Goal: Task Accomplishment & Management: Use online tool/utility

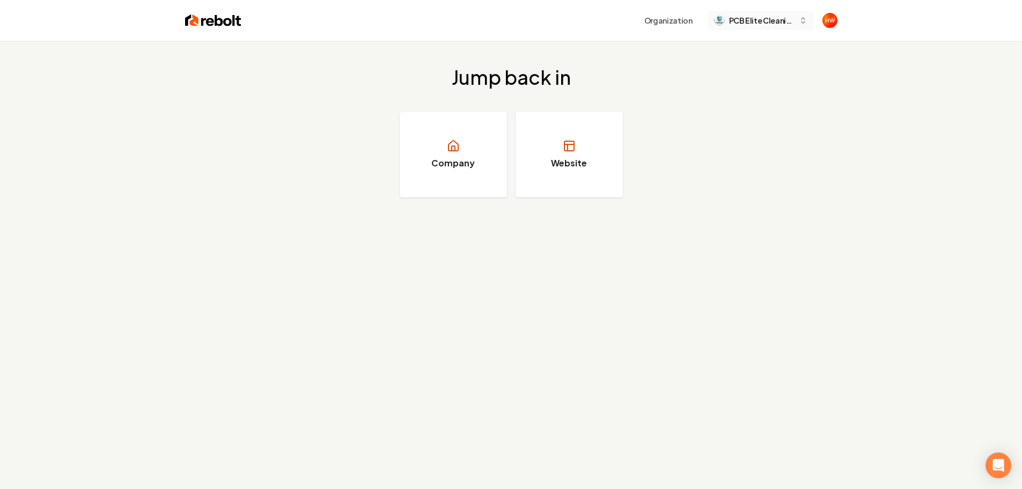
click at [757, 25] on span "PCB Elite Cleaning" at bounding box center [761, 20] width 65 height 11
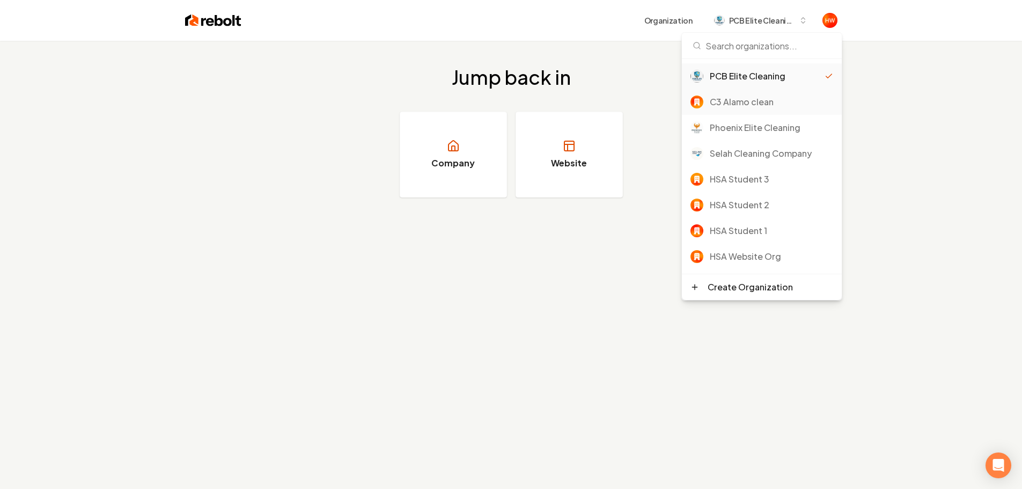
click at [748, 102] on div "C3 Alamo clean" at bounding box center [771, 102] width 123 height 13
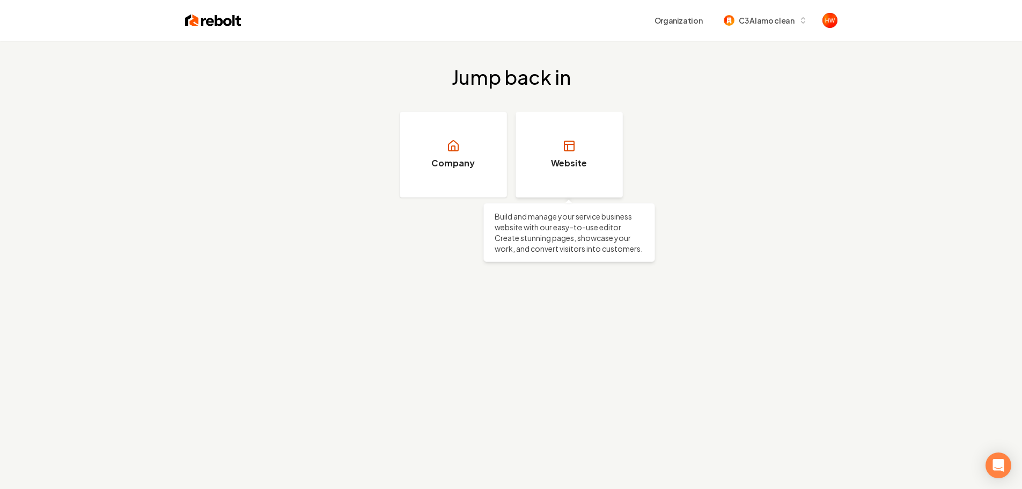
click at [584, 162] on h3 "Website" at bounding box center [569, 163] width 36 height 13
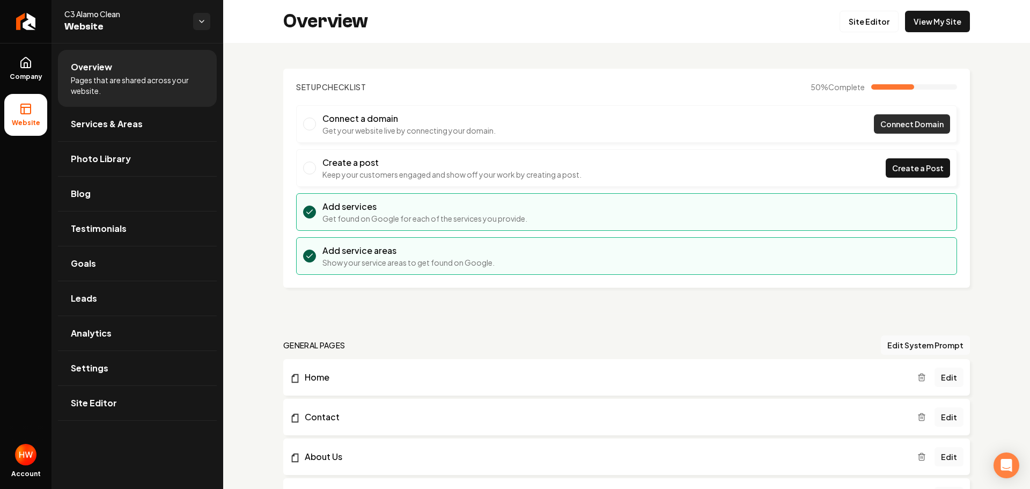
click at [891, 125] on span "Connect Domain" at bounding box center [912, 124] width 63 height 11
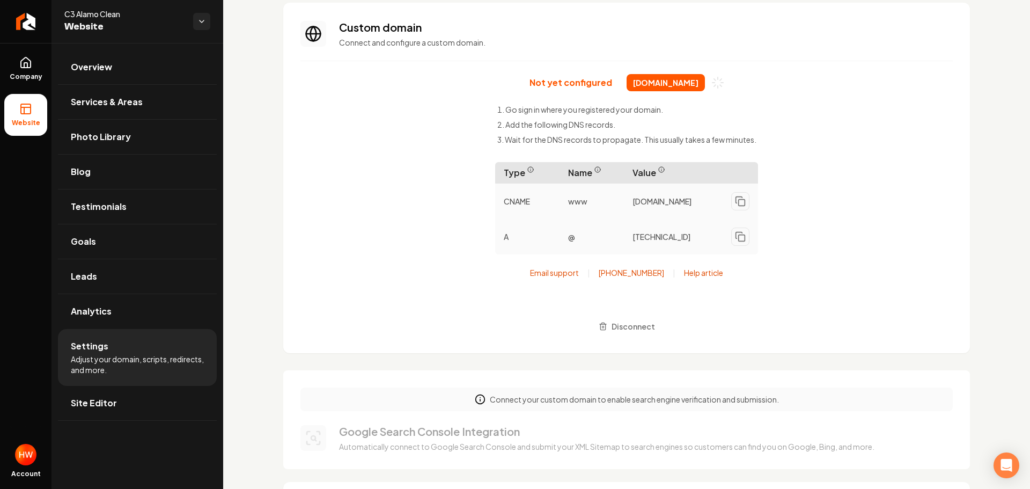
scroll to position [54, 0]
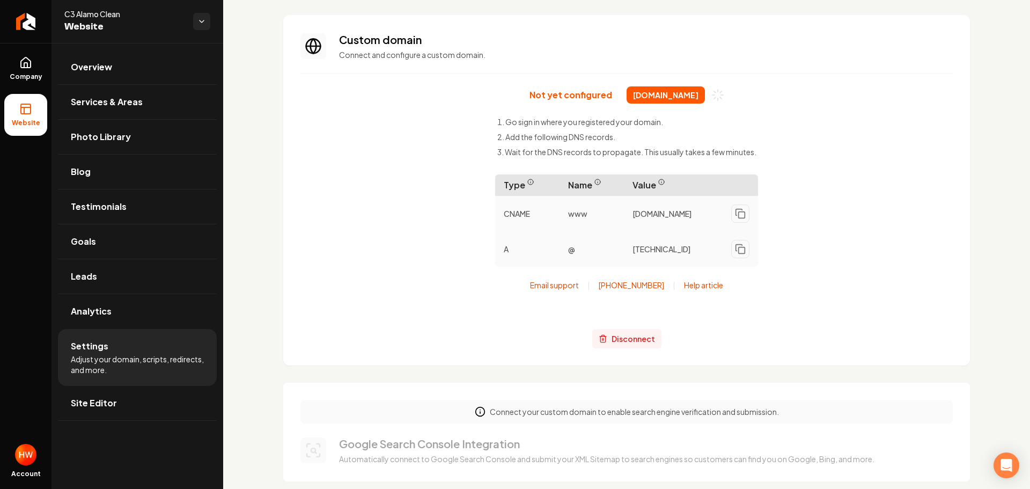
click at [635, 345] on span "Disconnect" at bounding box center [633, 338] width 43 height 11
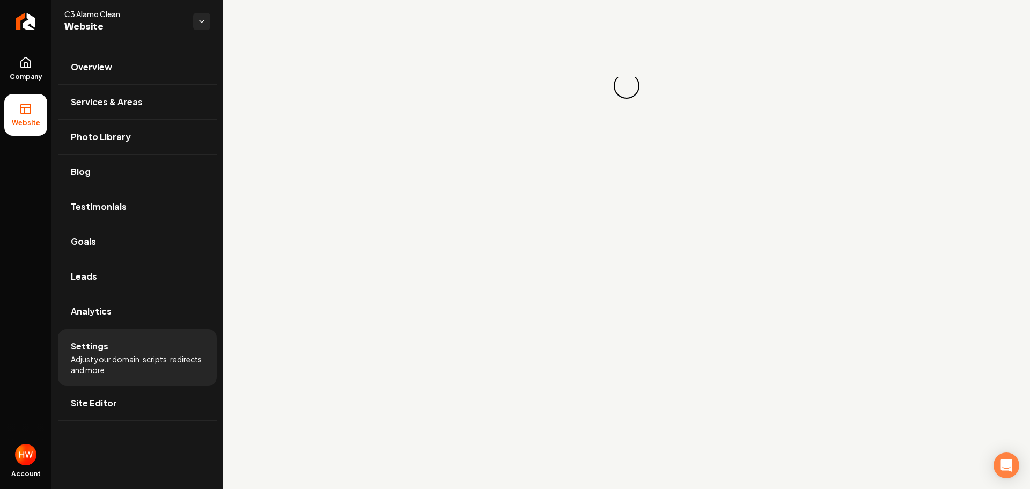
scroll to position [0, 0]
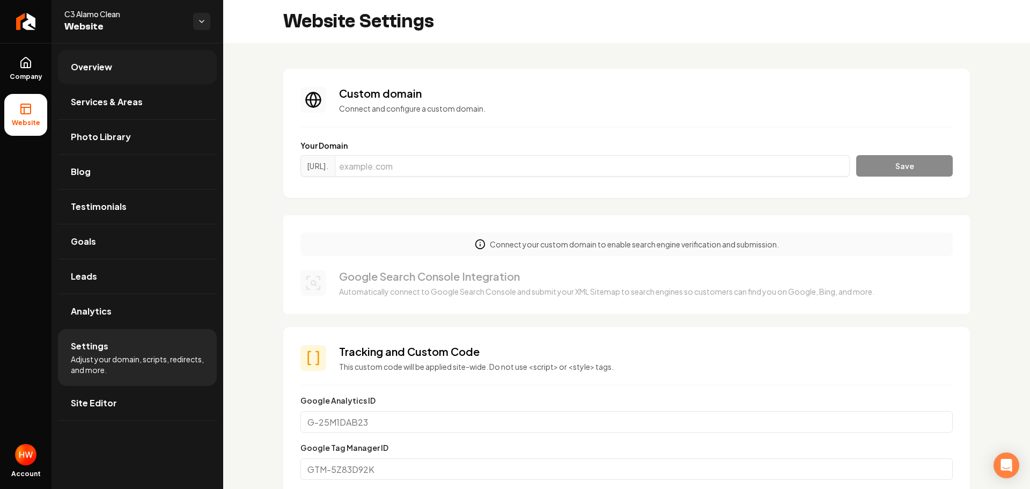
click at [123, 73] on link "Overview" at bounding box center [137, 67] width 159 height 34
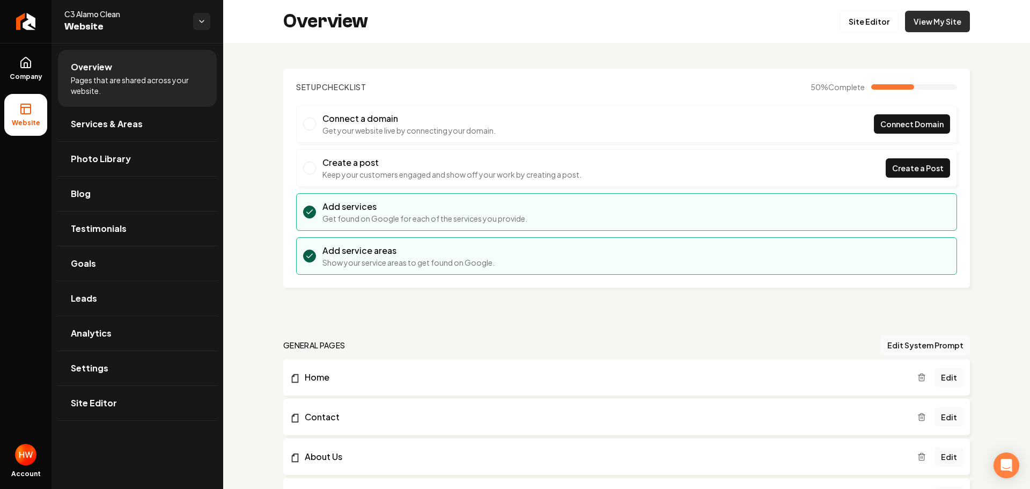
click at [924, 24] on link "View My Site" at bounding box center [937, 21] width 65 height 21
click at [33, 68] on link "Company" at bounding box center [25, 69] width 43 height 42
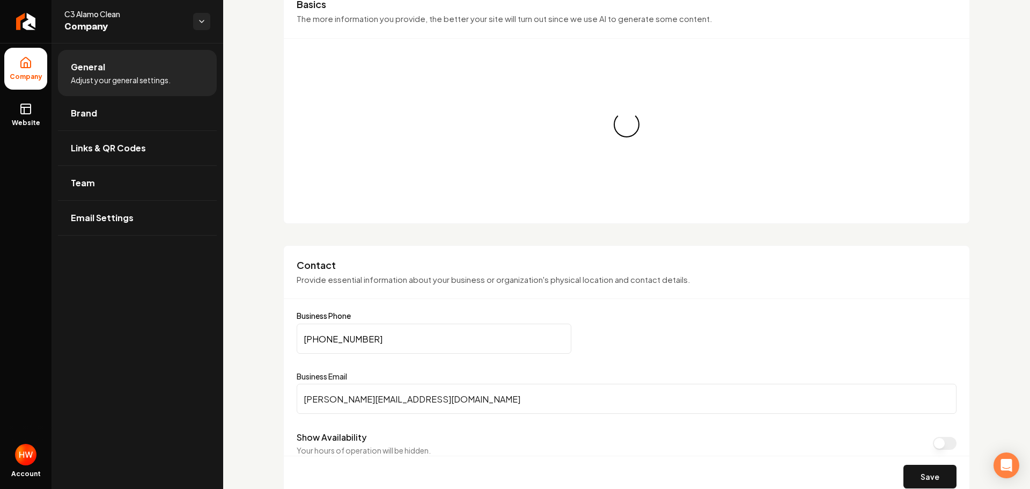
scroll to position [215, 0]
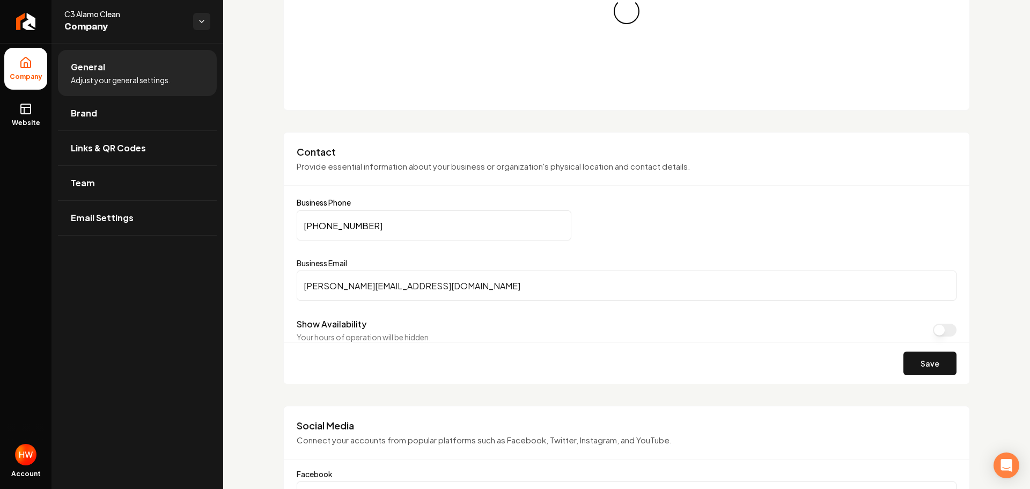
click at [441, 291] on input "samuel.velazquez2012@gmail.com" at bounding box center [627, 285] width 660 height 30
click at [442, 291] on input "samuel.velazquez2012@gmail.com" at bounding box center [627, 285] width 660 height 30
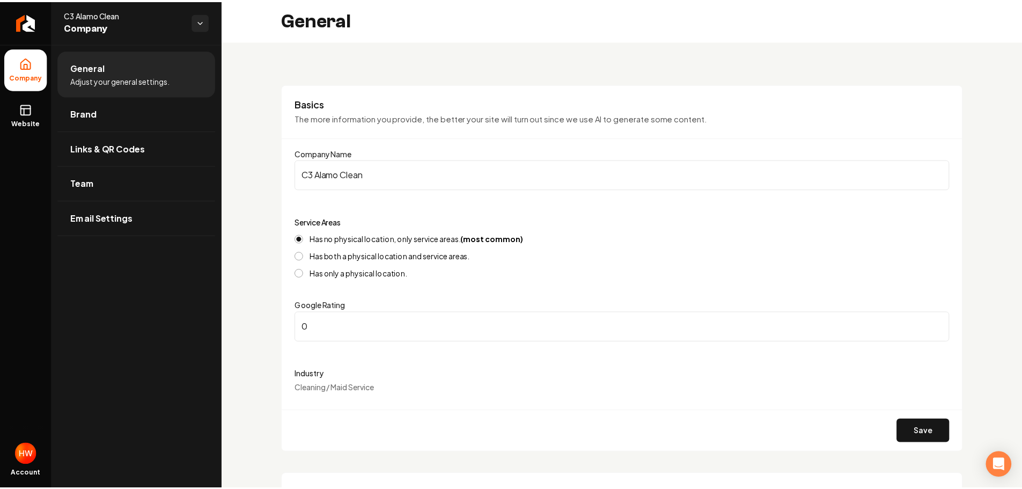
scroll to position [0, 0]
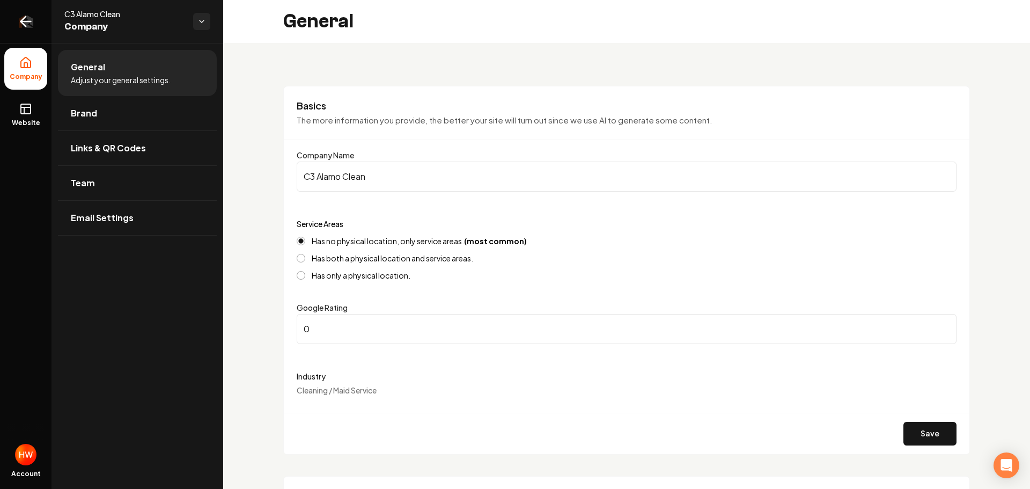
click at [21, 31] on link "Return to dashboard" at bounding box center [26, 21] width 52 height 43
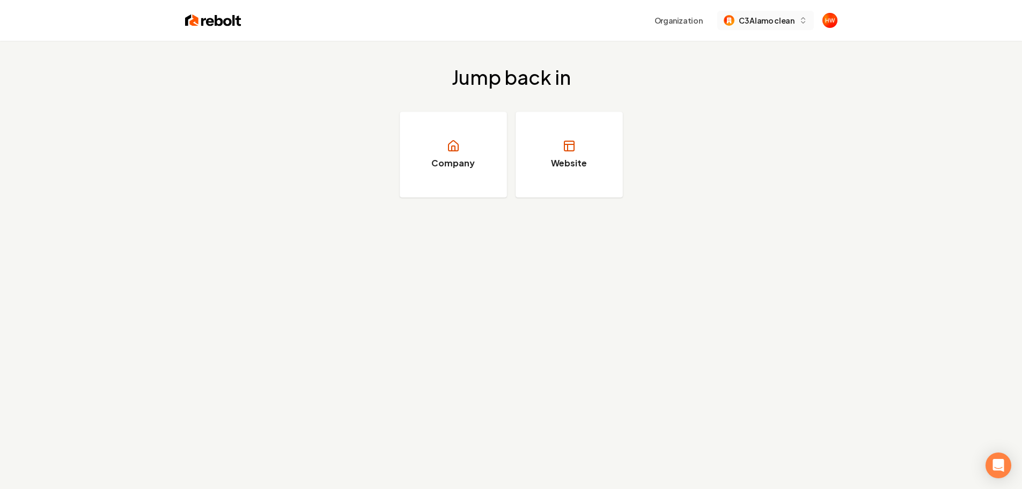
click at [758, 25] on span "C3 Alamo clean" at bounding box center [766, 20] width 55 height 11
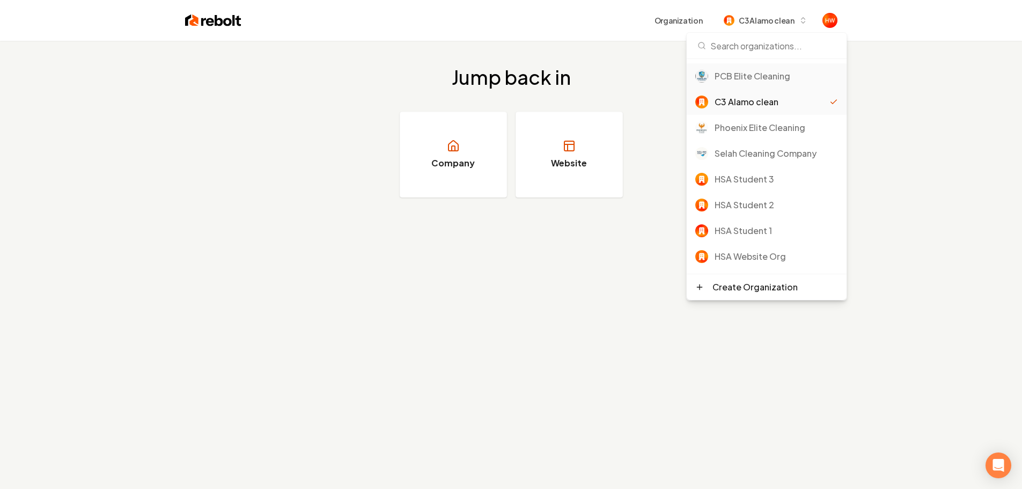
click at [742, 79] on div "PCB Elite Cleaning" at bounding box center [776, 76] width 123 height 13
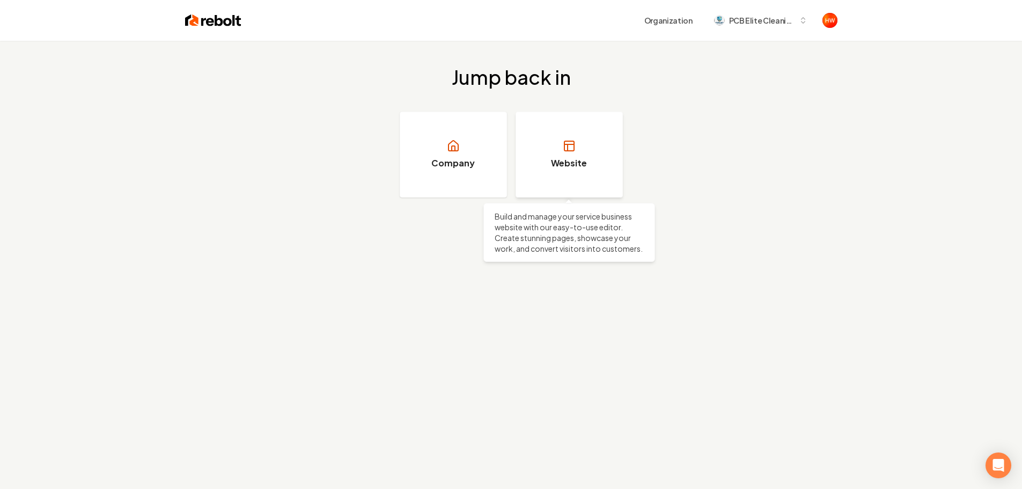
click at [571, 165] on h3 "Website" at bounding box center [569, 163] width 36 height 13
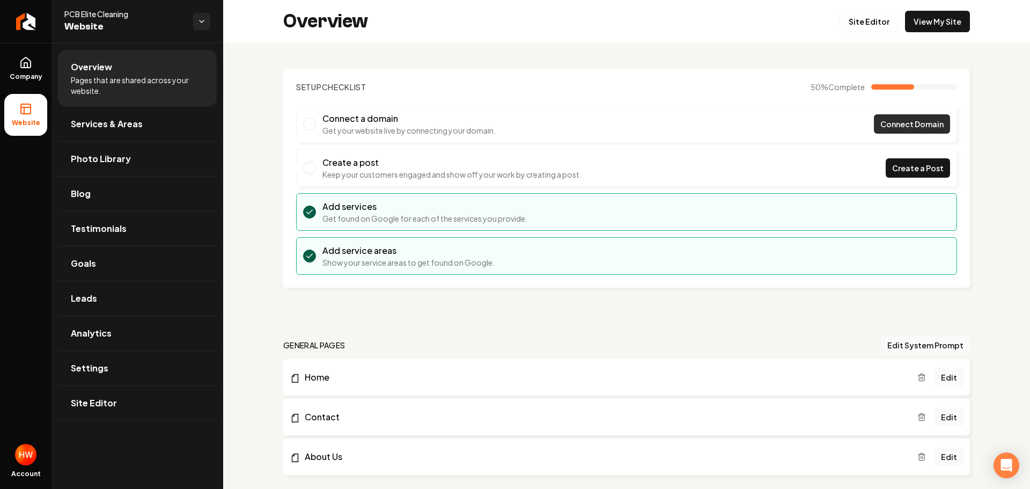
click at [894, 120] on span "Connect Domain" at bounding box center [912, 124] width 63 height 11
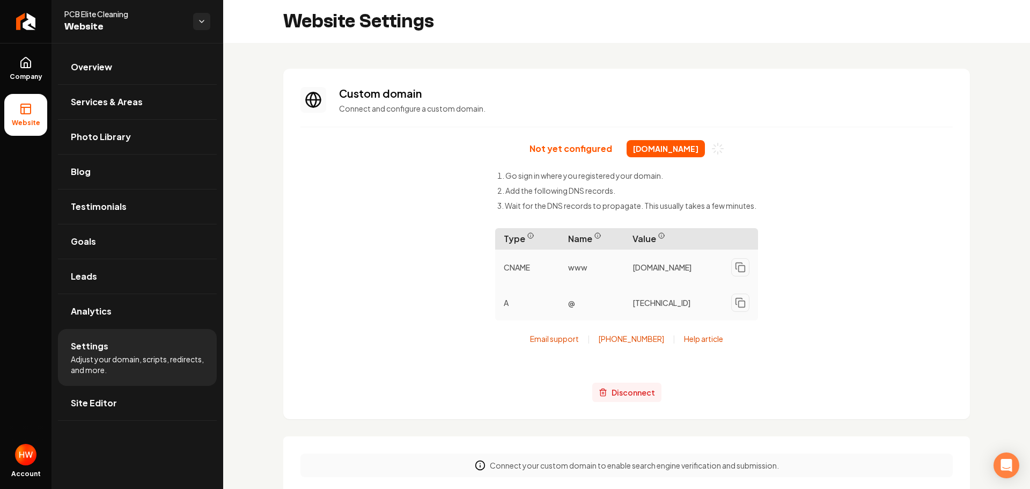
click at [642, 396] on span "Disconnect" at bounding box center [633, 392] width 43 height 11
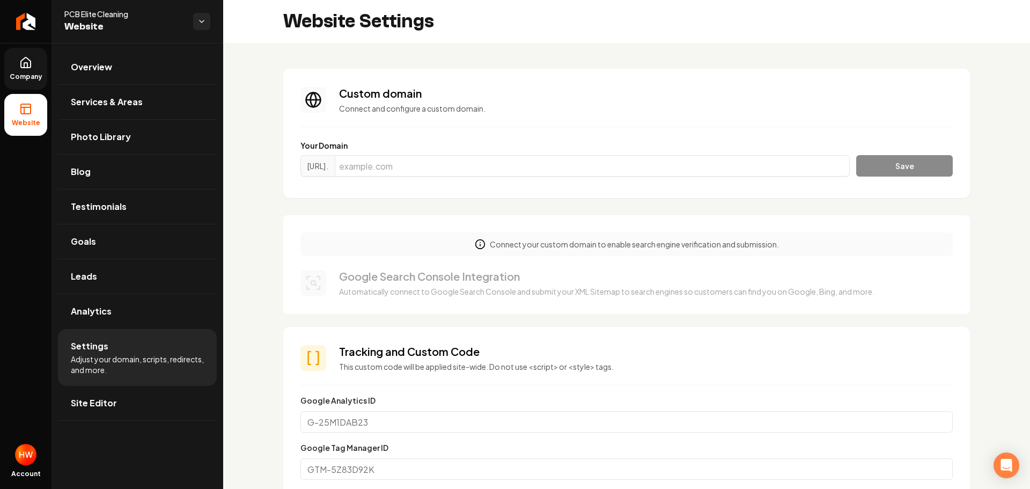
click at [25, 76] on span "Company" at bounding box center [25, 76] width 41 height 9
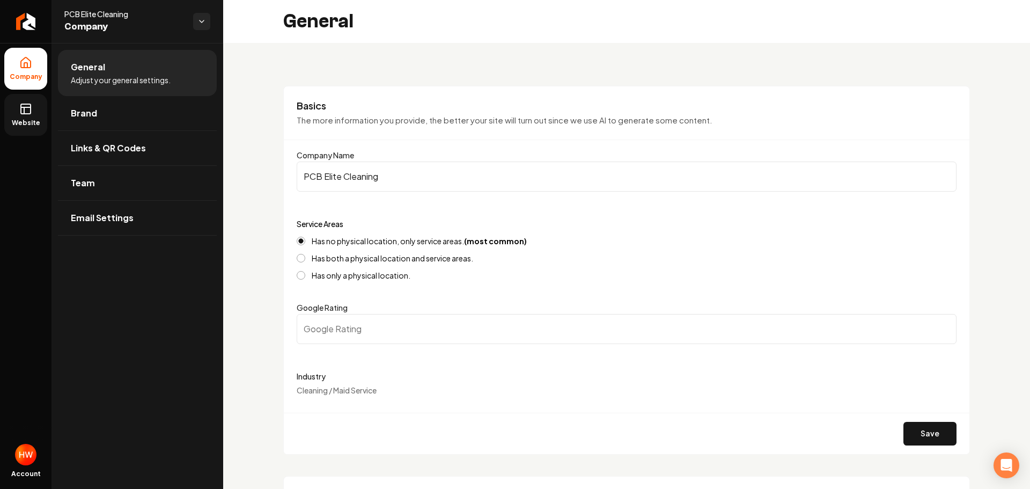
drag, startPoint x: 21, startPoint y: 112, endPoint x: 26, endPoint y: 116, distance: 5.7
click at [21, 113] on rect at bounding box center [26, 109] width 10 height 10
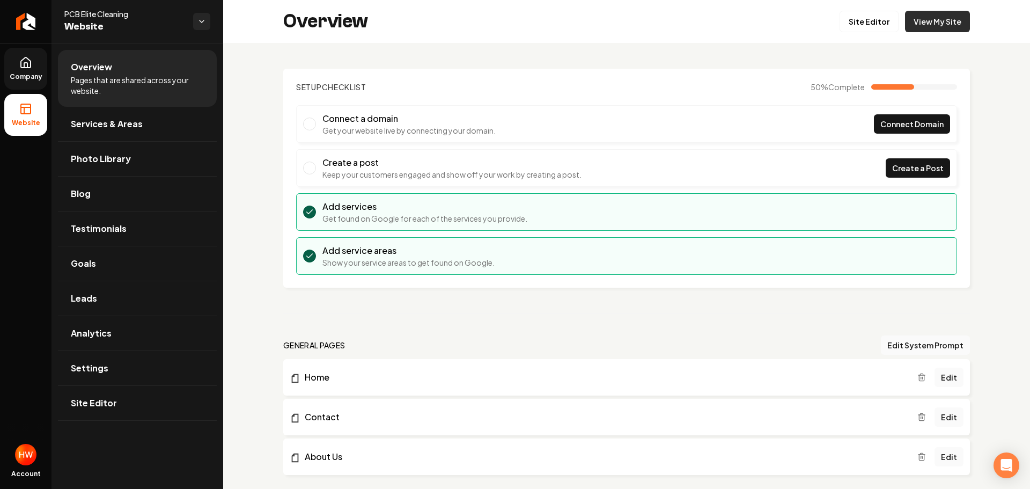
click at [931, 25] on link "View My Site" at bounding box center [937, 21] width 65 height 21
click at [17, 68] on link "Company" at bounding box center [25, 69] width 43 height 42
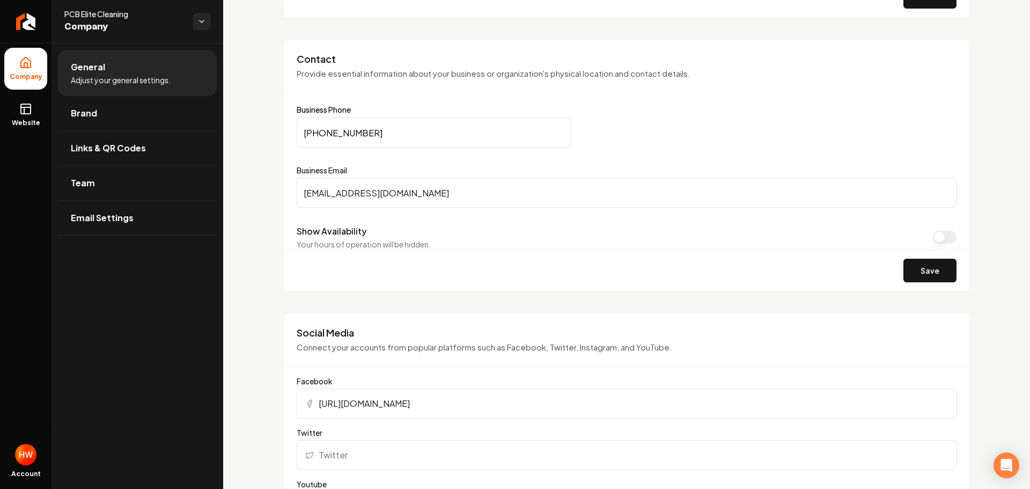
scroll to position [537, 0]
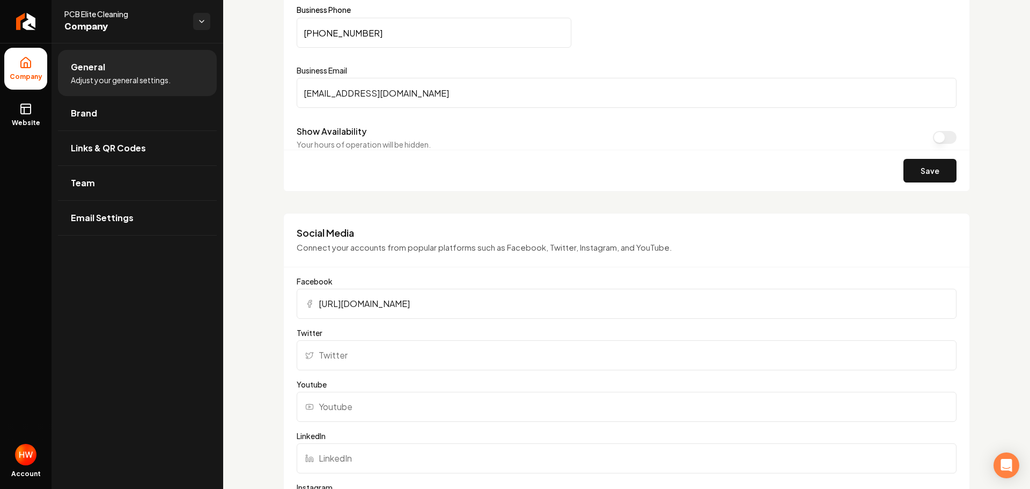
click at [436, 97] on input "info@pcbelitecleaning.com" at bounding box center [627, 93] width 660 height 30
click at [30, 25] on icon "Return to dashboard" at bounding box center [25, 21] width 17 height 17
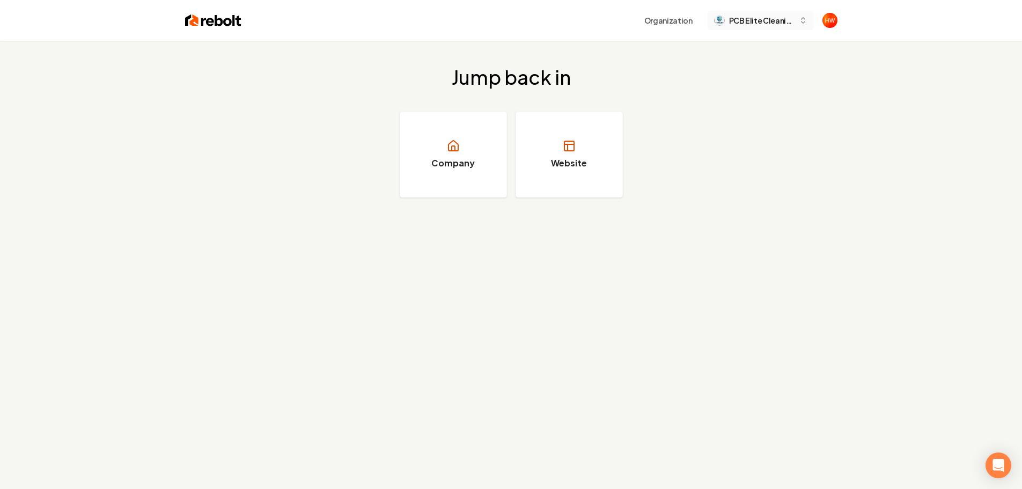
click at [769, 19] on span "PCB Elite Cleaning" at bounding box center [761, 20] width 65 height 11
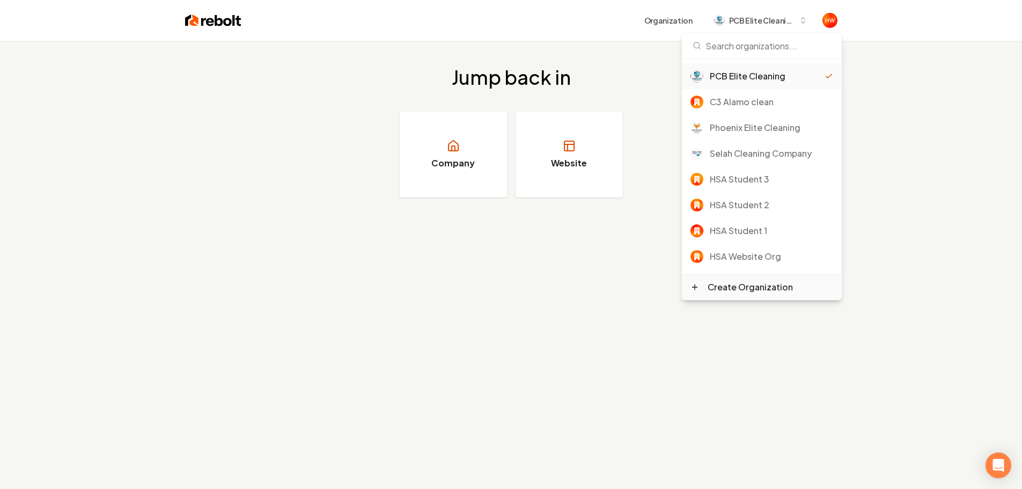
click at [758, 288] on div "Create Organization" at bounding box center [750, 287] width 85 height 13
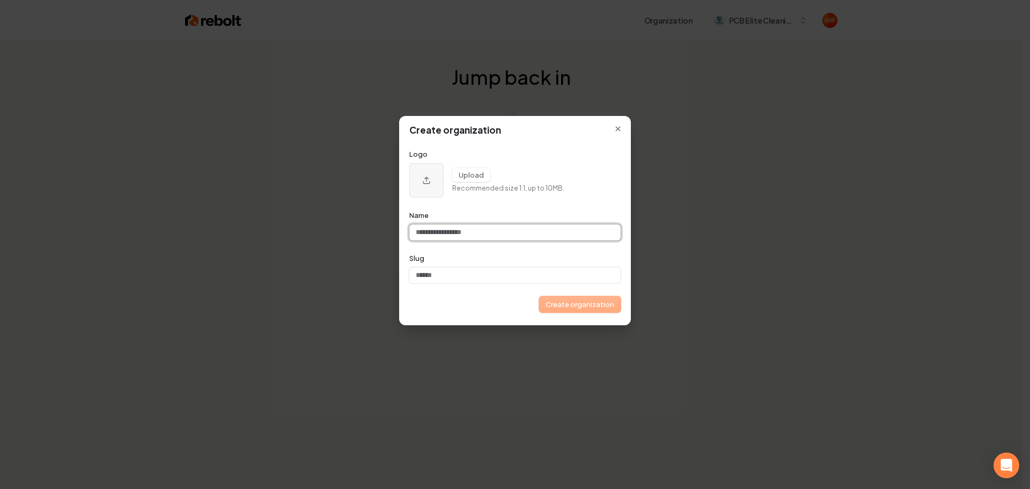
click at [462, 231] on input "Name" at bounding box center [515, 232] width 211 height 16
paste input "**********"
type input "**********"
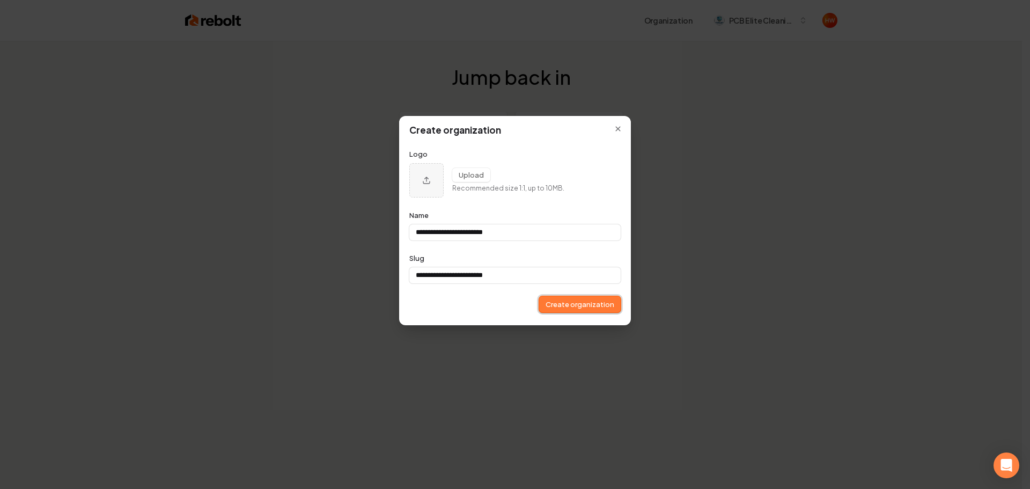
type input "**********"
drag, startPoint x: 585, startPoint y: 307, endPoint x: 637, endPoint y: 333, distance: 58.1
click at [585, 308] on button "Create organization" at bounding box center [580, 304] width 82 height 16
type input "**********"
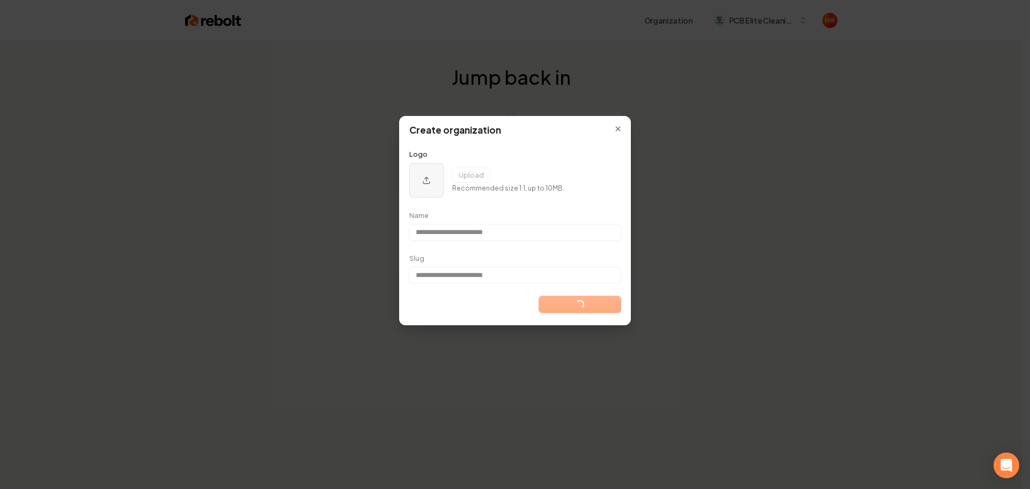
type input "**********"
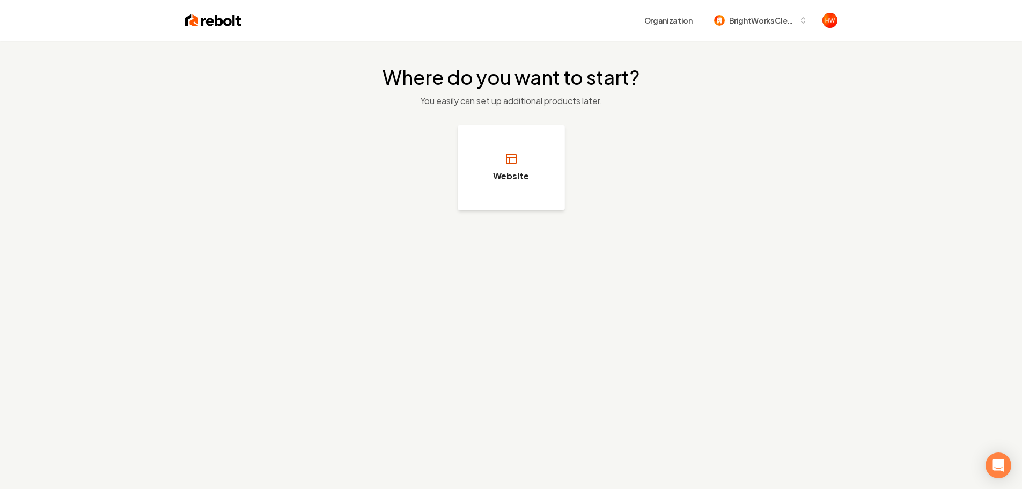
click at [488, 195] on button "Website" at bounding box center [511, 168] width 107 height 86
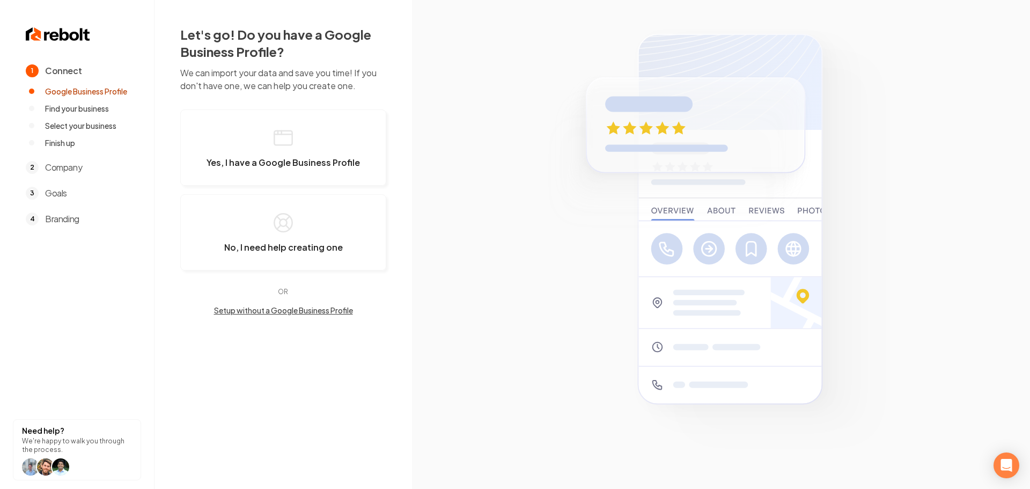
click at [302, 306] on button "Setup without a Google Business Profile" at bounding box center [283, 310] width 206 height 11
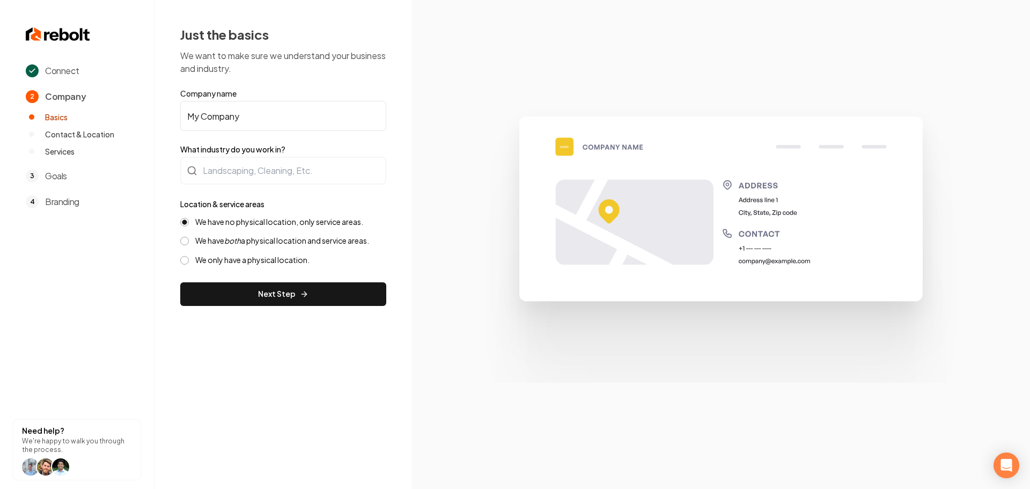
click at [302, 109] on input "My Company" at bounding box center [283, 116] width 206 height 30
click at [301, 109] on input "My Company" at bounding box center [283, 116] width 206 height 30
paste input "Preferred brand colors? white, blue and gray."
click at [255, 115] on input "Preferred brand colors? white, blue and gray." at bounding box center [283, 116] width 206 height 30
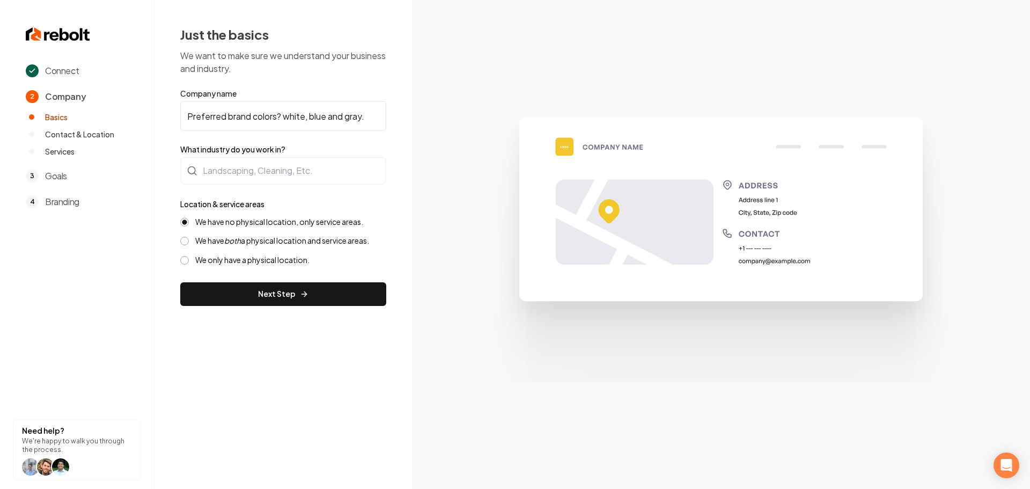
click at [255, 114] on input "Preferred brand colors? white, blue and gray." at bounding box center [283, 116] width 206 height 30
paste input "BrightWorks Cleaning Pros"
type input "BrightWorks Cleaning Pros"
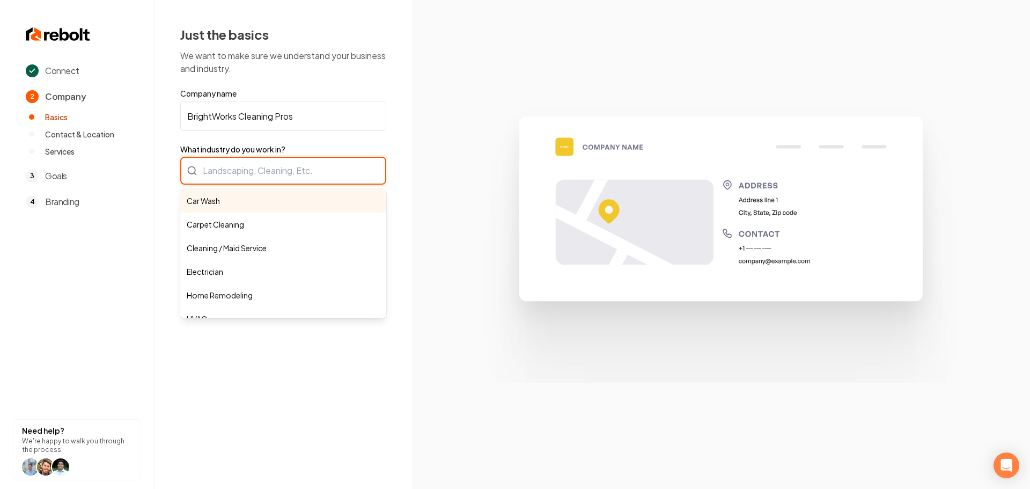
click at [266, 170] on div "Car Wash Carpet Cleaning Cleaning / Maid Service Electrician Home Remodeling HV…" at bounding box center [283, 171] width 206 height 28
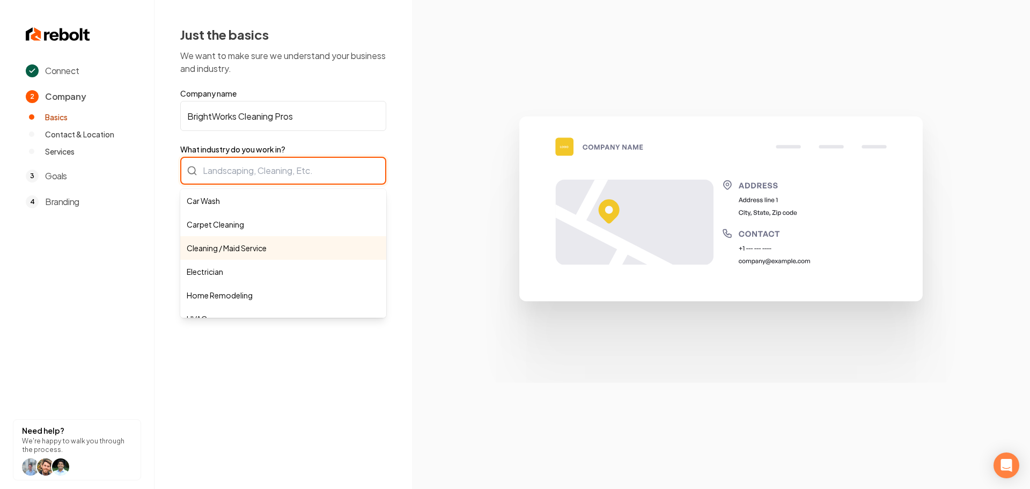
type input "Cleaning / Maid Service"
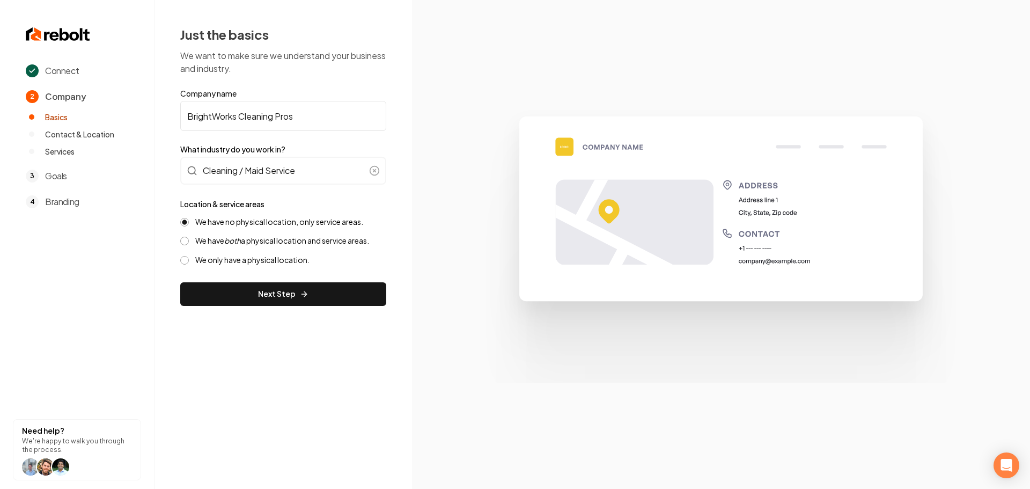
click at [240, 293] on button "Next Step" at bounding box center [283, 294] width 206 height 24
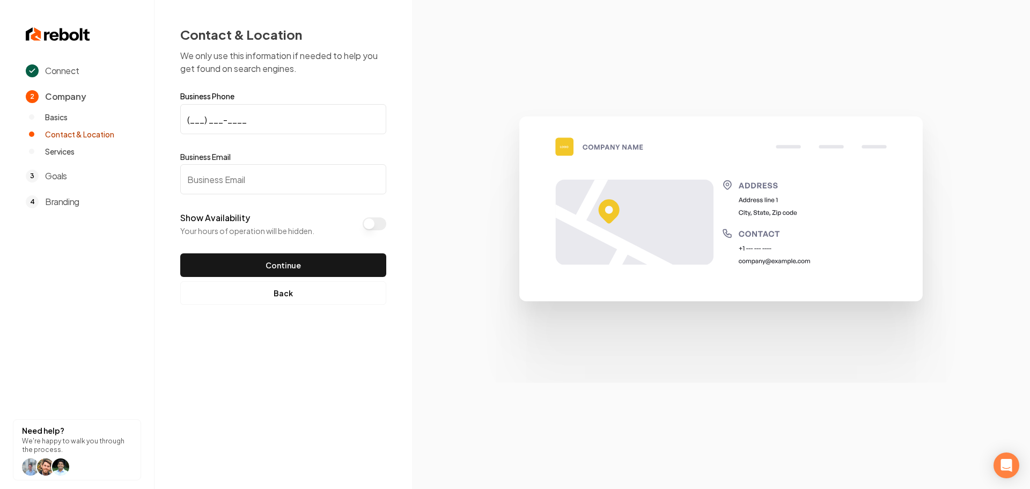
click at [188, 117] on input "(___) ___-____" at bounding box center [283, 119] width 206 height 30
paste input "404) 200-6934"
type input "(404) 200-6934"
click at [246, 181] on input "Business Email" at bounding box center [283, 179] width 206 height 30
click at [226, 172] on input "Business Email" at bounding box center [283, 179] width 206 height 30
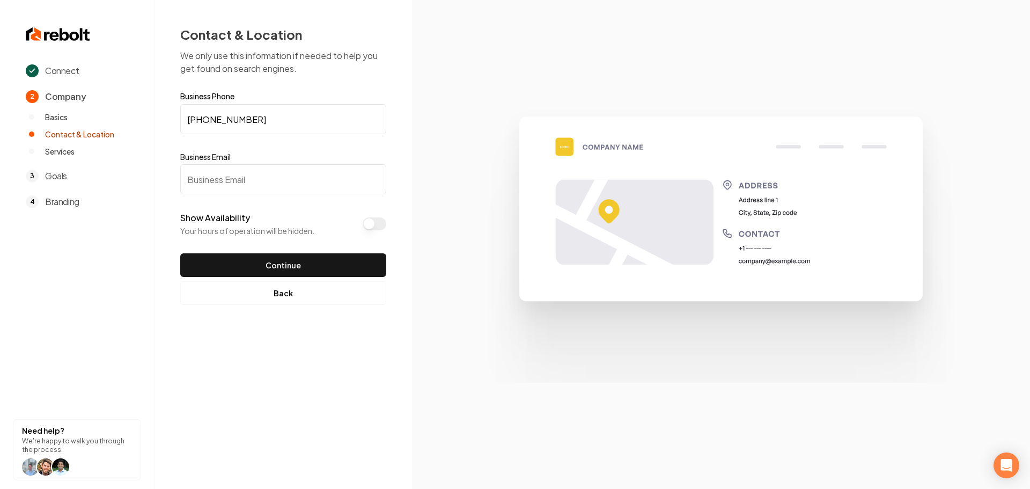
paste input "hello@brightworkscleaningpros.com"
type input "hello@brightworkscleaningpros.com"
click at [263, 264] on button "Continue" at bounding box center [283, 265] width 206 height 24
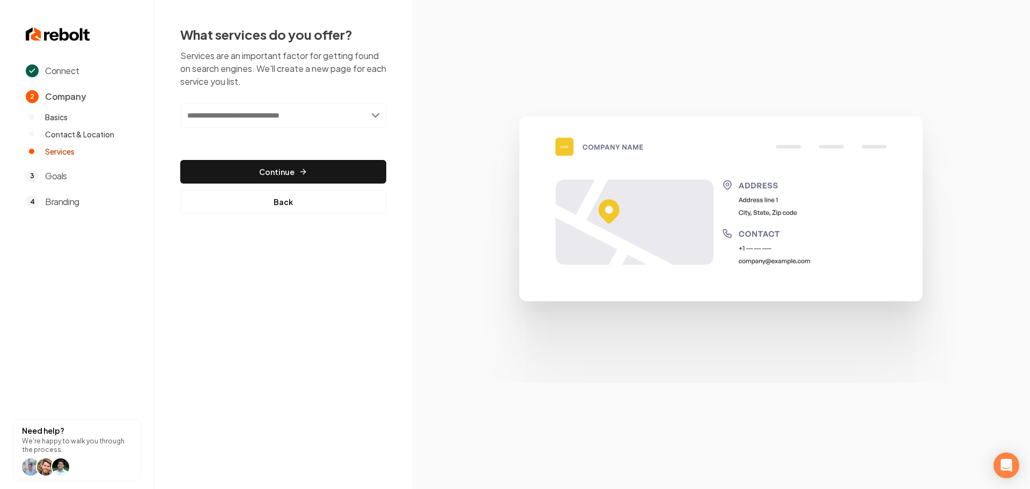
click at [244, 112] on input "text" at bounding box center [283, 115] width 206 height 25
paste input "**********"
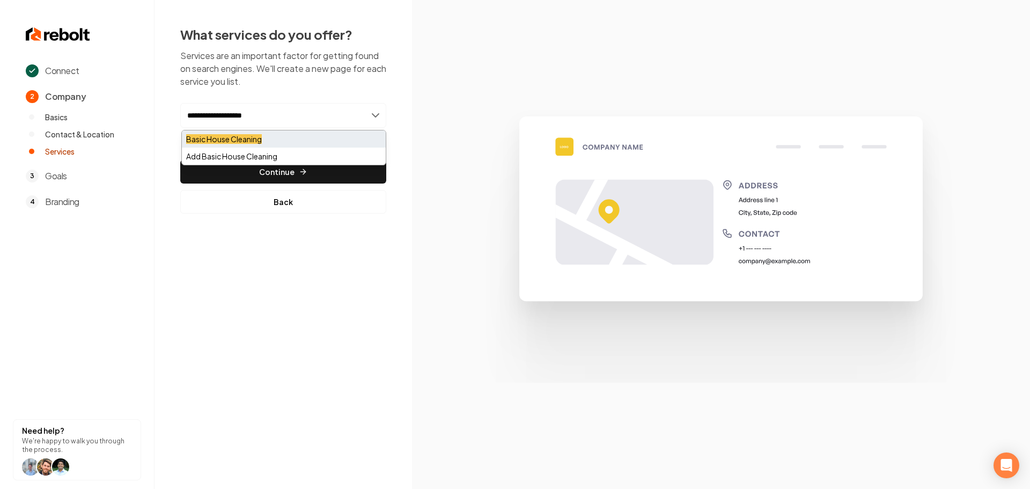
type input "**********"
click at [242, 137] on mark "Basic House Cleaning" at bounding box center [224, 139] width 76 height 10
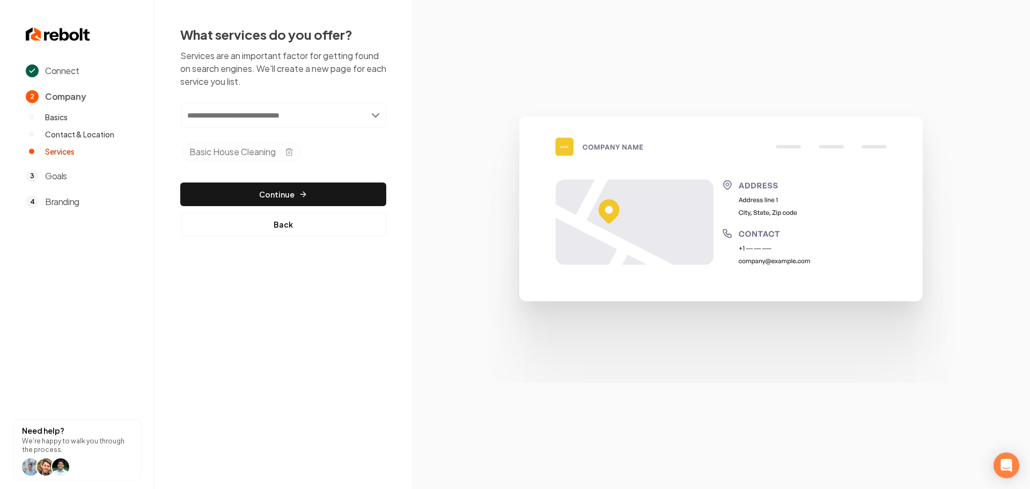
click at [279, 120] on input "text" at bounding box center [283, 115] width 206 height 25
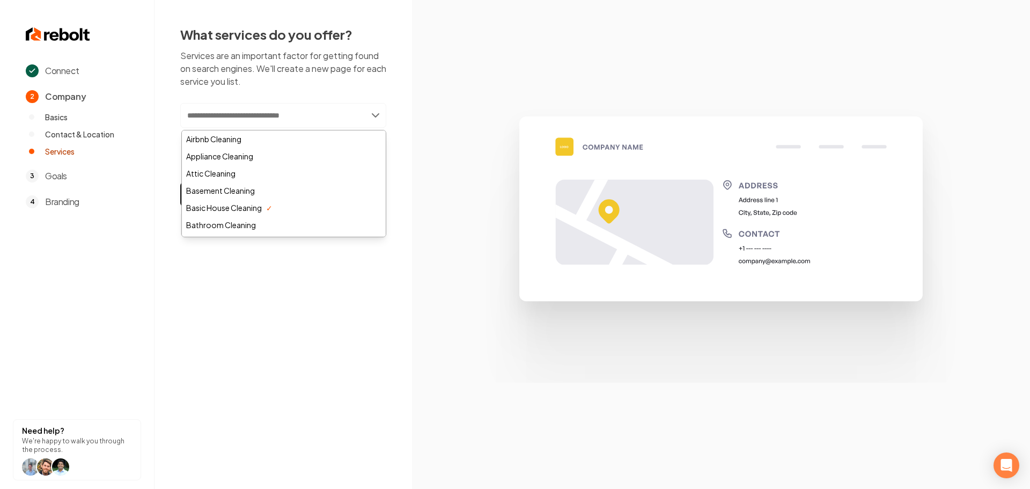
paste input "**********"
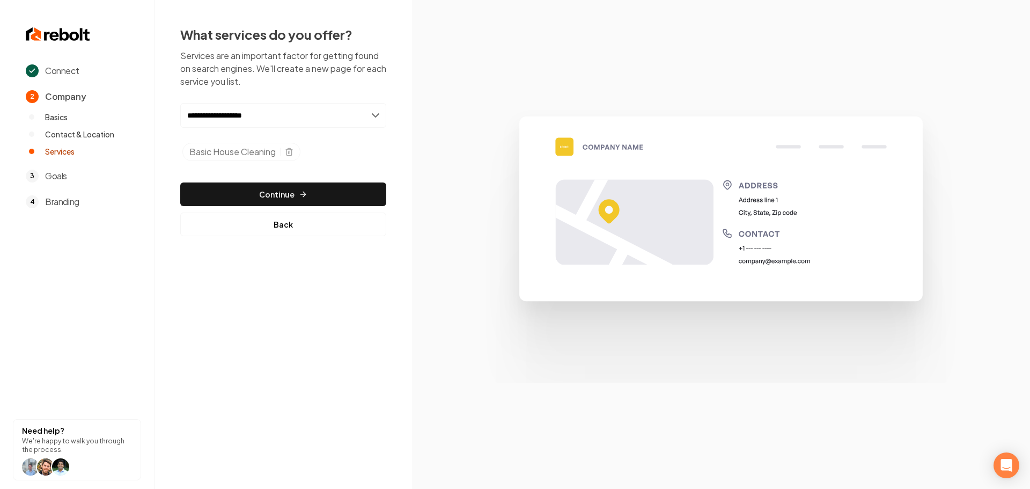
click at [286, 115] on input "**********" at bounding box center [283, 115] width 206 height 25
paste input "text"
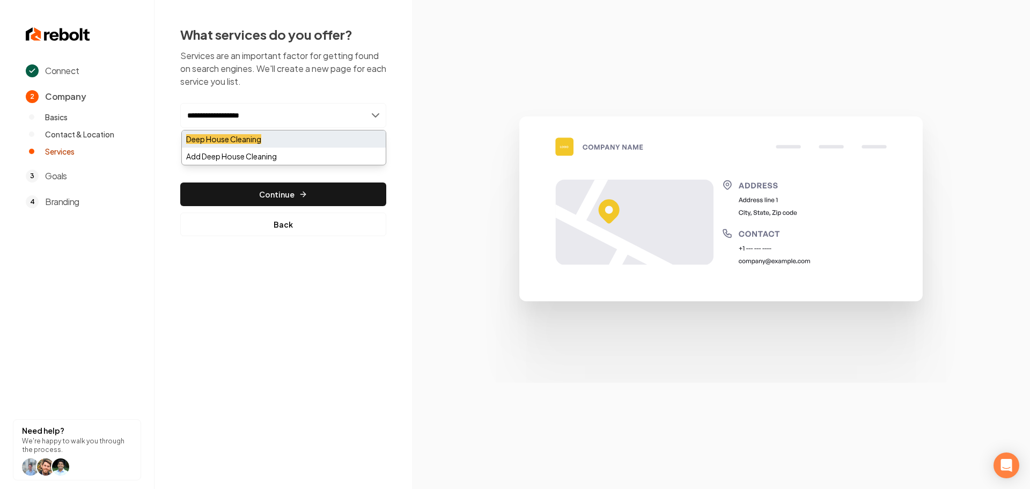
type input "**********"
click at [261, 138] on mark "Deep House Cleaning" at bounding box center [223, 139] width 75 height 10
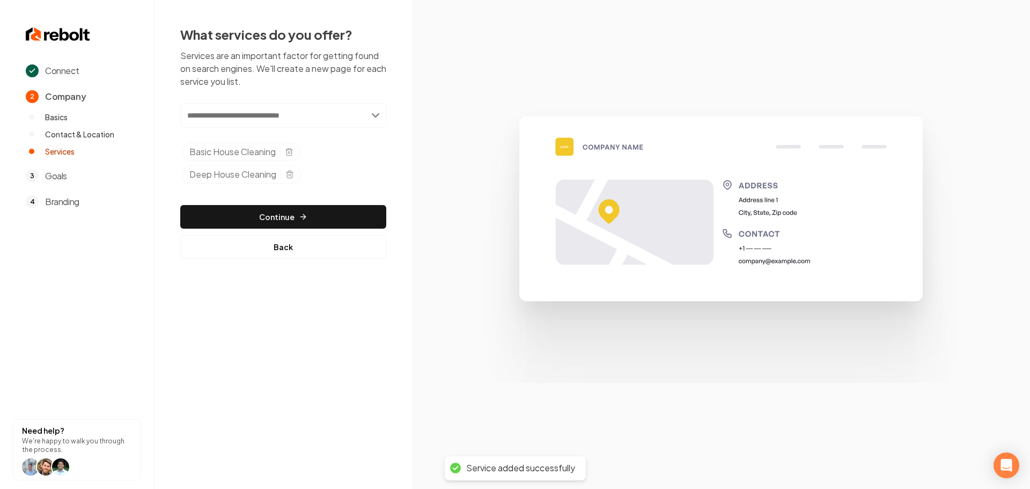
click at [259, 114] on input "text" at bounding box center [283, 115] width 206 height 25
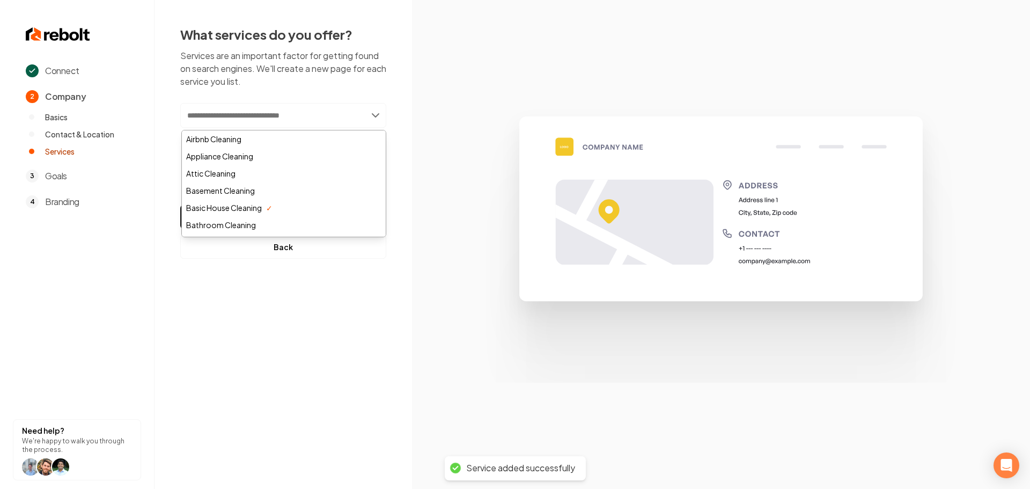
paste input "**********"
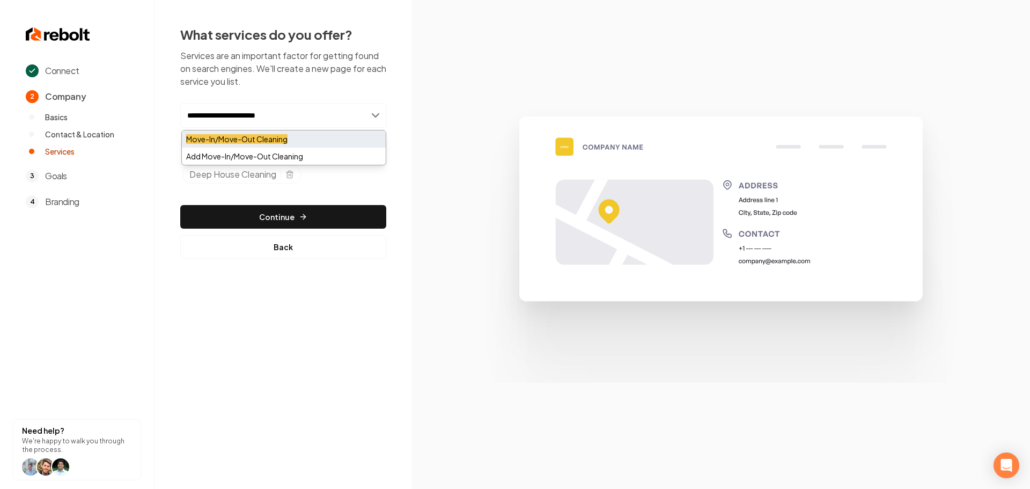
type input "**********"
click at [259, 136] on mark "Move-In/Move-Out Cleaning" at bounding box center [236, 139] width 101 height 10
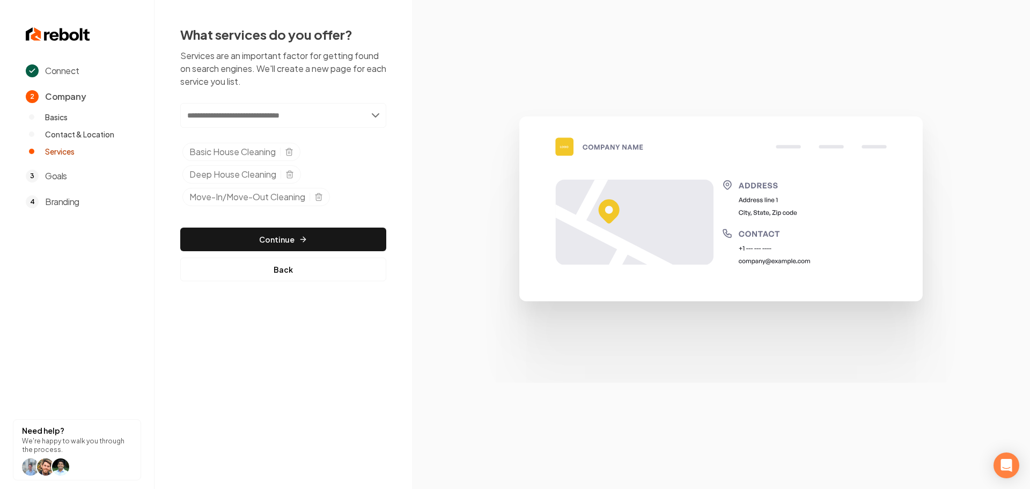
click at [236, 116] on input "text" at bounding box center [283, 115] width 206 height 25
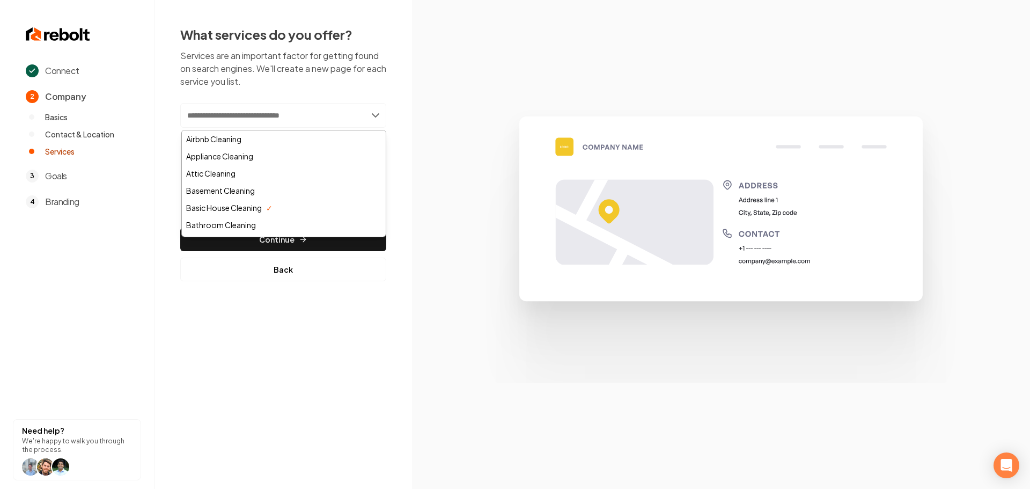
paste input "**********"
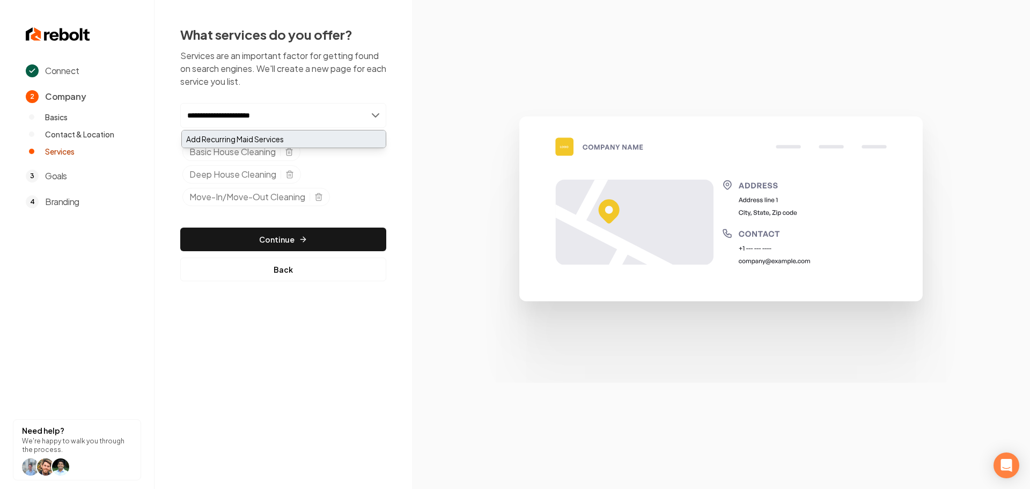
type input "**********"
click at [251, 135] on div "Add Recurring Maid Services" at bounding box center [284, 138] width 204 height 17
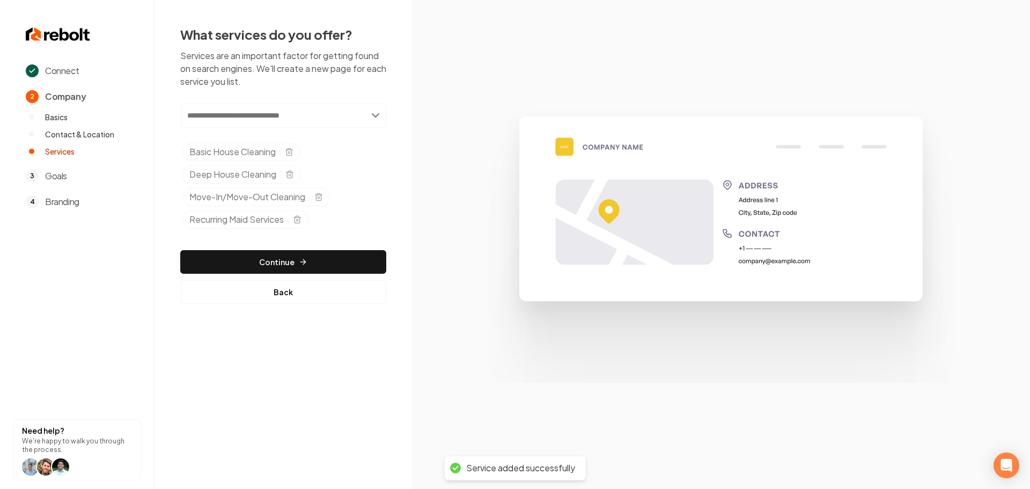
click at [264, 119] on input "text" at bounding box center [283, 115] width 206 height 25
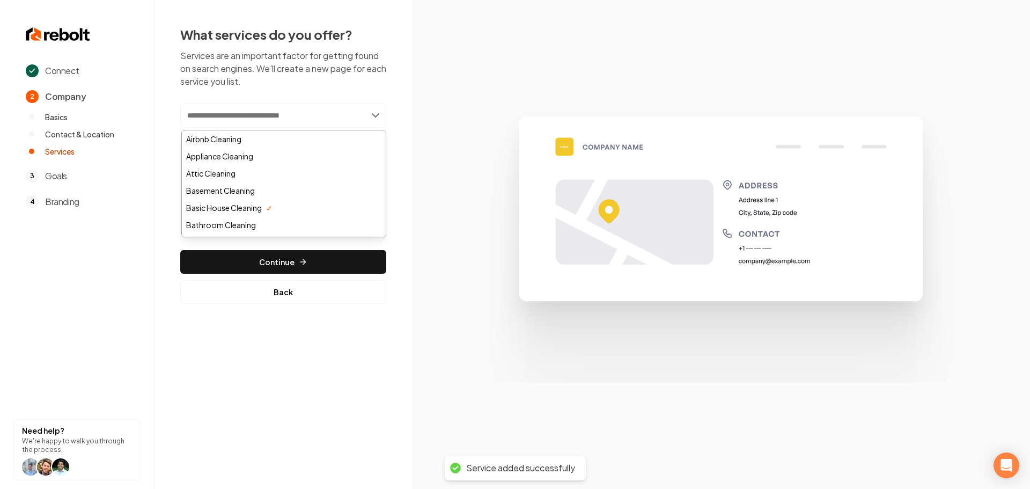
paste input "**********"
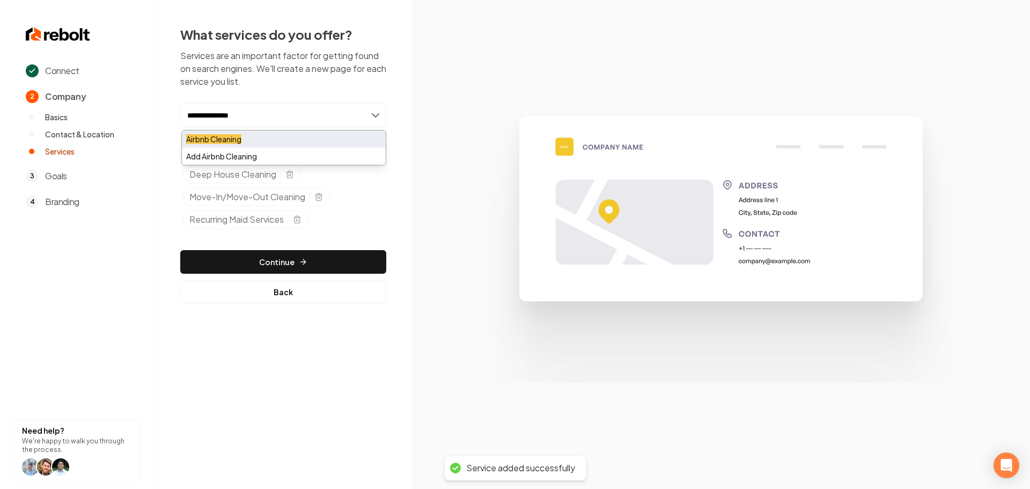
type input "**********"
click at [265, 138] on div "Airbnb Cleaning" at bounding box center [284, 138] width 204 height 17
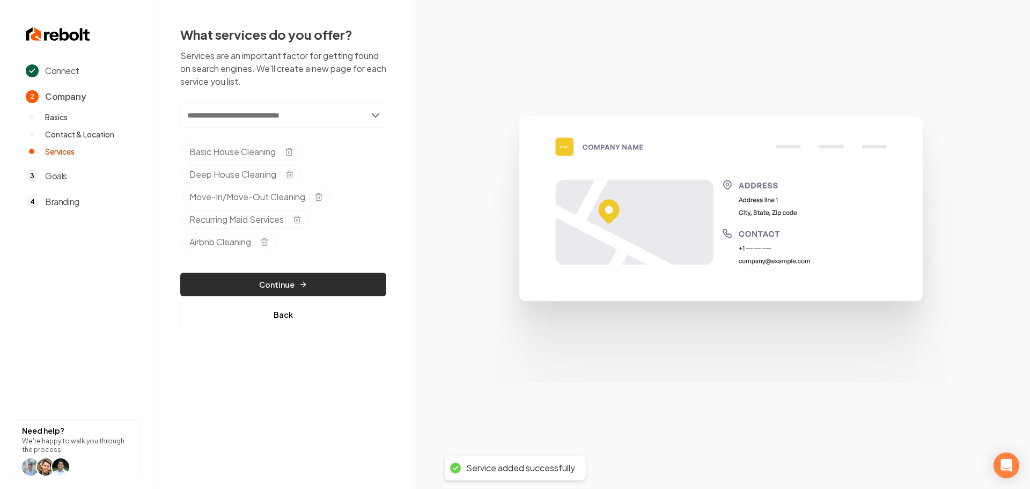
click at [290, 284] on button "Continue" at bounding box center [283, 285] width 206 height 24
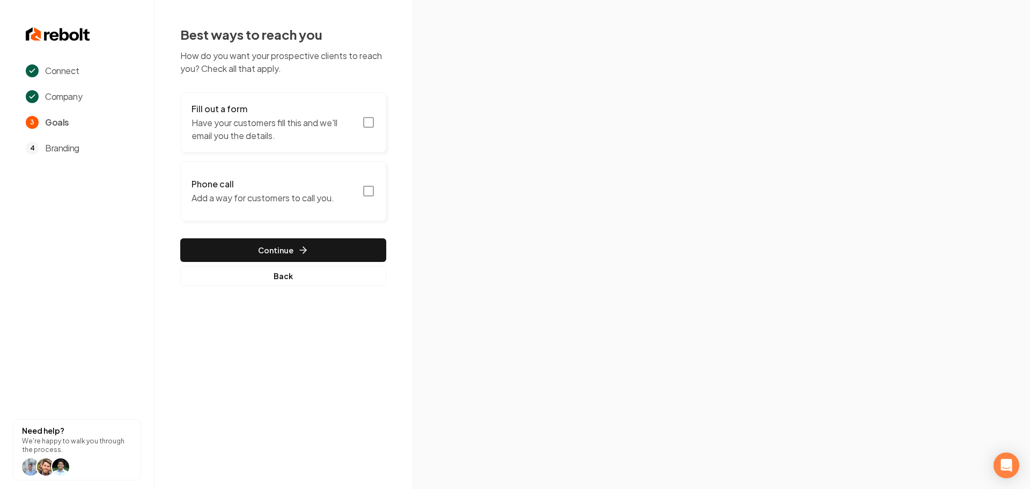
click at [368, 123] on icon "button" at bounding box center [368, 122] width 13 height 13
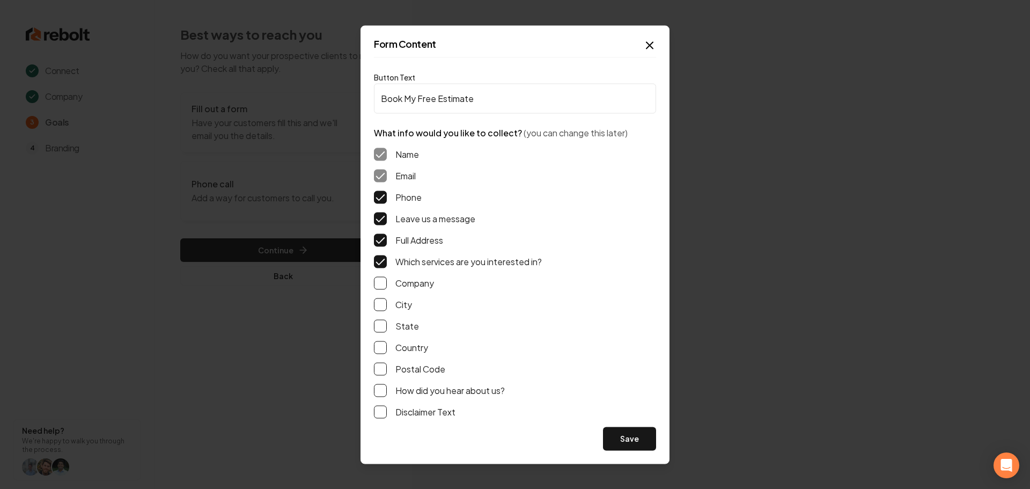
drag, startPoint x: 378, startPoint y: 262, endPoint x: 397, endPoint y: 272, distance: 21.1
click at [378, 262] on button "Which services are you interested in?" at bounding box center [380, 261] width 13 height 13
click at [379, 264] on button "Which services are you interested in?" at bounding box center [380, 261] width 13 height 13
click at [637, 439] on button "Save" at bounding box center [629, 439] width 53 height 24
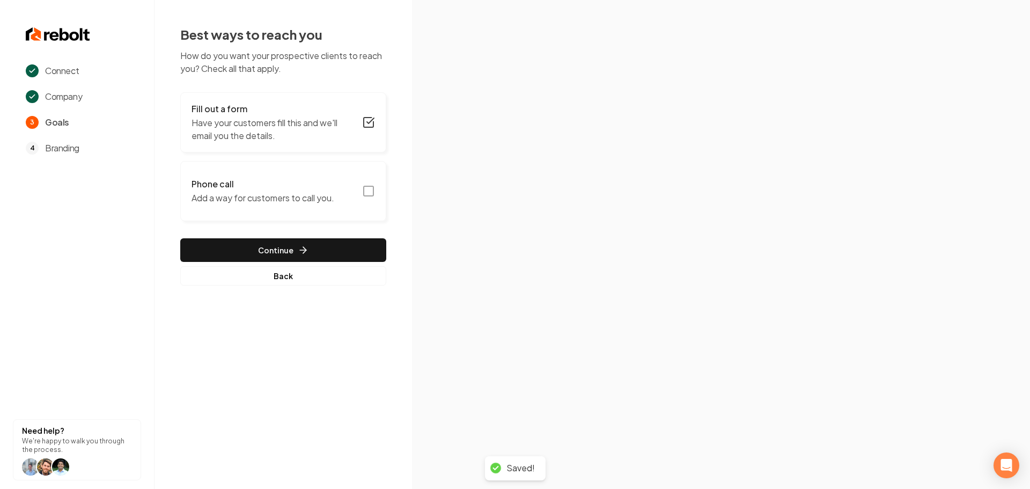
click at [372, 187] on rect "button" at bounding box center [369, 191] width 10 height 10
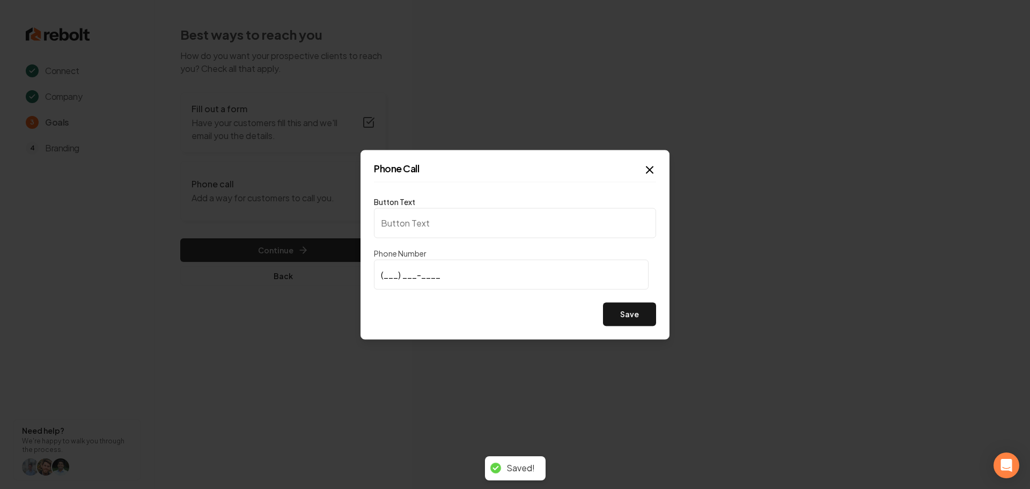
type input "Call us"
type input "(404) 200-6934"
drag, startPoint x: 450, startPoint y: 300, endPoint x: 599, endPoint y: 310, distance: 149.0
click at [451, 301] on div "Button Text Call us Phone Number (404) 200-6934 Save" at bounding box center [515, 260] width 282 height 131
click at [624, 308] on button "Save" at bounding box center [629, 314] width 53 height 24
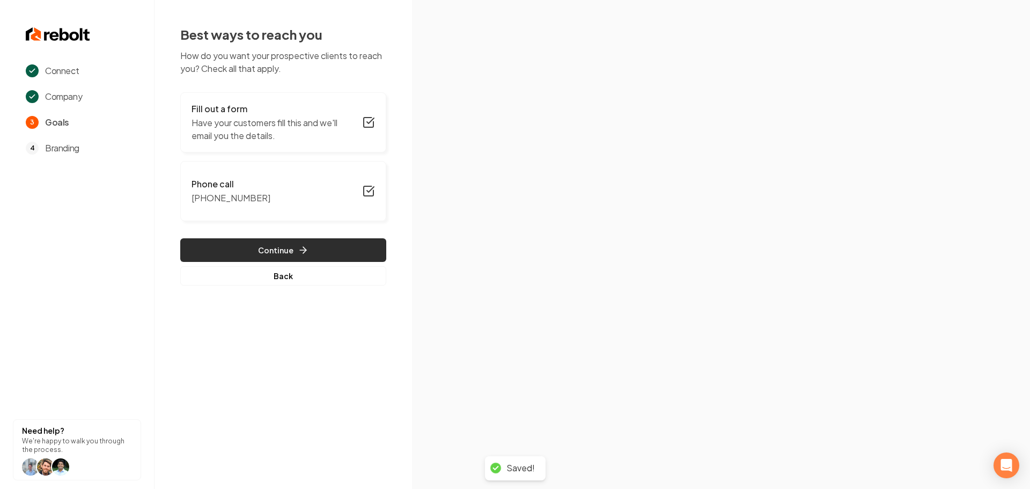
click at [278, 248] on button "Continue" at bounding box center [283, 250] width 206 height 24
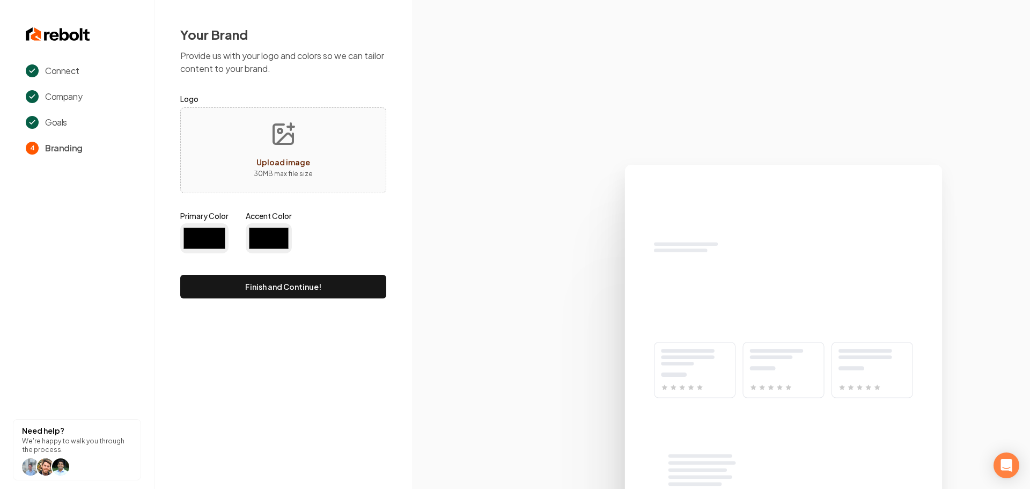
type input "#194d33"
type input "#70be00"
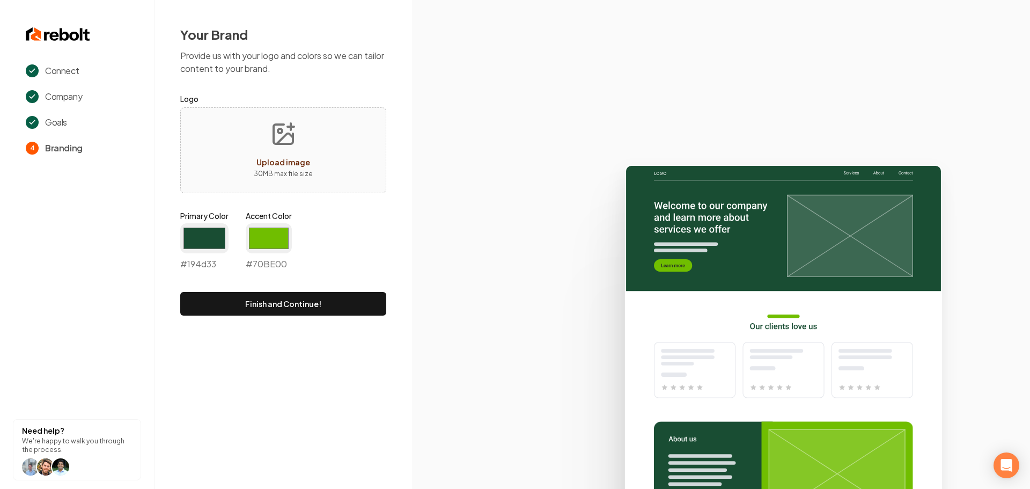
click at [283, 137] on icon "Upload image" at bounding box center [285, 139] width 16 height 10
type input "**********"
click at [200, 240] on input "#194d33" at bounding box center [204, 238] width 48 height 30
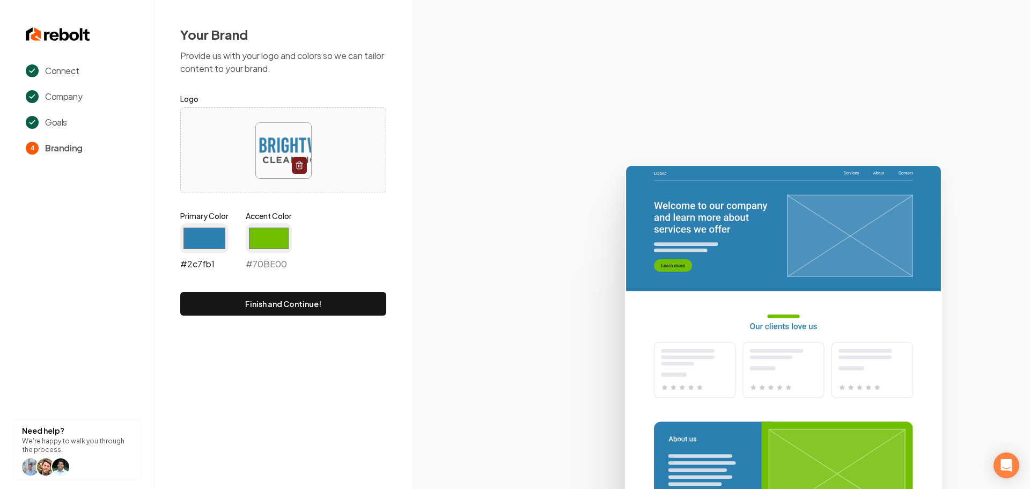
type input "#2c7fb1"
click at [273, 238] on input "#70be00" at bounding box center [269, 238] width 46 height 30
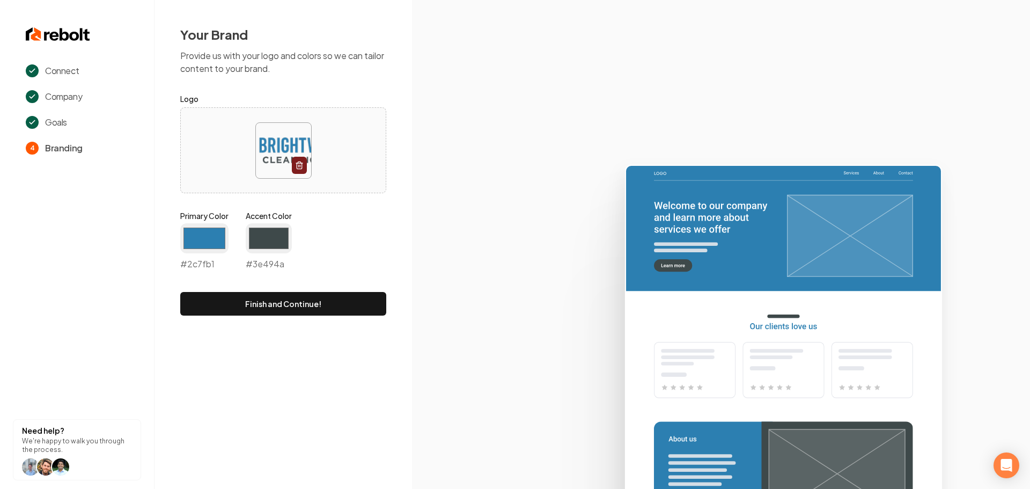
type input "#3e494a"
drag, startPoint x: 553, startPoint y: 224, endPoint x: 551, endPoint y: 245, distance: 20.5
click at [553, 225] on icon at bounding box center [721, 322] width 618 height 333
click at [280, 307] on button "Finish and Continue!" at bounding box center [283, 304] width 206 height 24
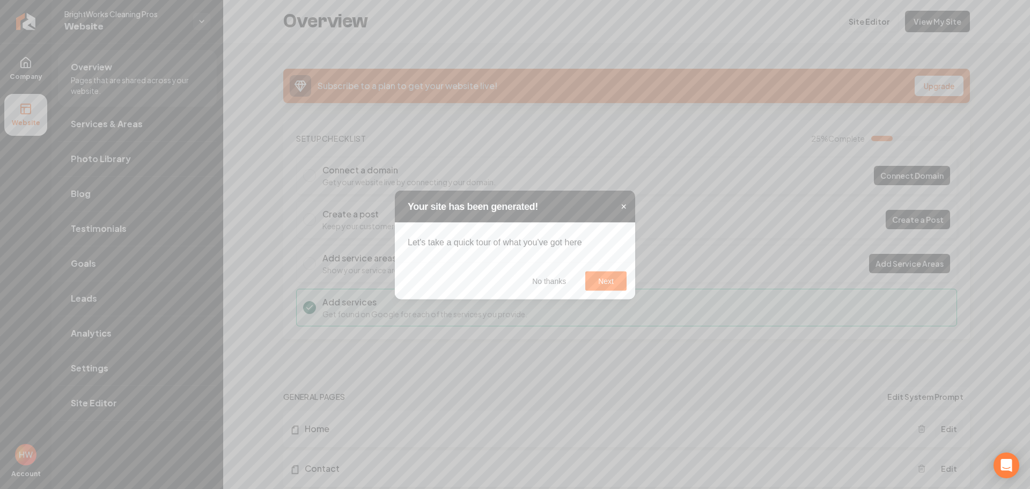
click at [623, 209] on span "×" at bounding box center [624, 206] width 6 height 11
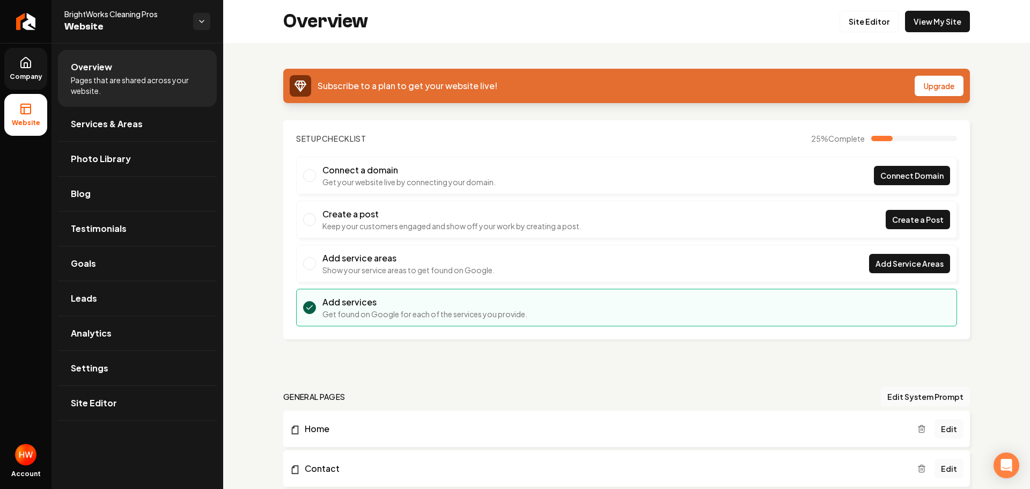
click at [27, 70] on link "Company" at bounding box center [25, 69] width 43 height 42
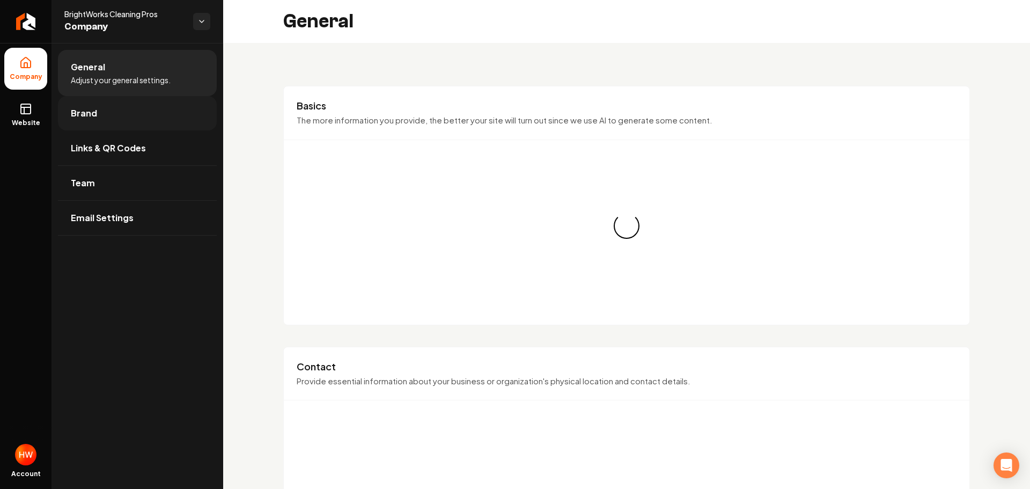
click at [97, 112] on link "Brand" at bounding box center [137, 113] width 159 height 34
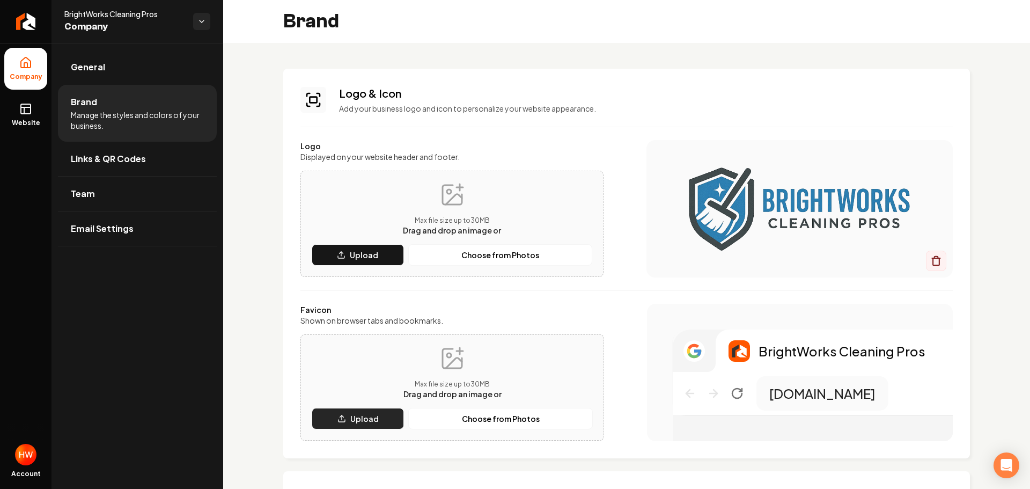
click at [360, 414] on p "Upload" at bounding box center [364, 418] width 28 height 11
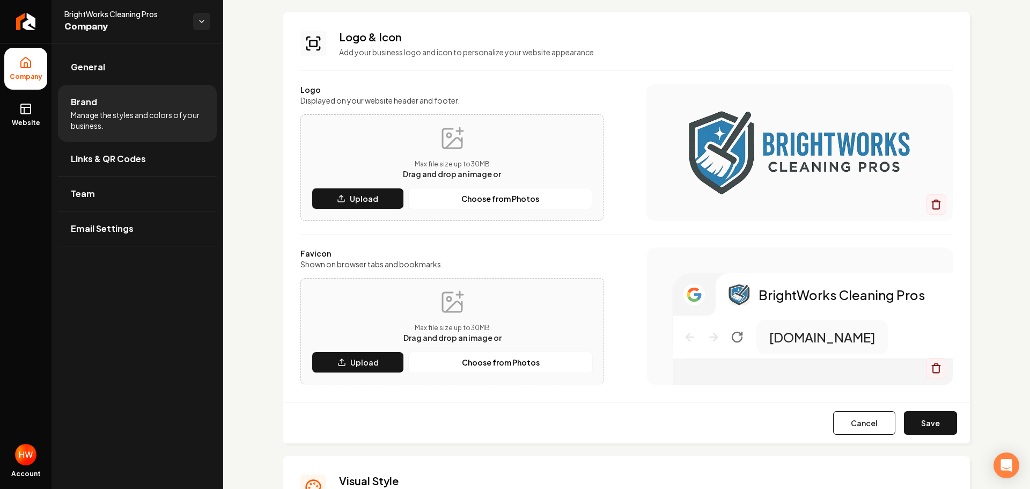
scroll to position [107, 0]
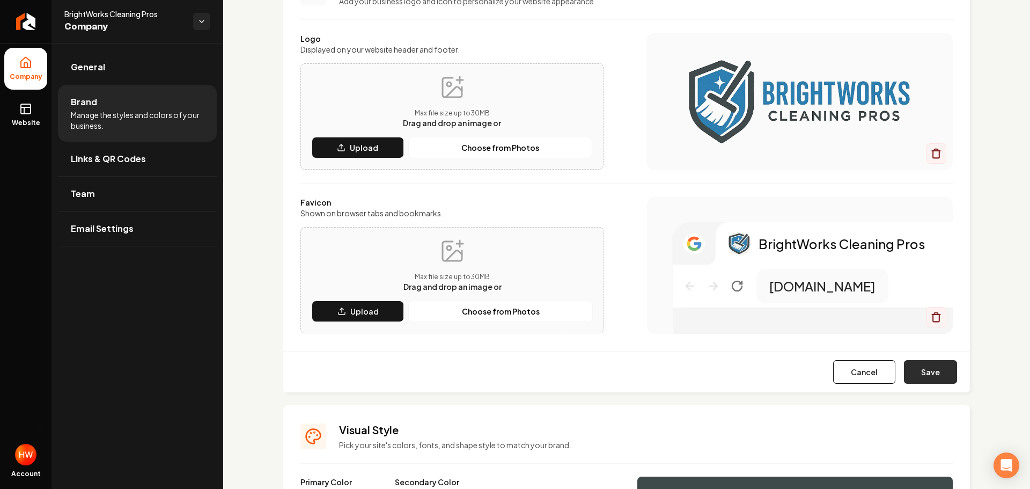
click at [931, 377] on button "Save" at bounding box center [930, 372] width 53 height 24
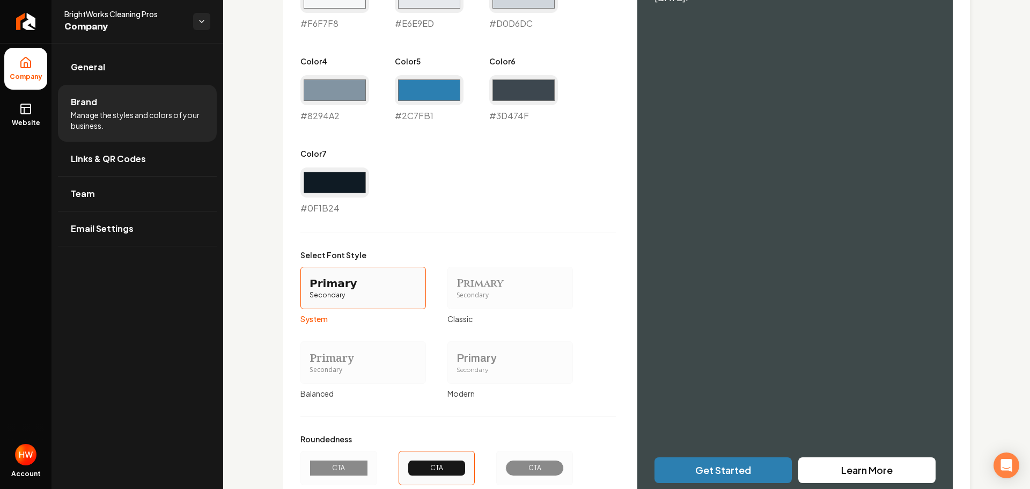
scroll to position [752, 0]
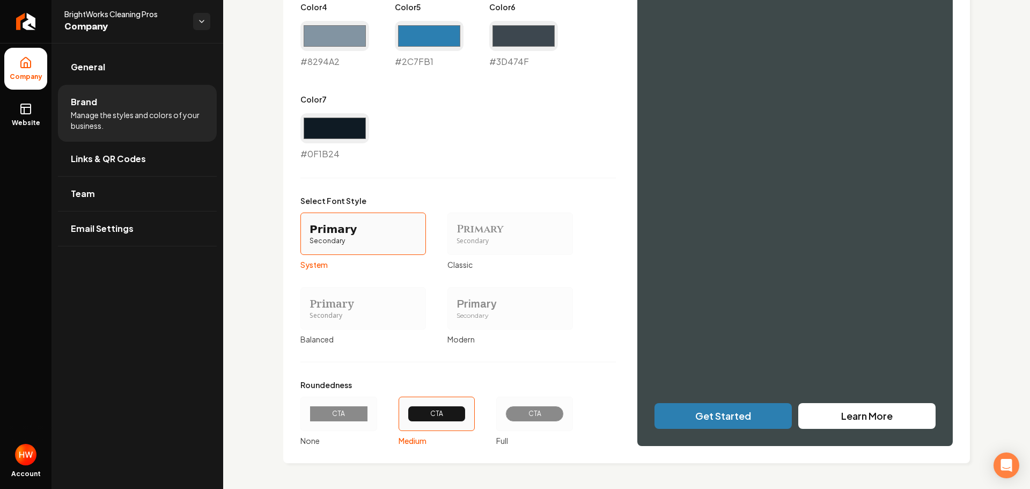
click at [552, 420] on div "CTA" at bounding box center [535, 414] width 59 height 16
click at [505, 418] on button "CTA Full" at bounding box center [500, 414] width 9 height 9
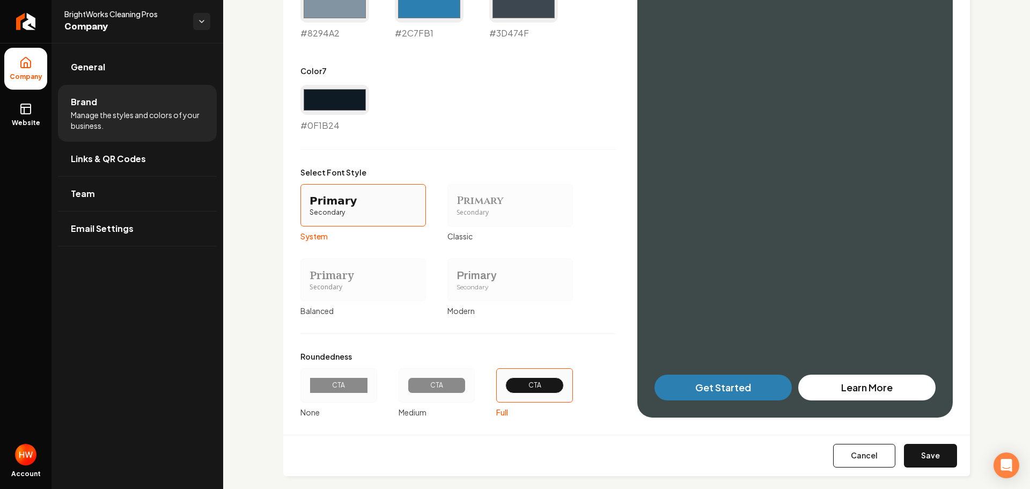
scroll to position [793, 0]
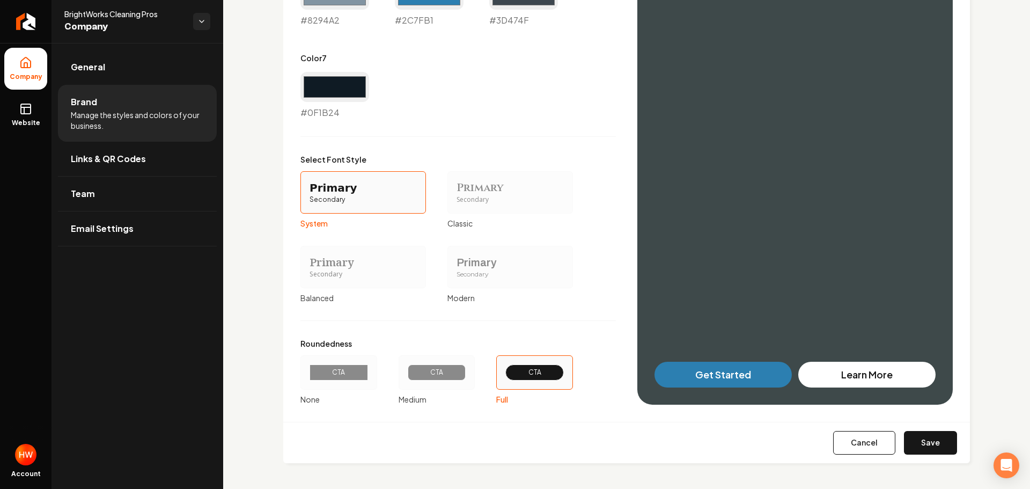
click at [931, 444] on button "Save" at bounding box center [930, 443] width 53 height 24
type input "#f6f7f8"
type input "#e6e9ed"
type input "#d0d6dc"
type input "#8294a2"
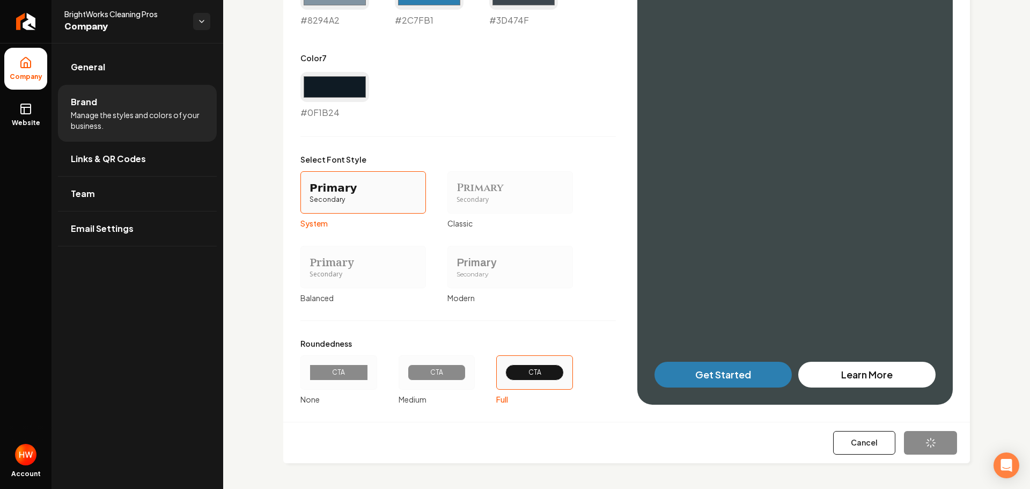
type input "#2c7fb1"
type input "#3d474f"
type input "#0f1b24"
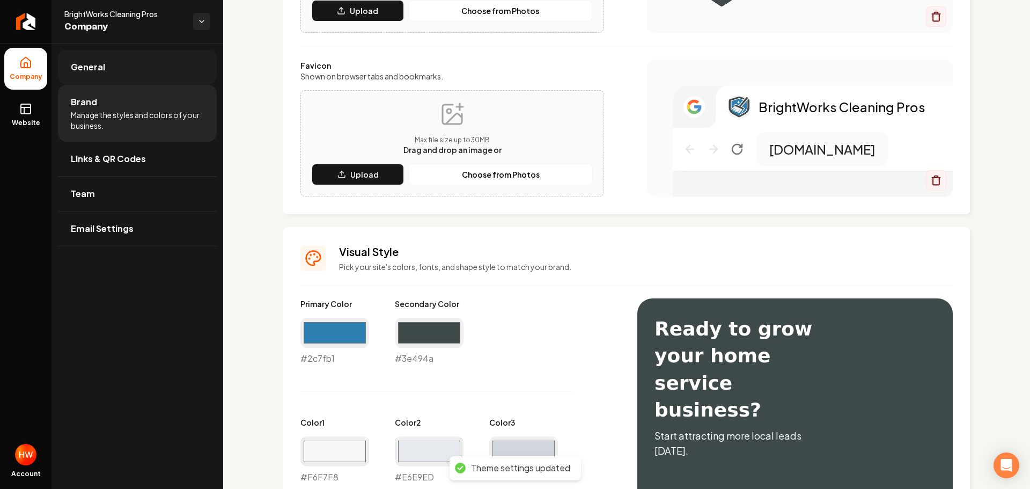
scroll to position [54, 0]
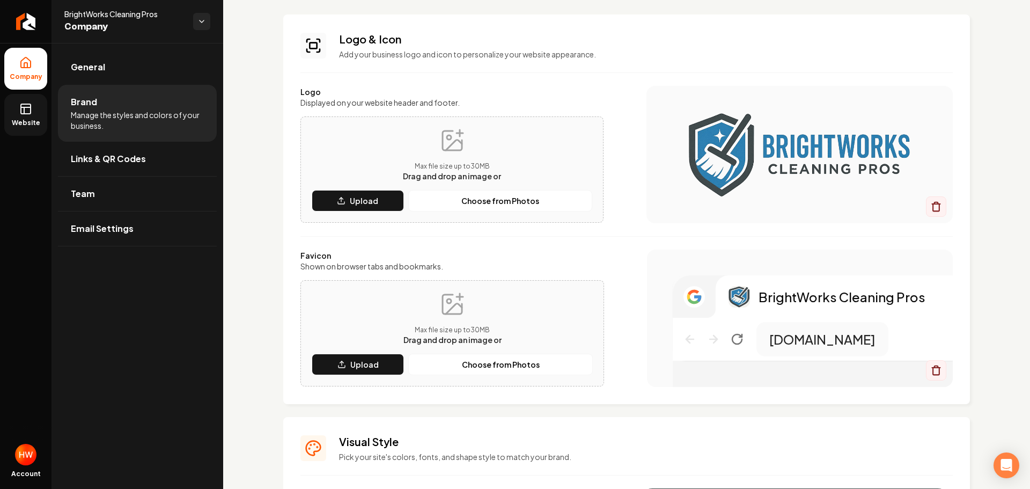
click at [25, 118] on link "Website" at bounding box center [25, 115] width 43 height 42
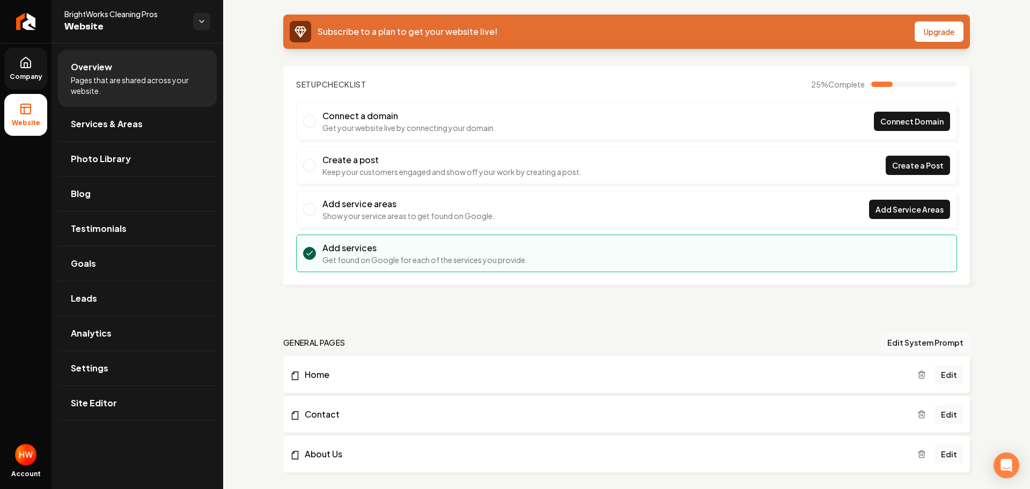
click at [20, 69] on icon at bounding box center [25, 62] width 13 height 13
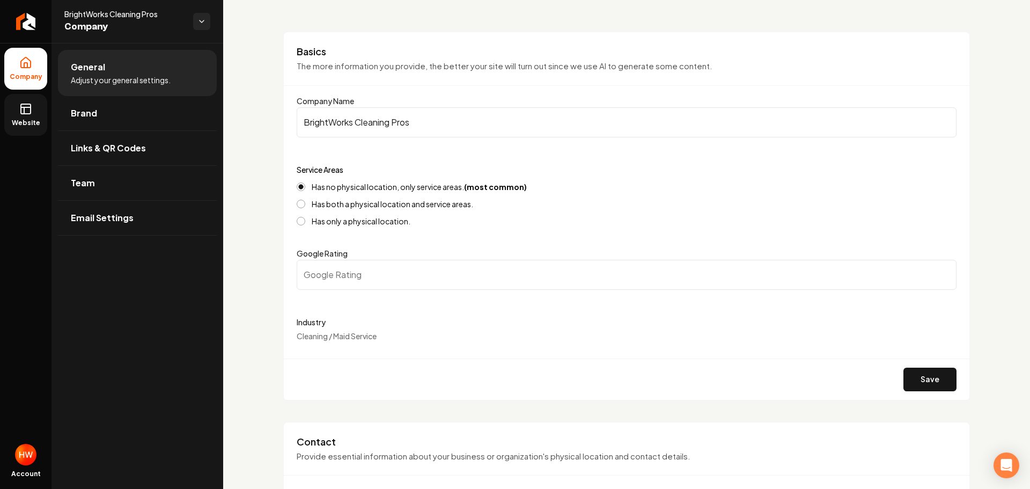
click at [32, 115] on link "Website" at bounding box center [25, 115] width 43 height 42
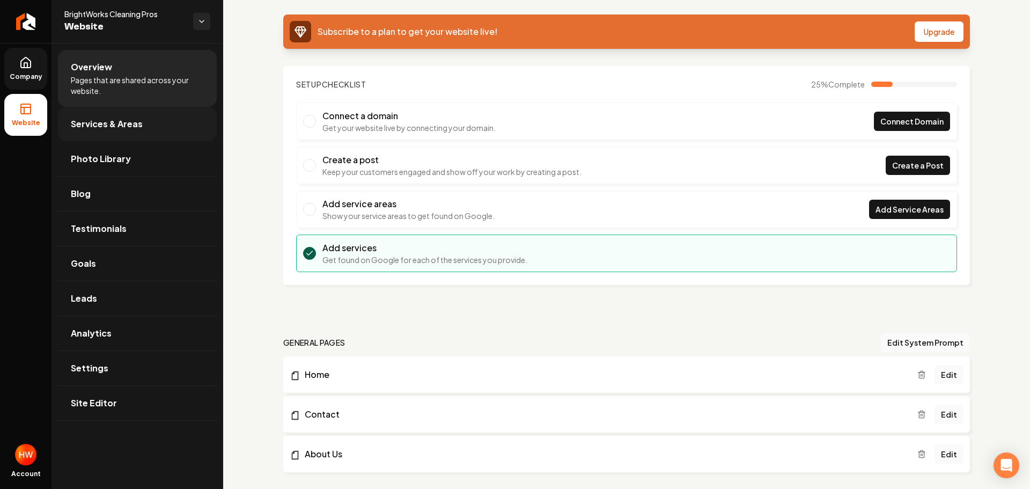
click at [134, 119] on span "Services & Areas" at bounding box center [107, 124] width 72 height 13
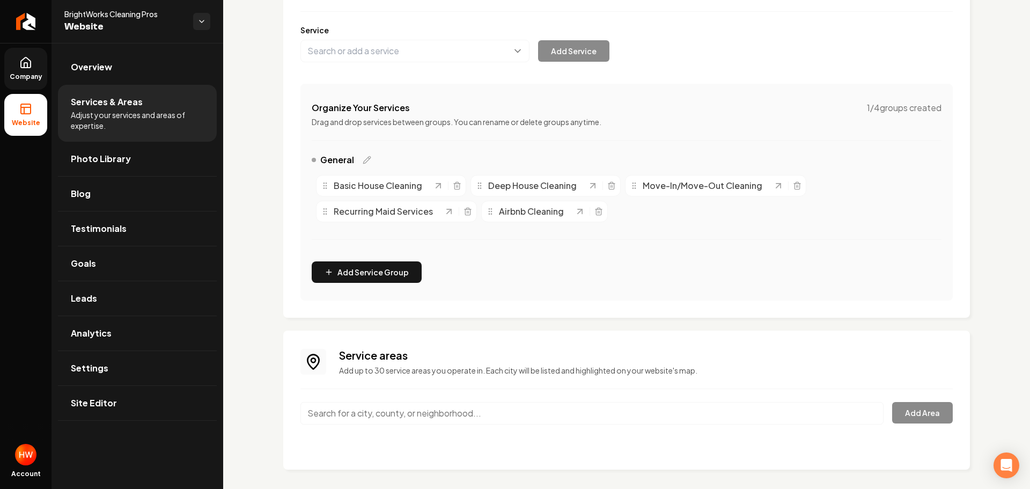
scroll to position [133, 0]
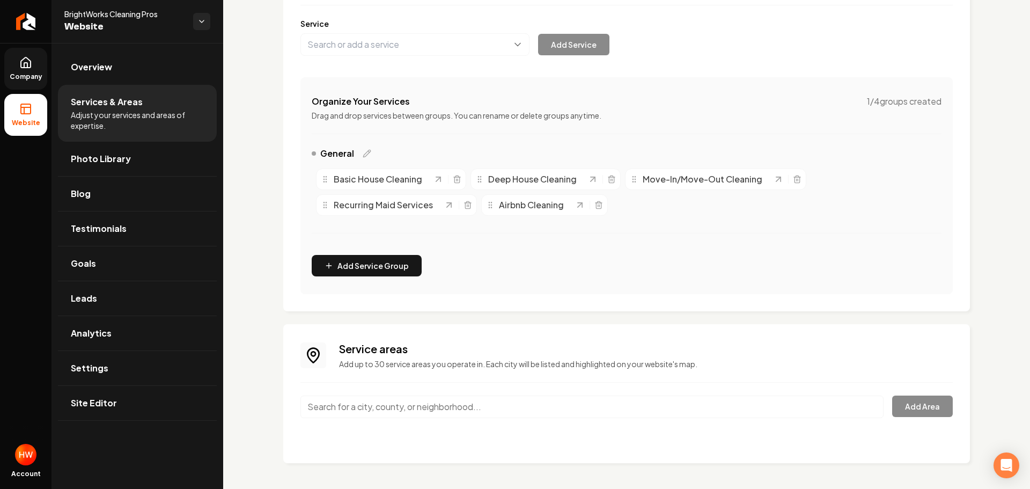
click at [543, 408] on input "Main content area" at bounding box center [592, 407] width 583 height 23
click at [443, 405] on input "Main content area" at bounding box center [592, 407] width 583 height 23
paste input "East Cobb,"
type input "East Cobb, GA"
click at [927, 406] on button "Add Area" at bounding box center [923, 406] width 61 height 21
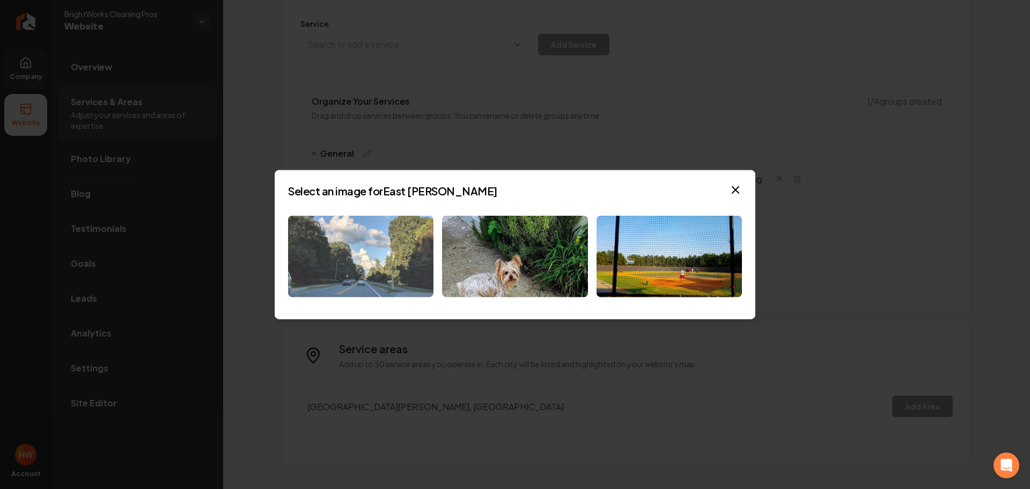
click at [357, 262] on img at bounding box center [360, 256] width 145 height 82
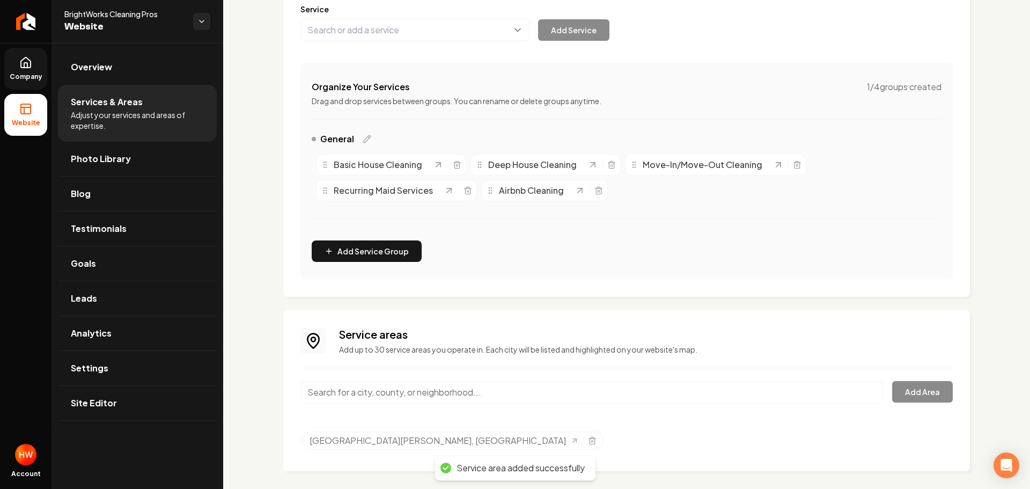
scroll to position [155, 0]
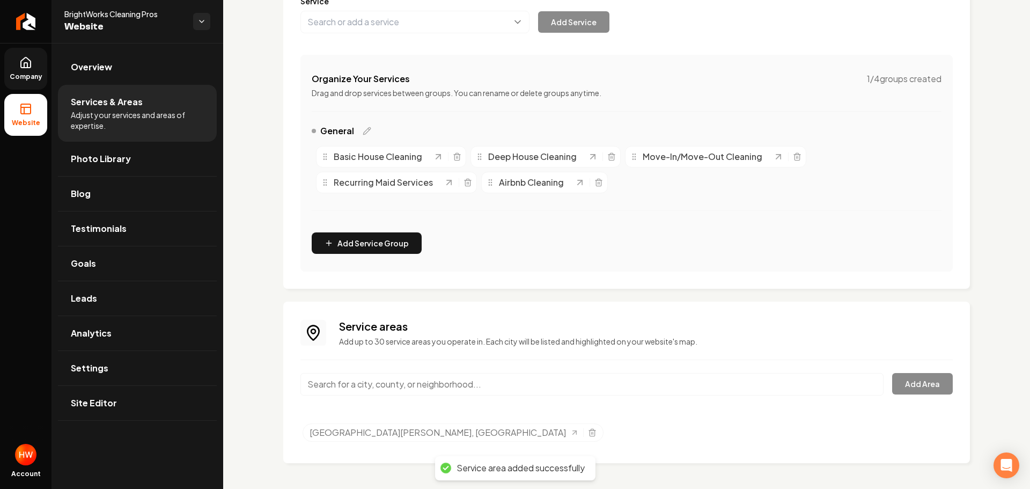
click at [431, 387] on input "Main content area" at bounding box center [592, 384] width 583 height 23
paste input "Marietta"
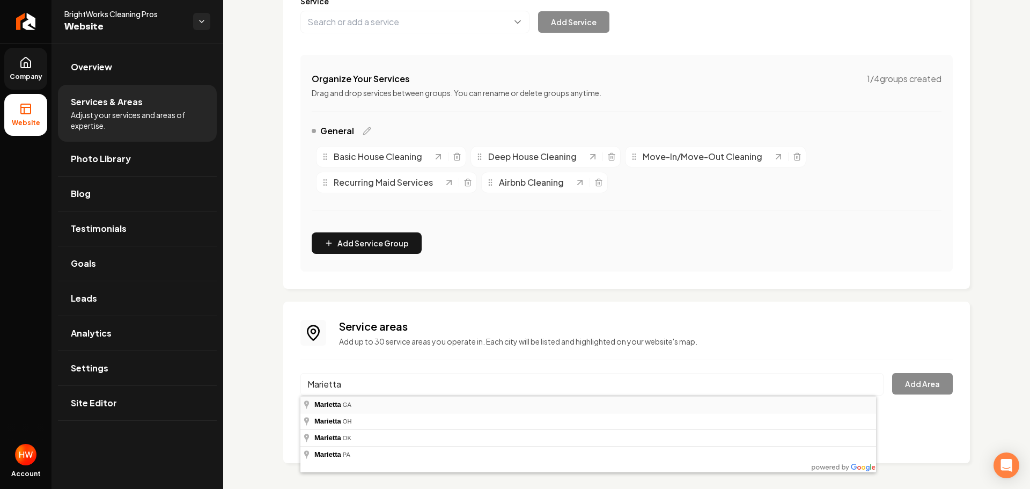
type input "Marietta, GA"
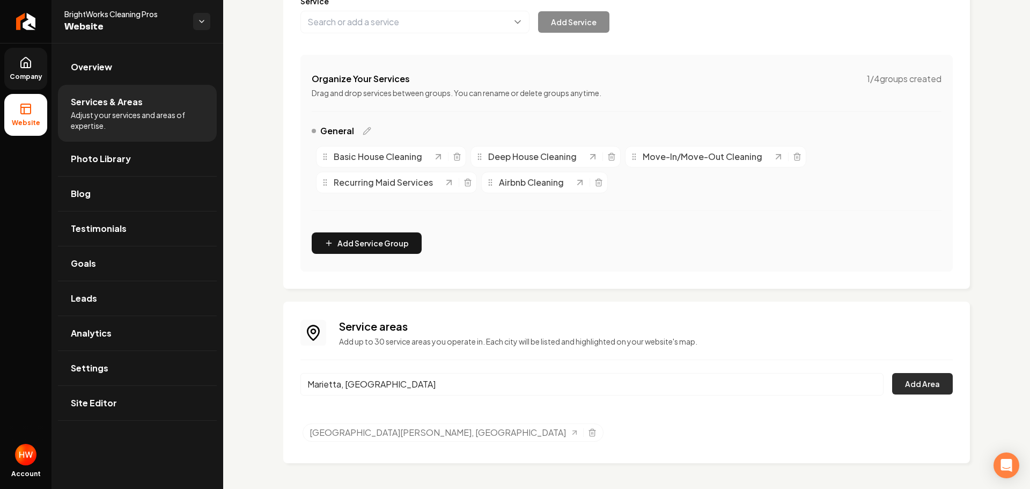
click at [915, 379] on button "Add Area" at bounding box center [923, 383] width 61 height 21
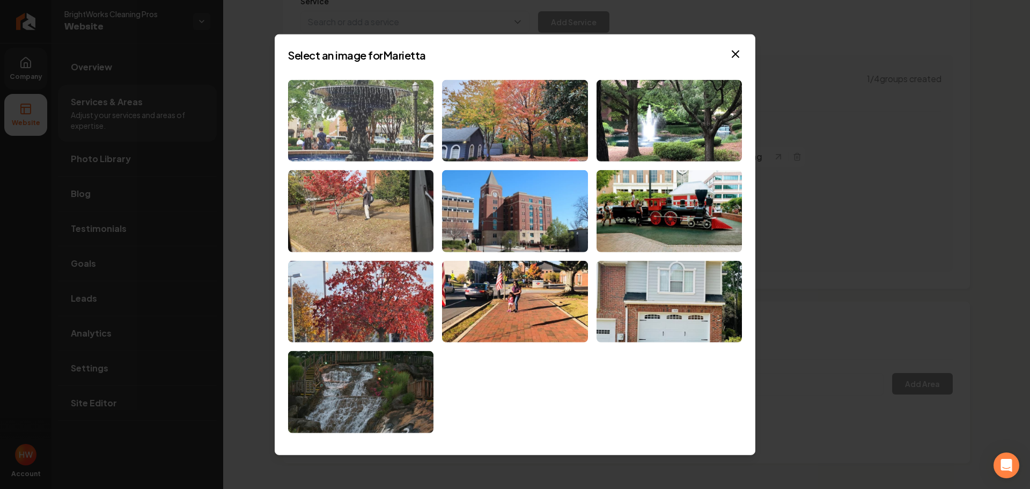
click at [357, 154] on img at bounding box center [360, 120] width 145 height 82
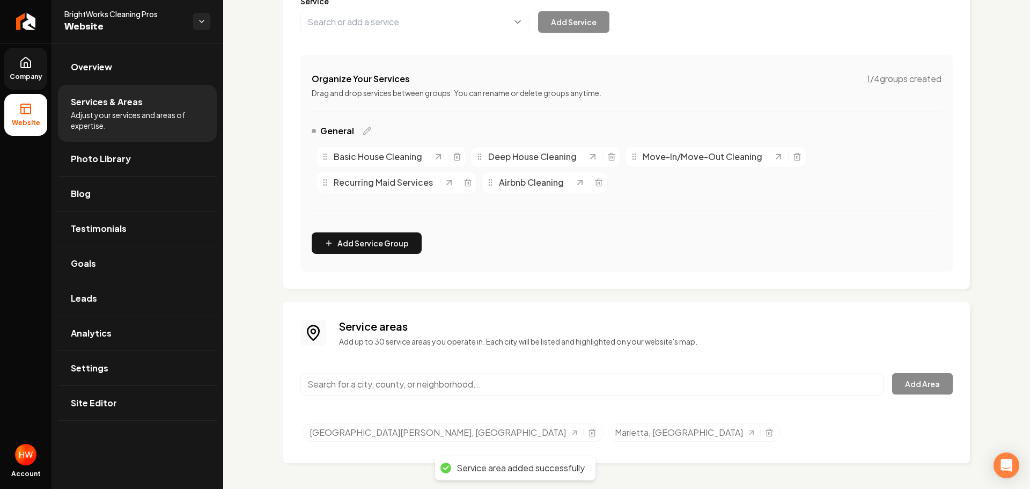
click at [514, 388] on input "Main content area" at bounding box center [592, 384] width 583 height 23
paste input "Kennesaw"
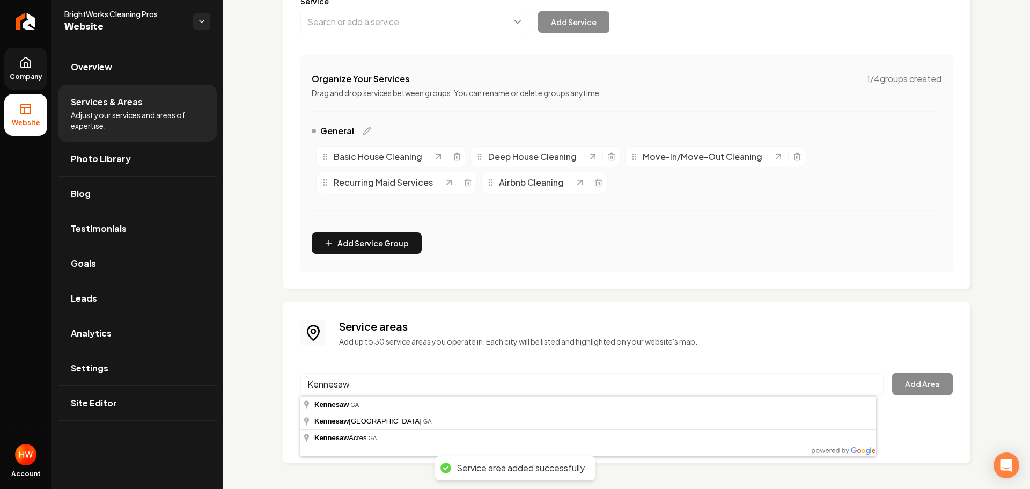
type input "Kennesaw, GA"
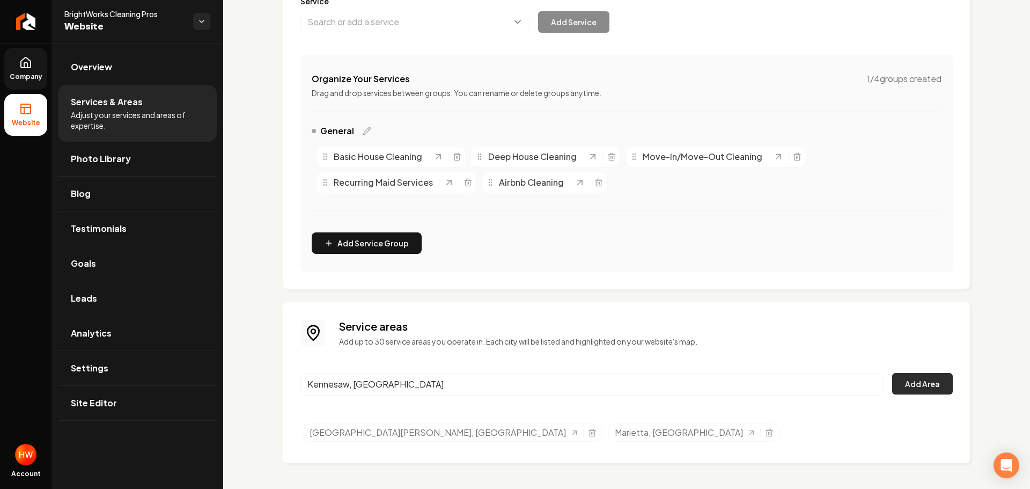
click at [909, 383] on button "Add Area" at bounding box center [923, 383] width 61 height 21
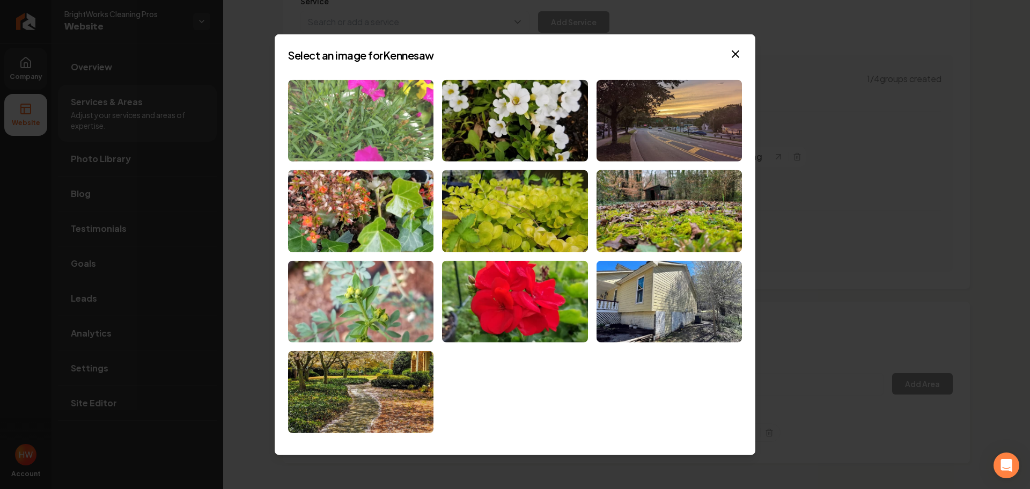
click at [360, 121] on img at bounding box center [360, 120] width 145 height 82
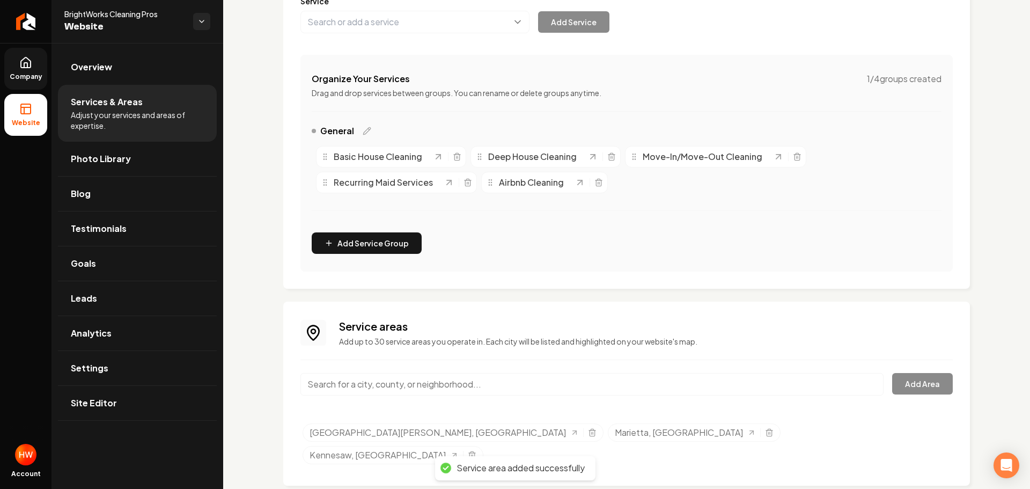
click at [508, 384] on input "Main content area" at bounding box center [592, 384] width 583 height 23
paste input "Acworth"
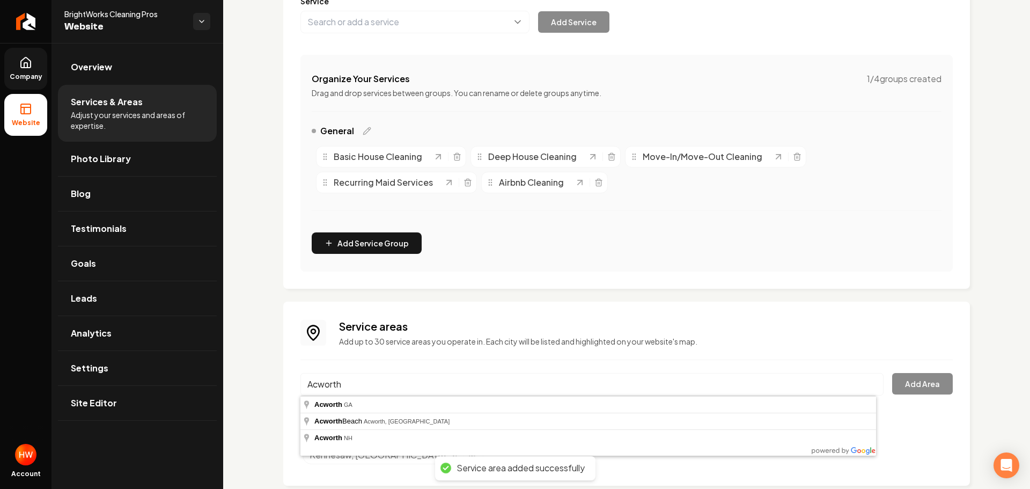
type input "Acworth, GA"
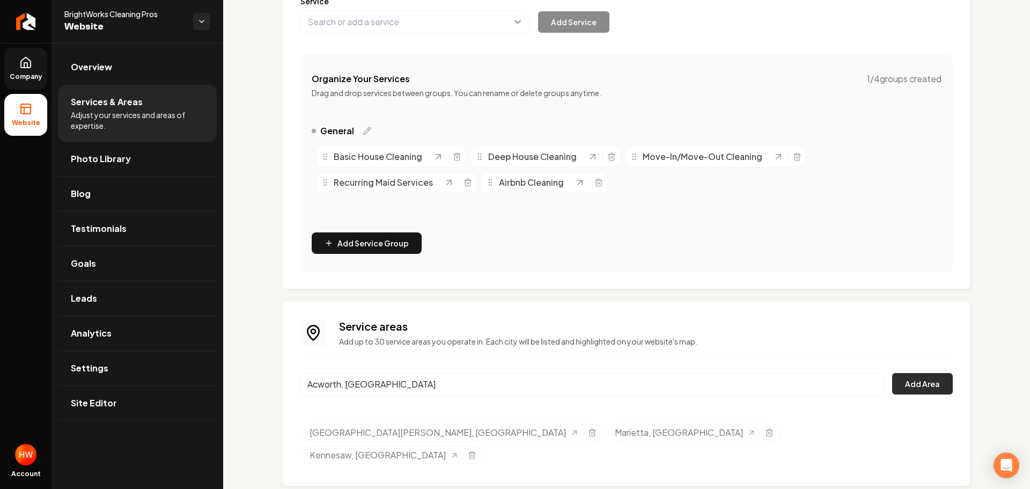
click at [934, 381] on button "Add Area" at bounding box center [923, 383] width 61 height 21
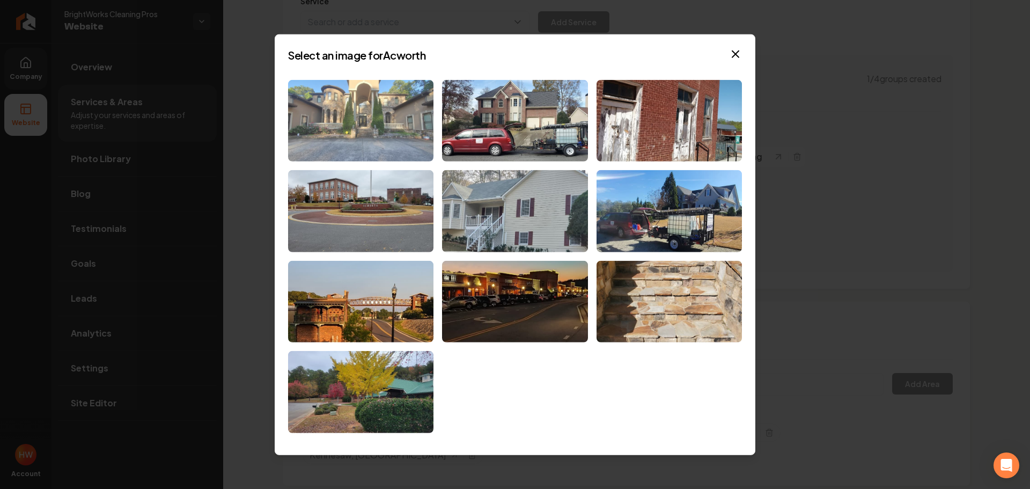
click at [389, 126] on img at bounding box center [360, 120] width 145 height 82
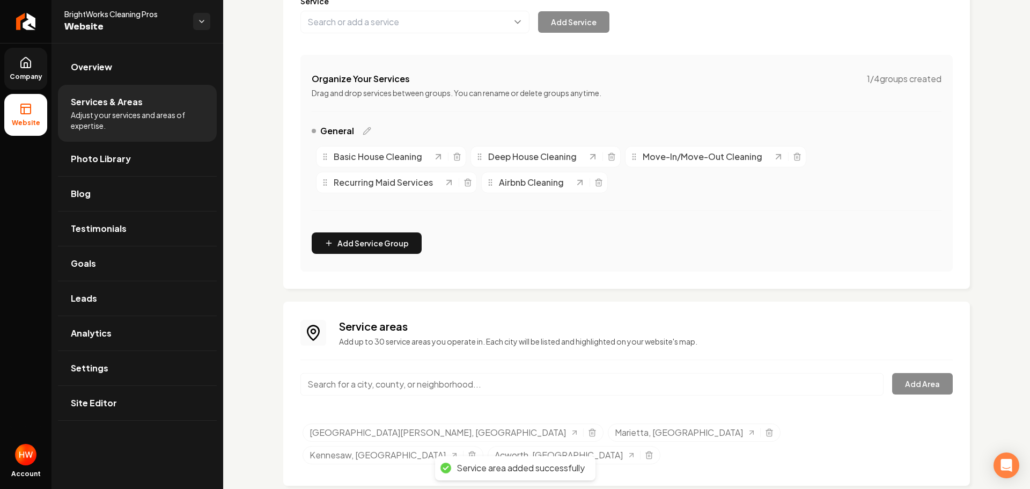
click at [607, 387] on input "Main content area" at bounding box center [592, 384] width 583 height 23
paste input "Woodstock"
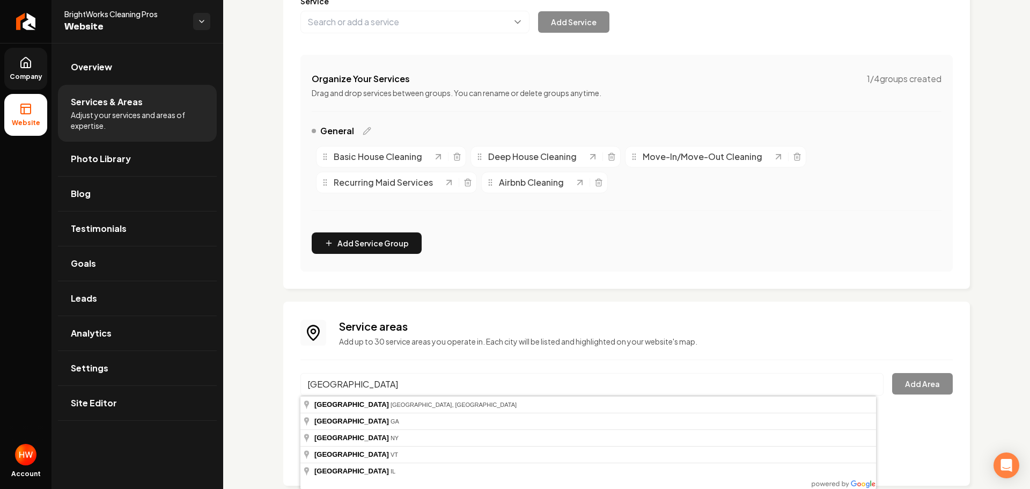
type input "Woodstock, GA"
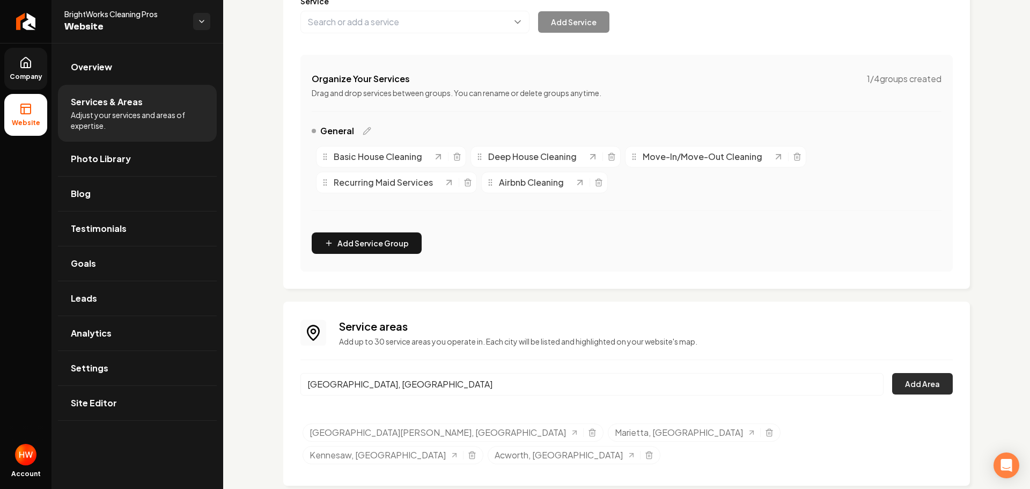
click at [913, 377] on button "Add Area" at bounding box center [923, 383] width 61 height 21
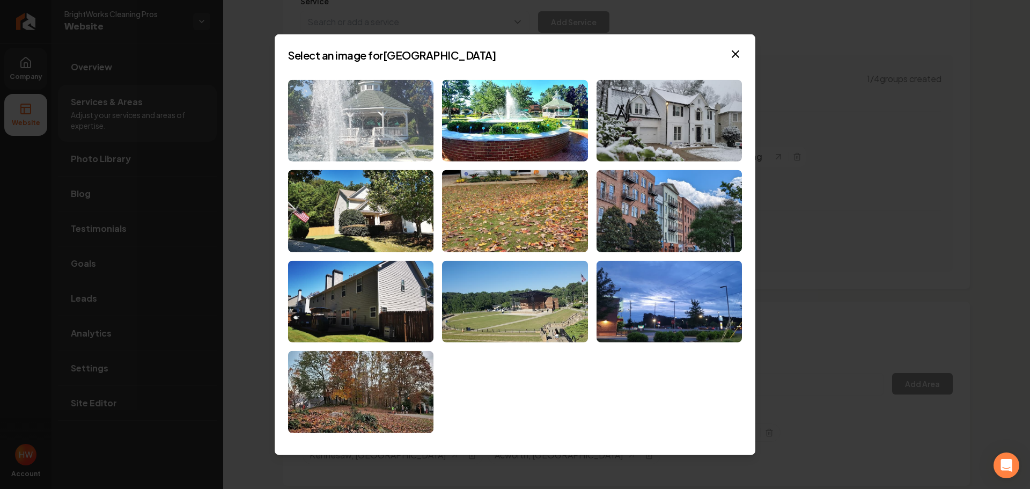
click at [392, 138] on img at bounding box center [360, 120] width 145 height 82
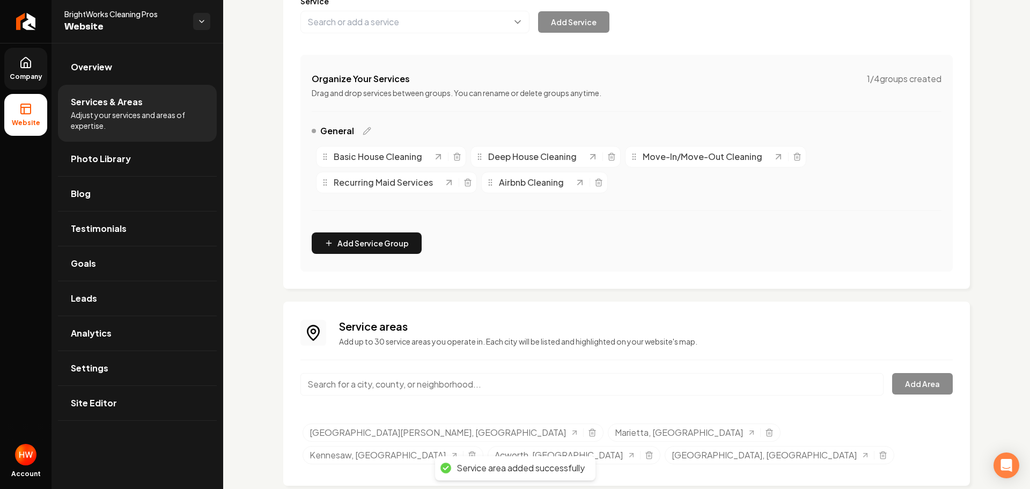
click at [518, 391] on input "Main content area" at bounding box center [592, 384] width 583 height 23
paste input "Canton,"
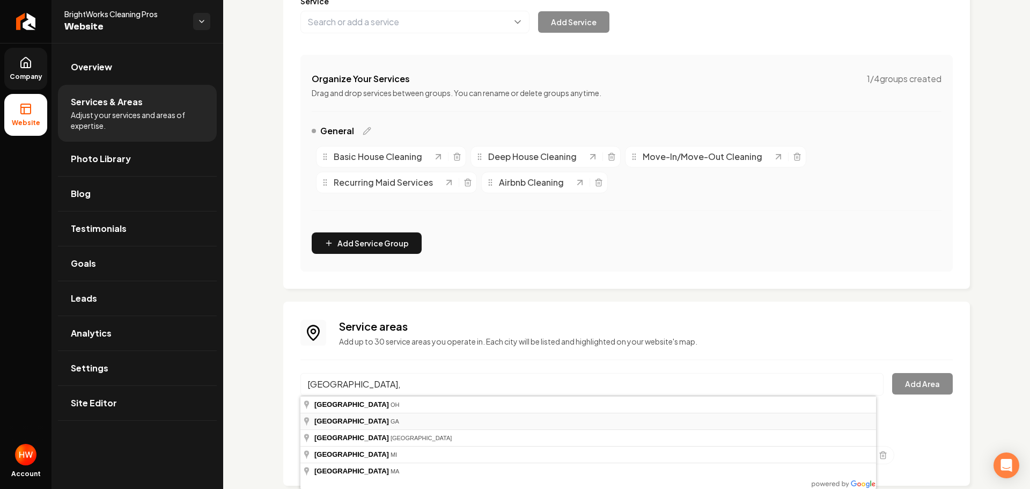
type input "Canton, GA"
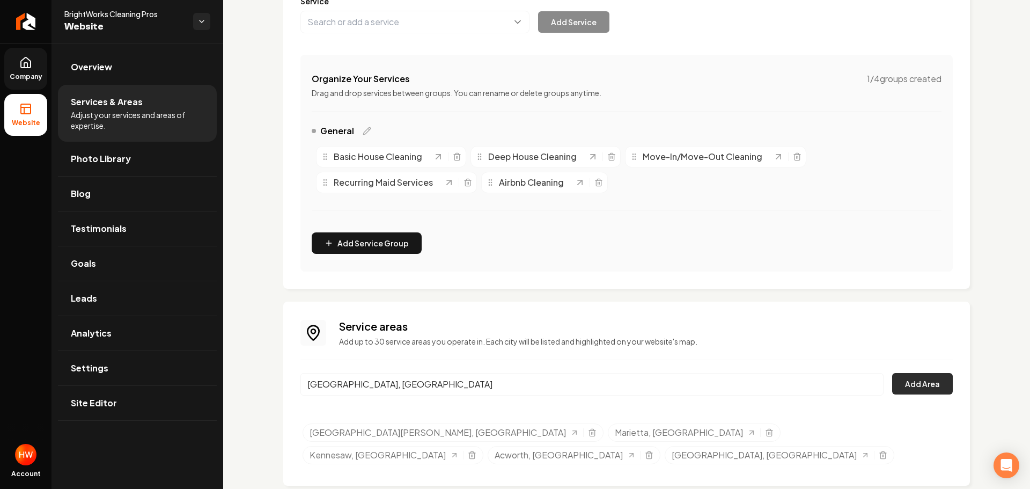
click at [919, 382] on button "Add Area" at bounding box center [923, 383] width 61 height 21
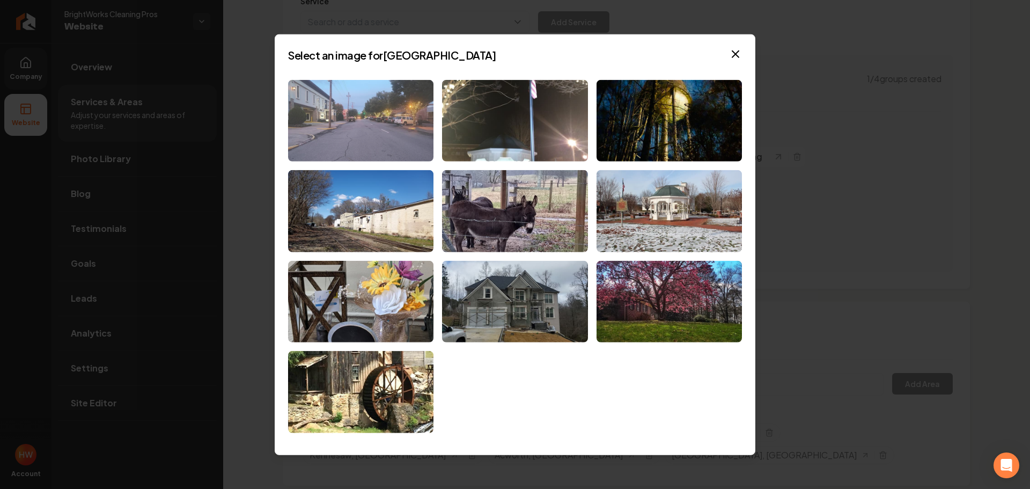
click at [361, 123] on img at bounding box center [360, 120] width 145 height 82
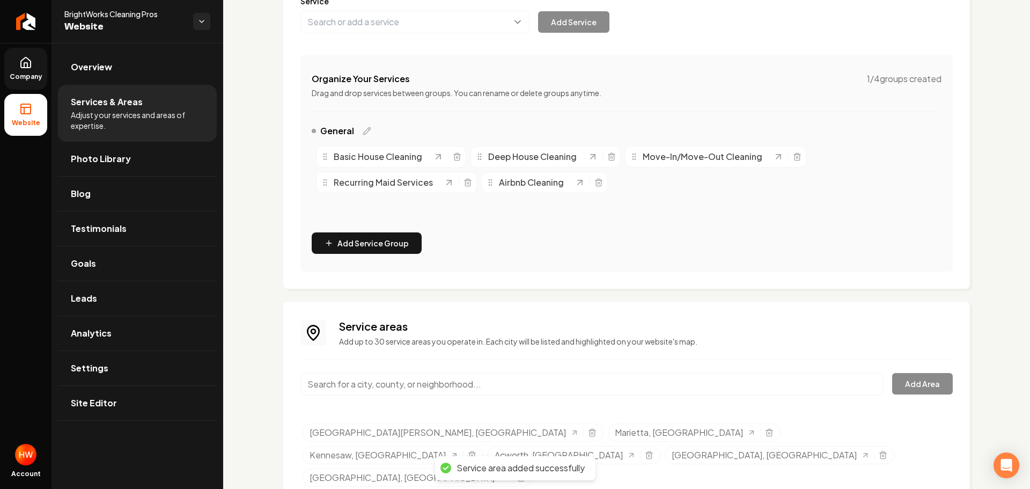
click at [609, 385] on input "Main content area" at bounding box center [592, 384] width 583 height 23
paste input "Smyrna"
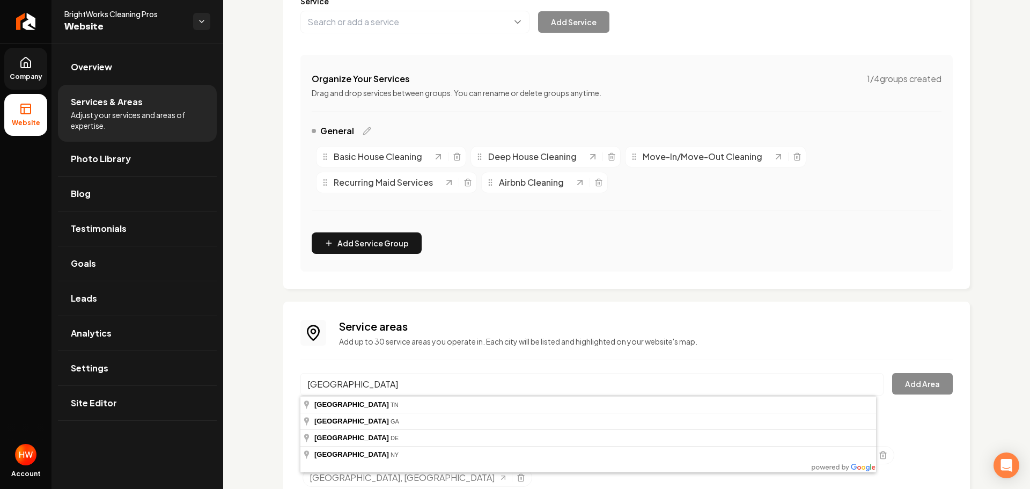
type input "Smyrna, GA"
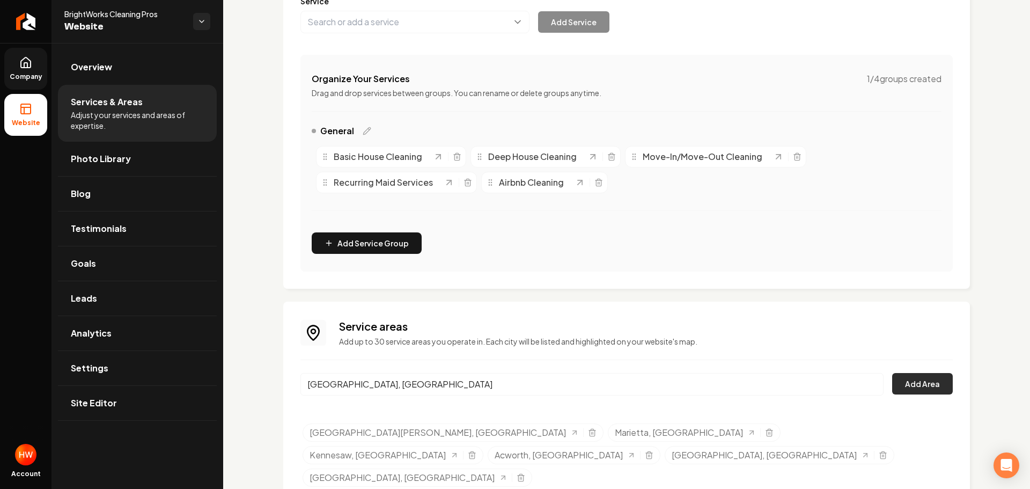
click at [921, 380] on button "Add Area" at bounding box center [923, 383] width 61 height 21
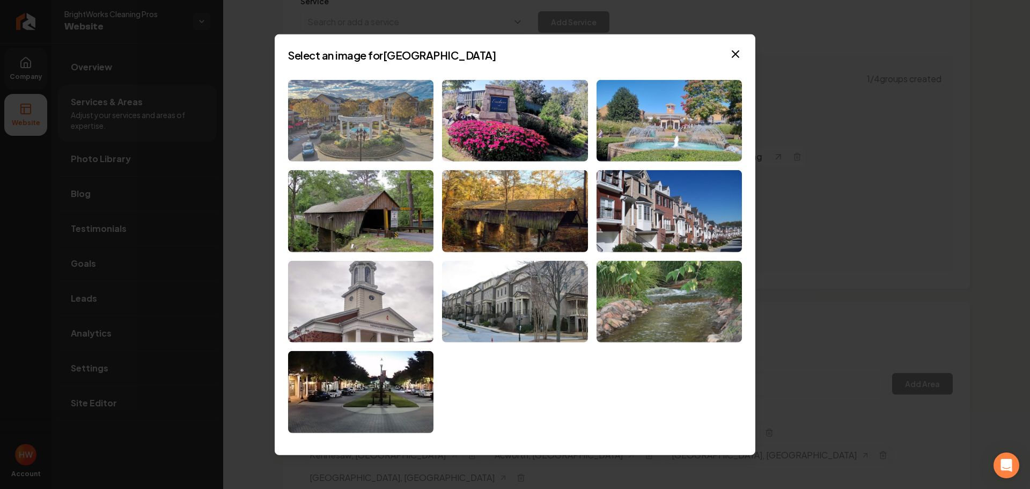
click at [353, 129] on img at bounding box center [360, 120] width 145 height 82
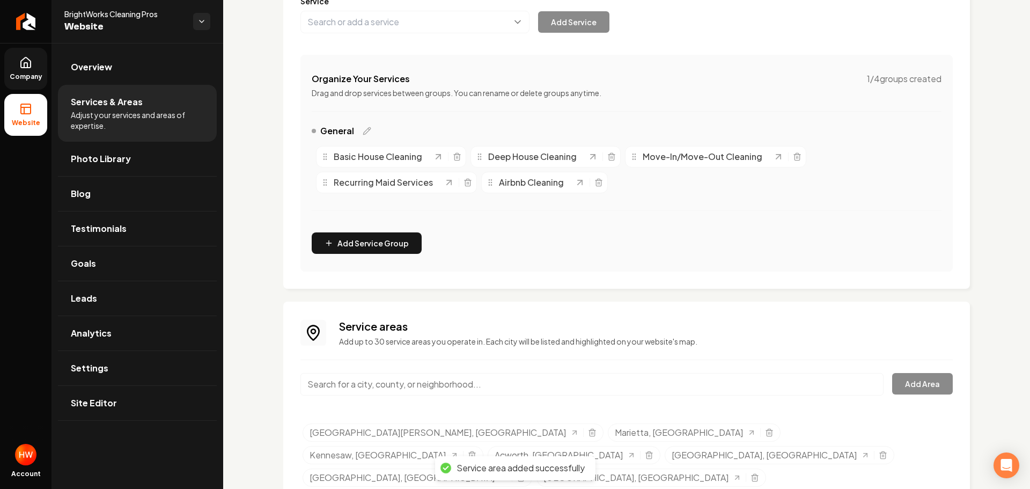
click at [531, 378] on input "Main content area" at bounding box center [592, 384] width 583 height 23
paste input "Vinings"
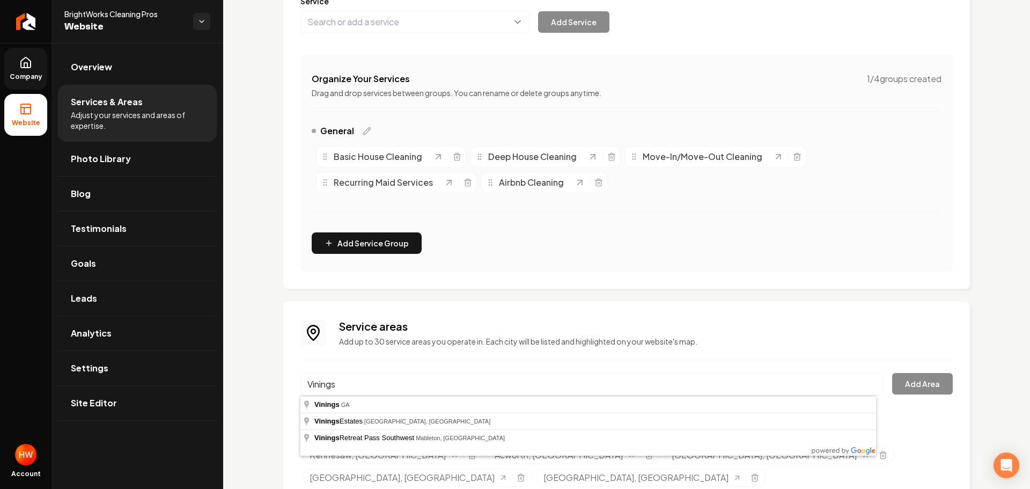
type input "Vinings, GA"
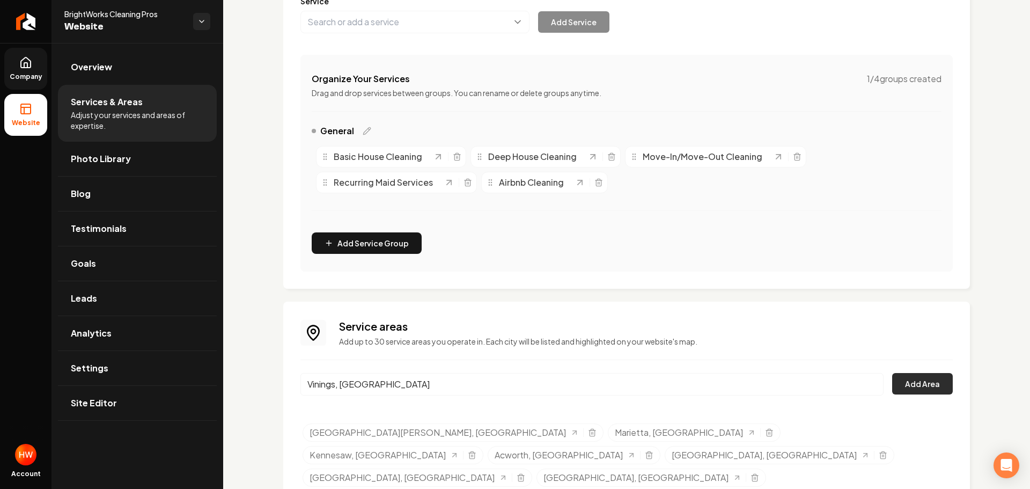
click at [917, 381] on button "Add Area" at bounding box center [923, 383] width 61 height 21
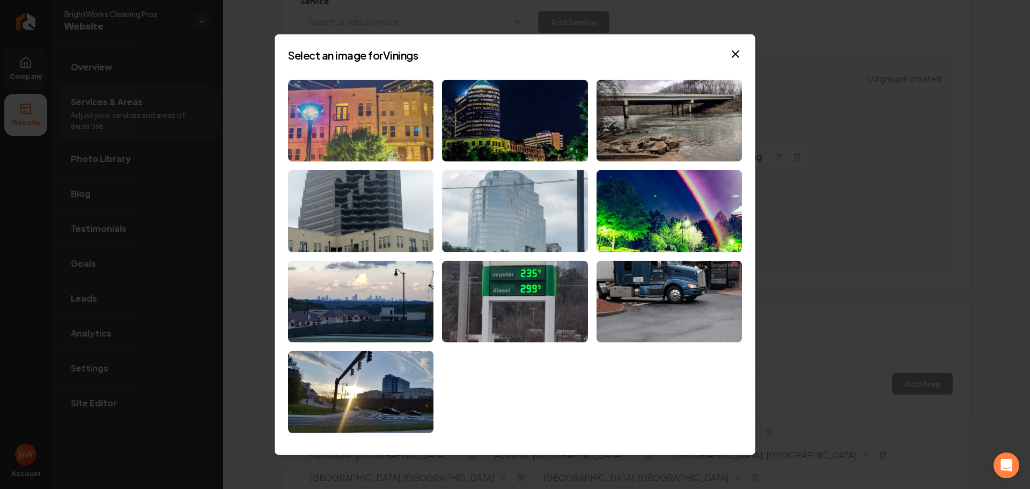
click at [374, 128] on img at bounding box center [360, 120] width 145 height 82
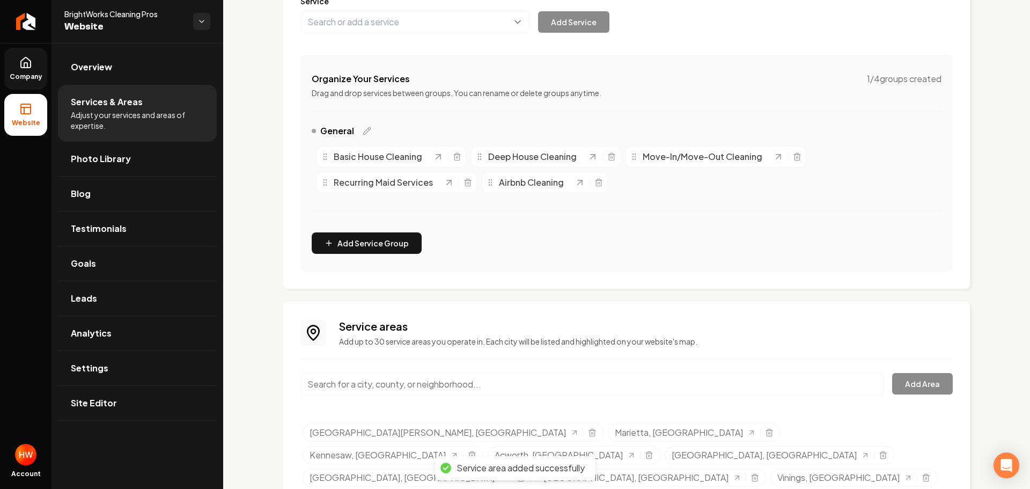
click at [494, 376] on input "Main content area" at bounding box center [592, 384] width 583 height 23
paste input "Sandy"
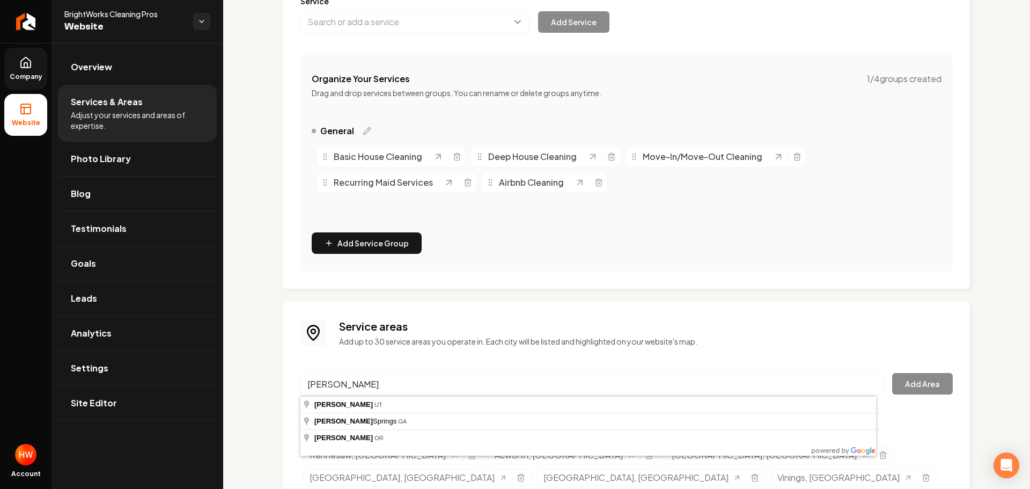
type input "Sandy Springs, GA"
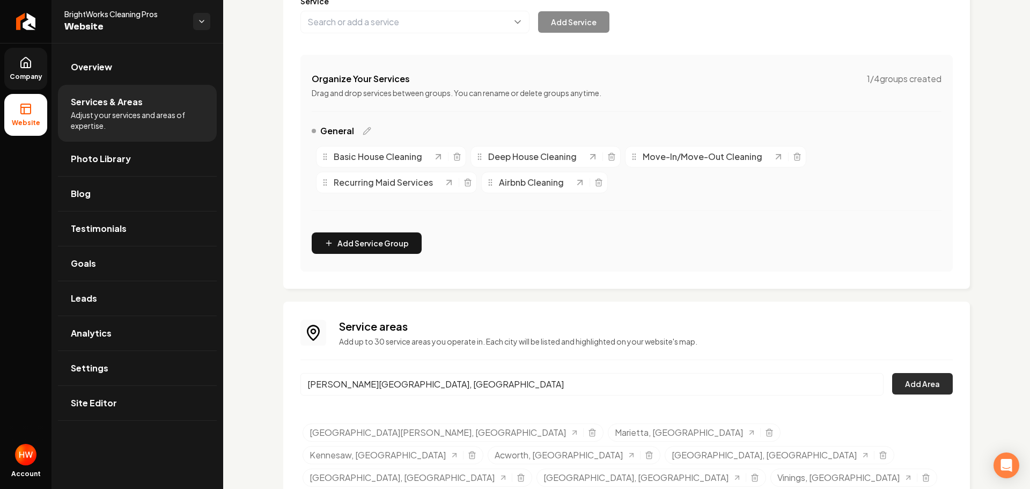
click at [901, 380] on button "Add Area" at bounding box center [923, 383] width 61 height 21
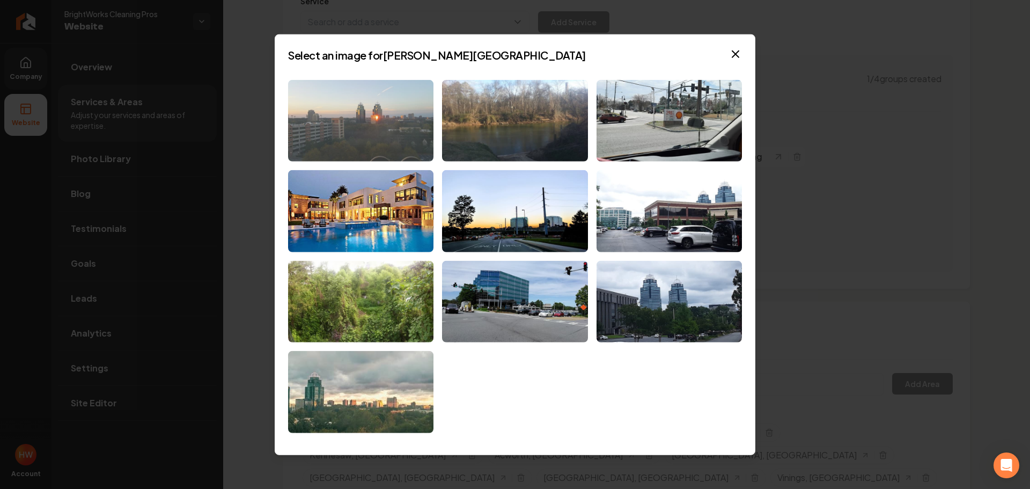
click at [375, 113] on img at bounding box center [360, 120] width 145 height 82
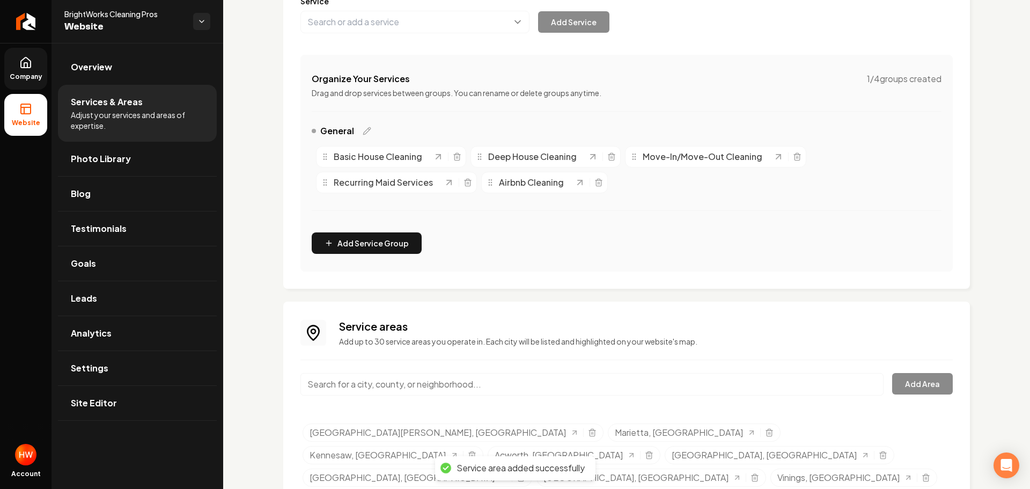
click at [470, 385] on input "Main content area" at bounding box center [592, 384] width 583 height 23
paste input "Dunwoody"
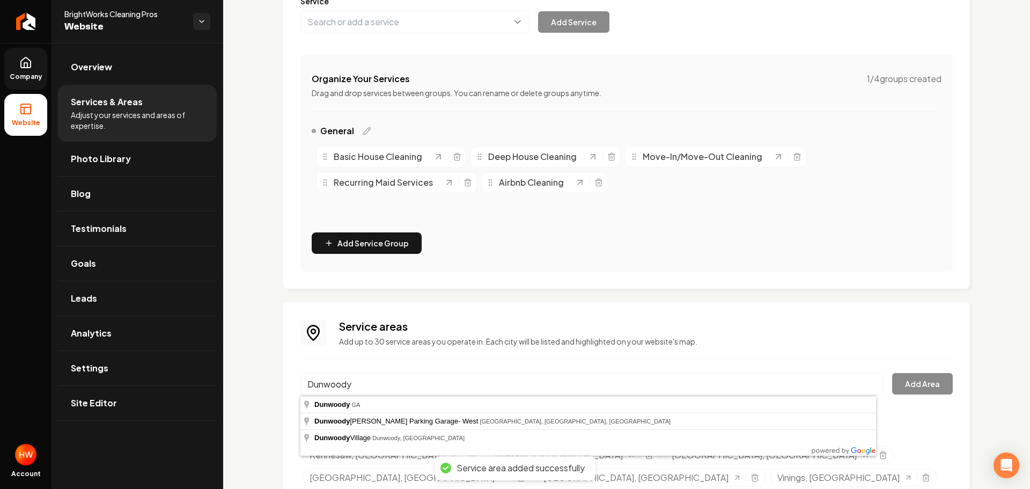
type input "Dunwoody, GA"
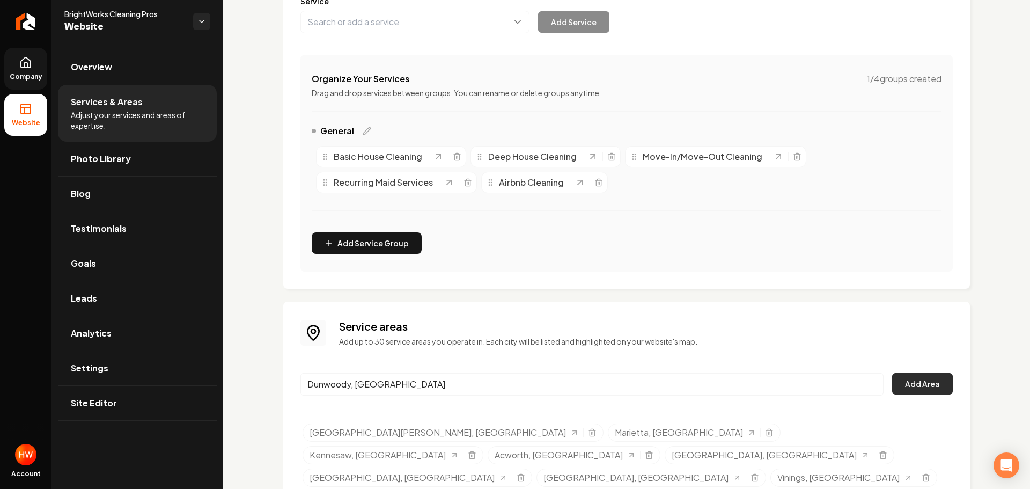
click at [920, 390] on button "Add Area" at bounding box center [923, 383] width 61 height 21
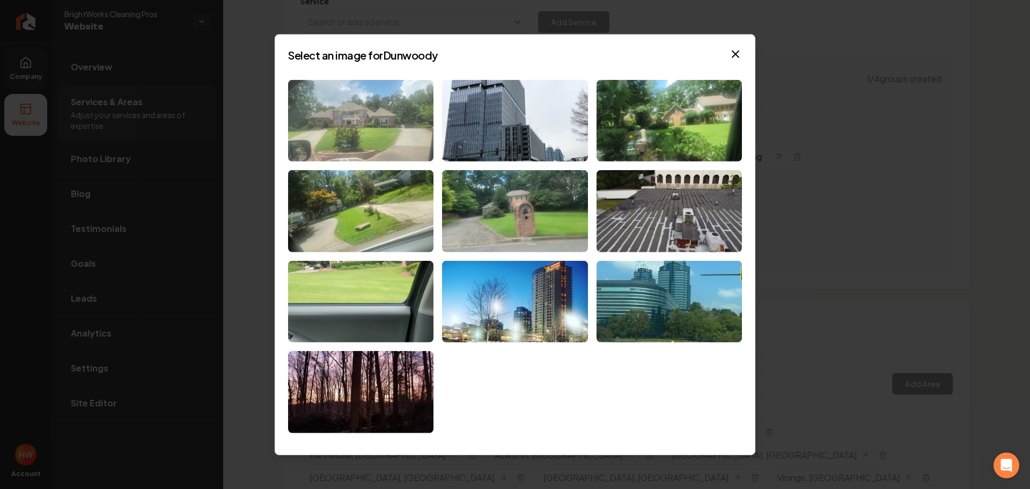
click at [364, 116] on img at bounding box center [360, 120] width 145 height 82
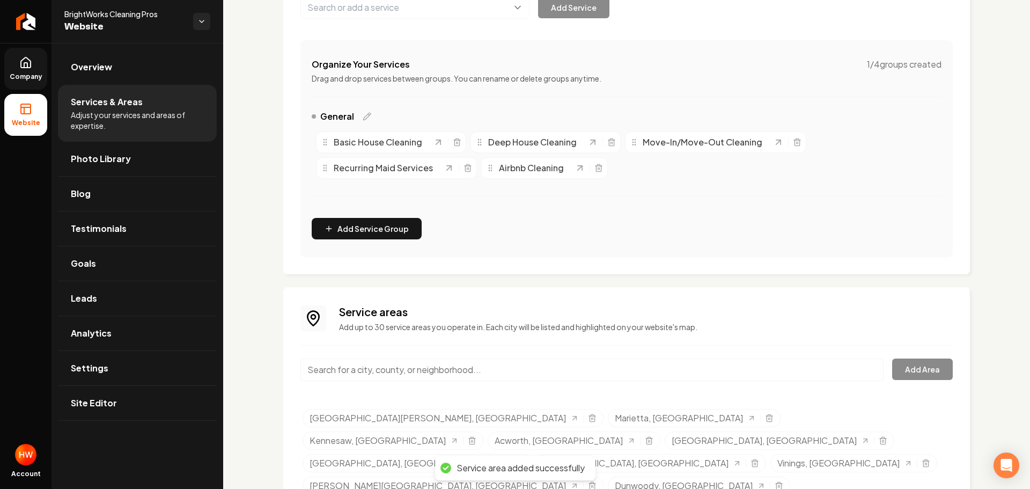
scroll to position [178, 0]
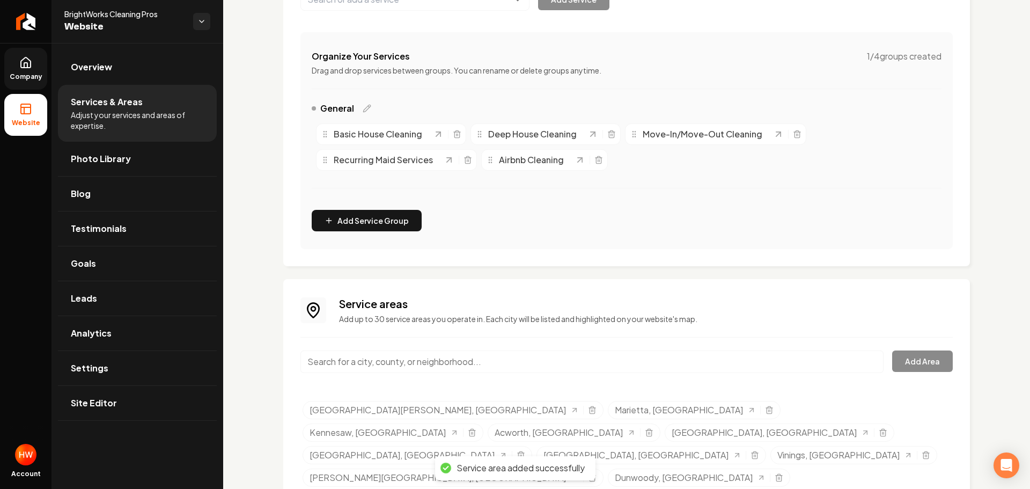
click at [465, 356] on input "Main content area" at bounding box center [592, 361] width 583 height 23
paste input "Roswell"
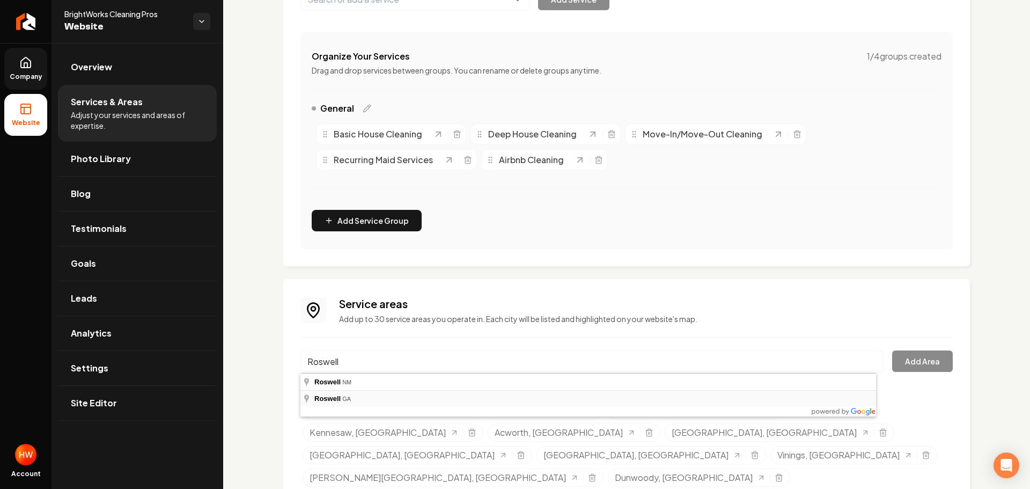
type input "Roswell, GA"
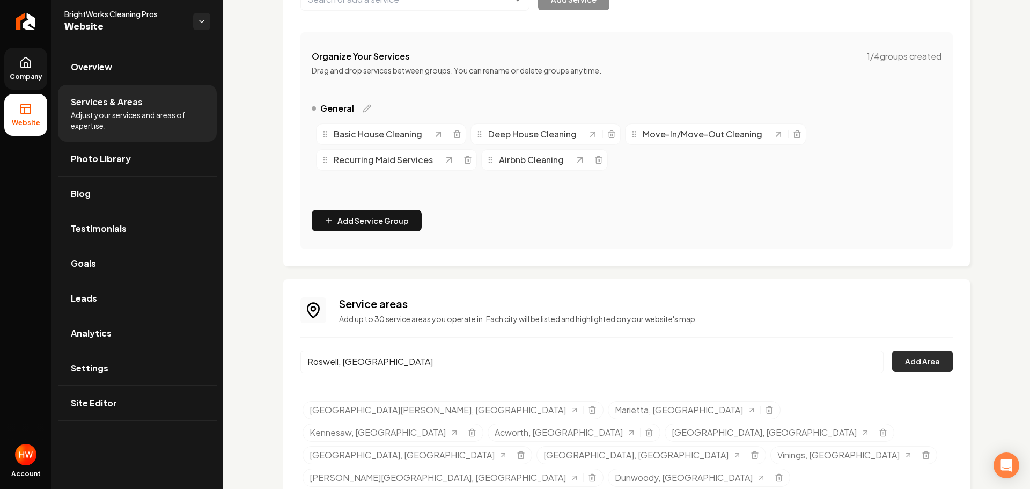
click at [923, 359] on button "Add Area" at bounding box center [923, 360] width 61 height 21
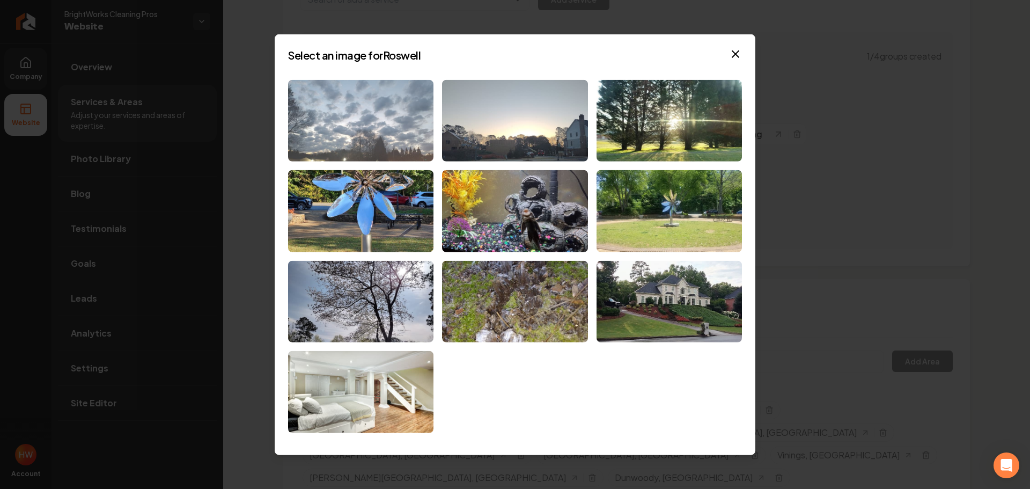
click at [389, 129] on img at bounding box center [360, 120] width 145 height 82
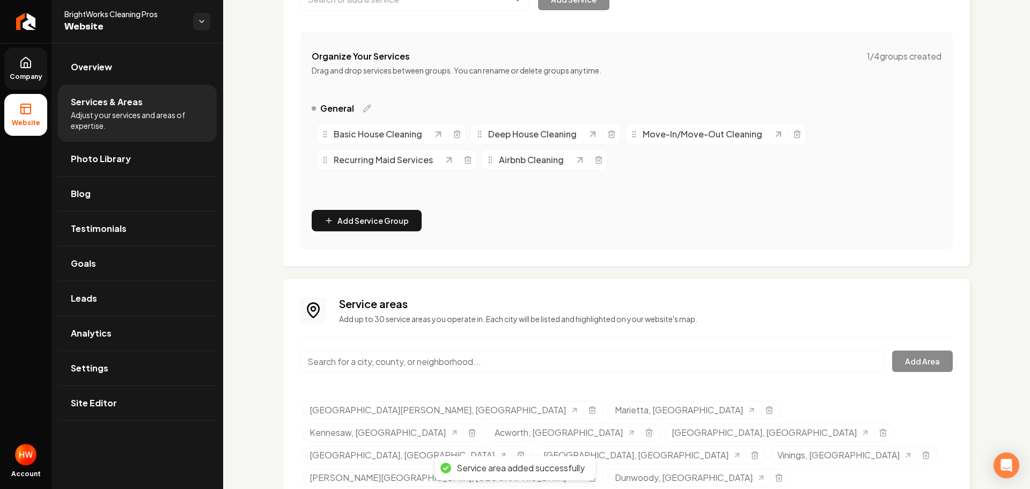
click at [466, 365] on input "Main content area" at bounding box center [592, 361] width 583 height 23
paste input "Alpharetta"
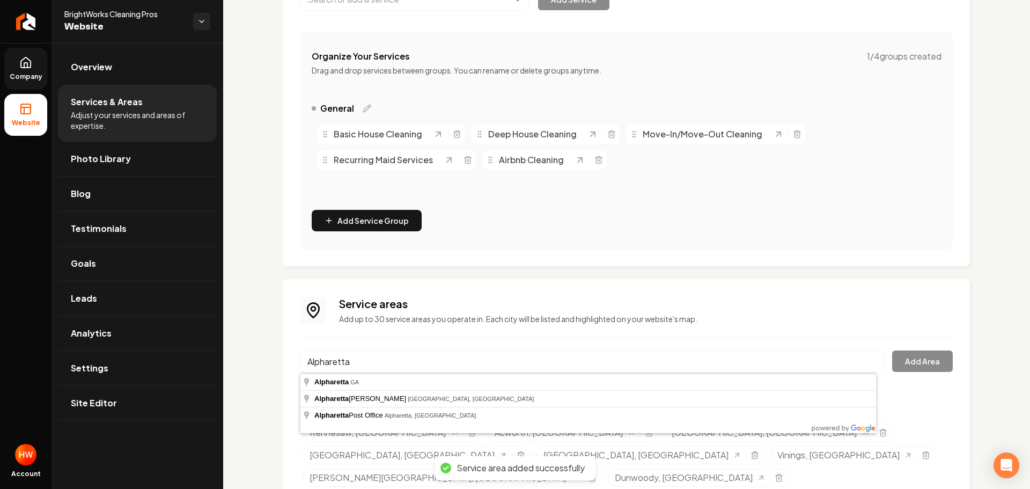
type input "Alpharetta, GA"
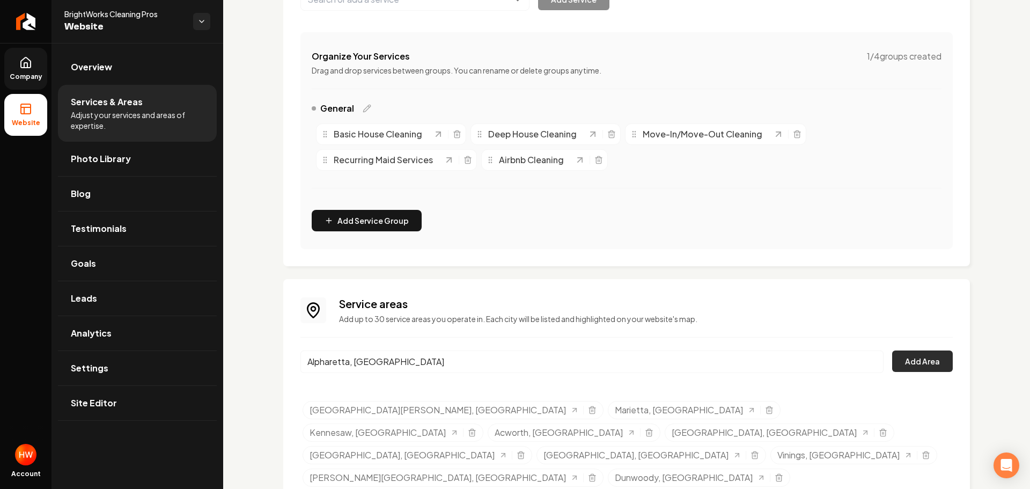
click at [919, 365] on button "Add Area" at bounding box center [923, 360] width 61 height 21
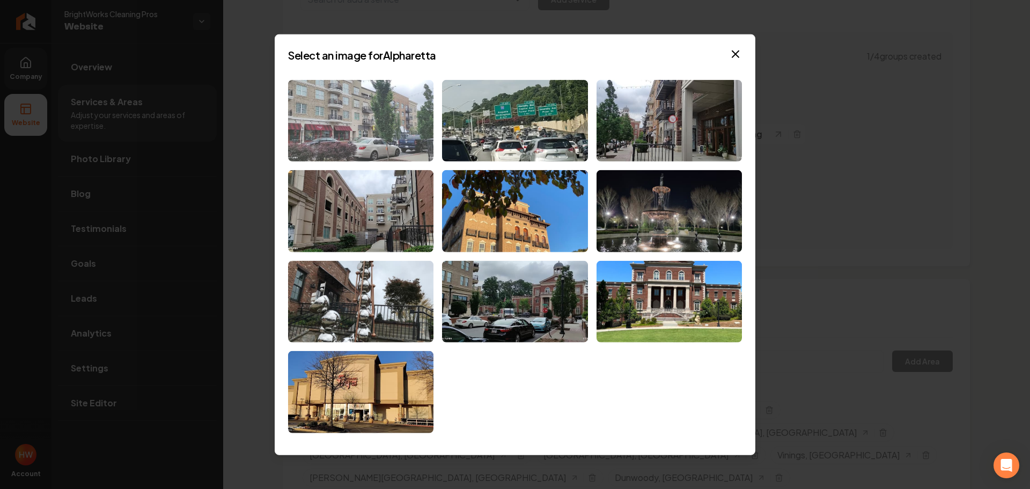
click at [363, 138] on img at bounding box center [360, 120] width 145 height 82
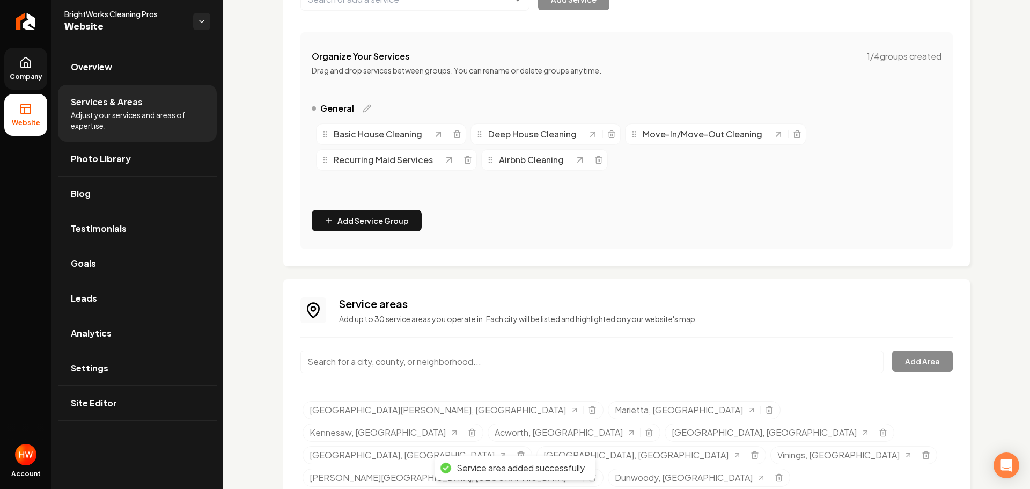
click at [492, 352] on input "Main content area" at bounding box center [592, 361] width 583 height 23
paste input "Milton"
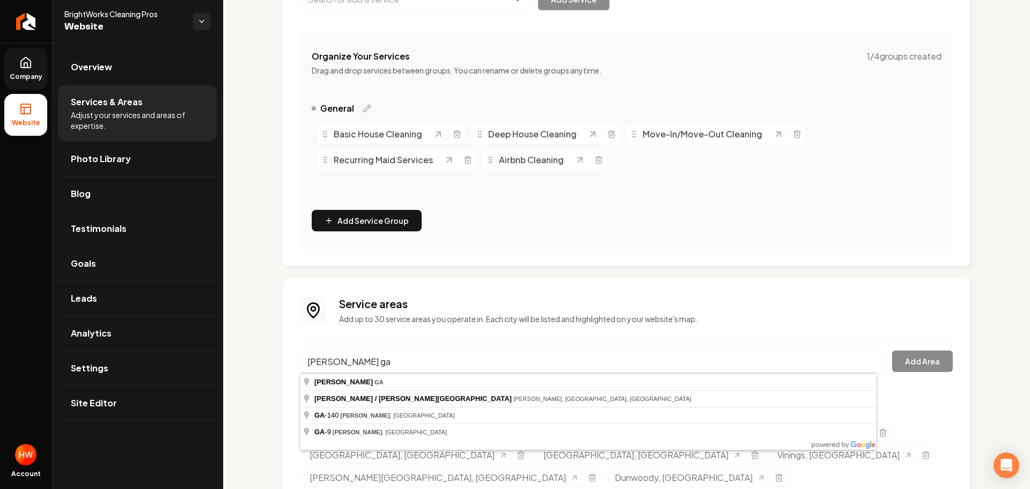
type input "Milton, GA"
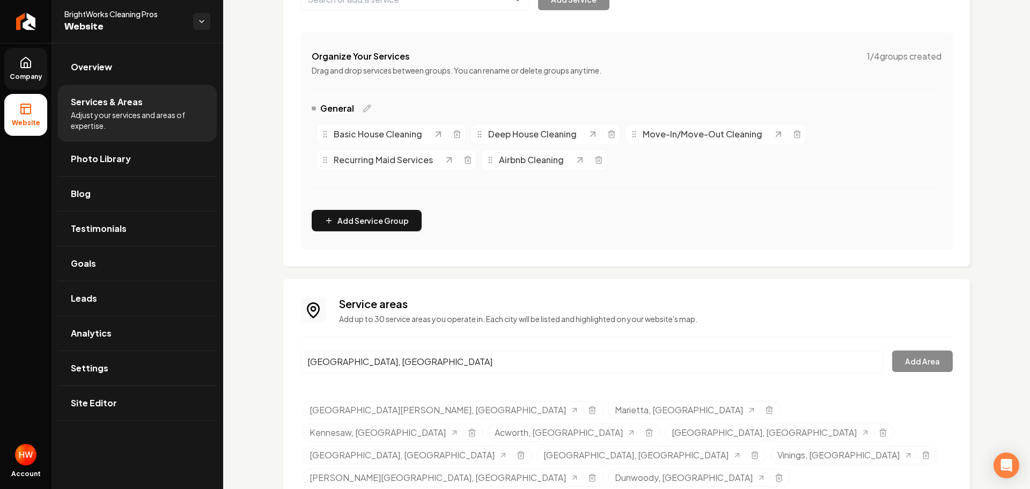
drag, startPoint x: 412, startPoint y: 383, endPoint x: 818, endPoint y: 358, distance: 407.6
click at [927, 359] on button "Add Area" at bounding box center [923, 360] width 61 height 21
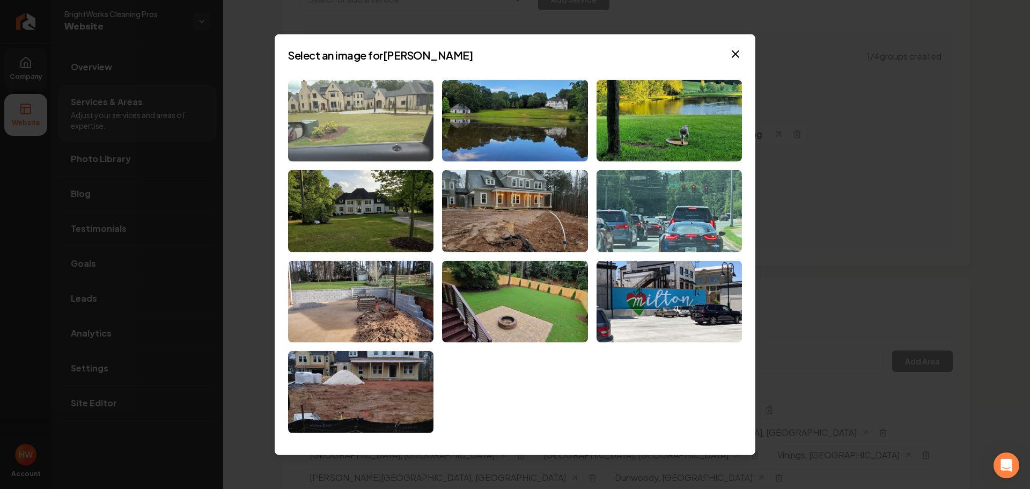
click at [385, 126] on img at bounding box center [360, 120] width 145 height 82
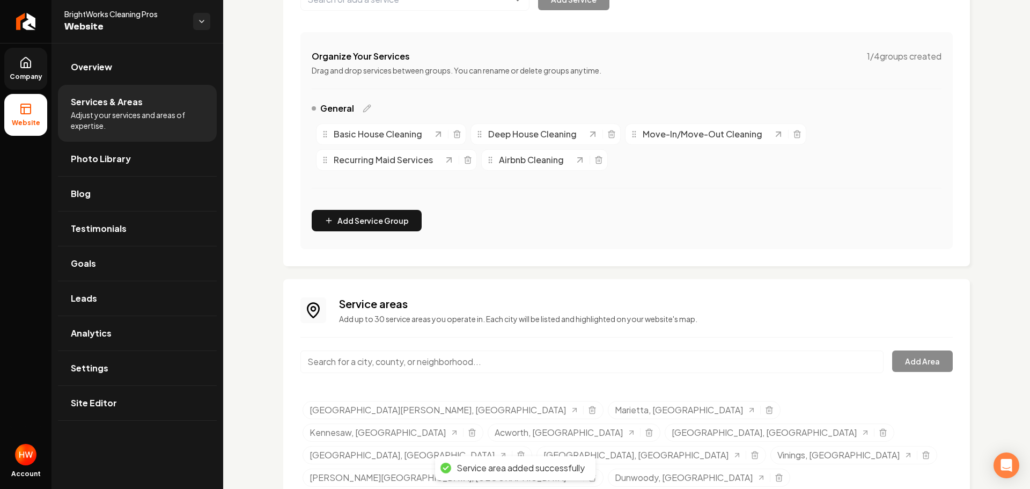
click at [501, 361] on input "Main content area" at bounding box center [592, 361] width 583 height 23
paste input "John’s Creek"
type input "Johns Creek, GA"
drag, startPoint x: 478, startPoint y: 379, endPoint x: 649, endPoint y: 373, distance: 170.8
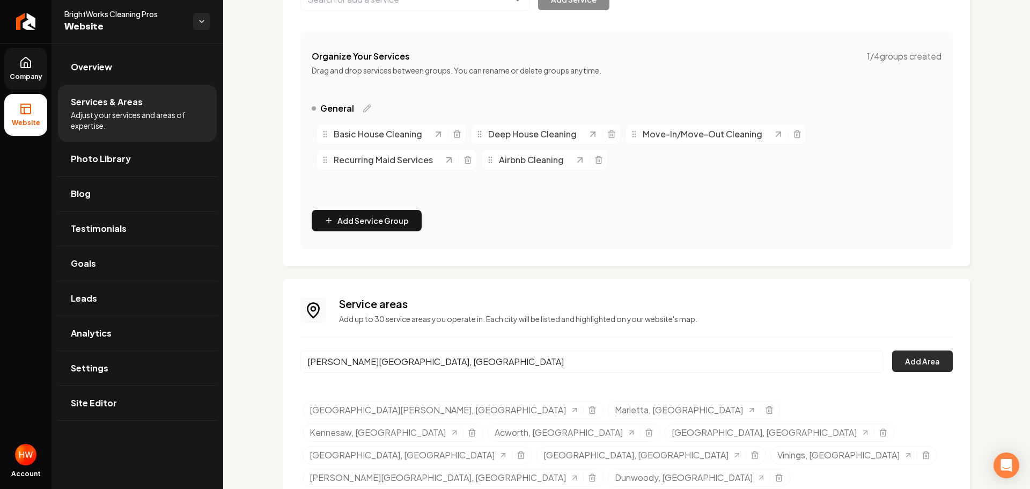
click at [922, 359] on button "Add Area" at bounding box center [923, 360] width 61 height 21
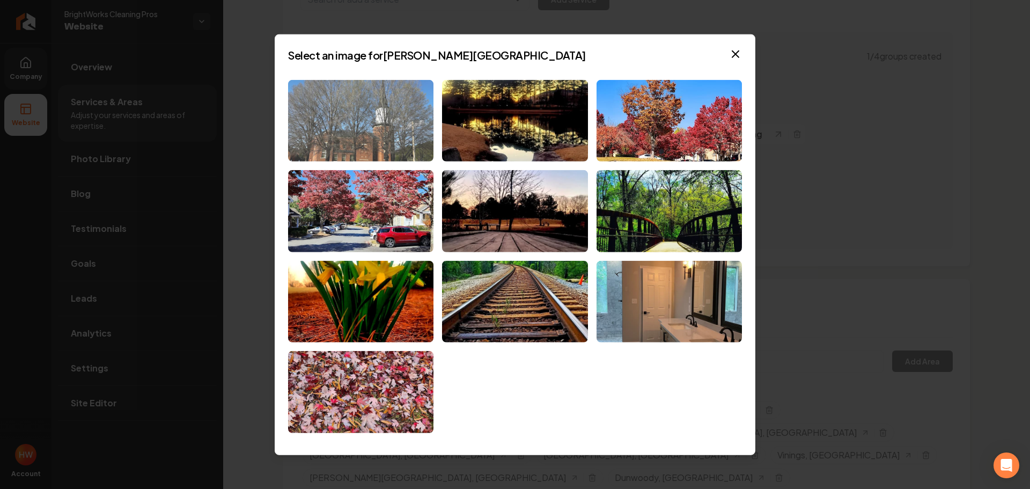
click at [354, 133] on img at bounding box center [360, 120] width 145 height 82
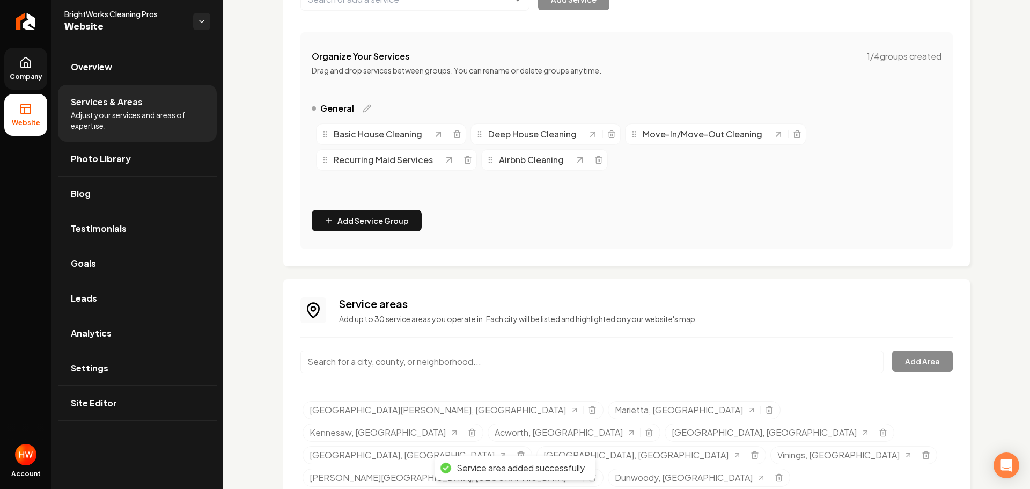
click at [460, 360] on input "Main content area" at bounding box center [592, 361] width 583 height 23
paste input "Brookhaven"
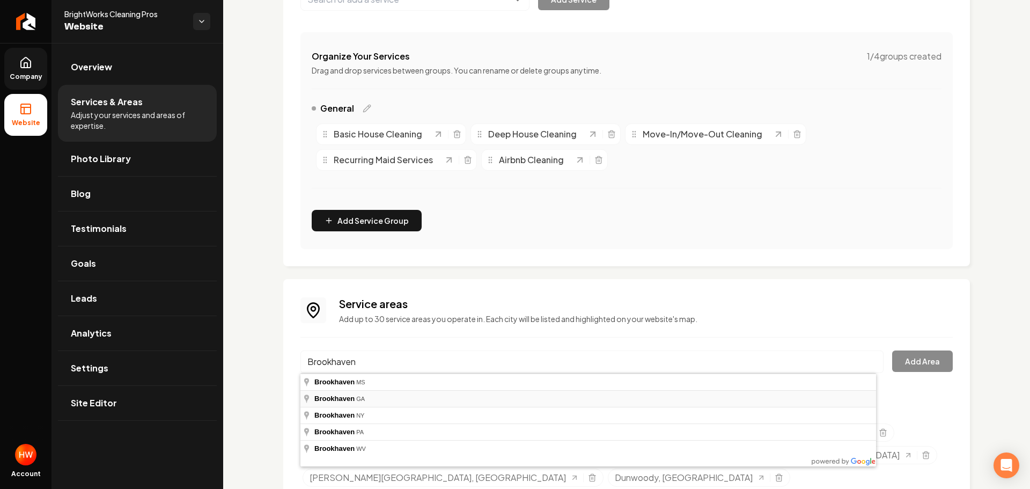
type input "Brookhaven, GA"
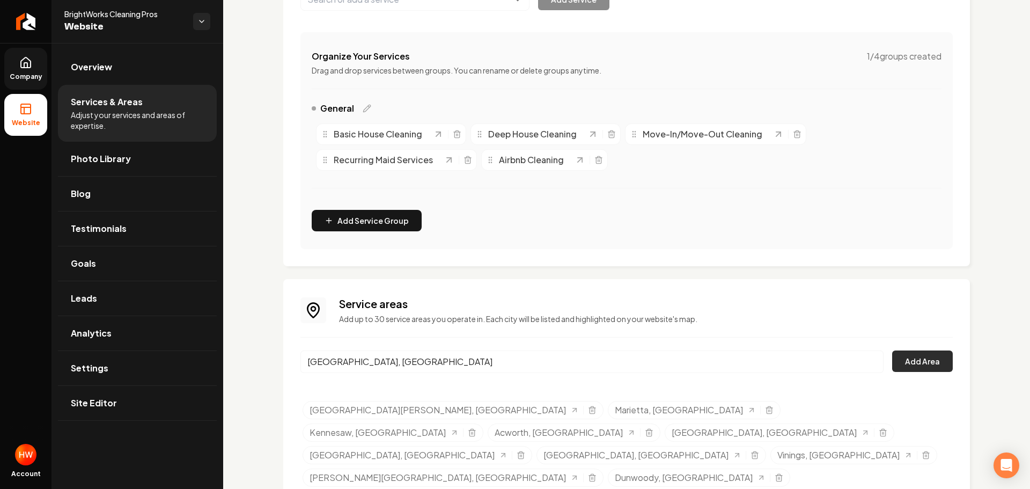
click at [933, 357] on button "Add Area" at bounding box center [923, 360] width 61 height 21
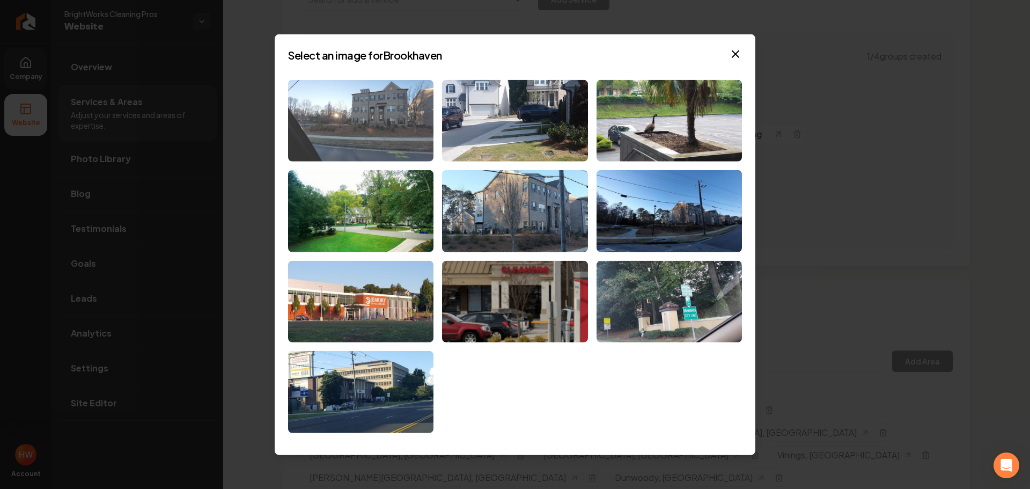
click at [375, 136] on img at bounding box center [360, 120] width 145 height 82
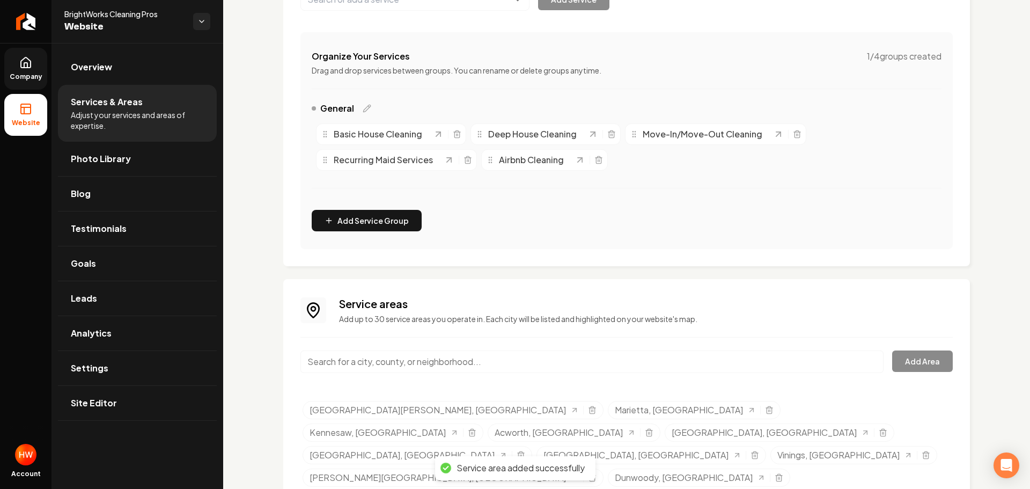
click at [455, 360] on input "Main content area" at bounding box center [592, 361] width 583 height 23
paste input "Chamblee"
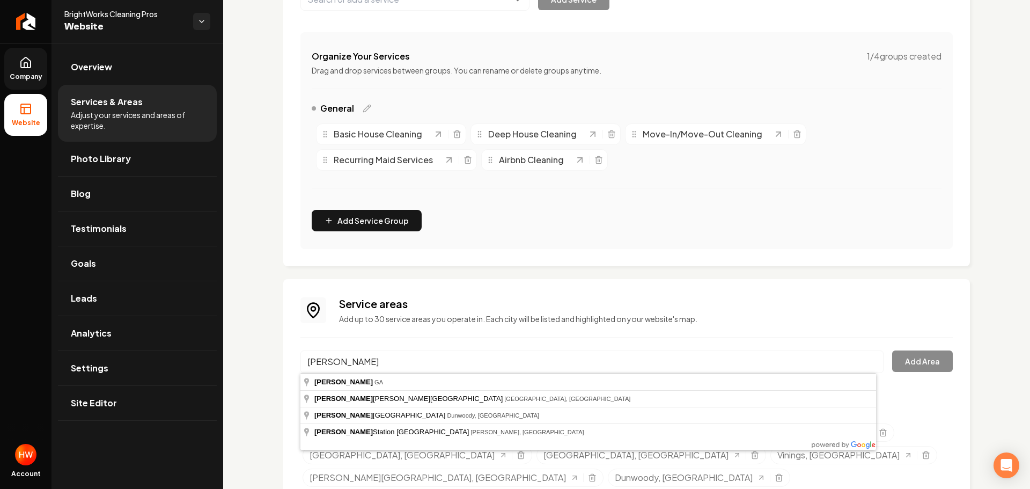
type input "Chamblee, GA"
drag, startPoint x: 421, startPoint y: 378, endPoint x: 776, endPoint y: 391, distance: 355.6
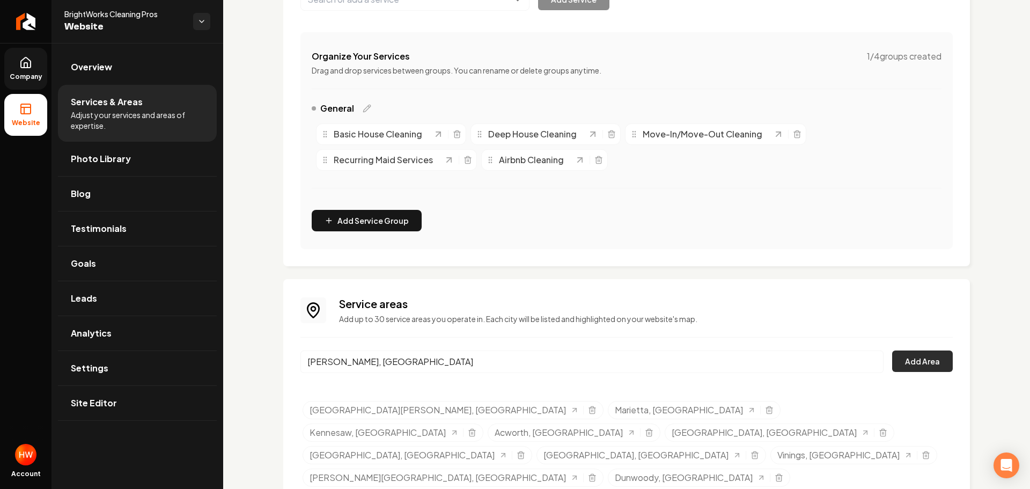
click at [934, 365] on button "Add Area" at bounding box center [923, 360] width 61 height 21
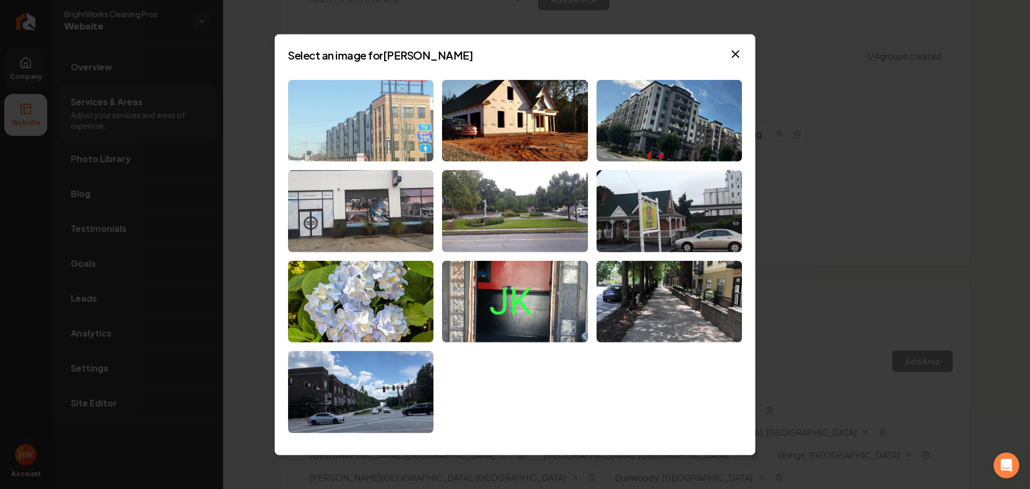
click at [393, 128] on img at bounding box center [360, 120] width 145 height 82
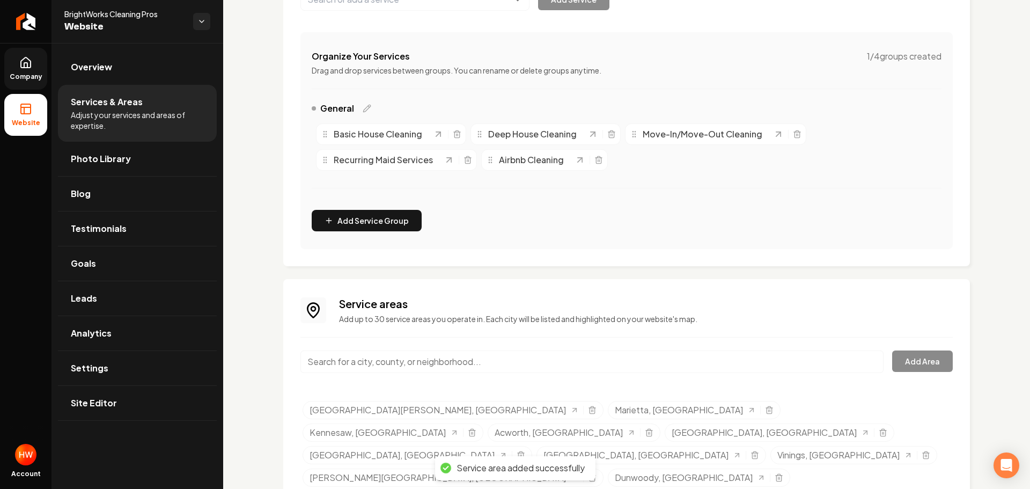
click at [470, 355] on input "Main content area" at bounding box center [592, 361] width 583 height 23
paste input "Buckhead."
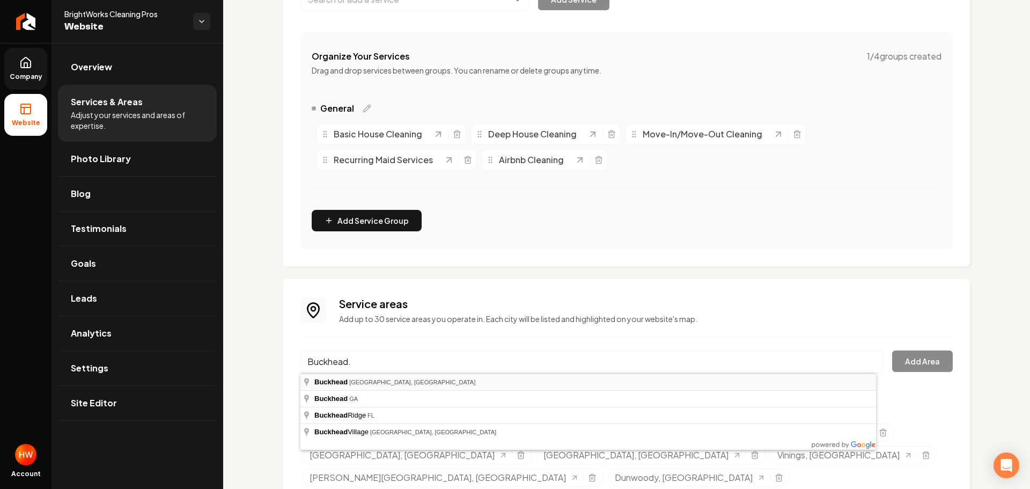
type input "Buckhead, Atlanta, GA"
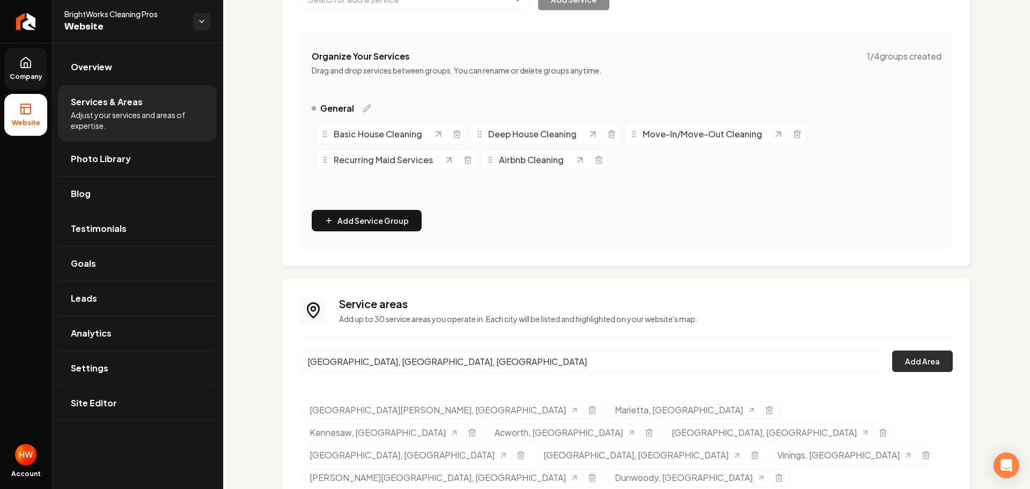
click at [903, 366] on button "Add Area" at bounding box center [923, 360] width 61 height 21
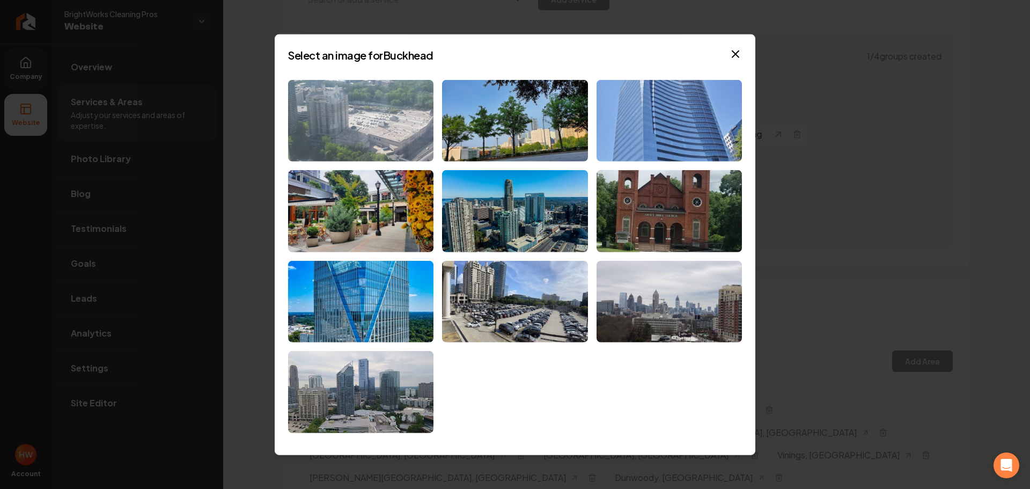
click at [387, 120] on img at bounding box center [360, 120] width 145 height 82
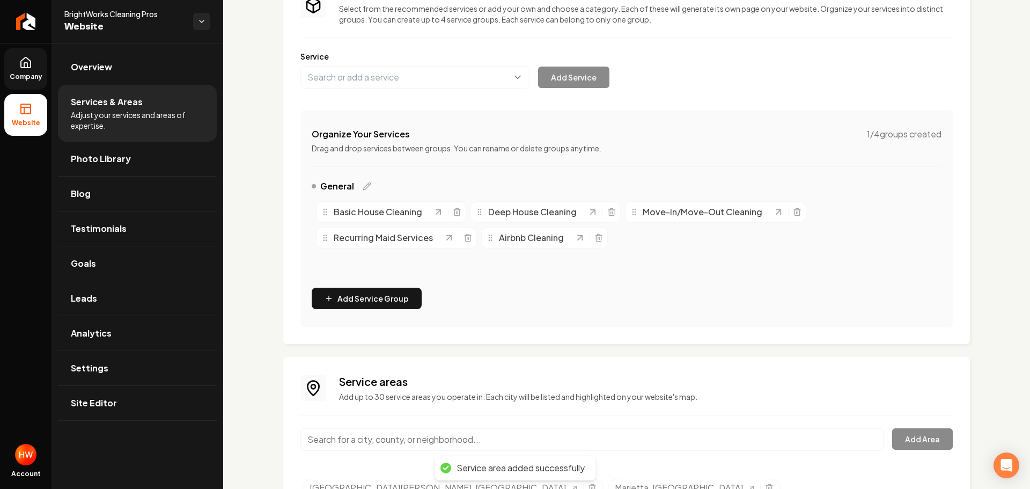
scroll to position [0, 0]
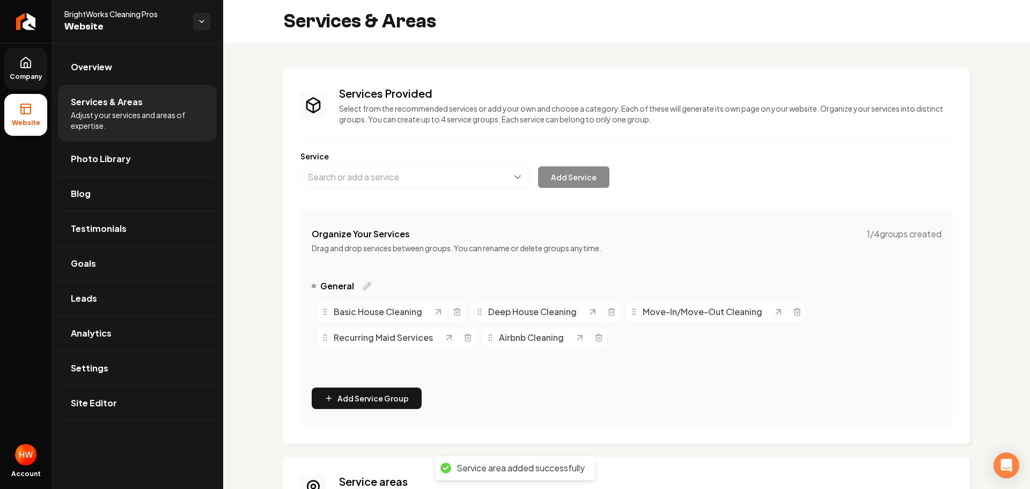
click at [24, 70] on link "Company" at bounding box center [25, 69] width 43 height 42
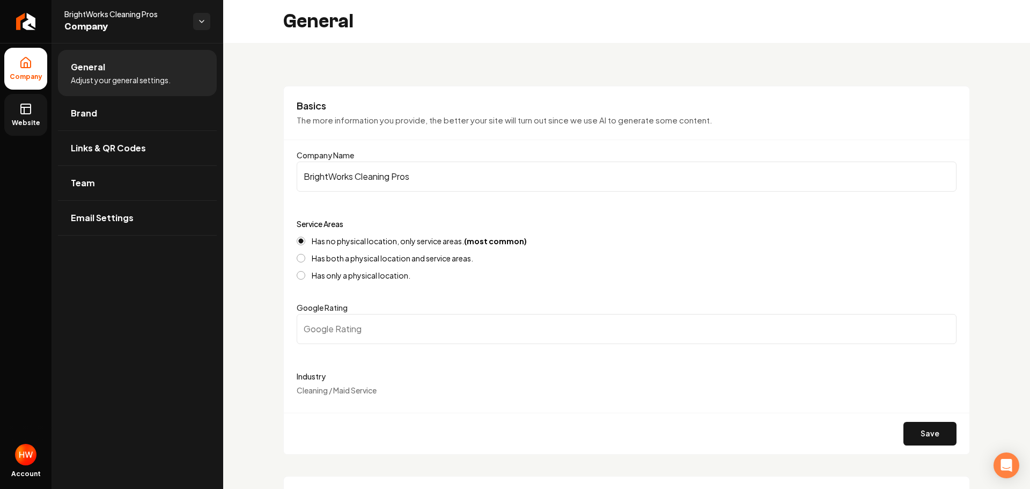
click at [26, 115] on link "Website" at bounding box center [25, 115] width 43 height 42
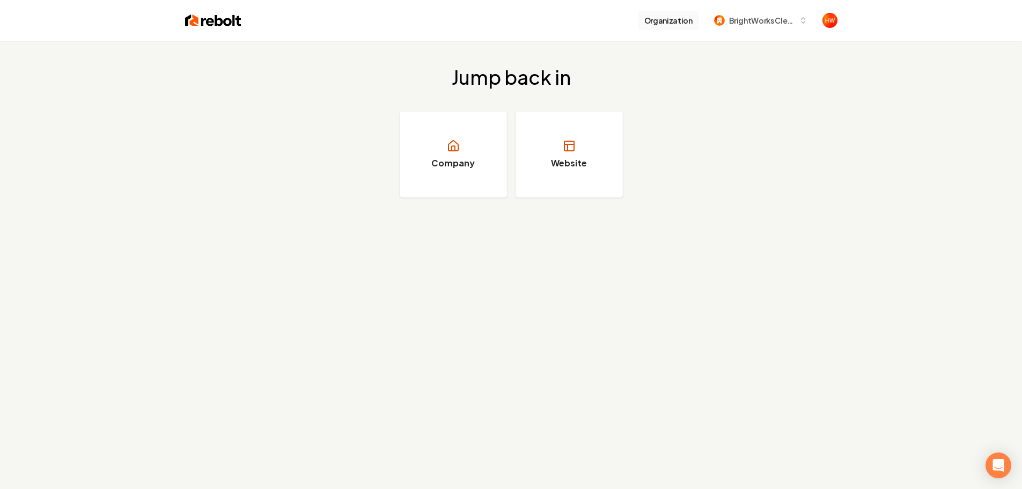
click at [668, 19] on button "Organization" at bounding box center [668, 20] width 61 height 19
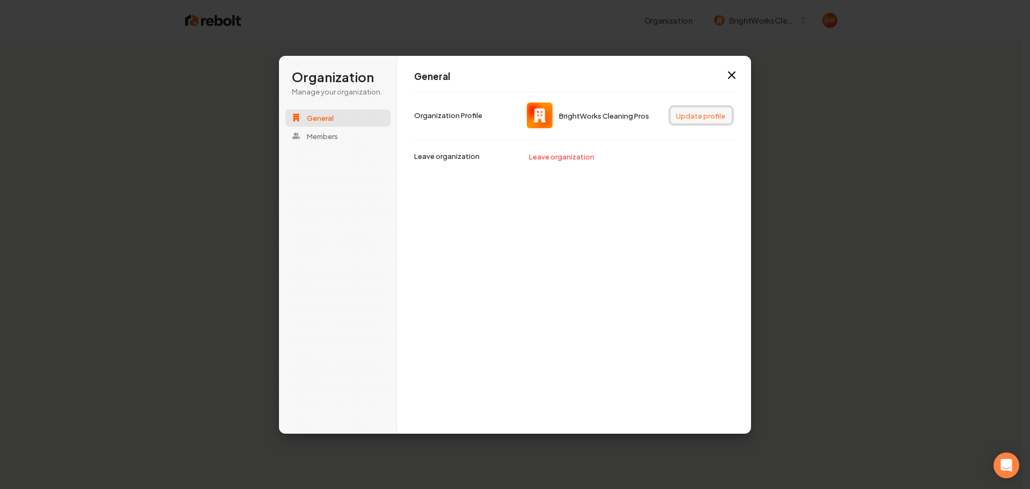
click at [699, 113] on button "Update profile" at bounding box center [701, 115] width 61 height 16
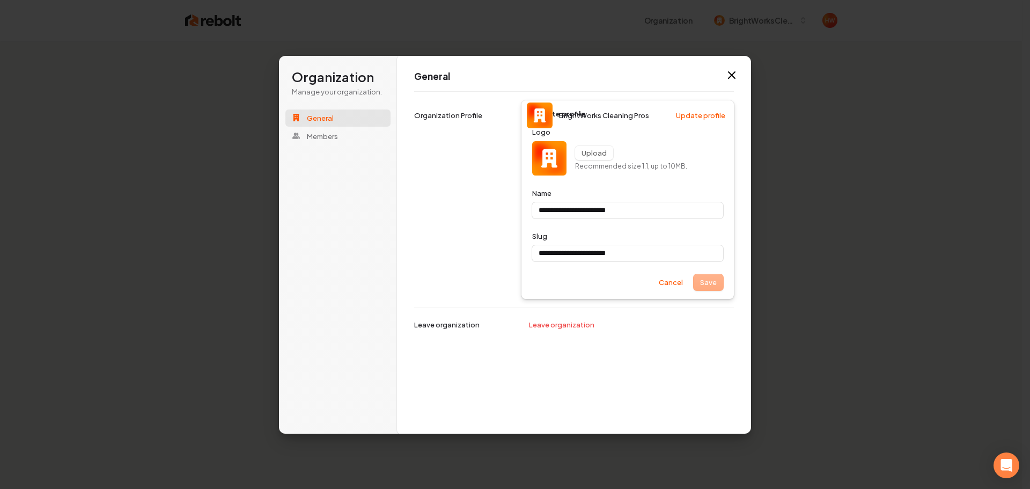
type input "**********"
click at [599, 150] on button "Upload" at bounding box center [594, 153] width 38 height 14
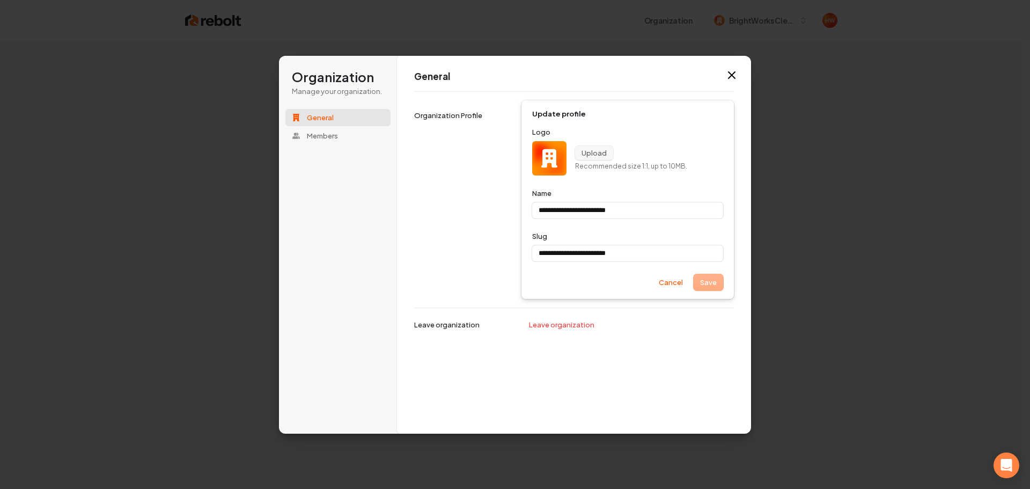
type input "**********"
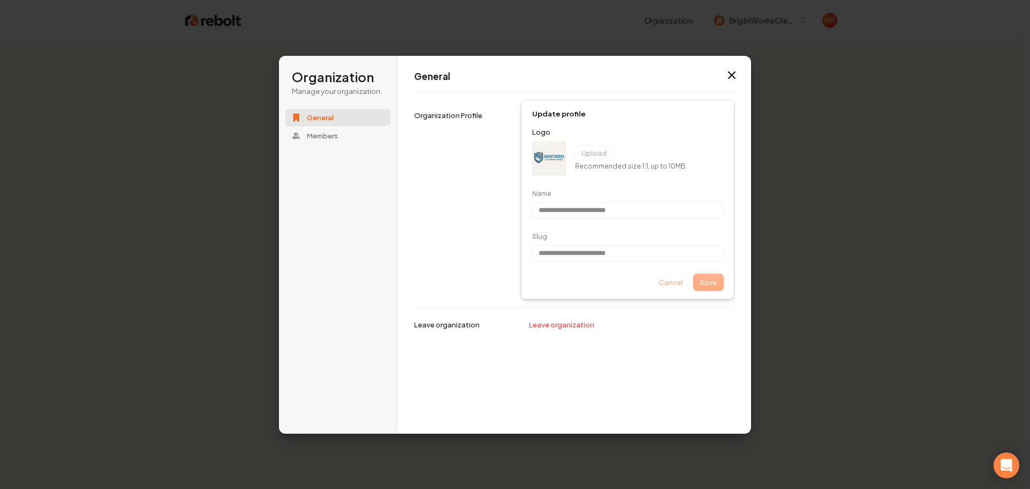
type input "**********"
click at [721, 350] on div "**********" at bounding box center [574, 244] width 354 height 379
click at [710, 283] on div "Save Cancel" at bounding box center [627, 282] width 191 height 16
click at [638, 356] on div "**********" at bounding box center [574, 244] width 354 height 379
drag, startPoint x: 674, startPoint y: 279, endPoint x: 675, endPoint y: 286, distance: 7.2
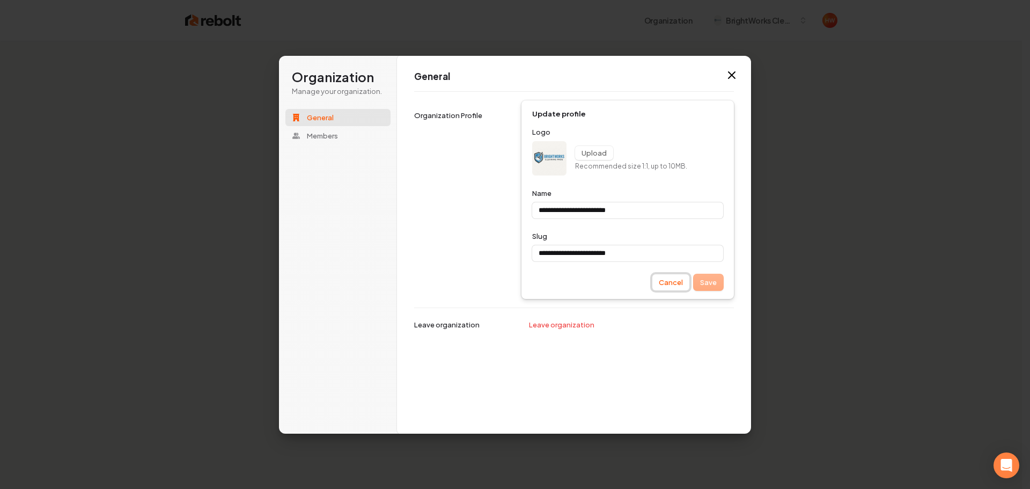
click at [674, 279] on button "Cancel" at bounding box center [671, 282] width 37 height 16
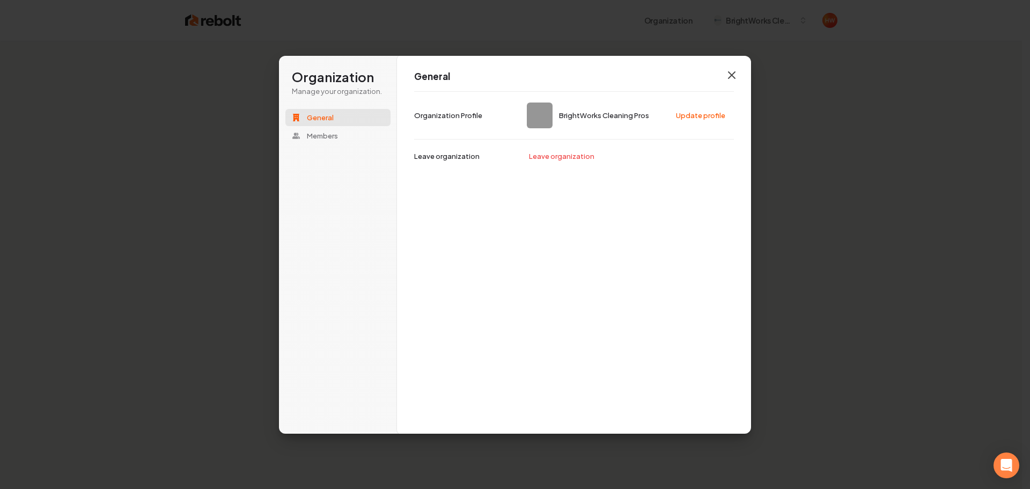
click at [728, 74] on icon "button" at bounding box center [732, 75] width 13 height 13
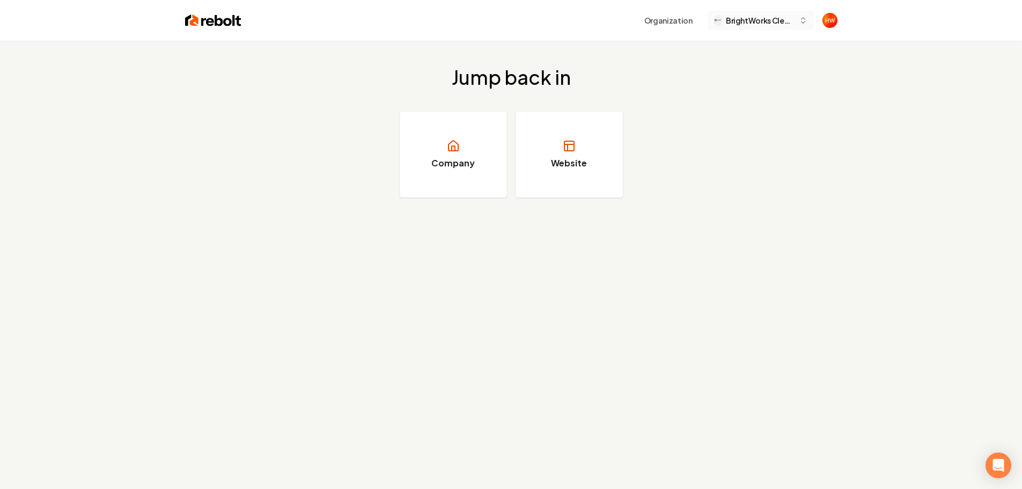
click at [741, 25] on span "BrightWorks Cleaning Pros" at bounding box center [760, 20] width 69 height 11
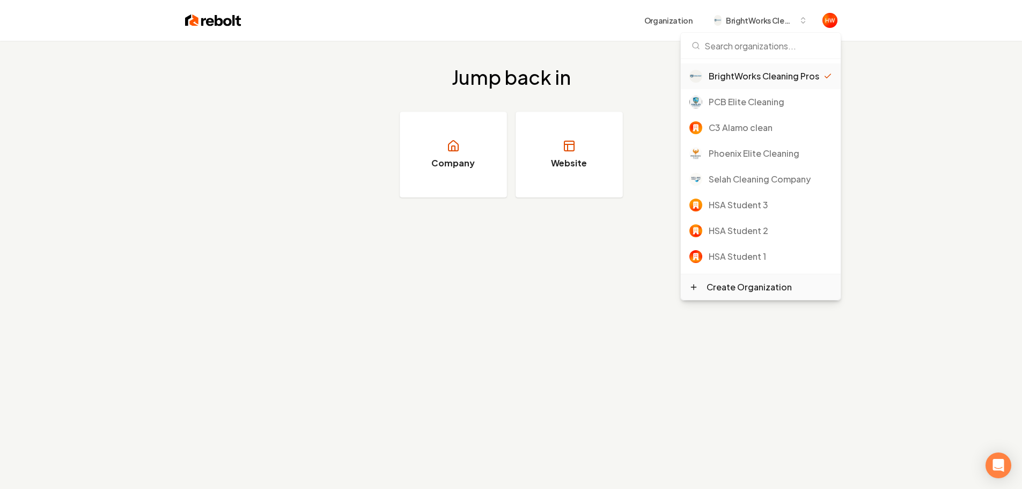
click at [750, 291] on div "Create Organization" at bounding box center [749, 287] width 85 height 13
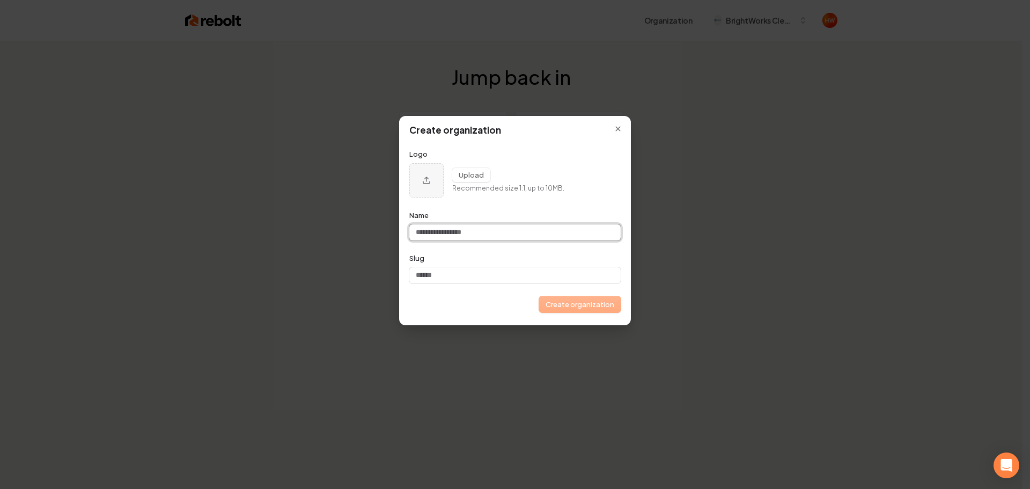
click at [481, 235] on input "Name" at bounding box center [515, 232] width 211 height 16
paste input "**********"
type input "**********"
click at [442, 235] on input "**********" at bounding box center [515, 232] width 211 height 16
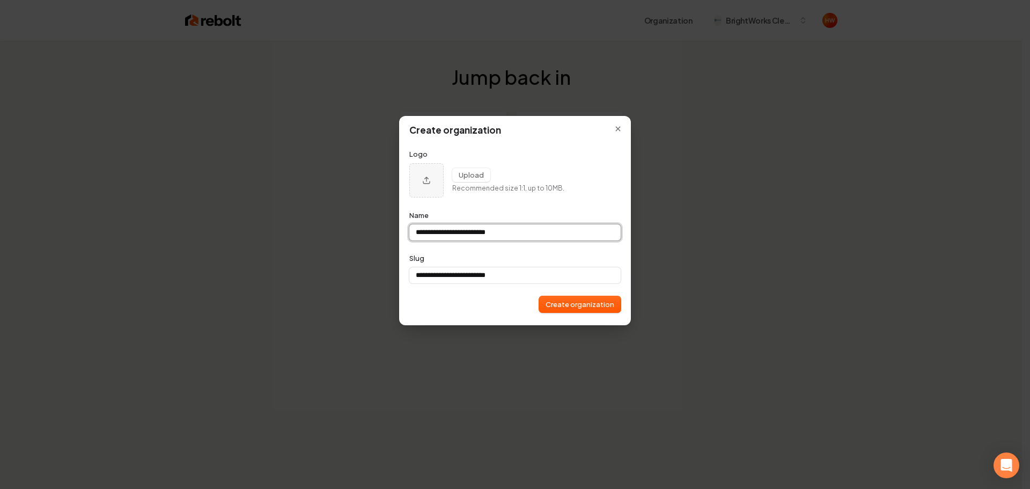
type input "**********"
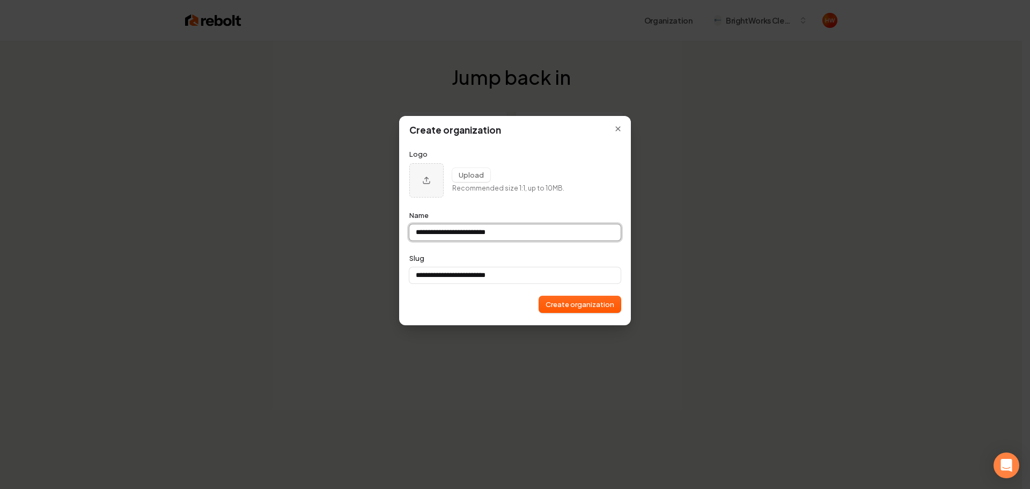
type input "**********"
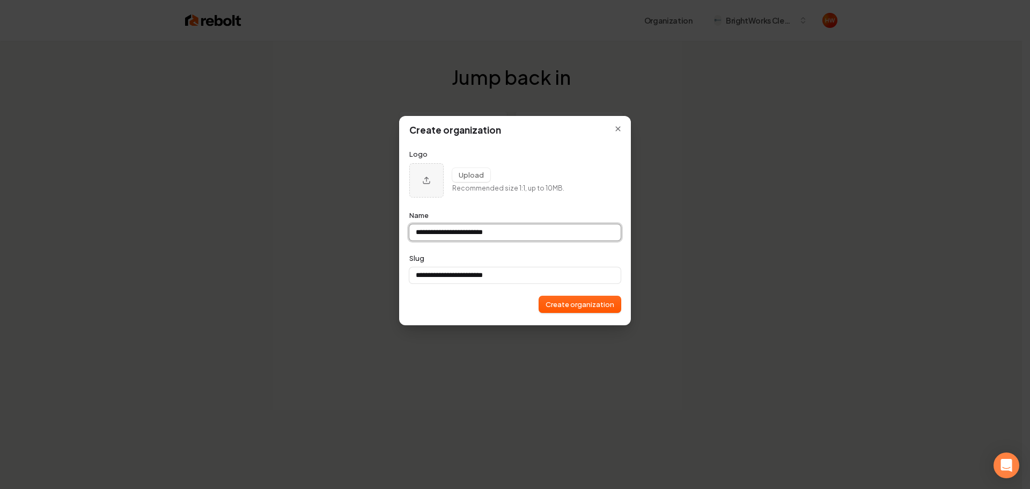
type input "**********"
click at [581, 308] on button "Create organization" at bounding box center [580, 304] width 82 height 16
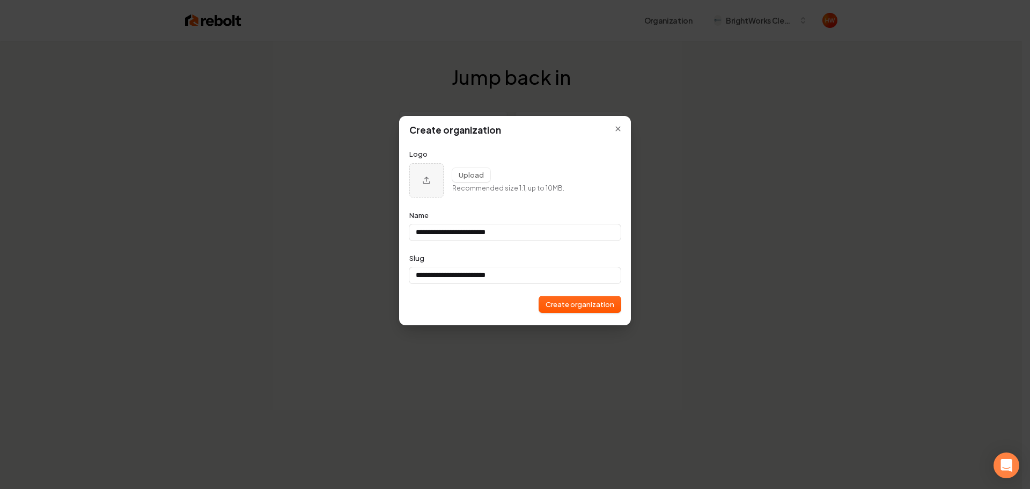
type input "**********"
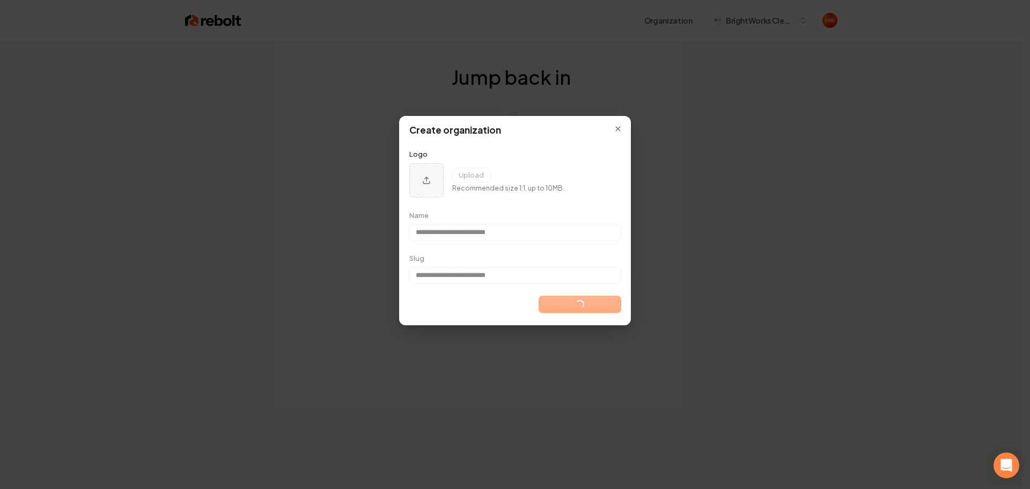
type input "**********"
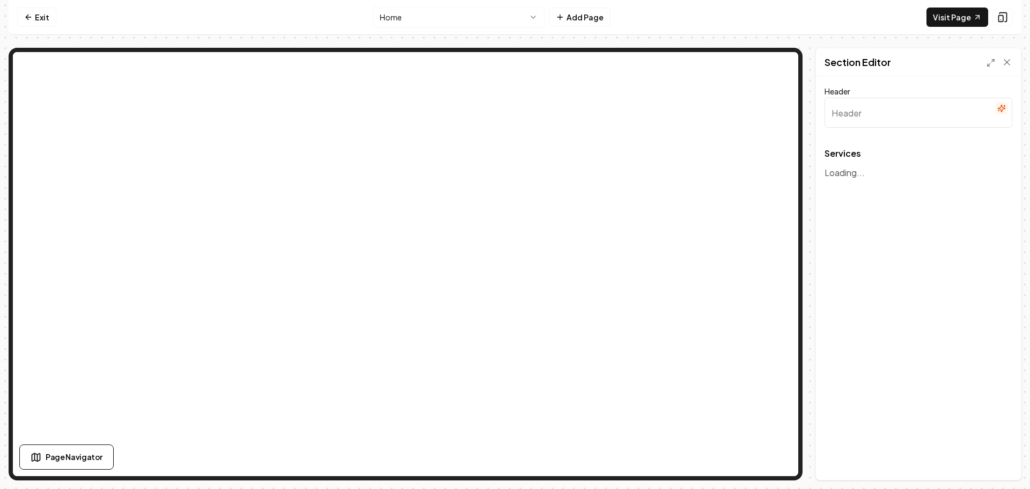
type input "Our Cleaning Services"
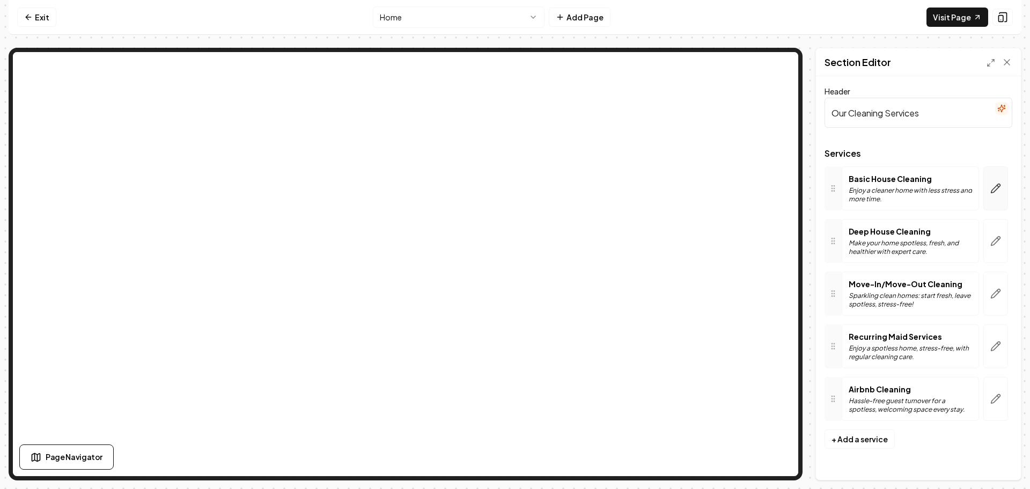
click at [1004, 194] on button "button" at bounding box center [996, 188] width 25 height 44
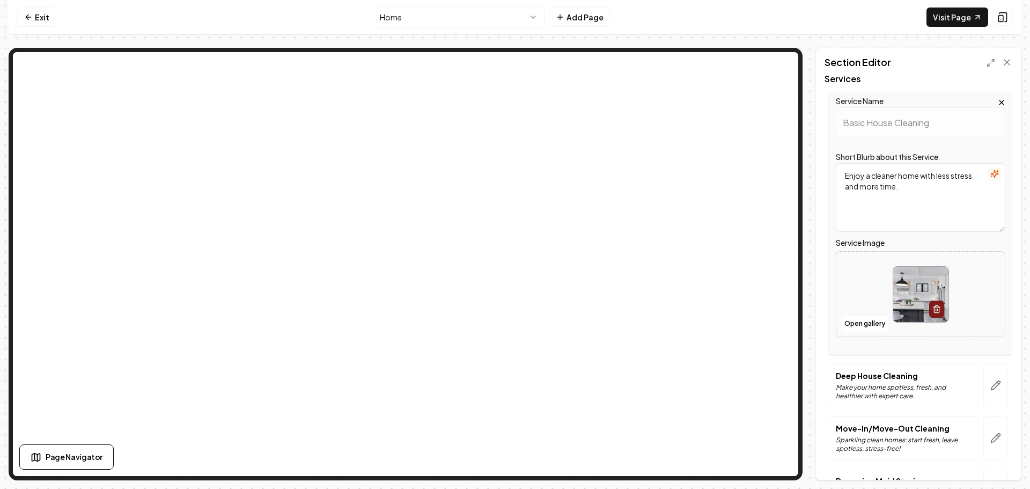
scroll to position [161, 0]
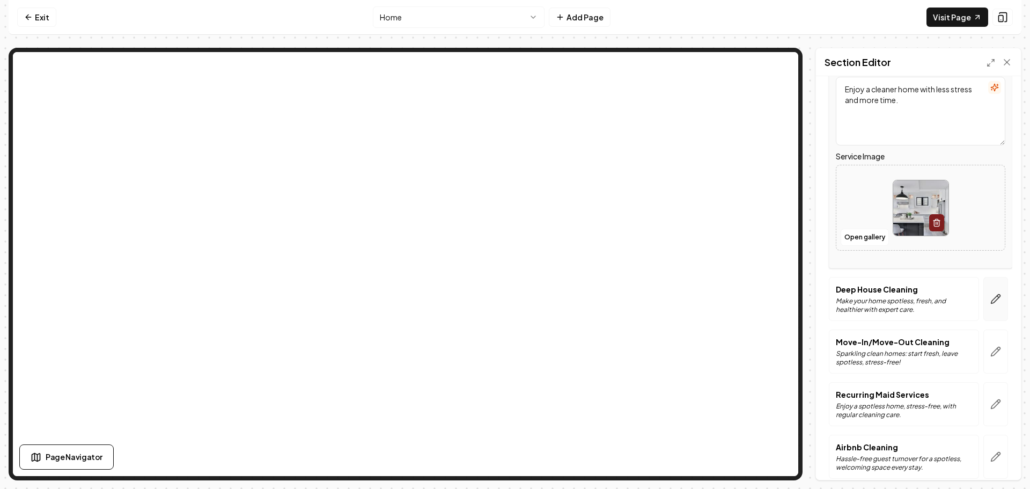
click at [987, 290] on button "button" at bounding box center [996, 299] width 25 height 44
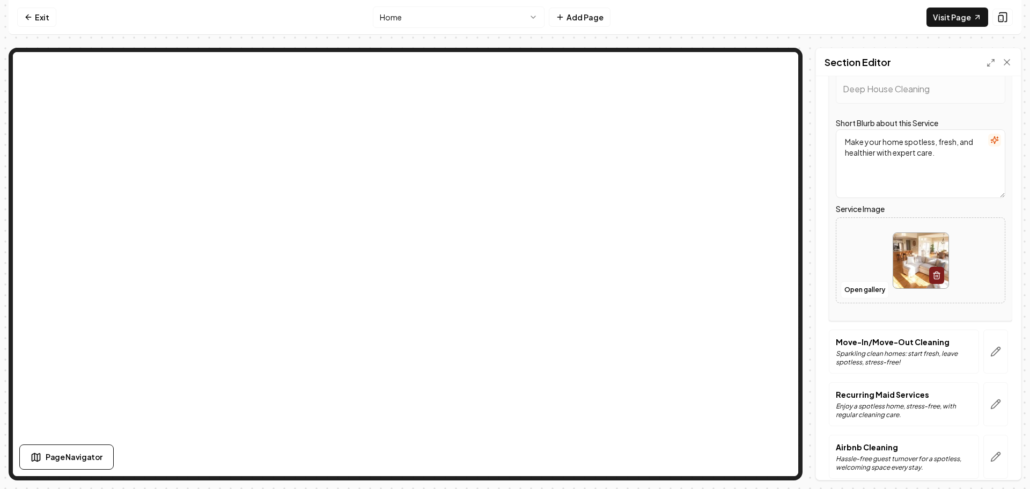
scroll to position [209, 0]
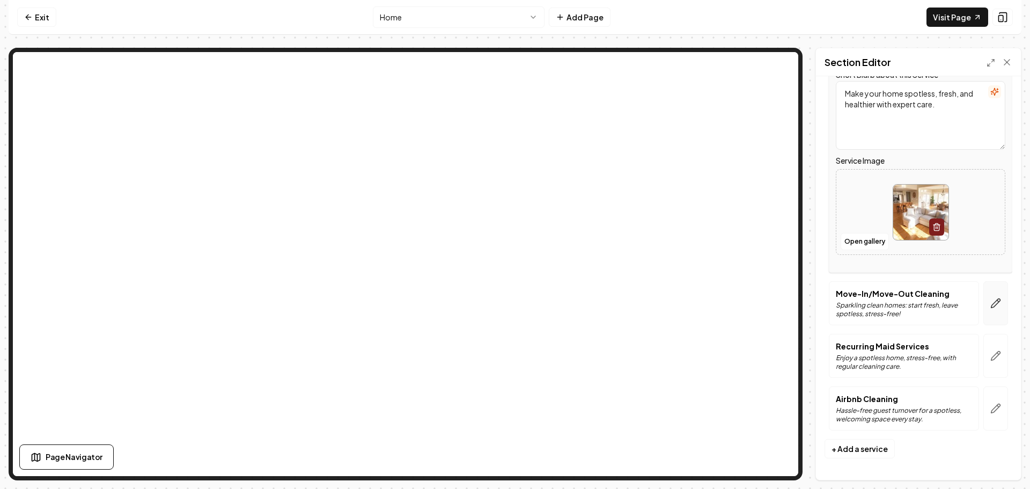
click at [988, 293] on button "button" at bounding box center [996, 303] width 25 height 44
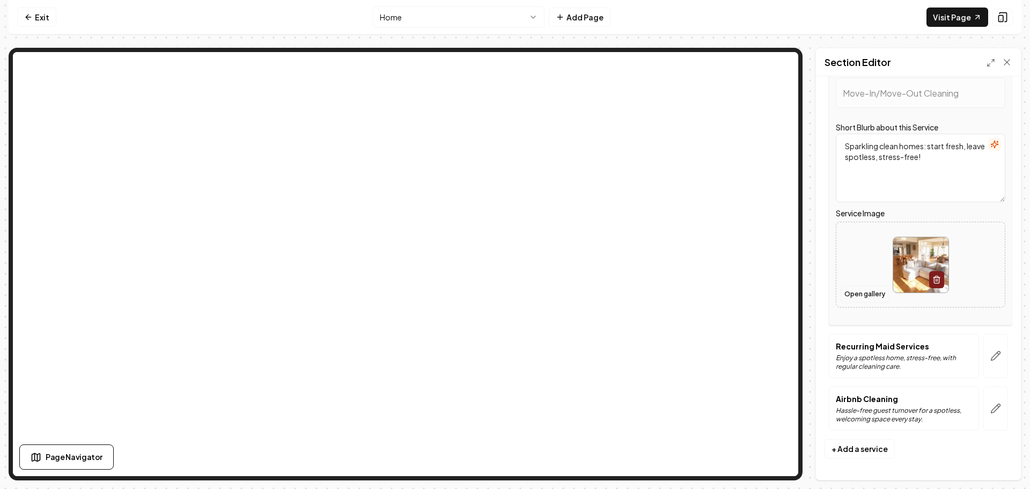
click at [866, 293] on button "Open gallery" at bounding box center [865, 294] width 48 height 17
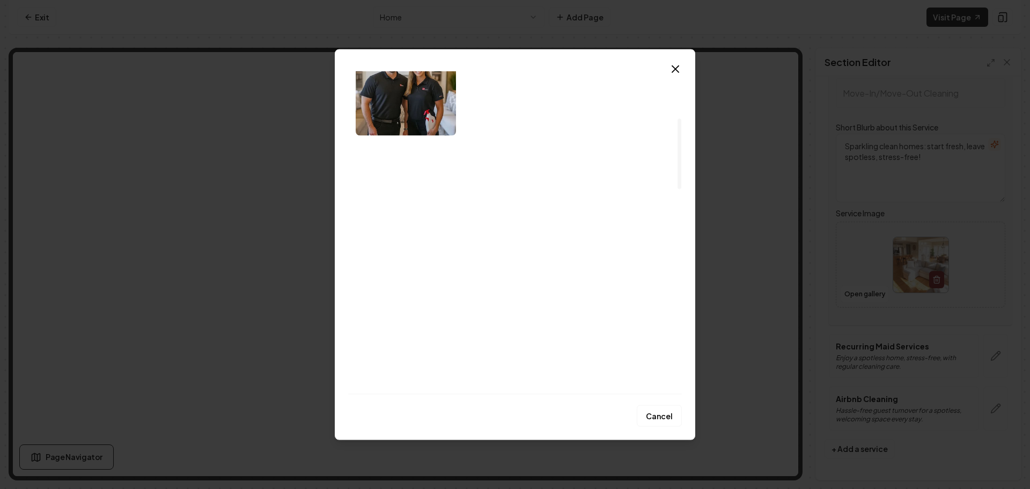
scroll to position [322, 0]
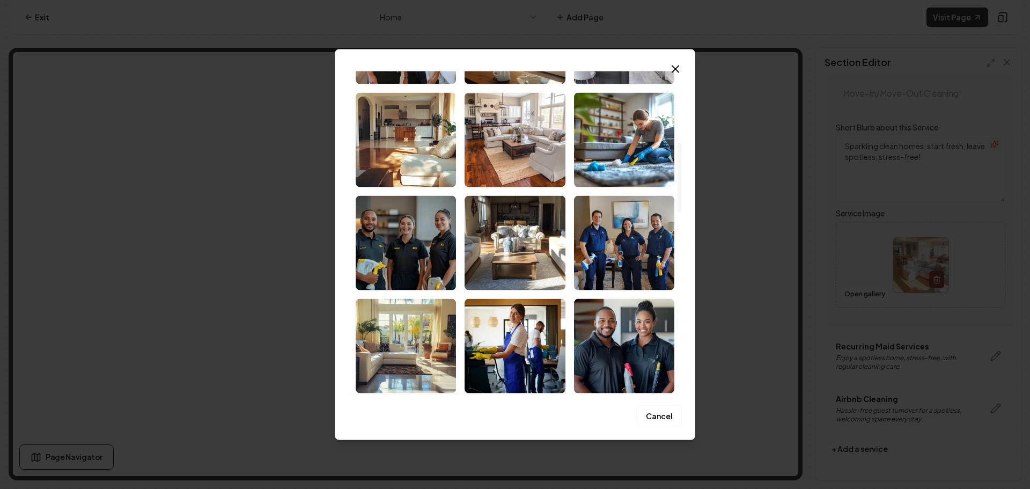
click at [527, 272] on img "Select image image_68bffb365c7cd75eb8da98f5.png" at bounding box center [515, 242] width 100 height 94
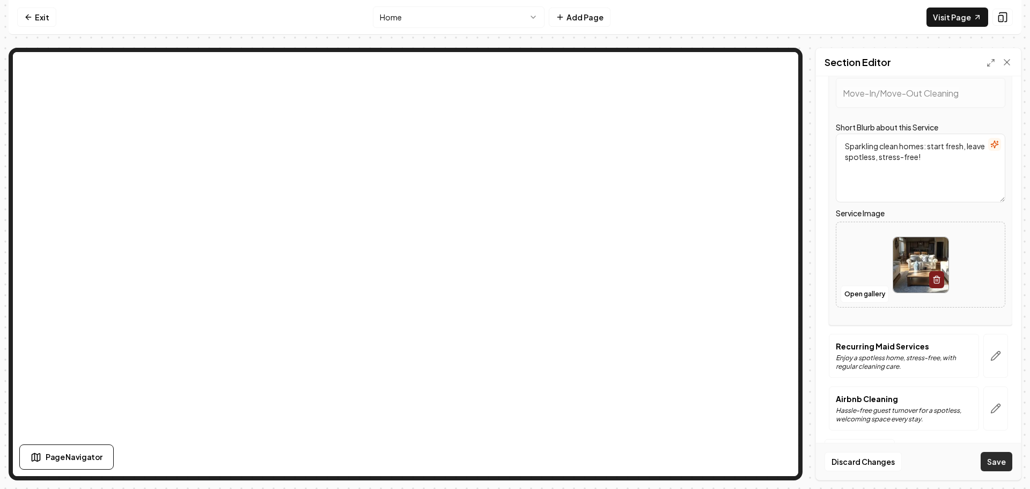
click at [1002, 463] on button "Save" at bounding box center [997, 461] width 32 height 19
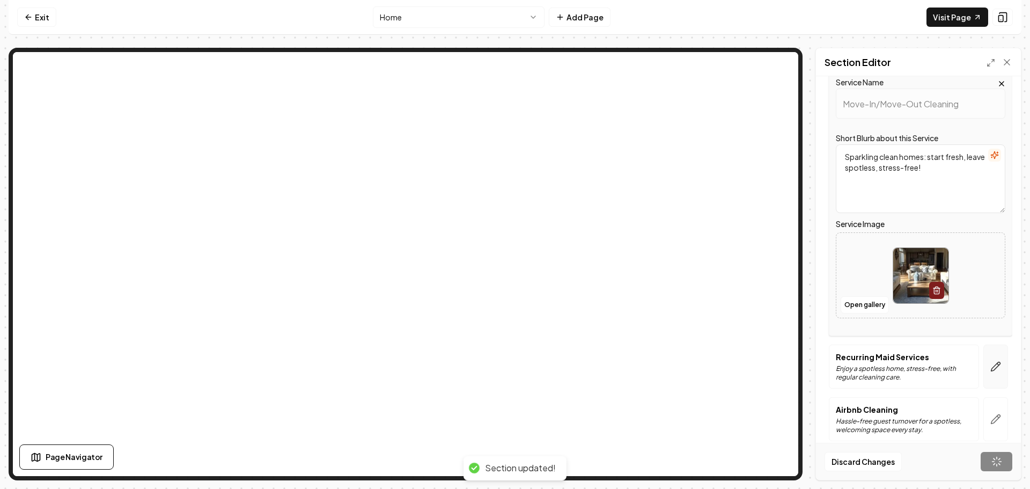
scroll to position [0, 0]
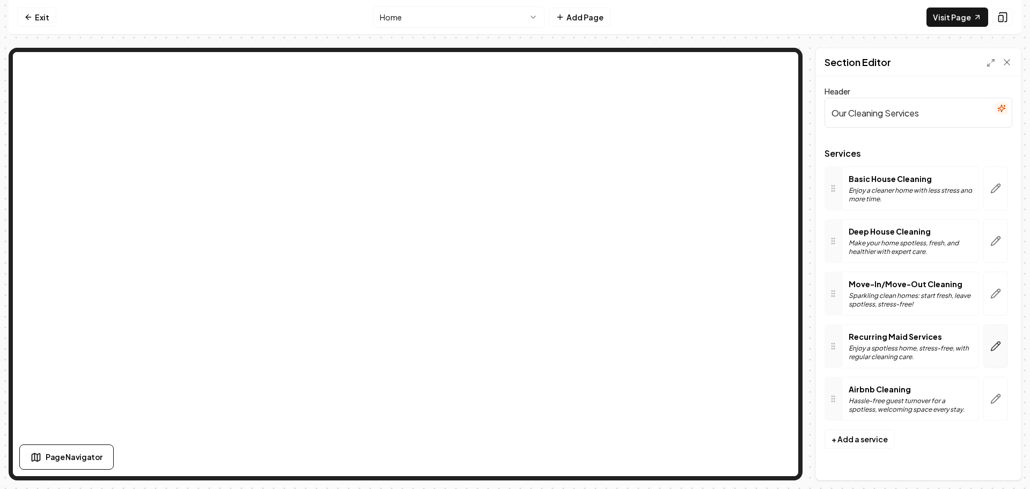
click at [998, 344] on icon "button" at bounding box center [996, 346] width 11 height 11
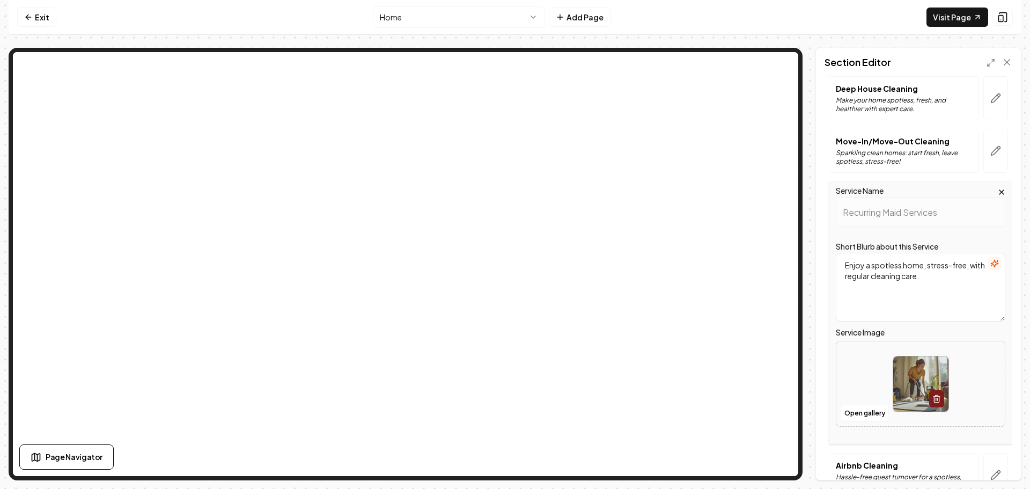
scroll to position [209, 0]
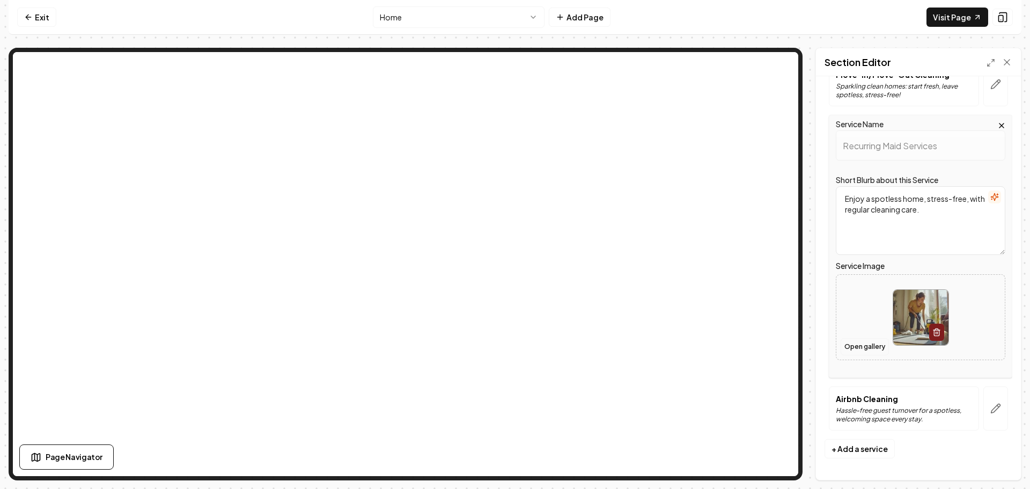
click at [860, 346] on button "Open gallery" at bounding box center [865, 346] width 48 height 17
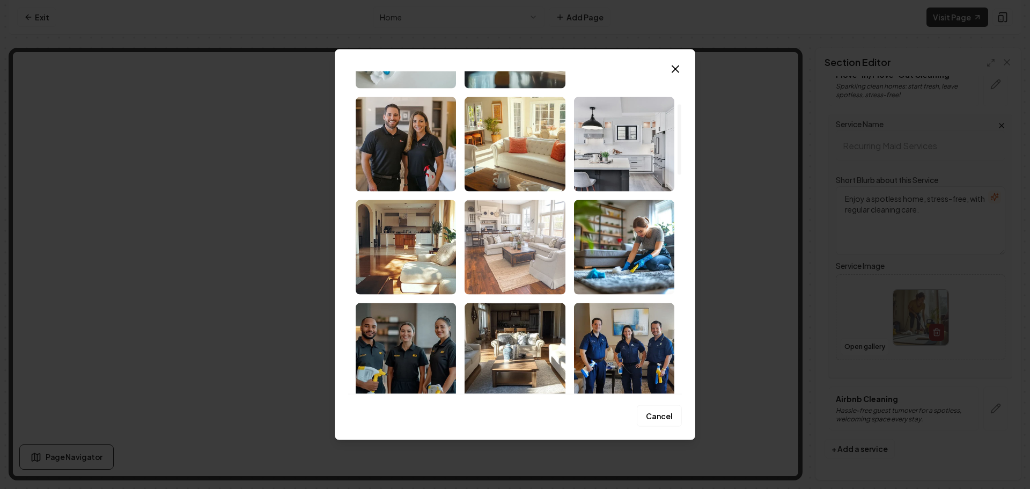
scroll to position [107, 0]
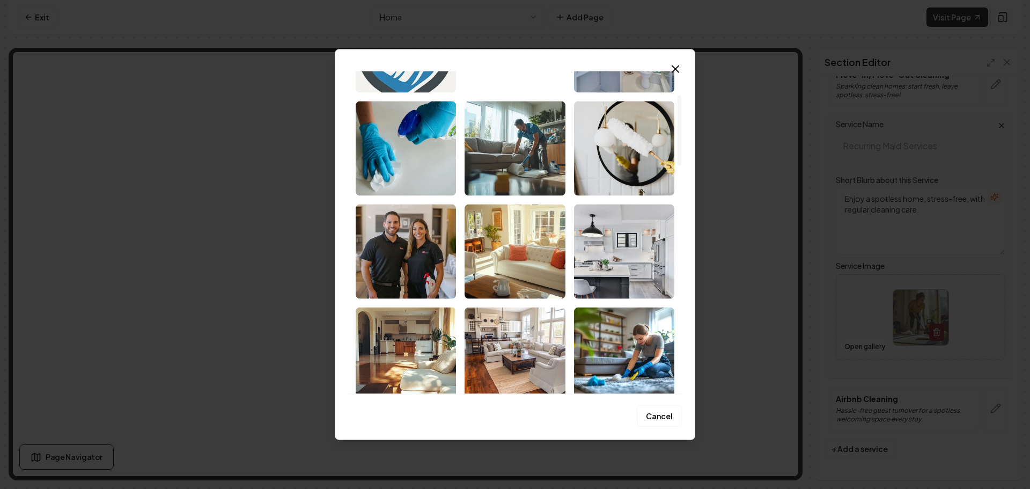
click at [622, 169] on img "Select image image_68bffb355c7cd75eb8da95f6.jpeg" at bounding box center [624, 148] width 100 height 94
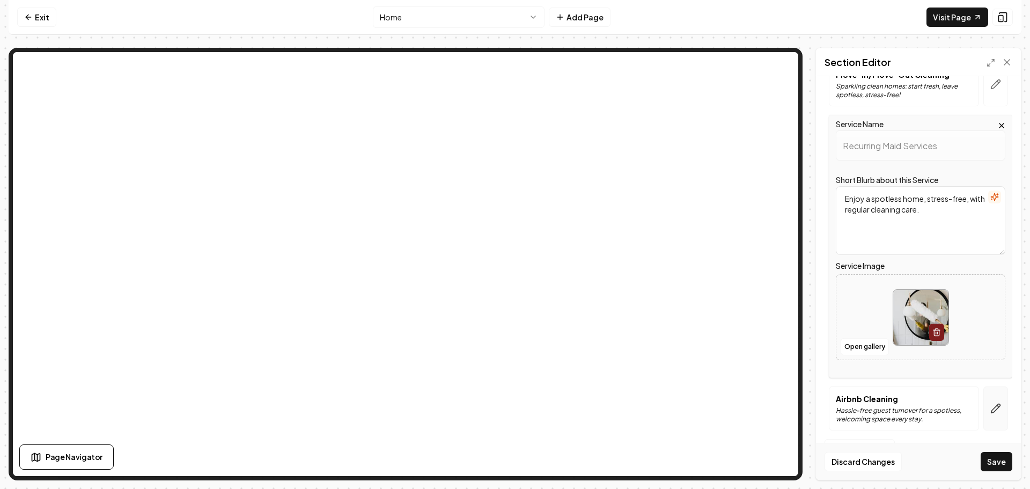
click at [991, 408] on icon "button" at bounding box center [996, 408] width 11 height 11
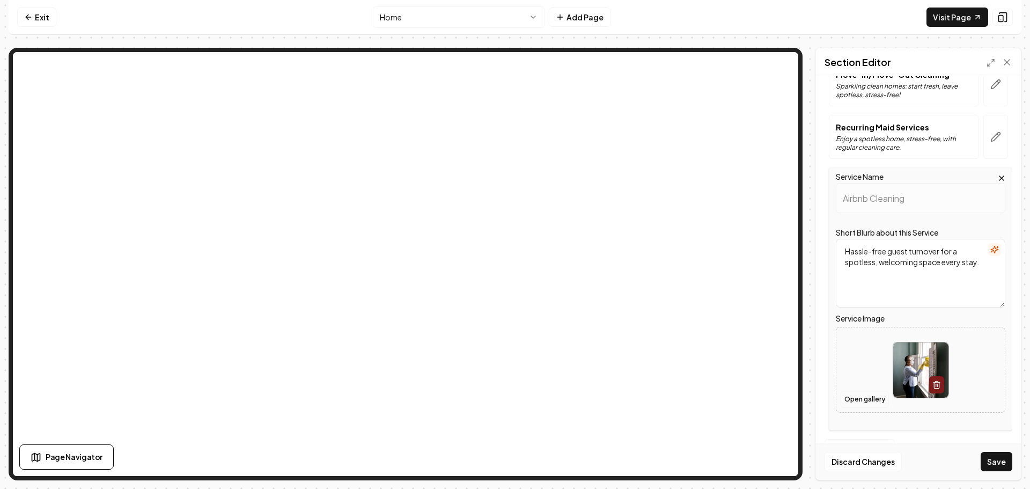
click at [872, 399] on button "Open gallery" at bounding box center [865, 399] width 48 height 17
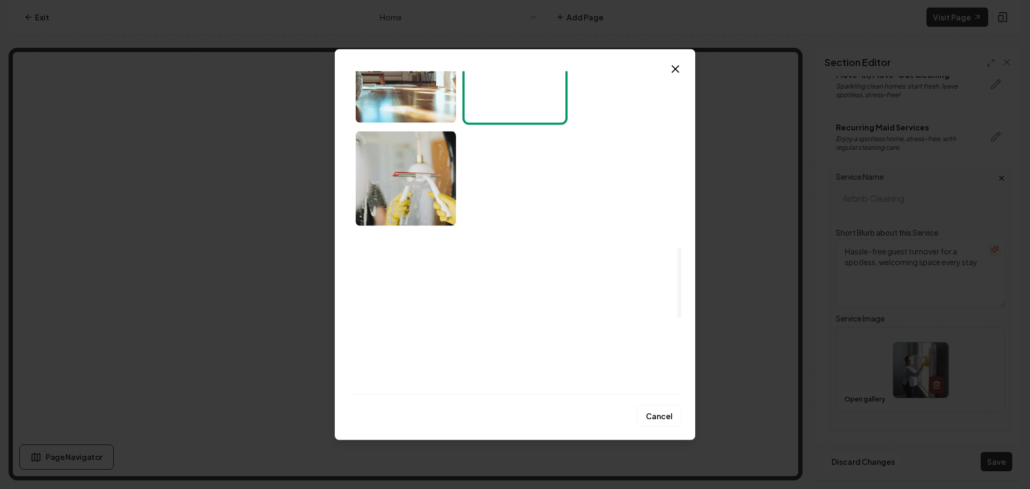
scroll to position [805, 0]
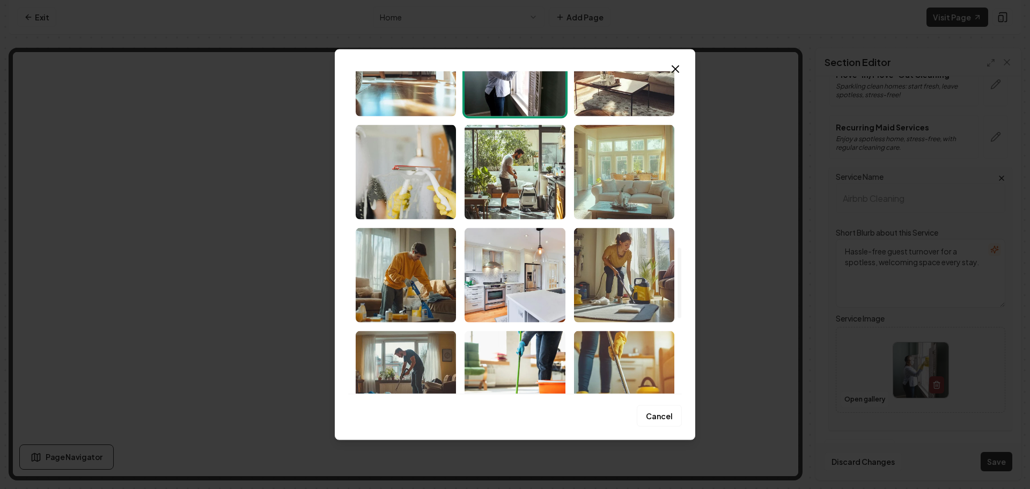
click at [414, 184] on img "Select image image_68bffb355c7cd75eb8da9617.jpeg" at bounding box center [406, 172] width 100 height 94
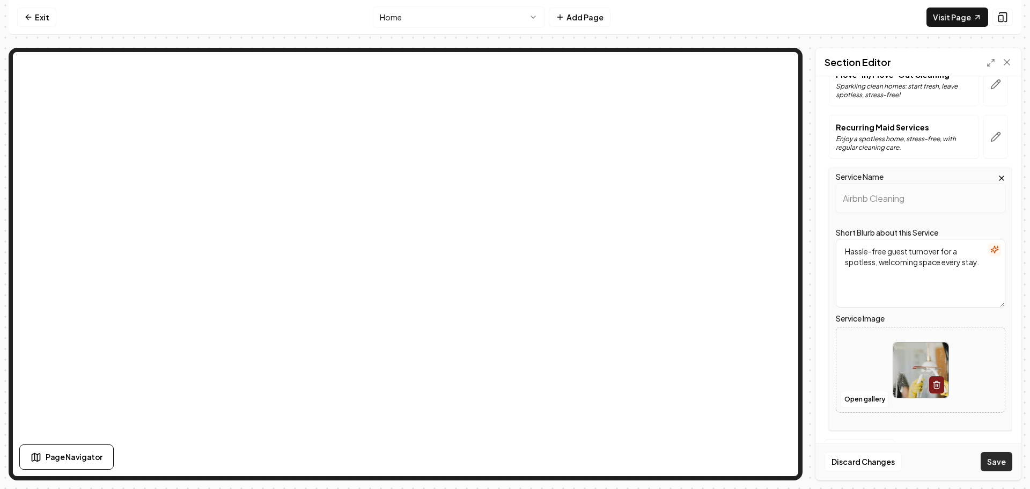
click at [993, 461] on button "Save" at bounding box center [997, 461] width 32 height 19
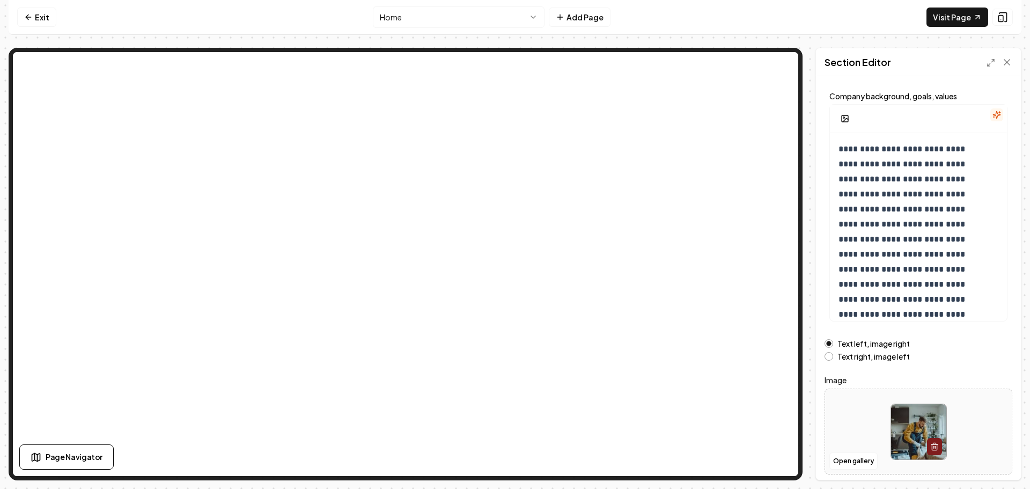
scroll to position [91, 0]
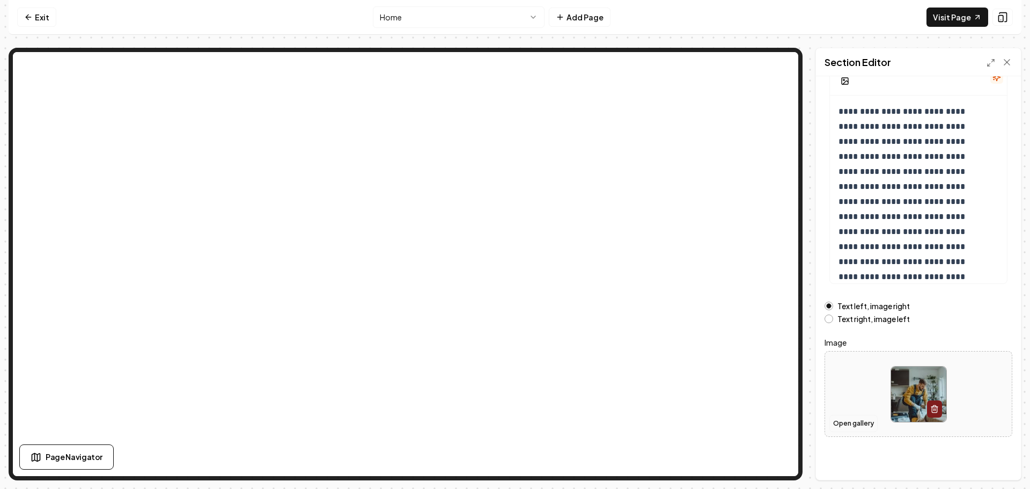
click at [863, 422] on button "Open gallery" at bounding box center [854, 423] width 48 height 17
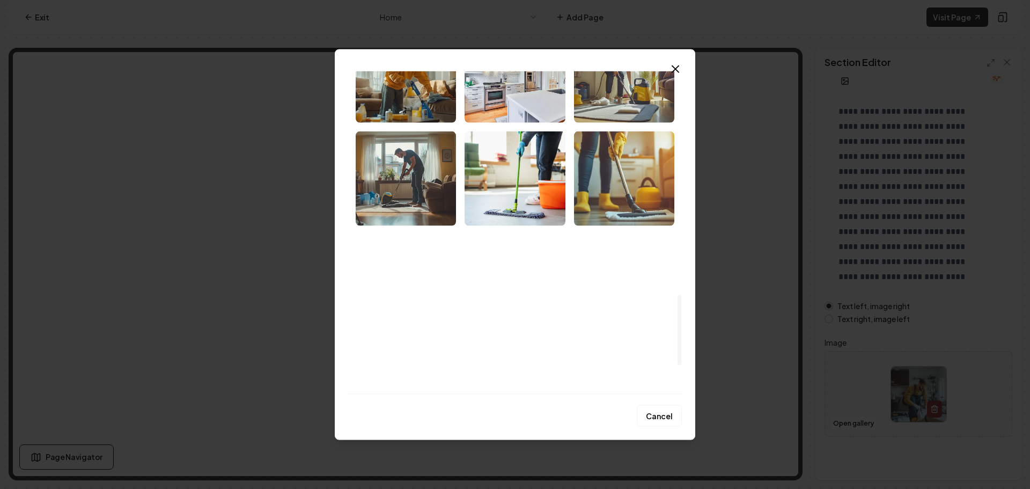
scroll to position [1020, 0]
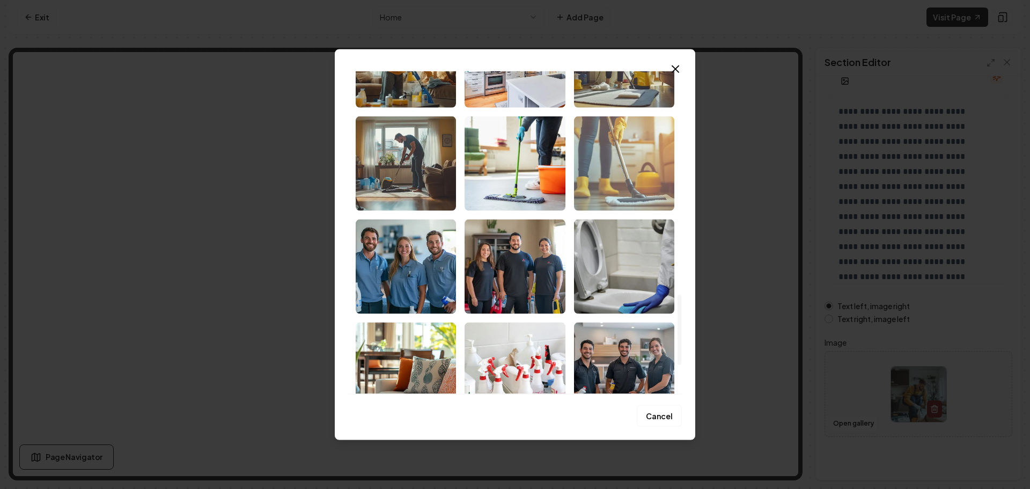
click at [598, 184] on img "Select image image_68bffb365c7cd75eb8da981a.png" at bounding box center [624, 163] width 100 height 94
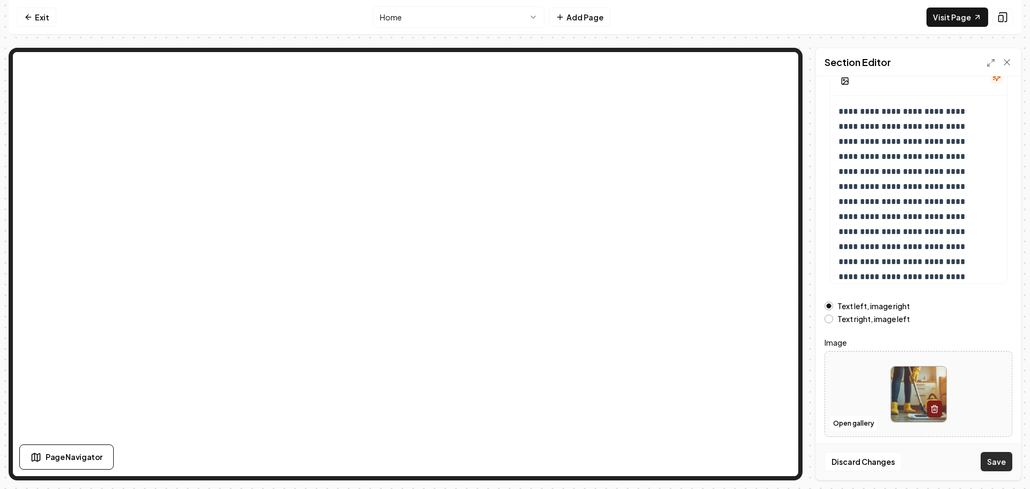
click at [1007, 458] on button "Save" at bounding box center [997, 461] width 32 height 19
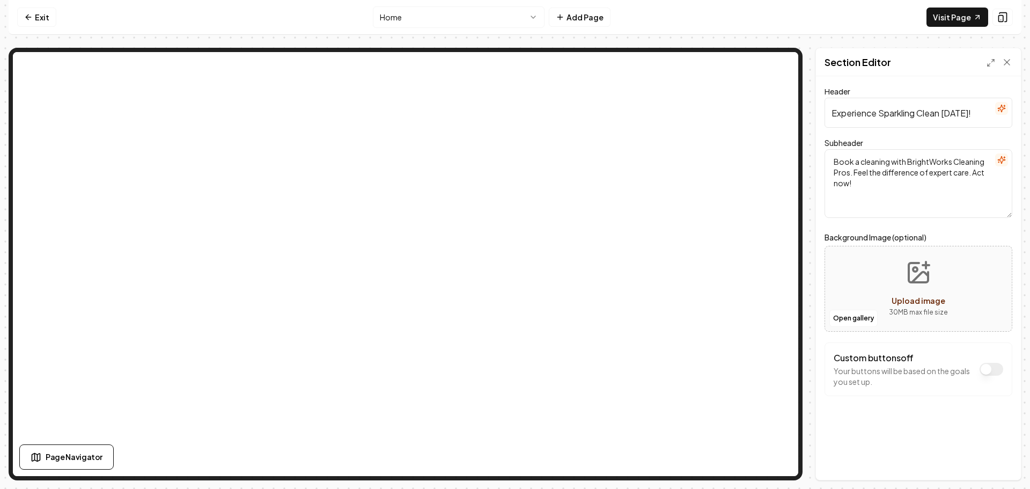
click at [457, 20] on html "Computer Required This feature is only available on a computer. Please switch t…" at bounding box center [515, 244] width 1030 height 489
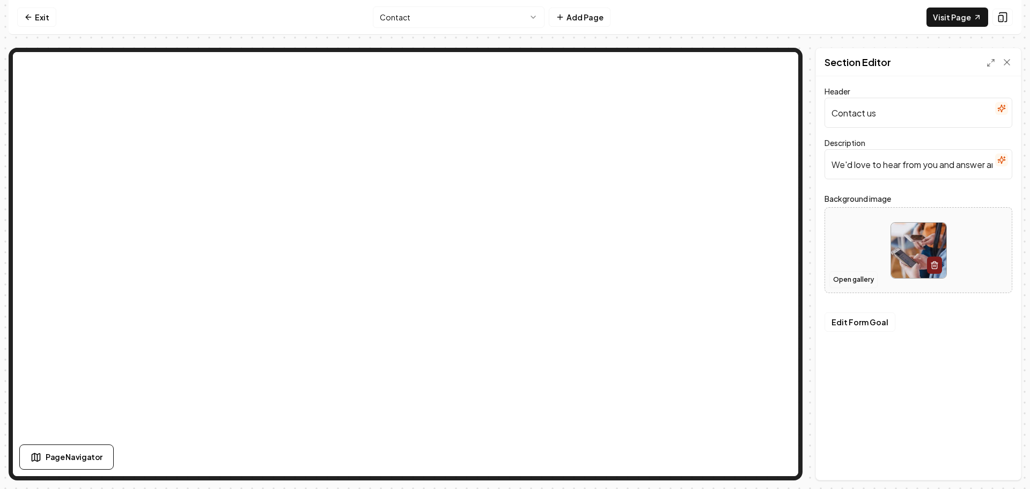
click at [853, 279] on button "Open gallery" at bounding box center [854, 279] width 48 height 17
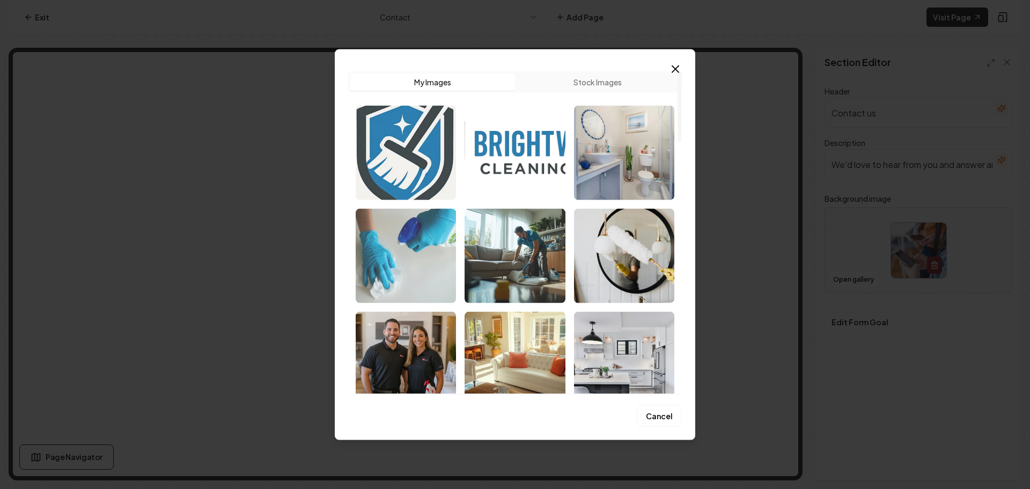
click at [440, 262] on img "Select image image_68bffb365c7cd75eb8da9f9f.jpeg" at bounding box center [406, 255] width 100 height 94
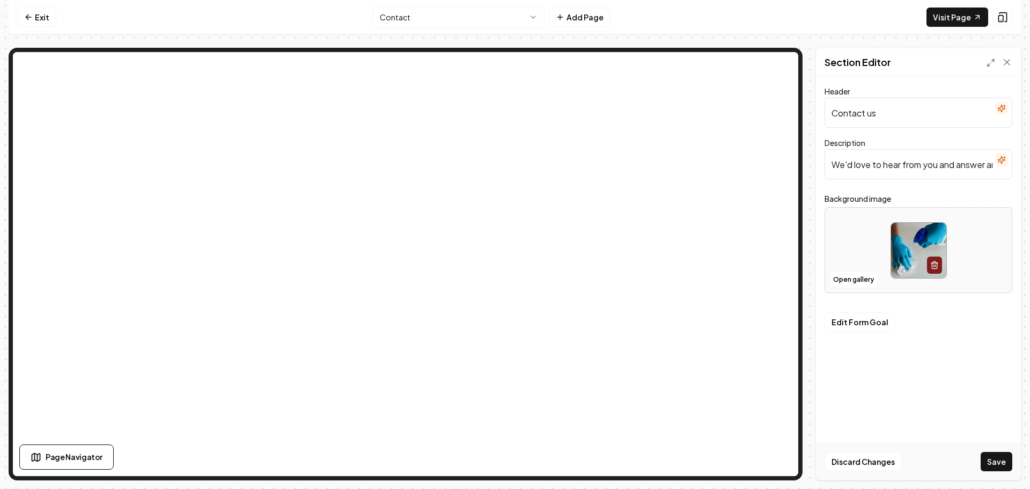
click at [993, 453] on button "Save" at bounding box center [997, 461] width 32 height 19
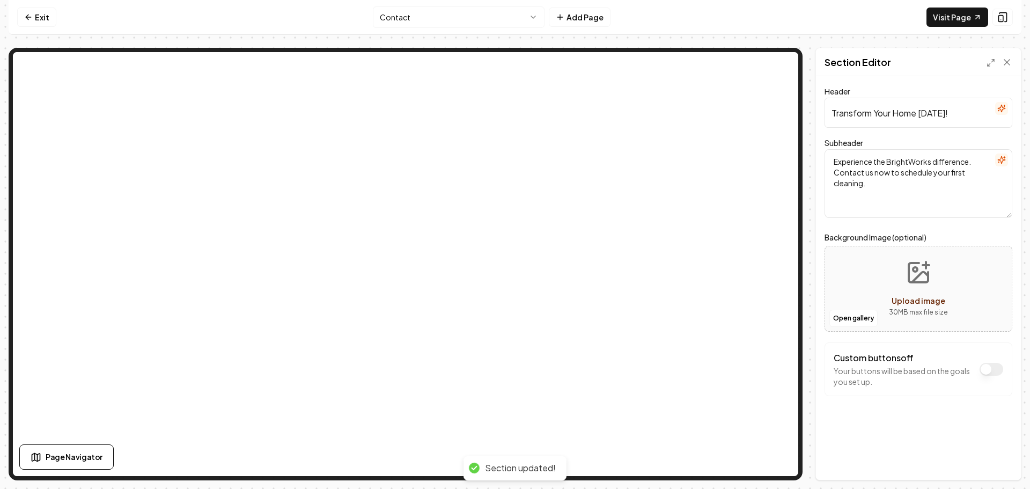
click at [437, 20] on html "Computer Required This feature is only available on a computer. Please switch t…" at bounding box center [515, 244] width 1030 height 489
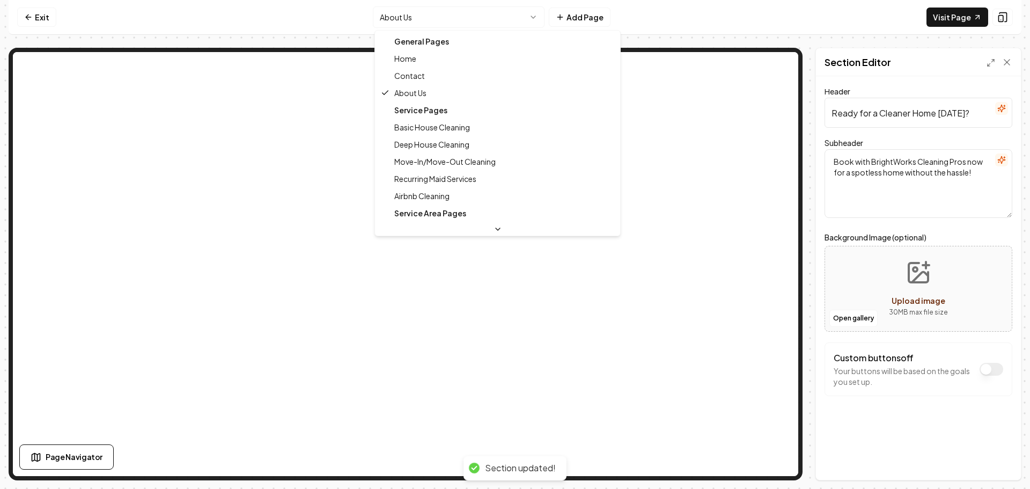
click at [473, 24] on html "Computer Required This feature is only available on a computer. Please switch t…" at bounding box center [515, 244] width 1030 height 489
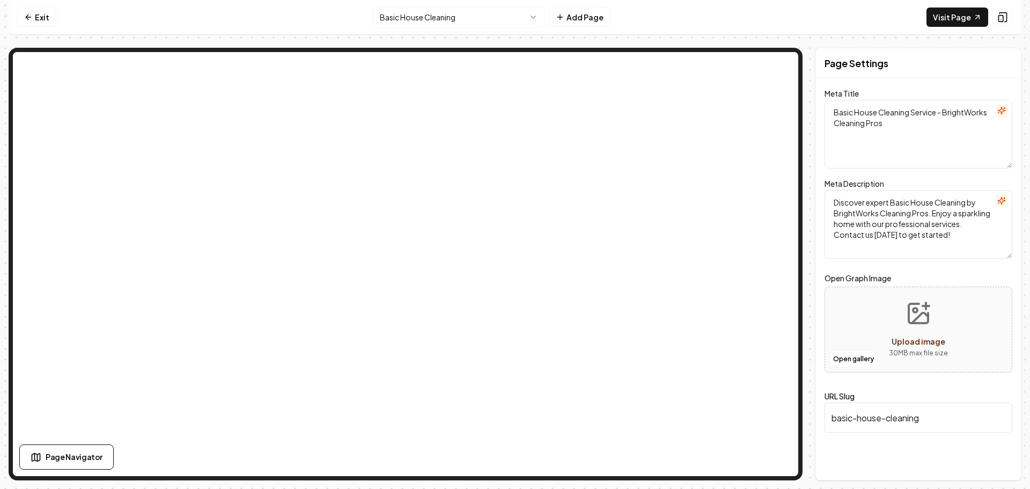
click at [476, 19] on html "Computer Required This feature is only available on a computer. Please switch t…" at bounding box center [515, 244] width 1030 height 489
click at [493, 16] on html "Computer Required This feature is only available on a computer. Please switch t…" at bounding box center [515, 244] width 1030 height 489
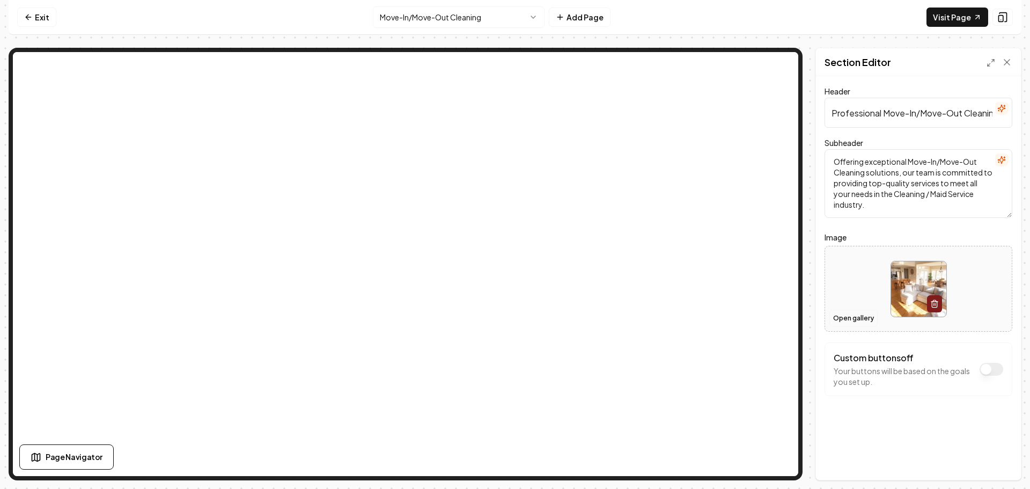
click at [857, 316] on button "Open gallery" at bounding box center [854, 318] width 48 height 17
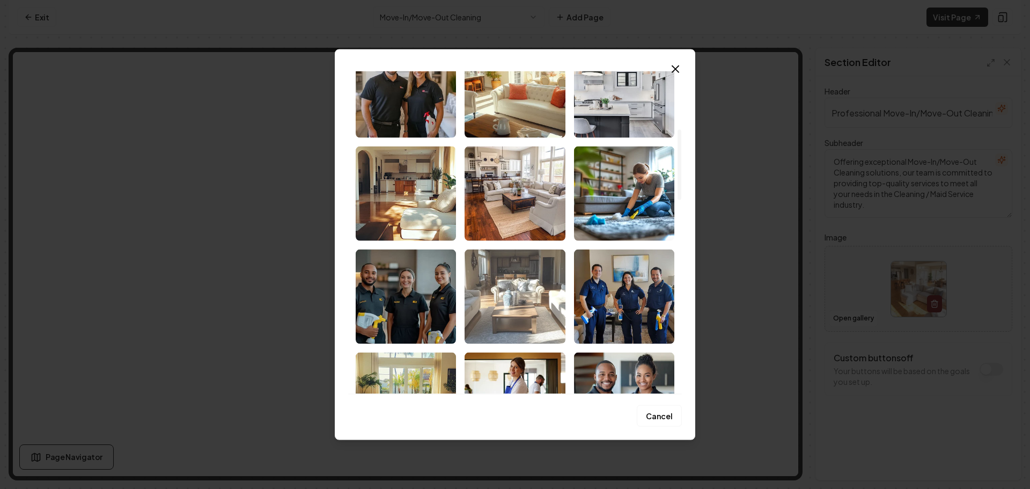
scroll to position [215, 0]
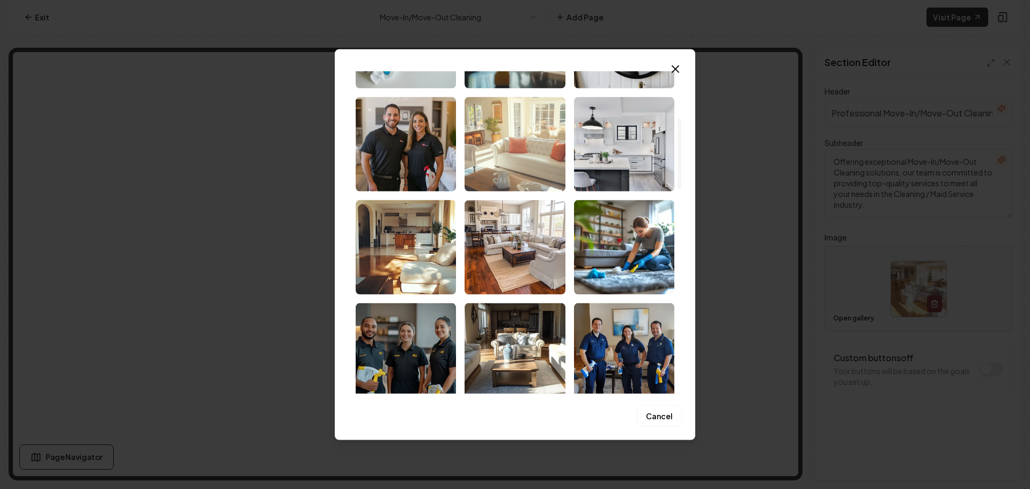
click at [517, 171] on img "Select image image_68bffb365c7cd75eb8da96dc.png" at bounding box center [515, 144] width 100 height 94
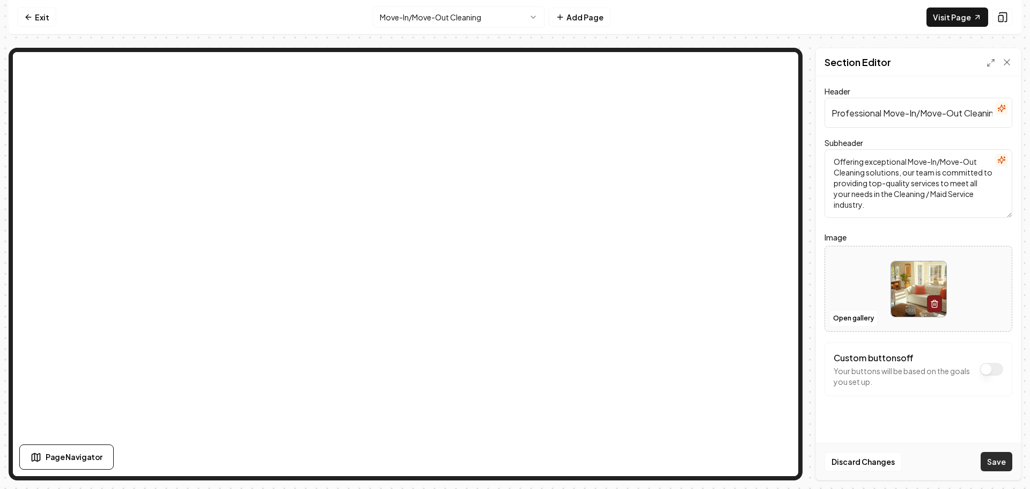
click at [995, 458] on button "Save" at bounding box center [997, 461] width 32 height 19
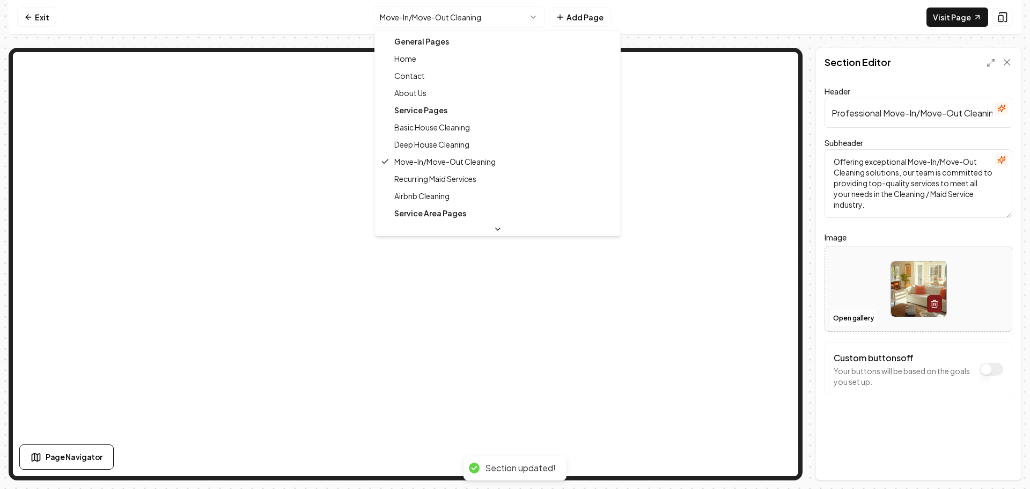
click at [480, 23] on html "Computer Required This feature is only available on a computer. Please switch t…" at bounding box center [515, 244] width 1030 height 489
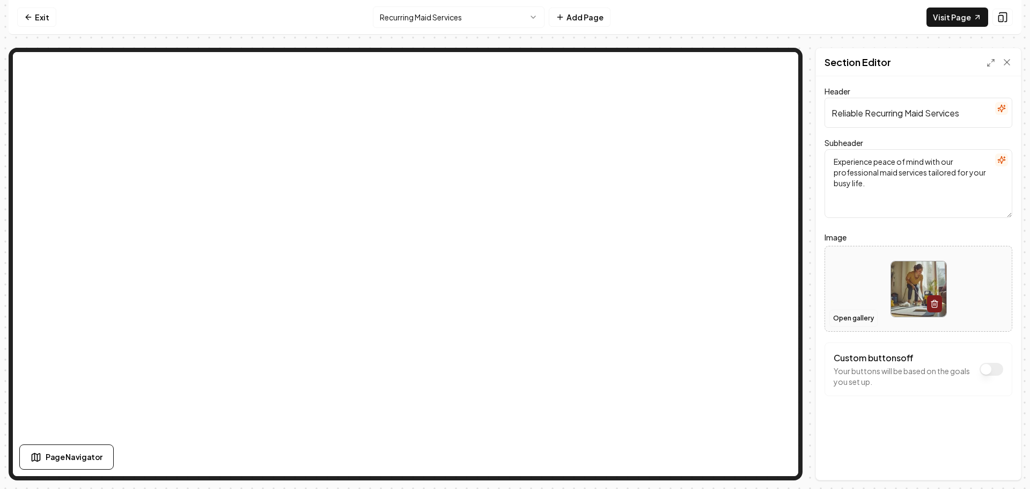
click at [846, 317] on button "Open gallery" at bounding box center [854, 318] width 48 height 17
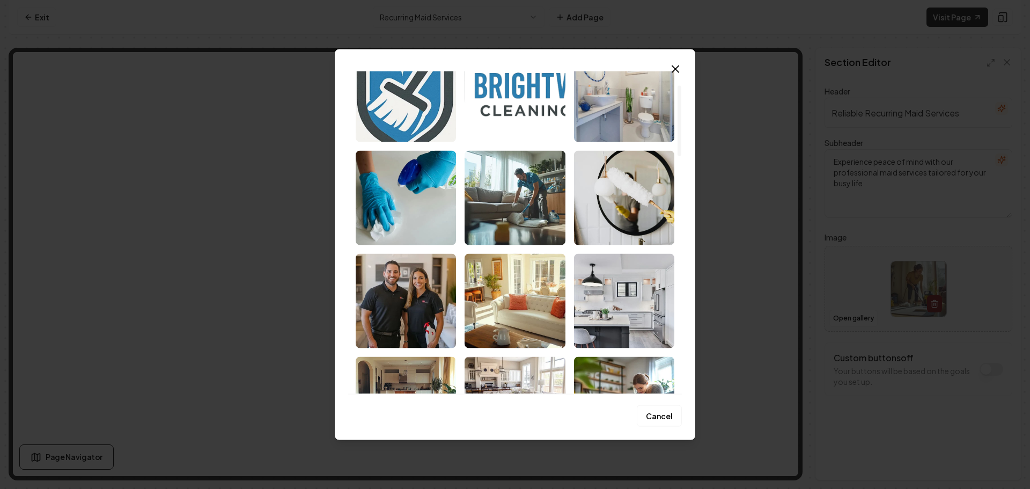
scroll to position [54, 0]
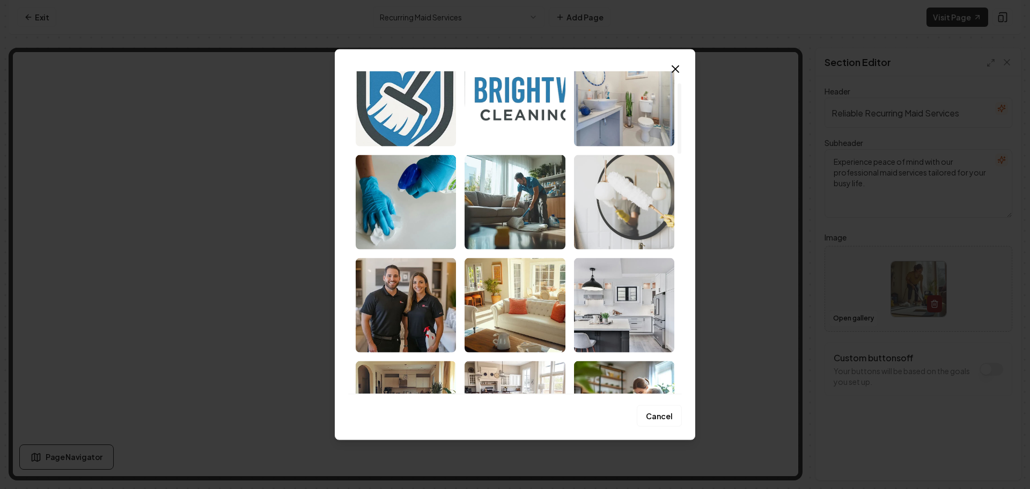
click at [623, 210] on img "Select image image_68bffb355c7cd75eb8da95f6.jpeg" at bounding box center [624, 202] width 100 height 94
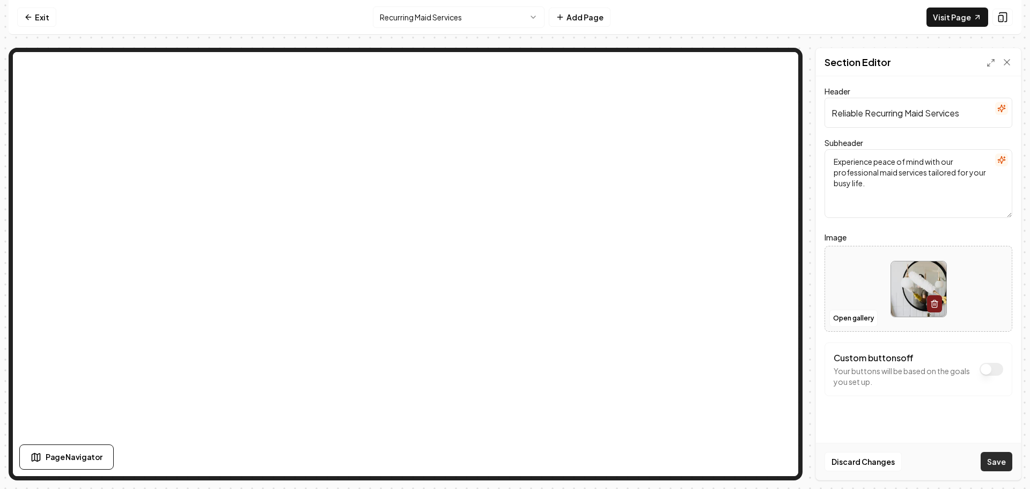
click at [997, 459] on button "Save" at bounding box center [997, 461] width 32 height 19
click at [469, 21] on html "Computer Required This feature is only available on a computer. Please switch t…" at bounding box center [515, 244] width 1030 height 489
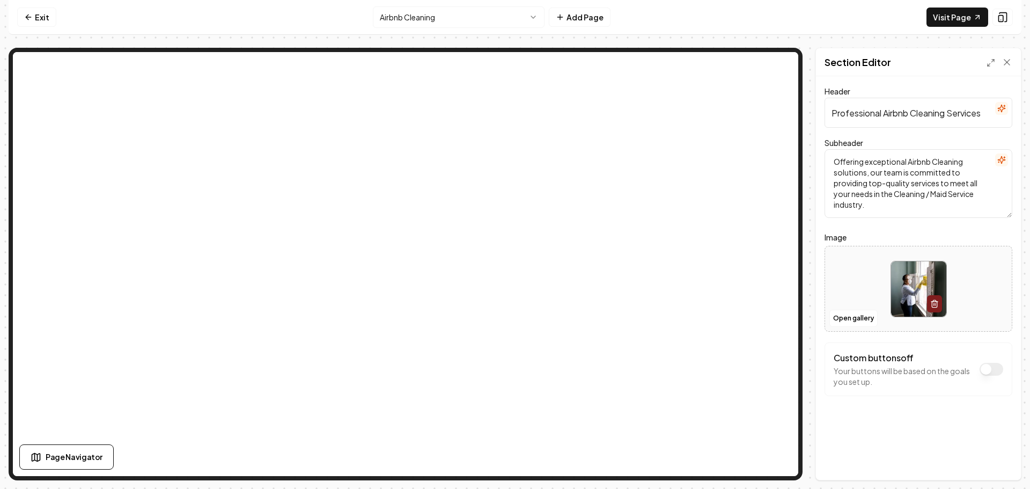
click at [457, 23] on html "Computer Required This feature is only available on a computer. Please switch t…" at bounding box center [515, 244] width 1030 height 489
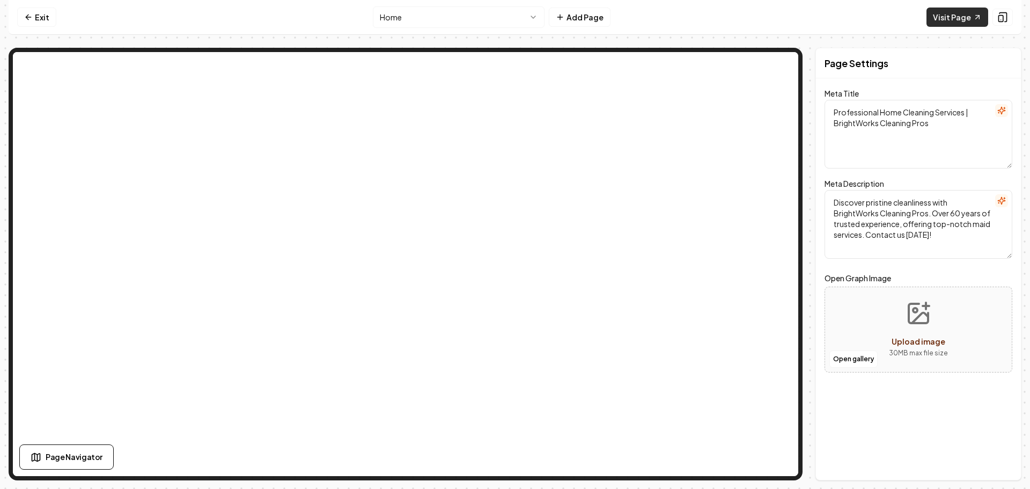
click at [958, 20] on link "Visit Page" at bounding box center [958, 17] width 62 height 19
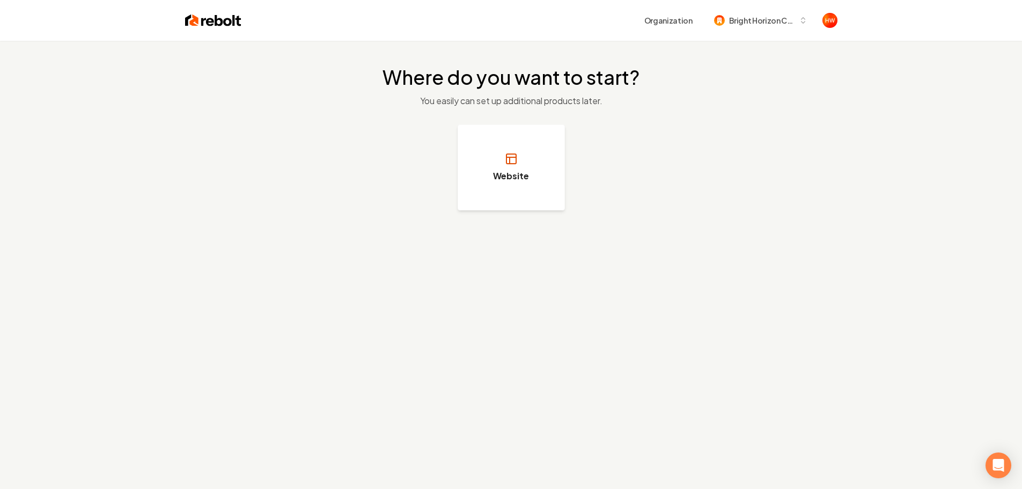
click at [500, 173] on h3 "Website" at bounding box center [511, 176] width 36 height 13
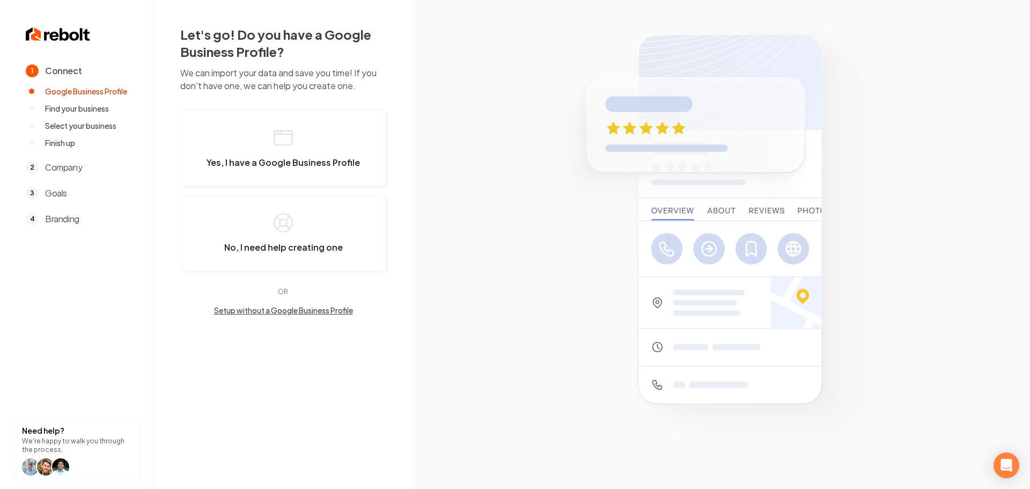
click at [291, 313] on button "Setup without a Google Business Profile" at bounding box center [283, 310] width 206 height 11
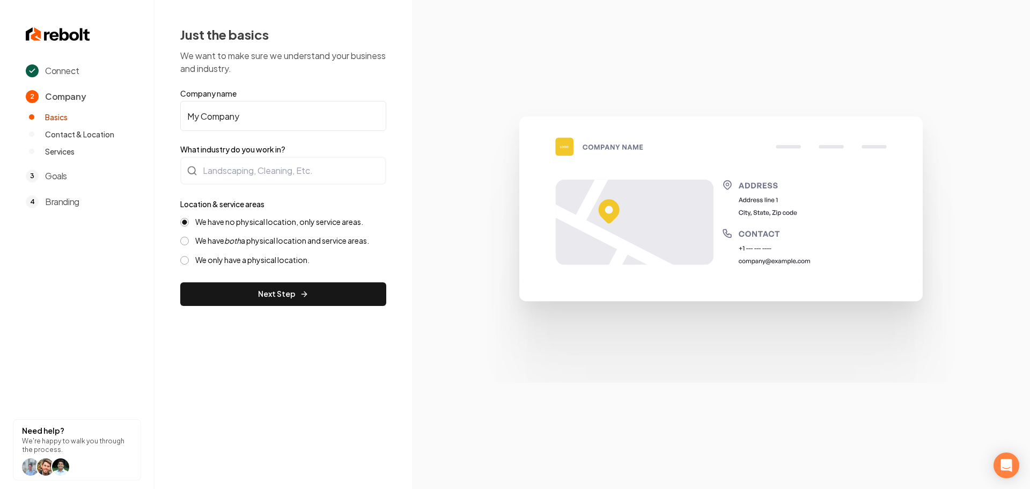
click at [255, 121] on input "My Company" at bounding box center [283, 116] width 206 height 30
click at [254, 121] on input "My Company" at bounding box center [283, 116] width 206 height 30
paste input "Bright horizon cleaning co"
click at [217, 116] on input "Bright horizon cleaning co" at bounding box center [283, 116] width 206 height 30
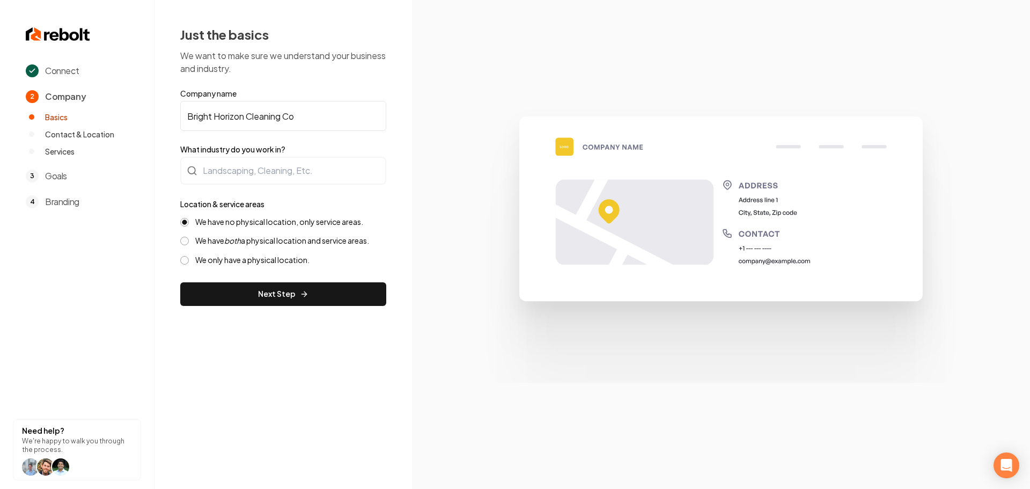
type input "Bright Horizon Cleaning Co"
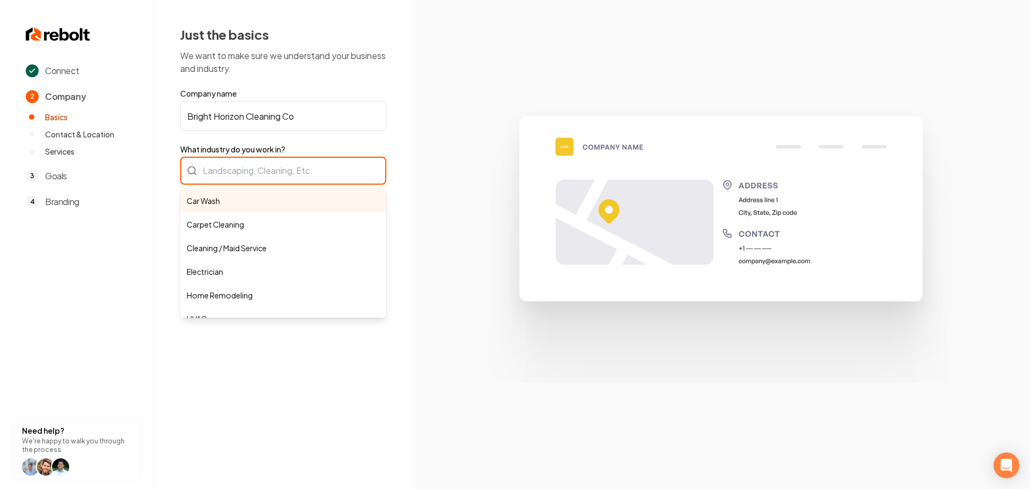
click at [297, 175] on div "Car Wash Carpet Cleaning Cleaning / Maid Service Electrician Home Remodeling HV…" at bounding box center [283, 171] width 206 height 28
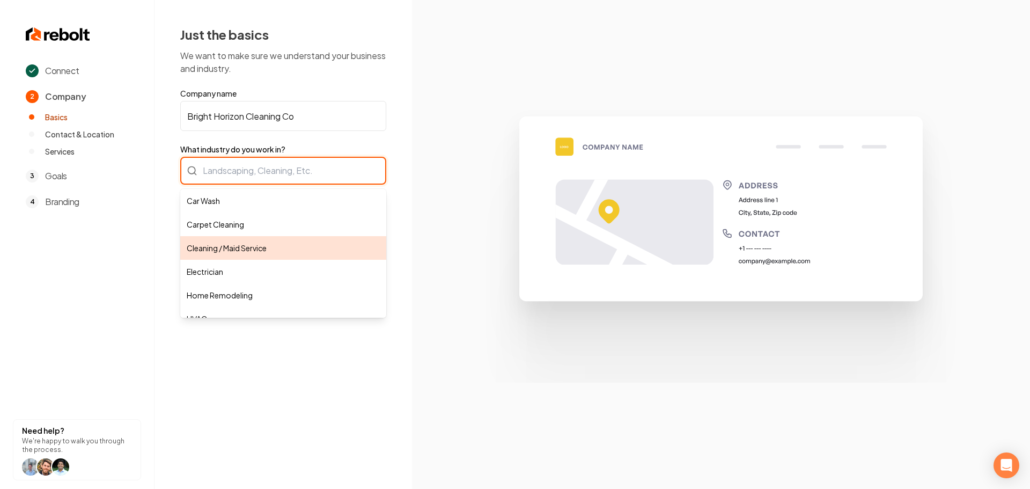
type input "Cleaning / Maid Service"
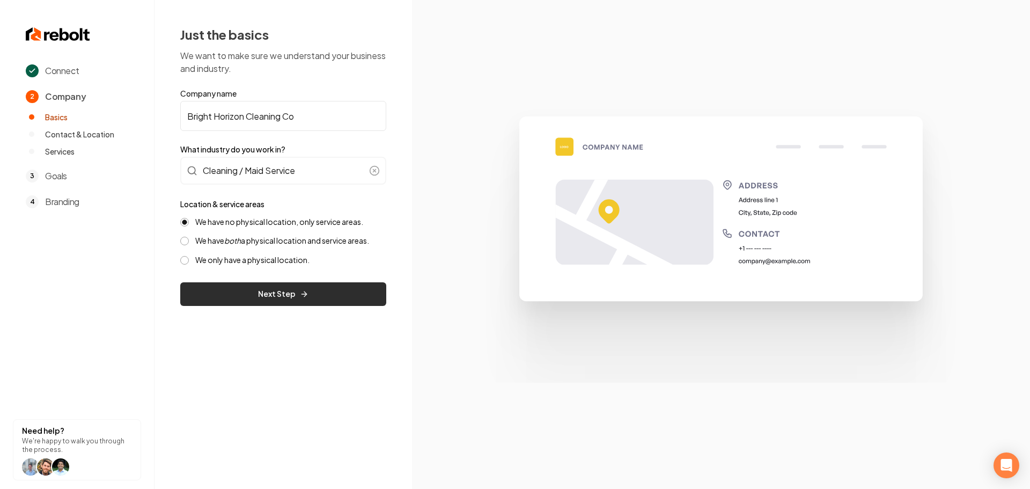
click at [277, 291] on button "Next Step" at bounding box center [283, 294] width 206 height 24
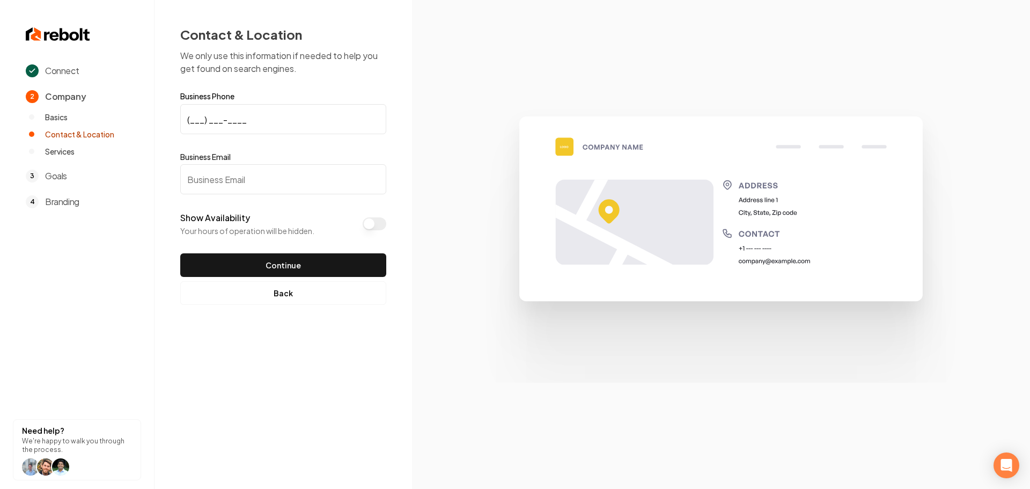
click at [192, 120] on input "(___) ___-____" at bounding box center [283, 119] width 206 height 30
paste input "773) 437-7773"
type input "(773) 437-7773"
click at [265, 174] on input "Business Email" at bounding box center [283, 179] width 206 height 30
click at [281, 172] on input "Business Email" at bounding box center [283, 179] width 206 height 30
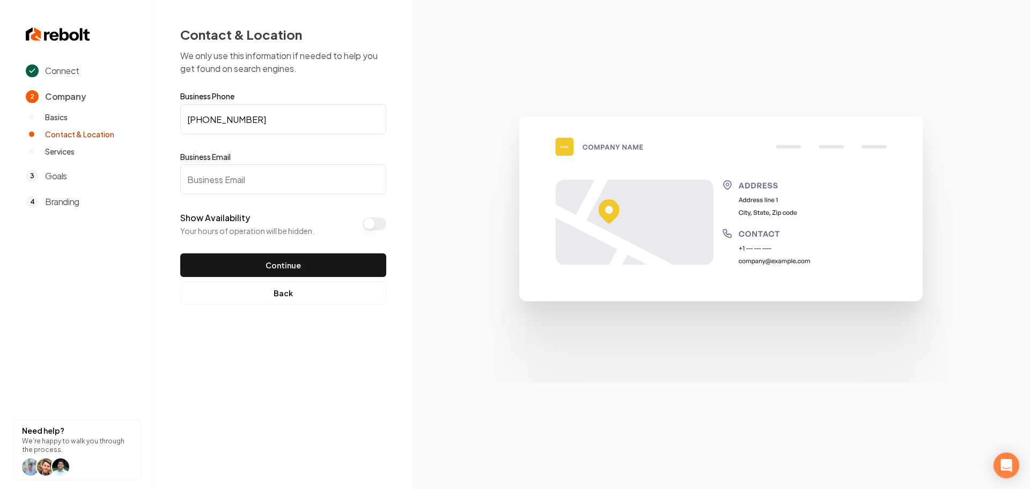
paste input "franmalave64@gmail.com"
type input "franmalave64@gmail.com"
click at [258, 255] on button "Continue" at bounding box center [283, 265] width 206 height 24
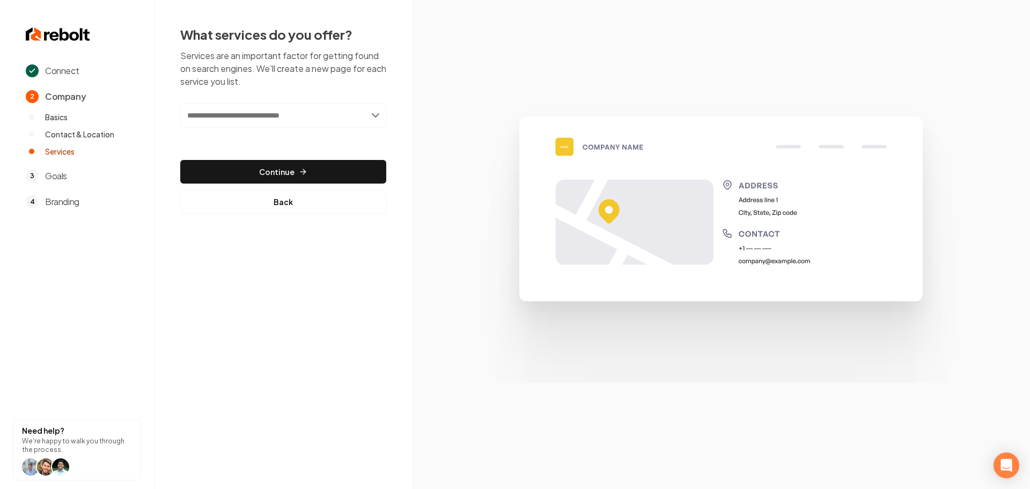
click at [259, 116] on input "text" at bounding box center [283, 115] width 206 height 25
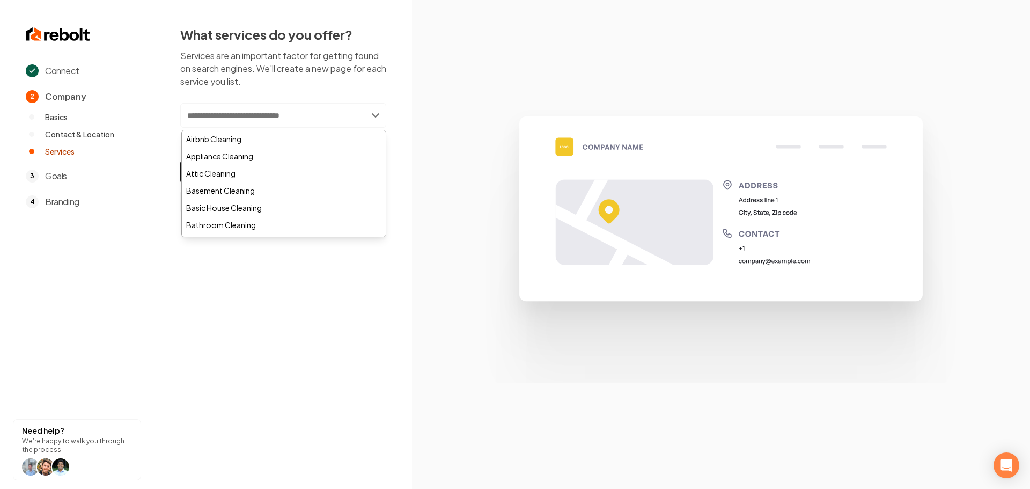
paste input "**********"
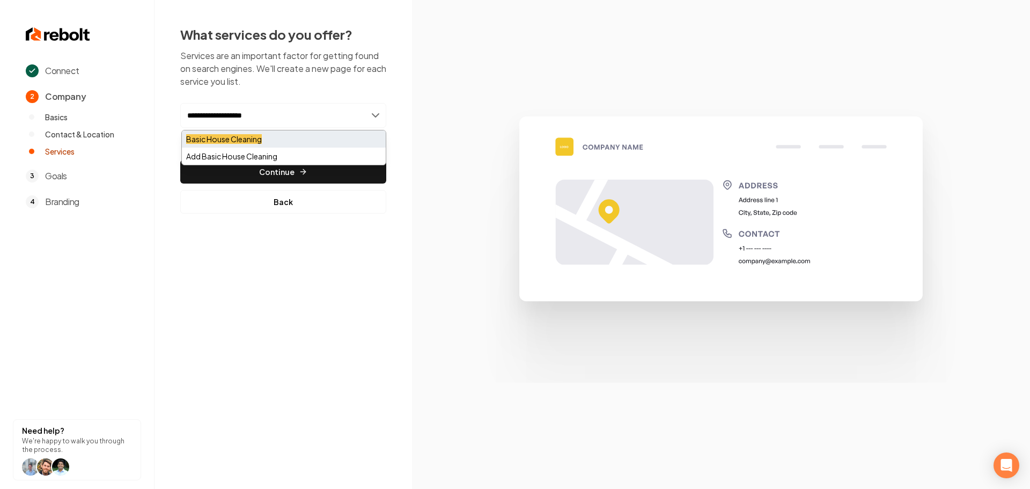
type input "**********"
click at [252, 138] on mark "Basic House Cleaning" at bounding box center [224, 139] width 76 height 10
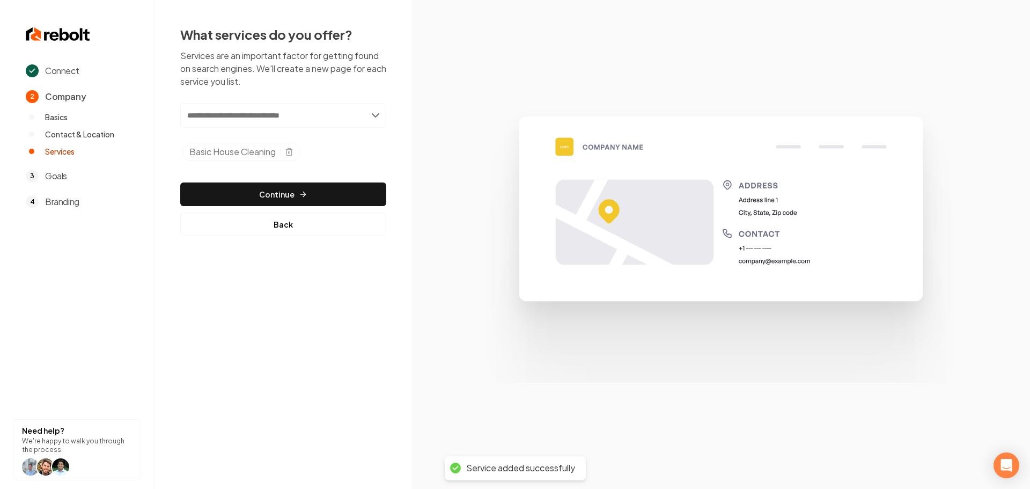
click at [328, 115] on input "text" at bounding box center [283, 115] width 206 height 25
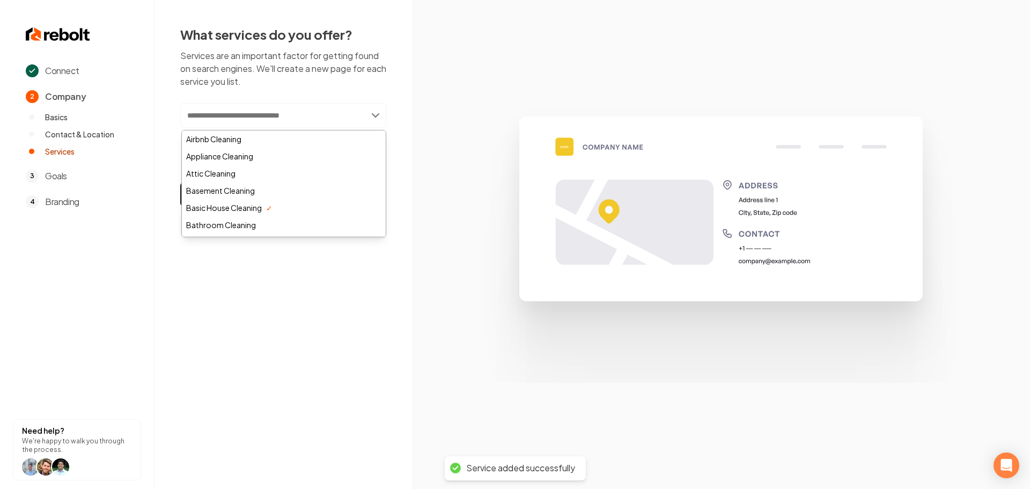
paste input "**********"
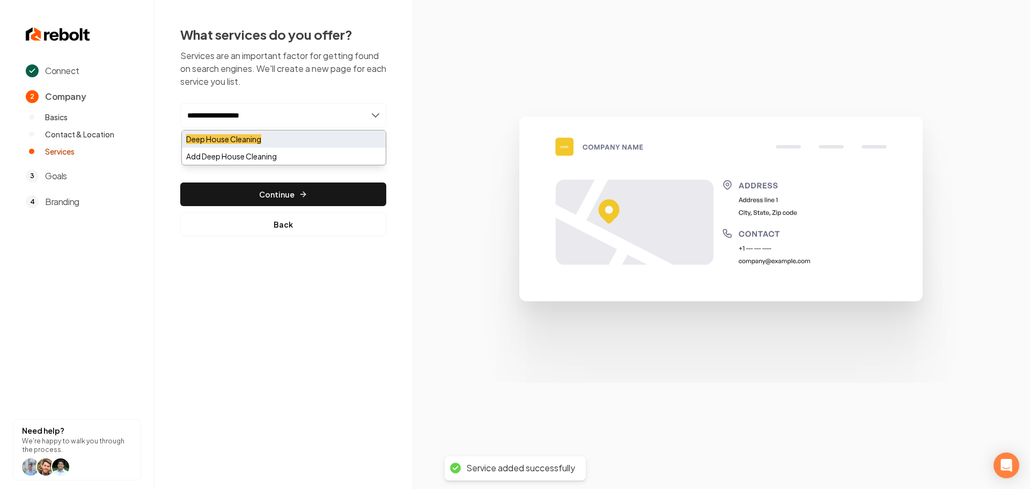
type input "**********"
click at [279, 143] on div "Deep House Cleaning" at bounding box center [284, 138] width 204 height 17
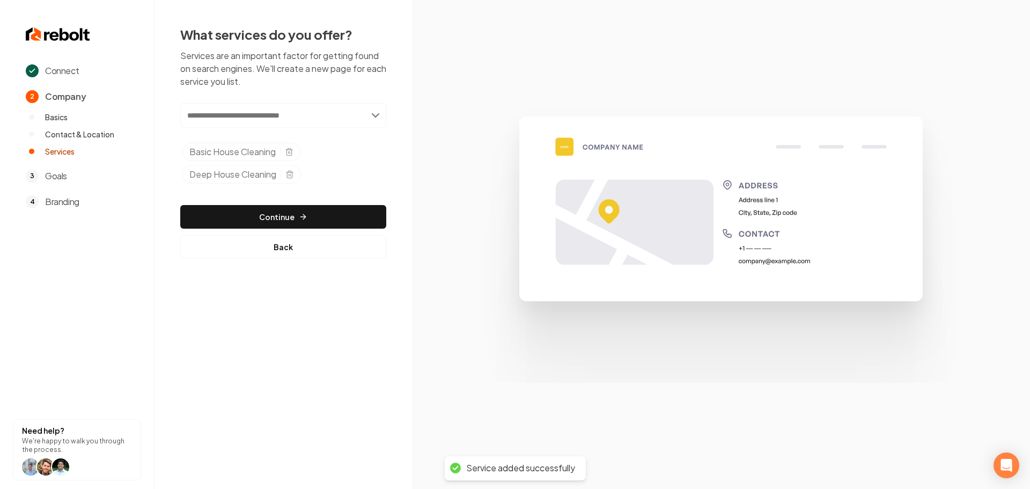
click at [293, 112] on input "text" at bounding box center [283, 115] width 206 height 25
paste input "**********"
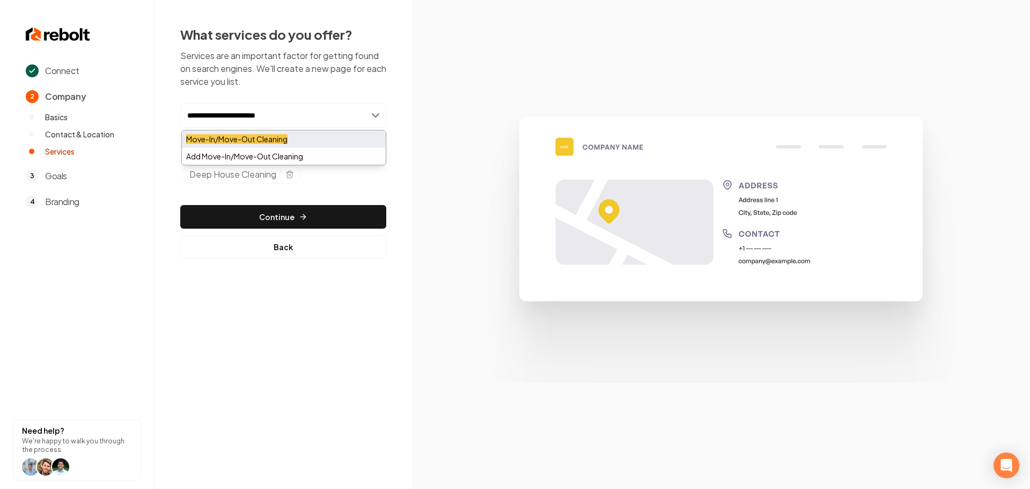
type input "**********"
click at [278, 136] on mark "Move-In/Move-Out Cleaning" at bounding box center [236, 139] width 101 height 10
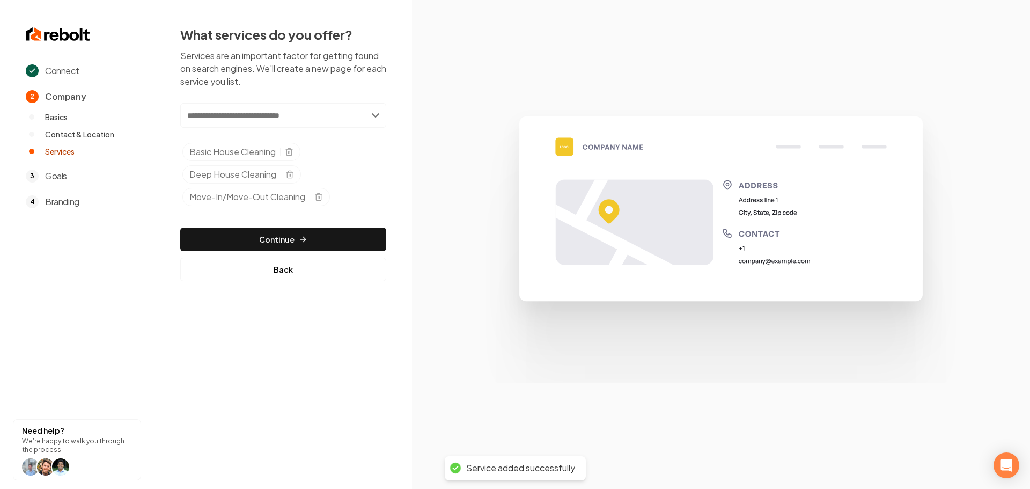
click at [271, 120] on input "text" at bounding box center [283, 115] width 206 height 25
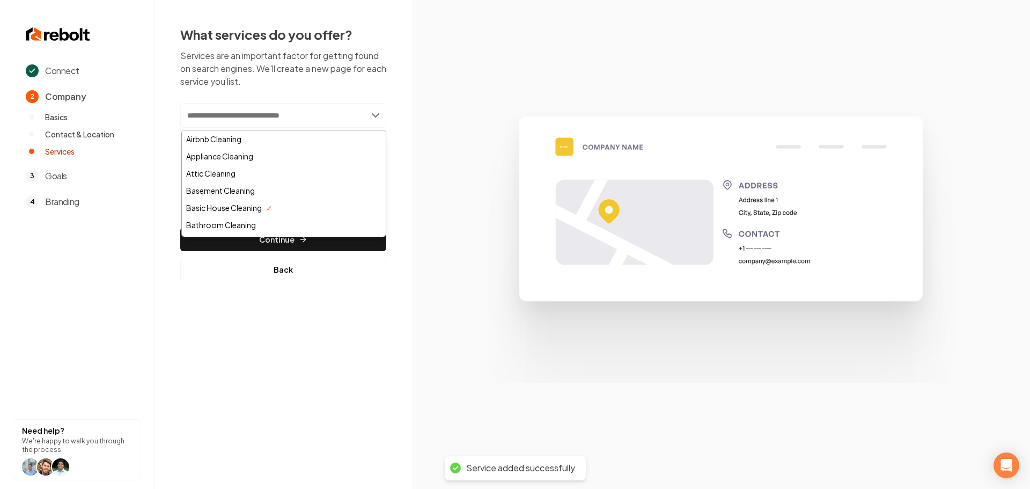
paste input "**********"
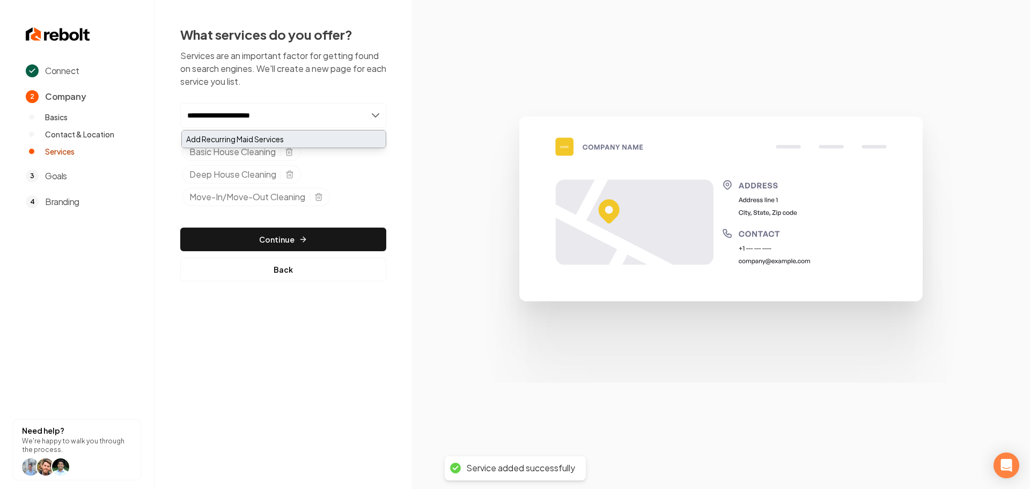
type input "**********"
click at [250, 136] on div "Add Recurring Maid Services" at bounding box center [284, 138] width 204 height 17
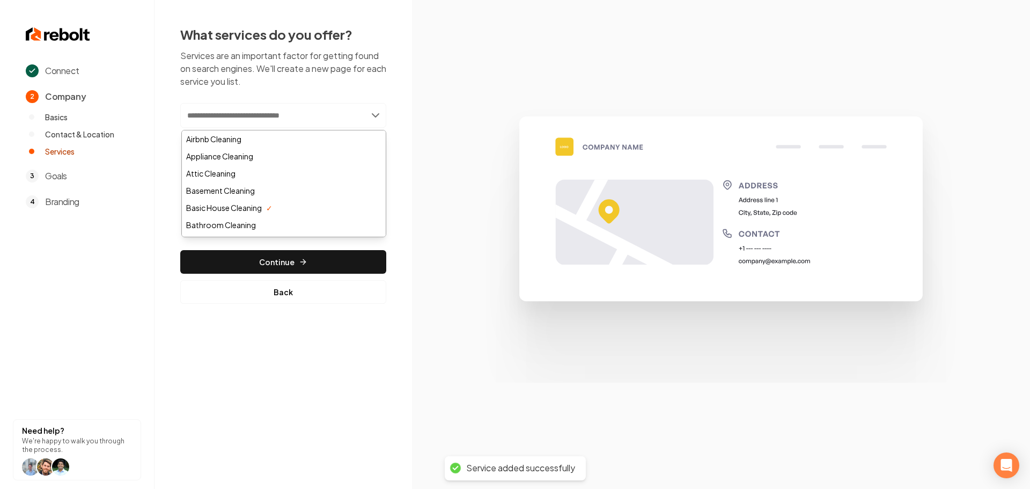
click at [287, 118] on input "text" at bounding box center [283, 115] width 206 height 25
paste input "**********"
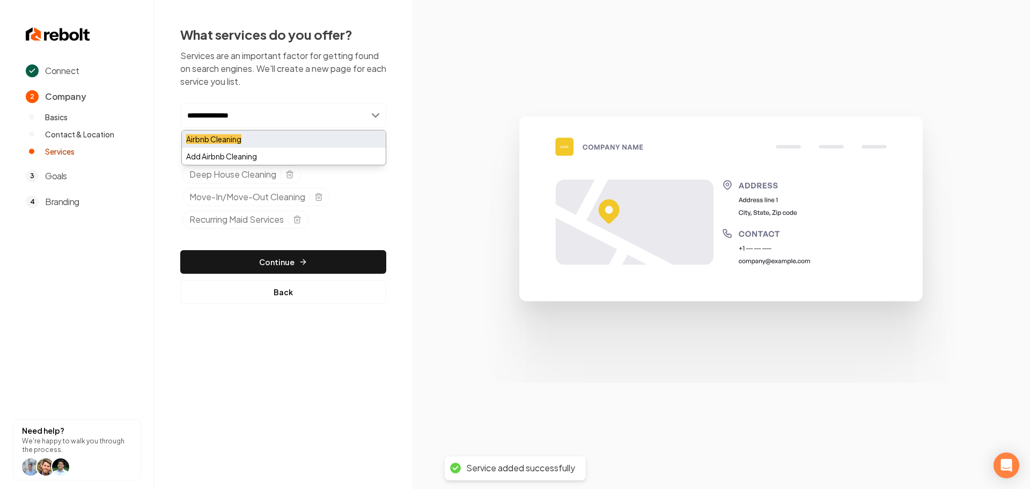
type input "**********"
click at [274, 137] on div "Airbnb Cleaning" at bounding box center [284, 138] width 204 height 17
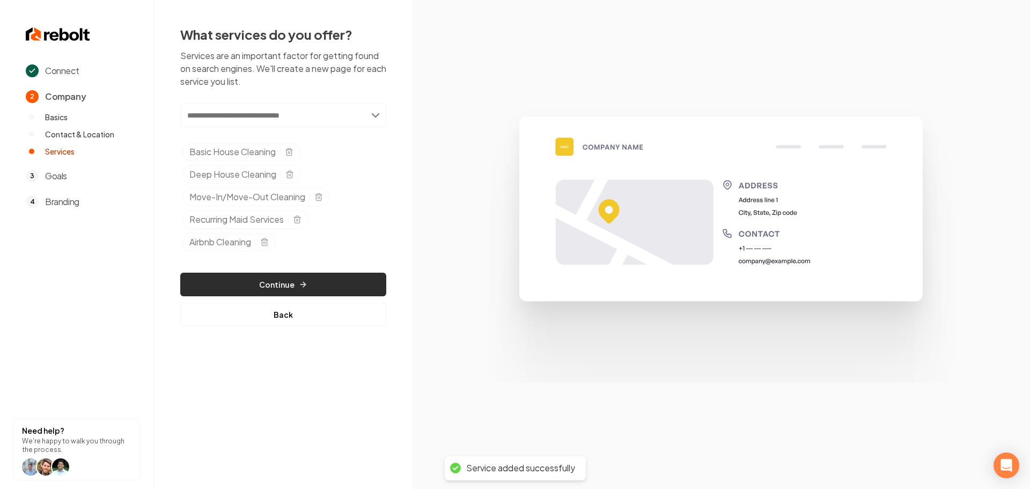
click at [276, 285] on button "Continue" at bounding box center [283, 285] width 206 height 24
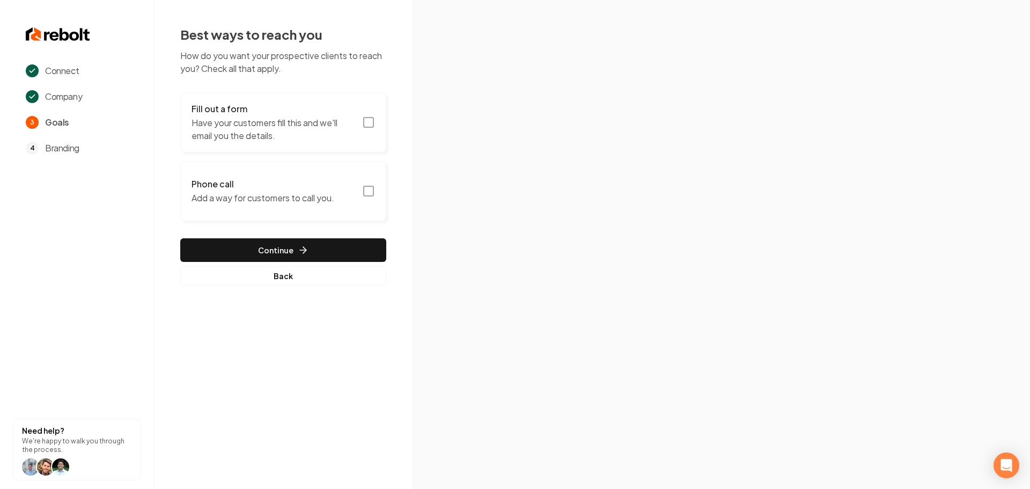
click at [370, 127] on rect "button" at bounding box center [369, 123] width 10 height 10
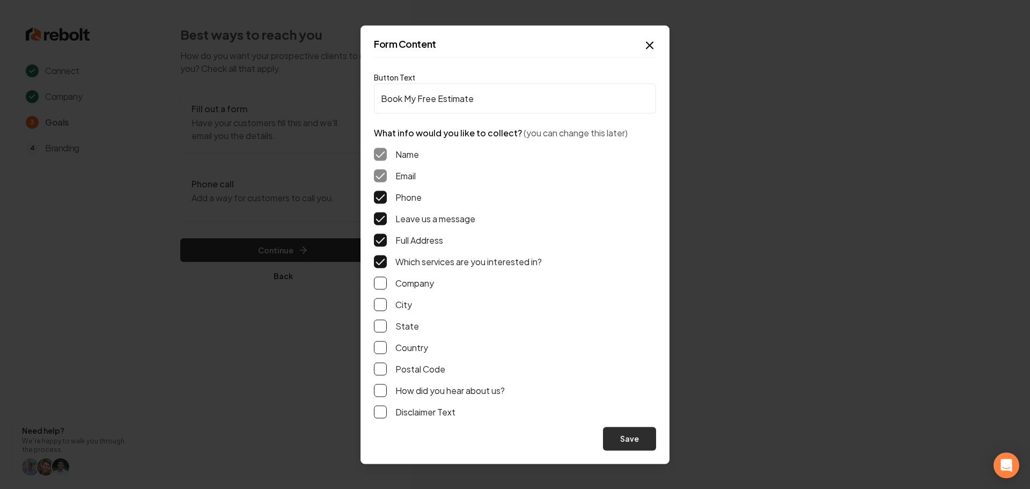
click at [625, 439] on button "Save" at bounding box center [629, 439] width 53 height 24
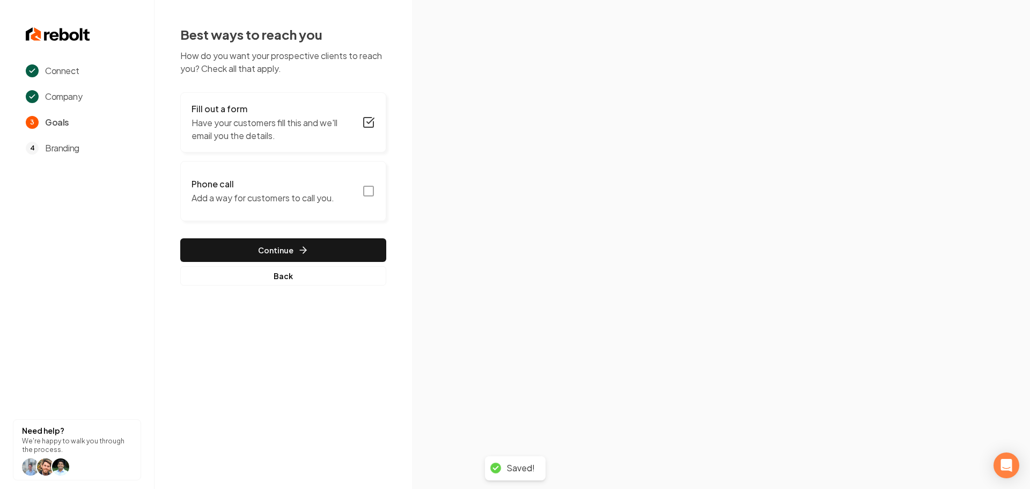
click at [365, 193] on icon "button" at bounding box center [368, 191] width 13 height 13
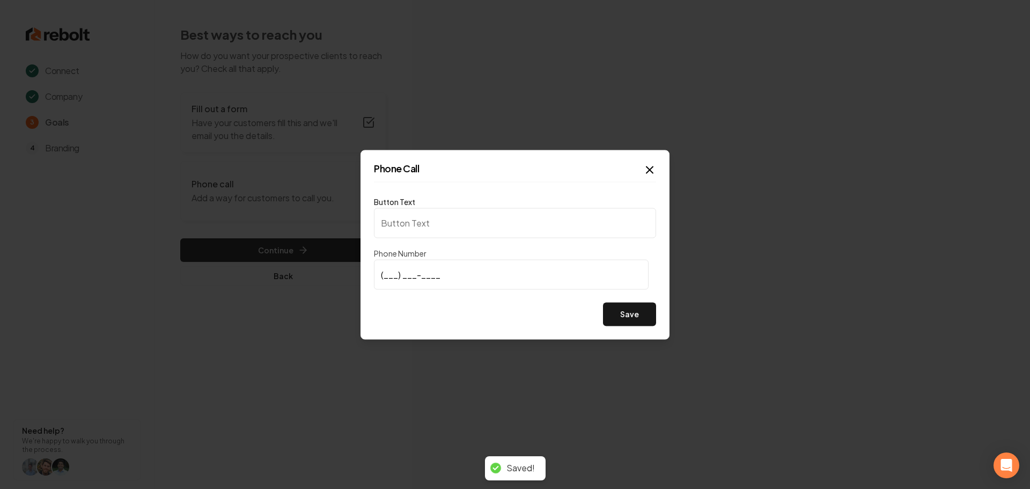
type input "Call us"
type input "(773) 437-7773"
click at [425, 312] on div "Save" at bounding box center [515, 314] width 282 height 24
click at [633, 315] on button "Save" at bounding box center [629, 314] width 53 height 24
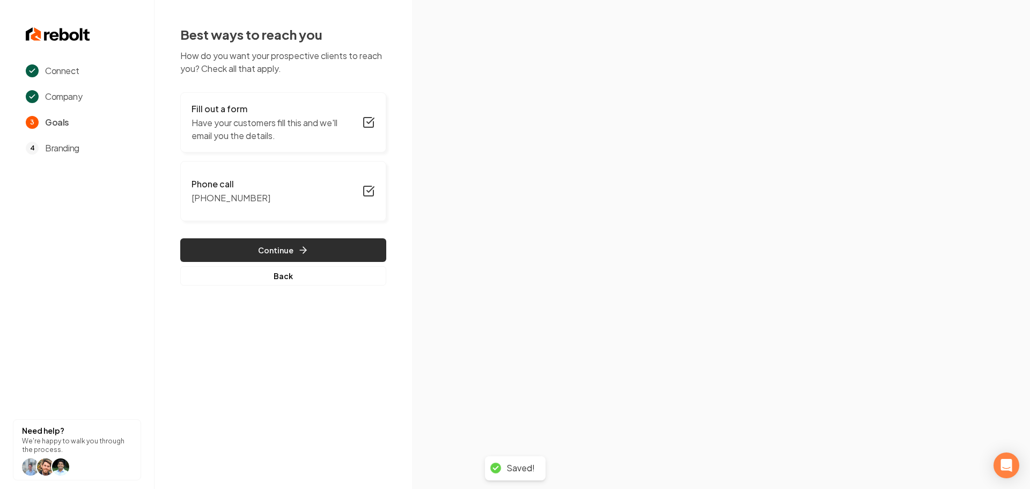
click at [305, 246] on icon "button" at bounding box center [303, 250] width 11 height 11
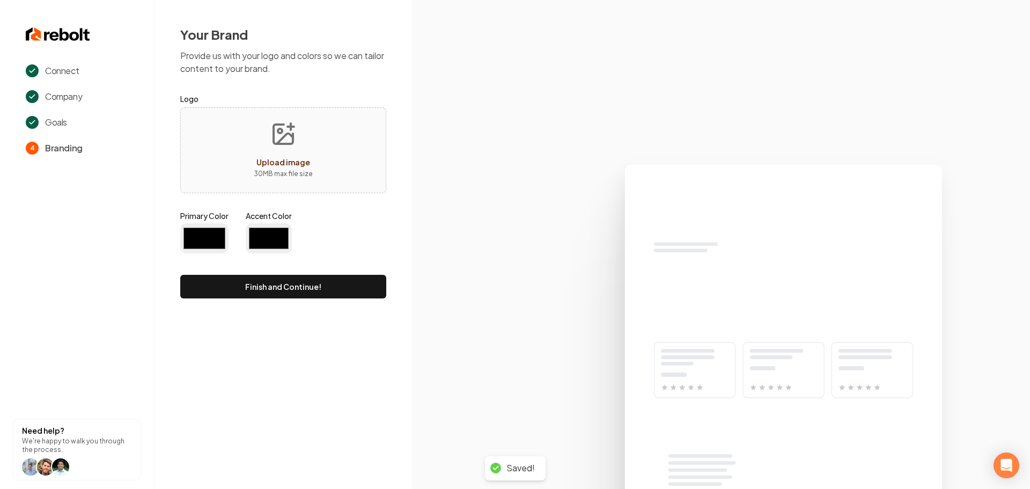
type input "#194d33"
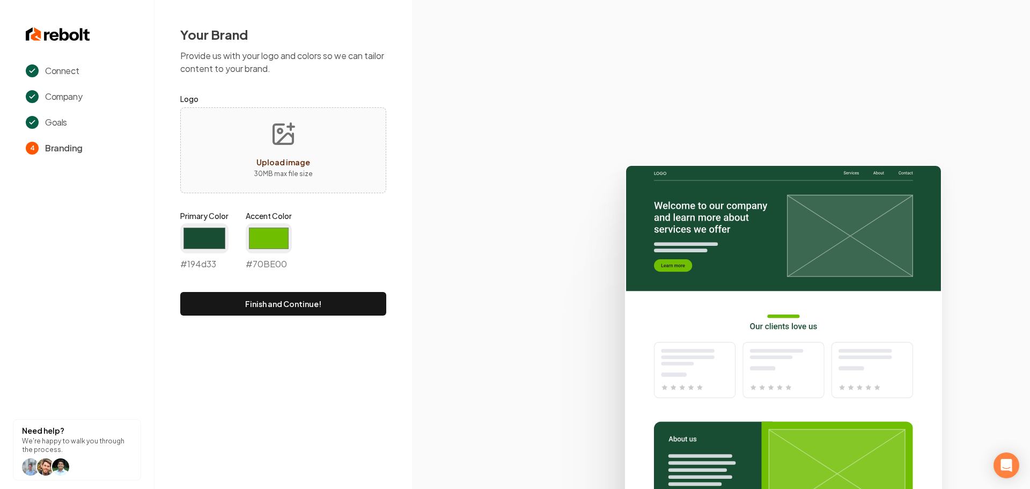
click at [293, 295] on button "Finish and Continue!" at bounding box center [283, 304] width 206 height 24
type input "#70be00"
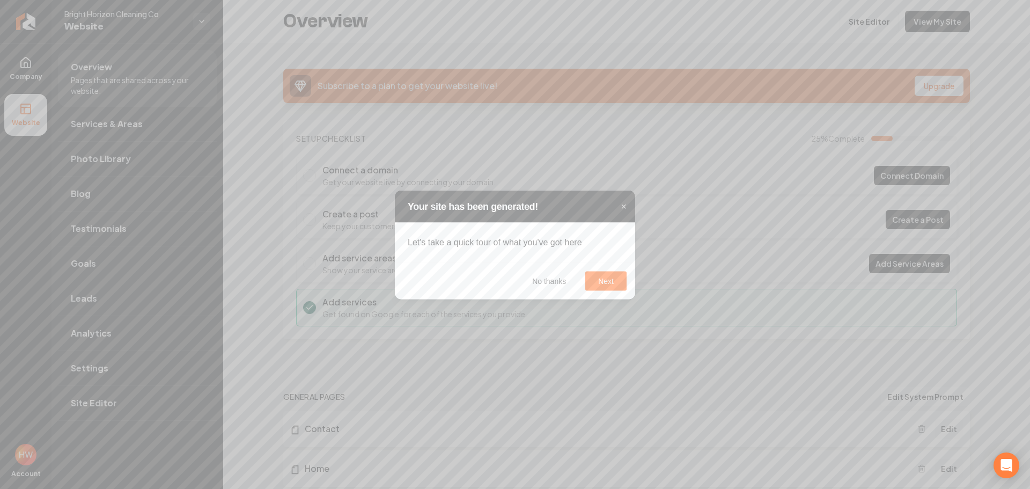
drag, startPoint x: 626, startPoint y: 208, endPoint x: 728, endPoint y: 166, distance: 110.2
click at [626, 208] on span "×" at bounding box center [624, 206] width 6 height 11
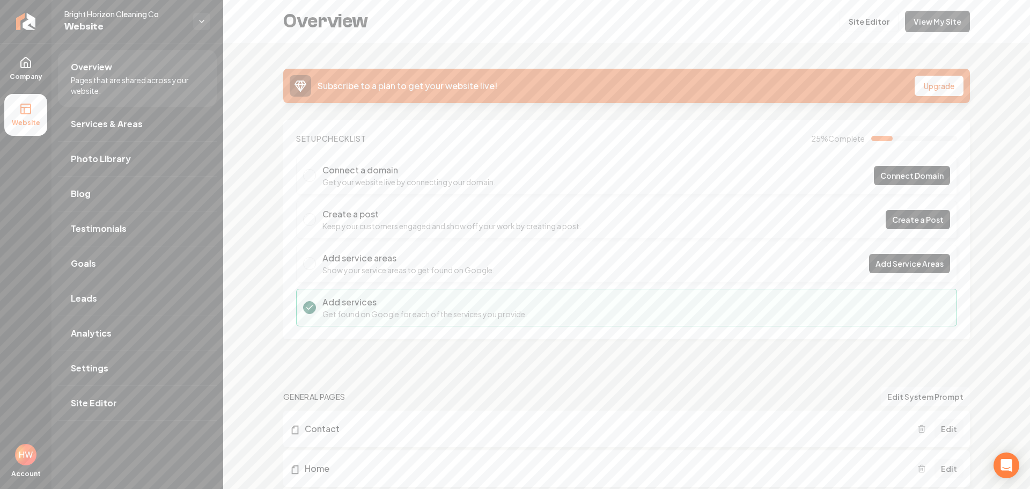
click at [918, 23] on link "View My Site" at bounding box center [937, 21] width 65 height 21
click at [138, 135] on link "Services & Areas" at bounding box center [137, 124] width 159 height 34
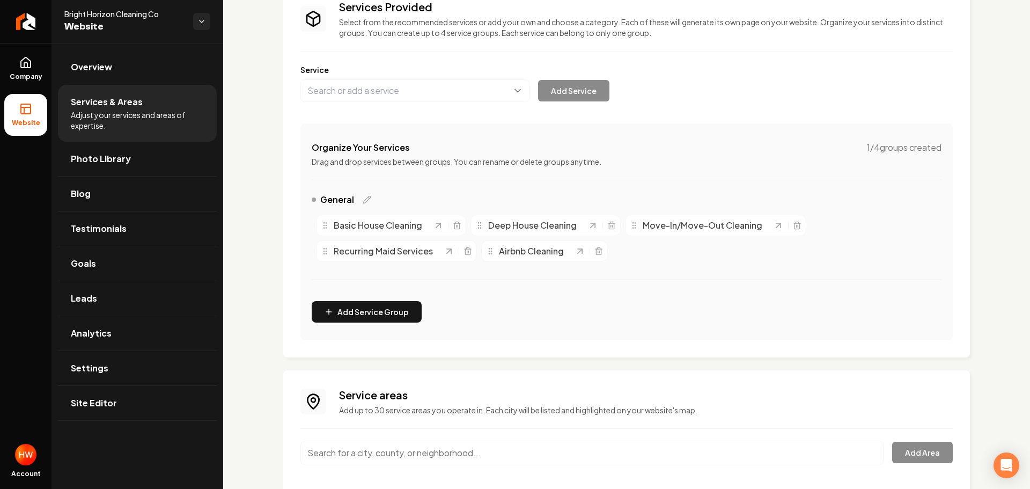
scroll to position [133, 0]
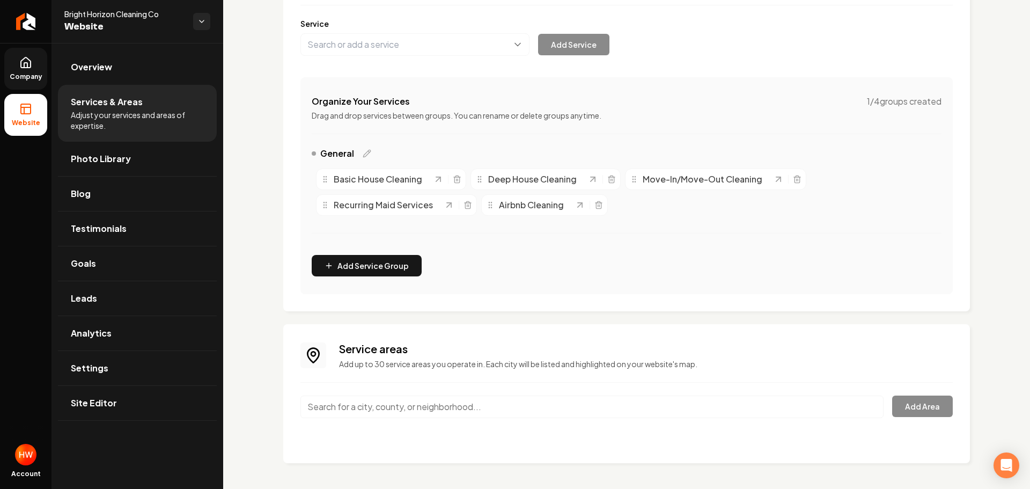
click at [28, 69] on link "Company" at bounding box center [25, 69] width 43 height 42
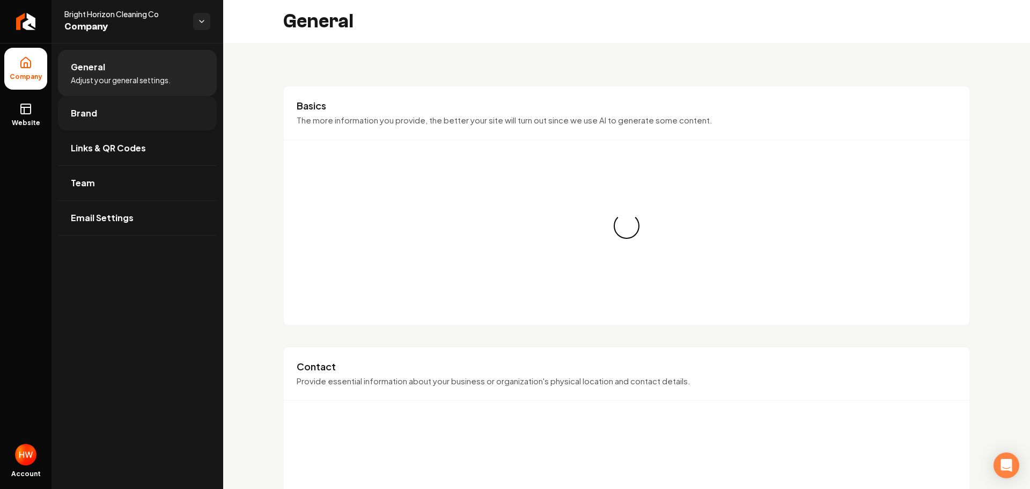
click at [95, 107] on link "Brand" at bounding box center [137, 113] width 159 height 34
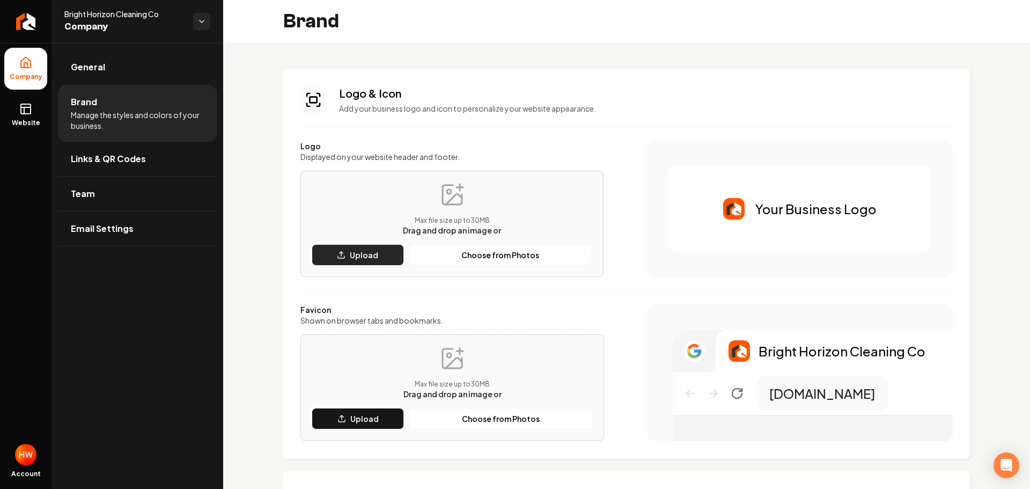
click at [355, 257] on p "Upload" at bounding box center [364, 255] width 28 height 11
click at [362, 420] on p "Upload" at bounding box center [364, 418] width 28 height 11
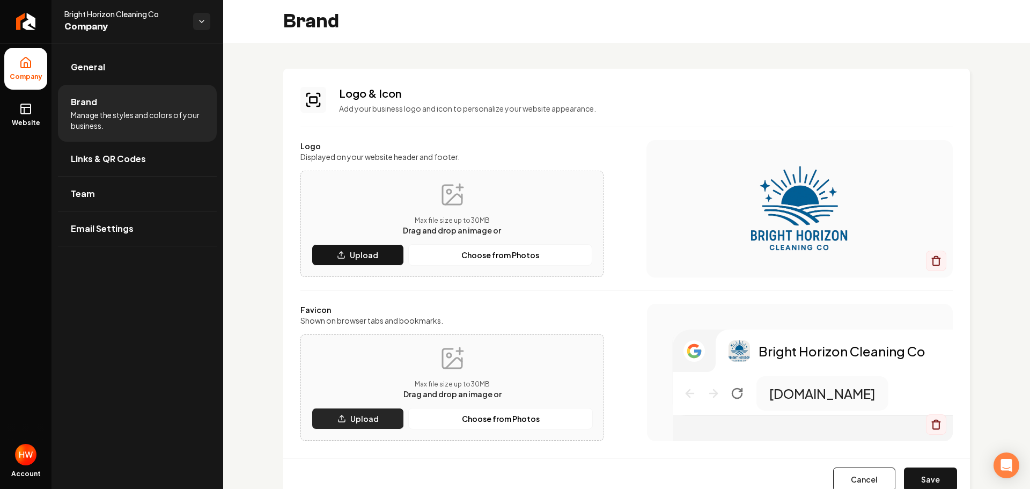
click at [356, 415] on p "Upload" at bounding box center [364, 418] width 28 height 11
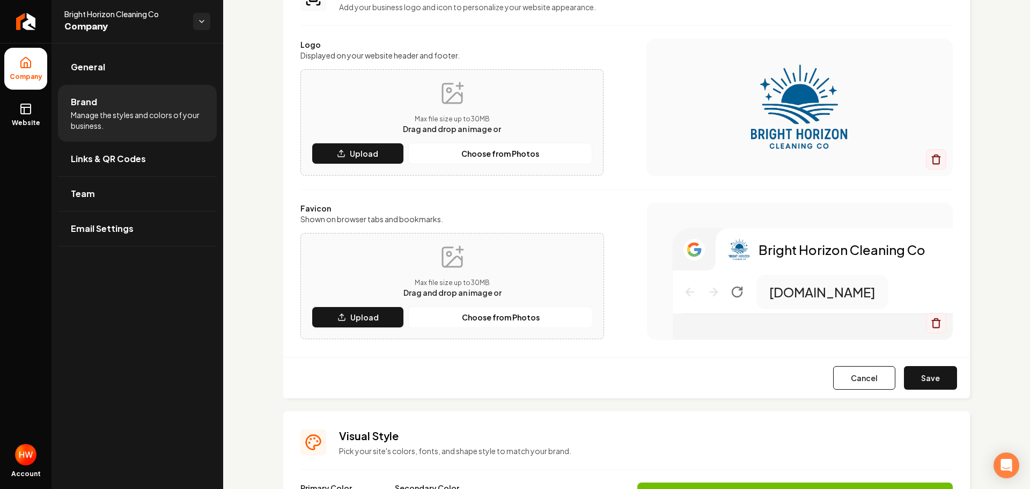
scroll to position [107, 0]
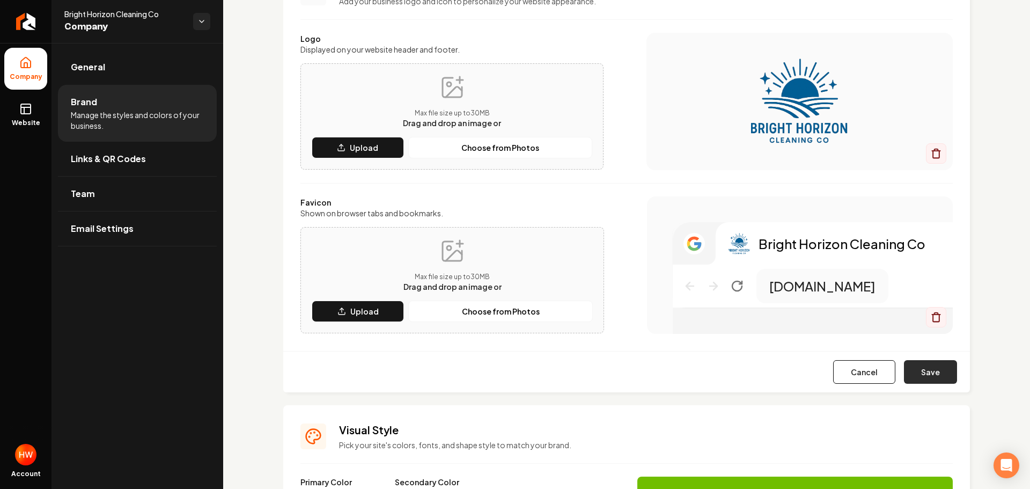
click at [935, 370] on button "Save" at bounding box center [930, 372] width 53 height 24
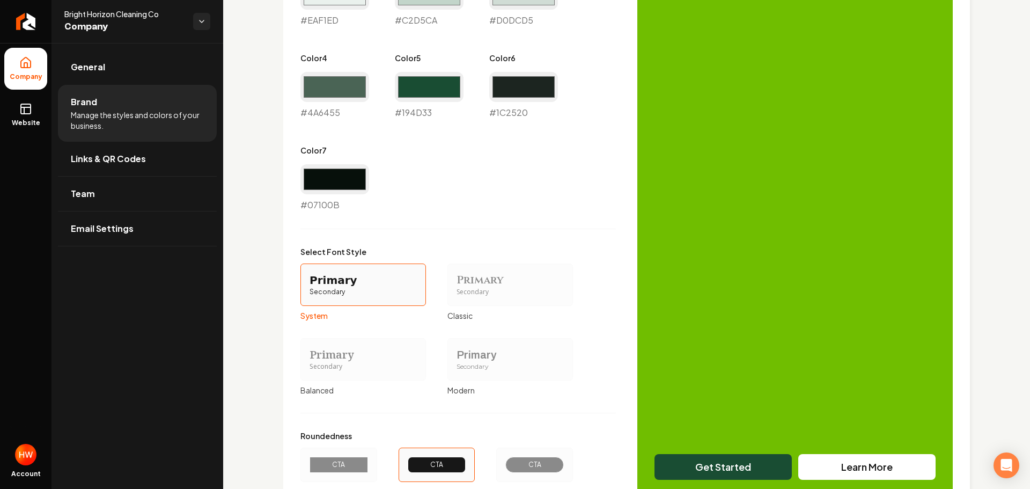
scroll to position [752, 0]
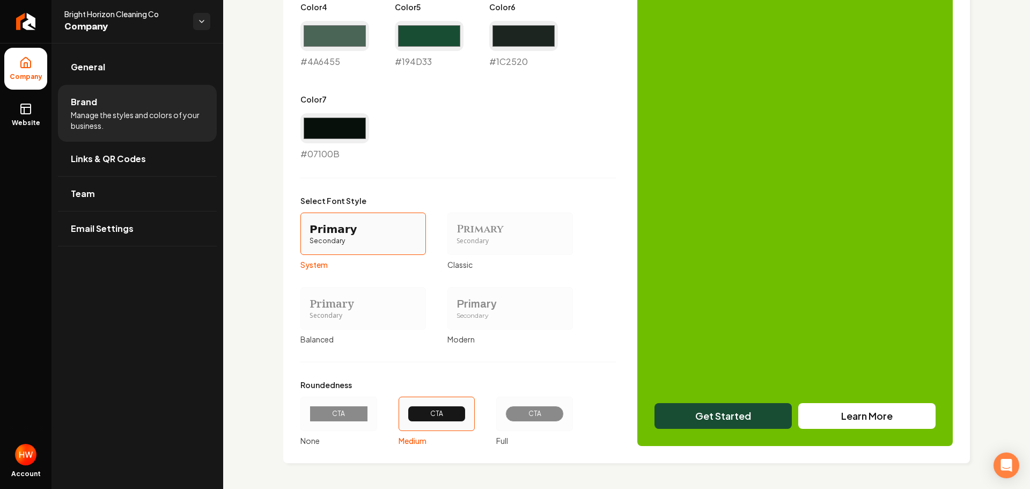
click at [537, 415] on div "CTA" at bounding box center [535, 414] width 40 height 9
click at [505, 415] on button "CTA Full" at bounding box center [500, 414] width 9 height 9
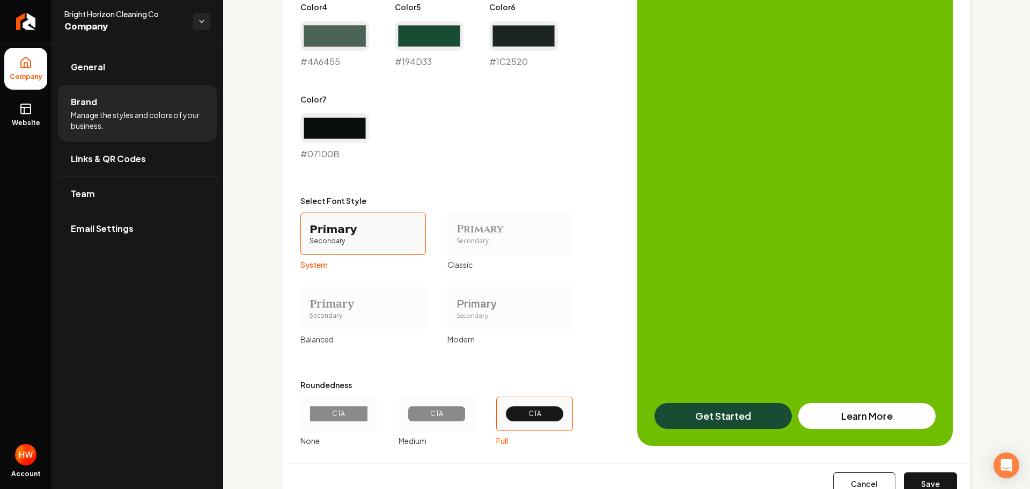
click at [933, 473] on button "Save" at bounding box center [930, 484] width 53 height 24
type input "#70be00"
type input "#eaf1ed"
type input "#c2d5ca"
type input "#d0dcd5"
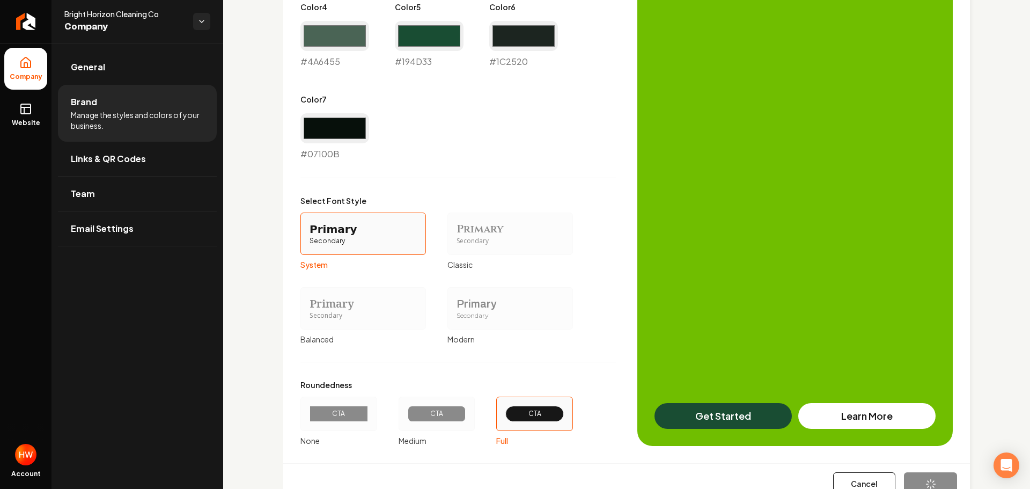
type input "#4a6455"
type input "#194d33"
type input "#1c2520"
type input "#07100b"
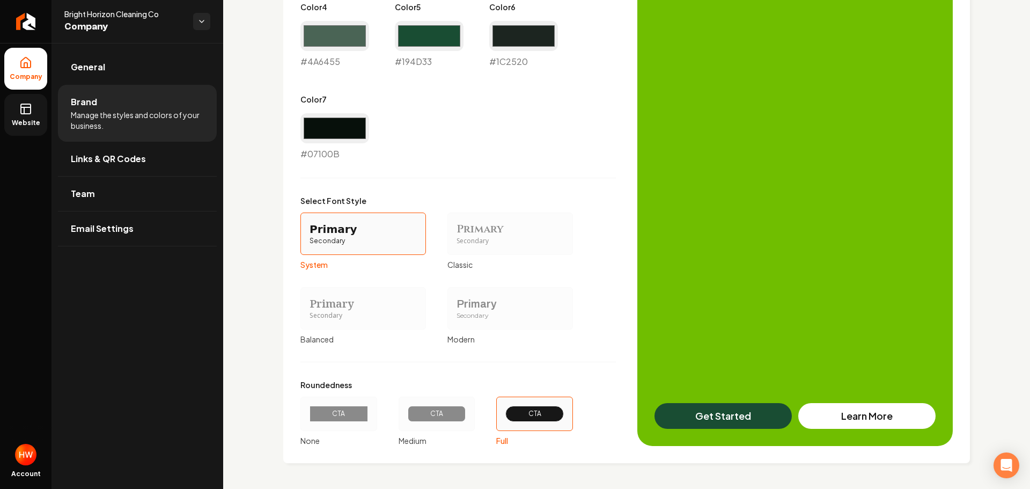
click at [25, 117] on link "Website" at bounding box center [25, 115] width 43 height 42
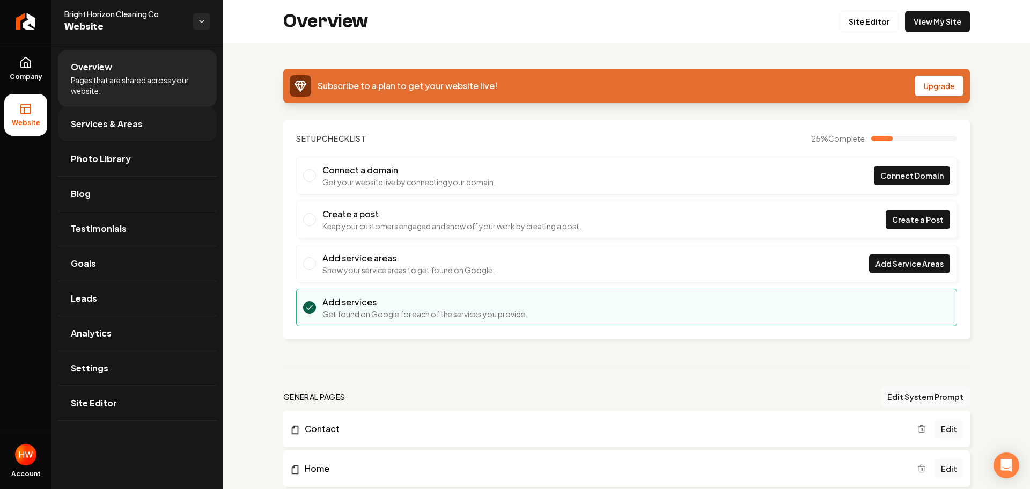
click at [97, 118] on span "Services & Areas" at bounding box center [107, 124] width 72 height 13
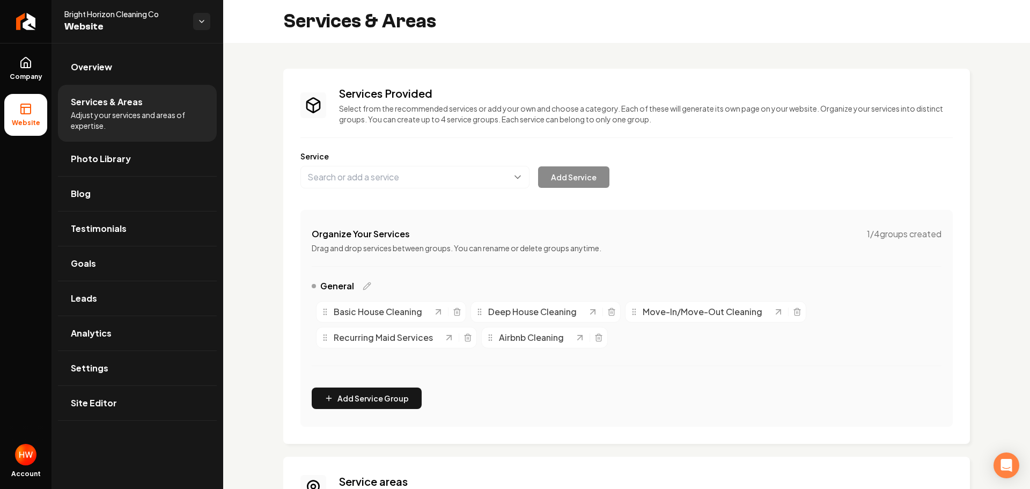
scroll to position [133, 0]
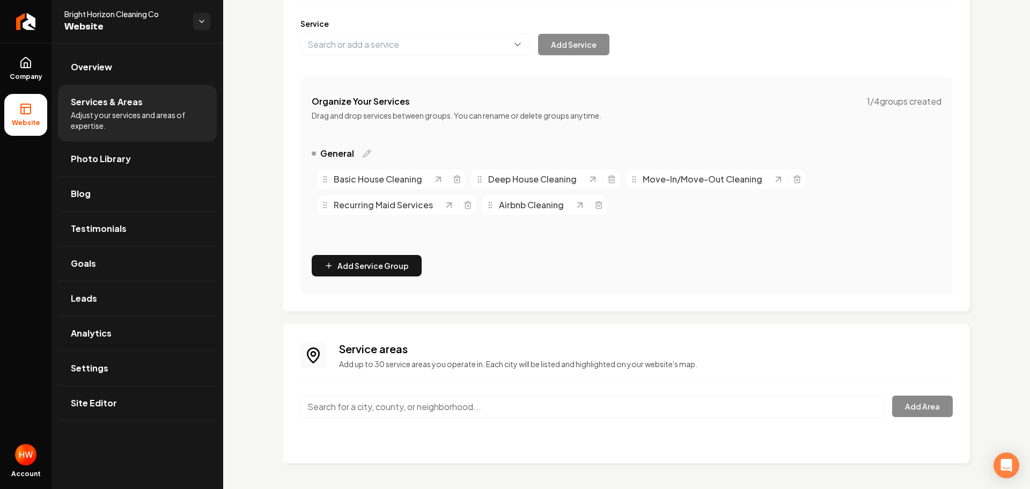
click at [416, 403] on input "Main content area" at bounding box center [592, 407] width 583 height 23
paste input "Chicago"
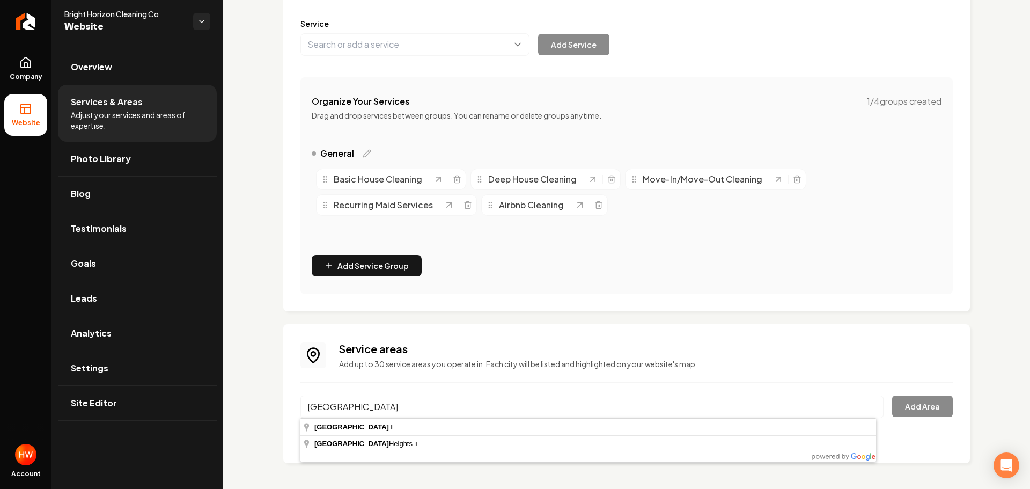
type input "Chicago, IL"
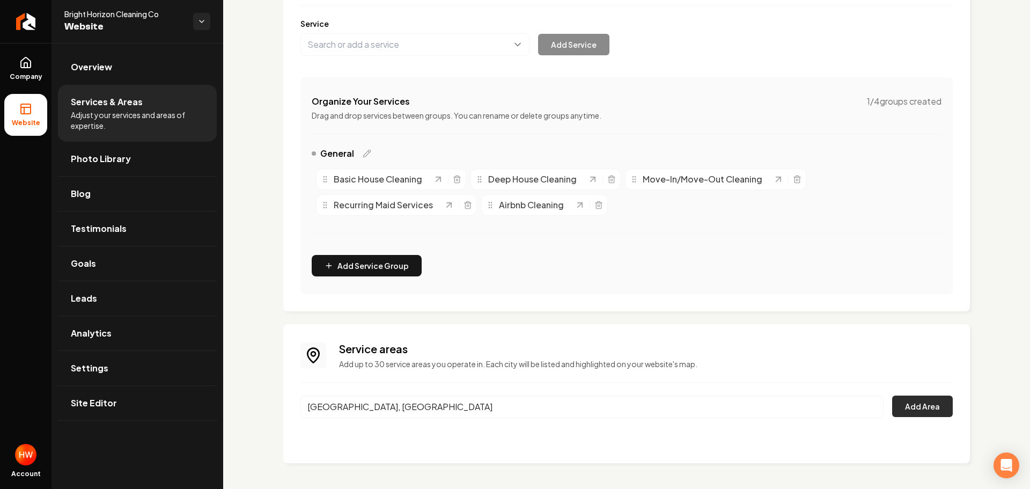
click at [912, 405] on button "Add Area" at bounding box center [923, 406] width 61 height 21
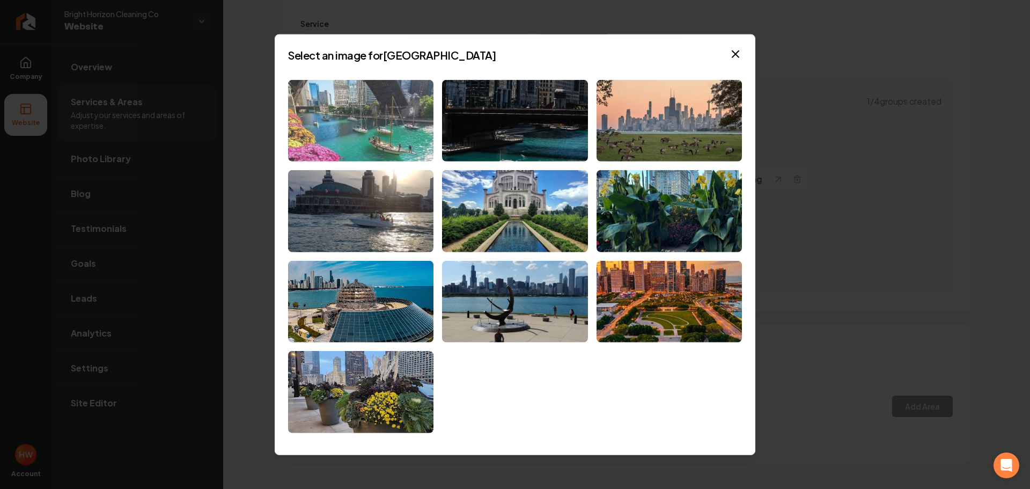
click at [405, 114] on img at bounding box center [360, 120] width 145 height 82
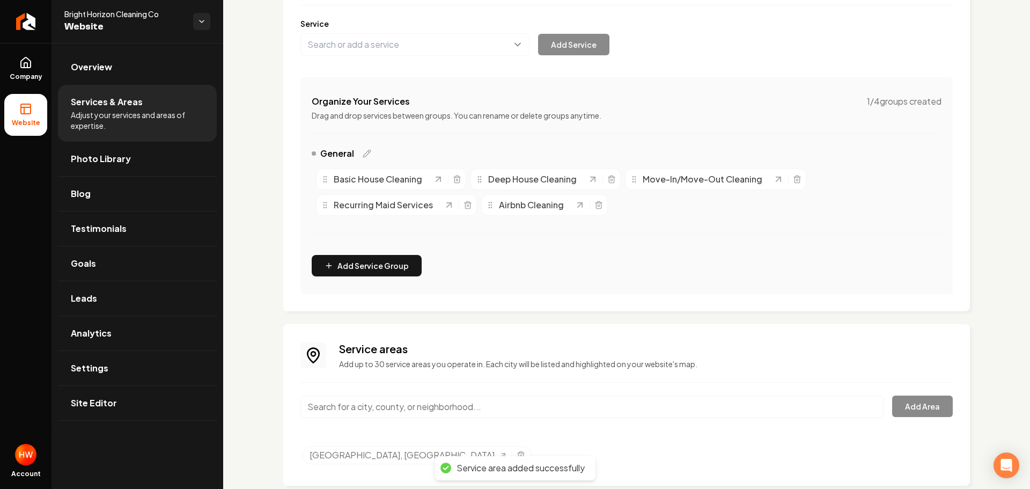
click at [537, 409] on input "Main content area" at bounding box center [592, 407] width 583 height 23
paste input "Evanston"
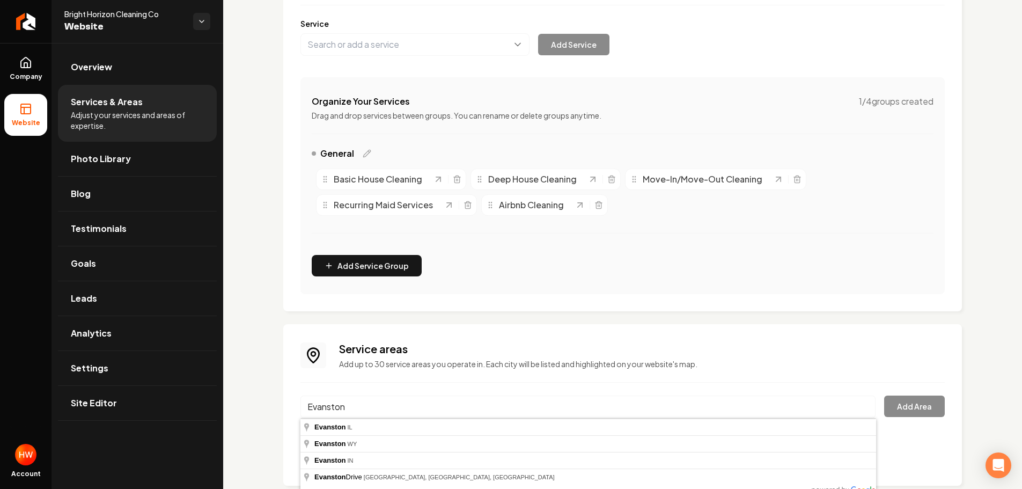
type input "Evanston, IL"
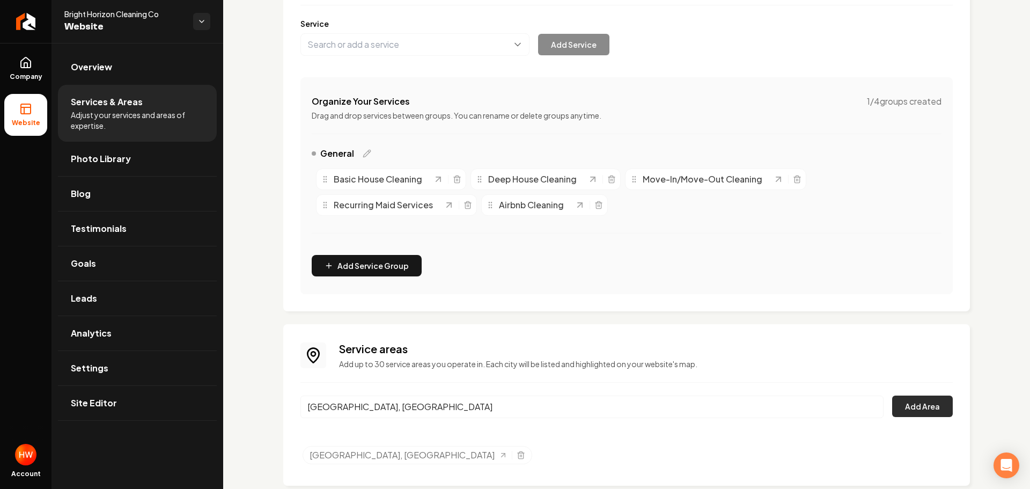
click at [903, 401] on button "Add Area" at bounding box center [923, 406] width 61 height 21
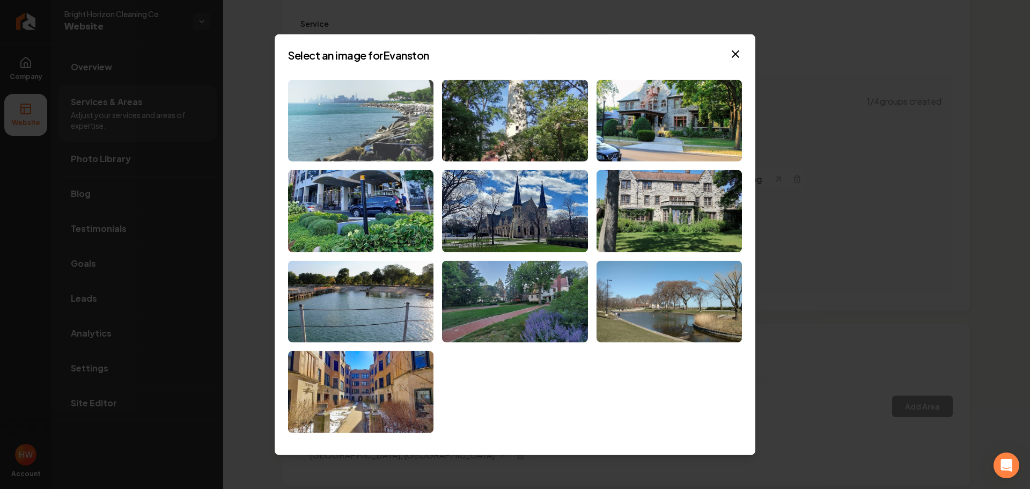
click at [393, 129] on img at bounding box center [360, 120] width 145 height 82
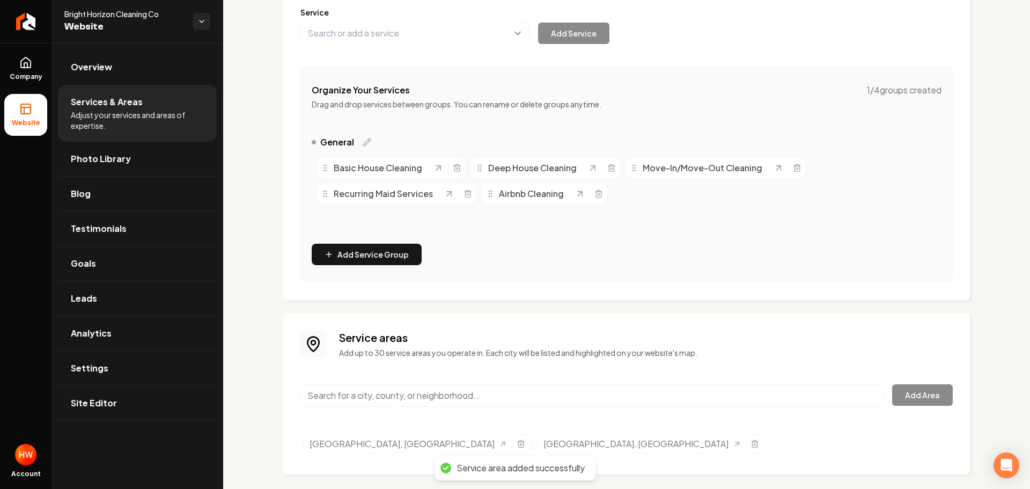
scroll to position [155, 0]
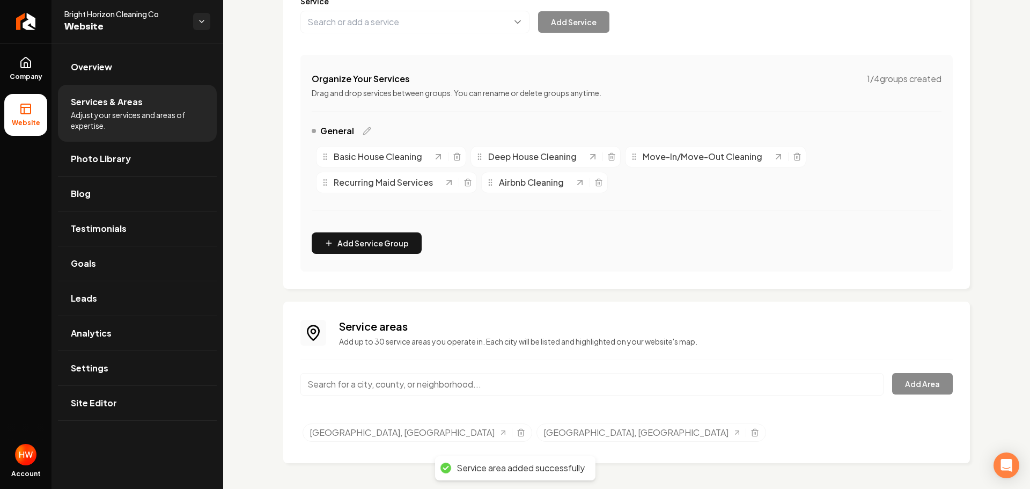
click at [532, 389] on input "Main content area" at bounding box center [592, 384] width 583 height 23
paste input "Oak Park"
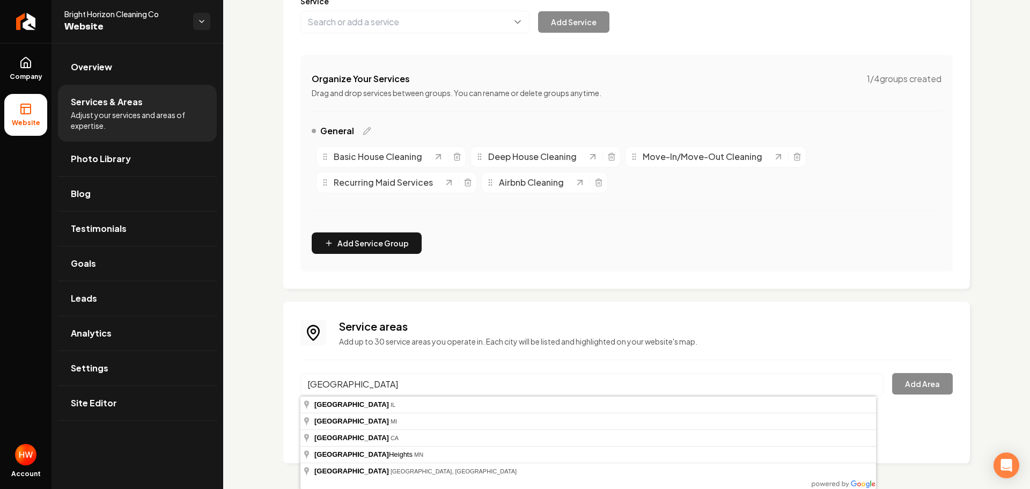
type input "Oak Park, IL"
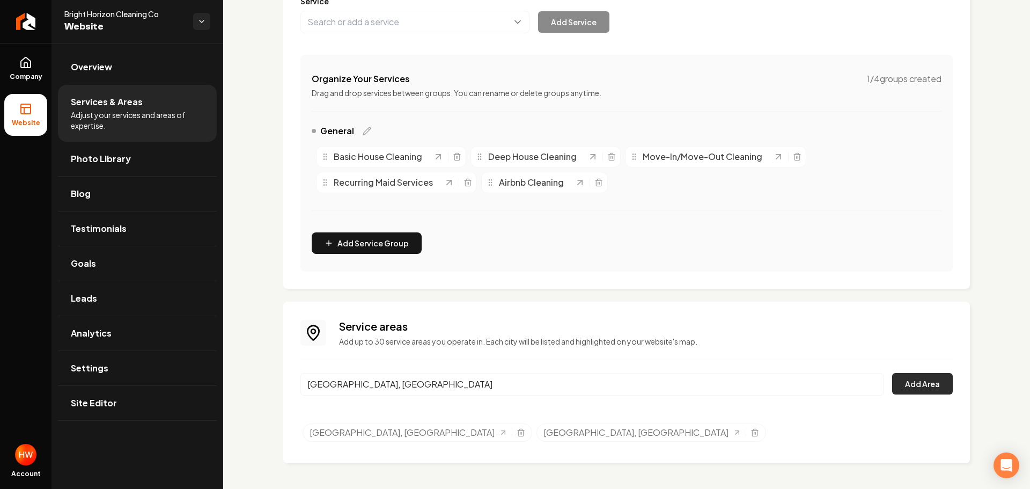
click at [922, 384] on button "Add Area" at bounding box center [923, 383] width 61 height 21
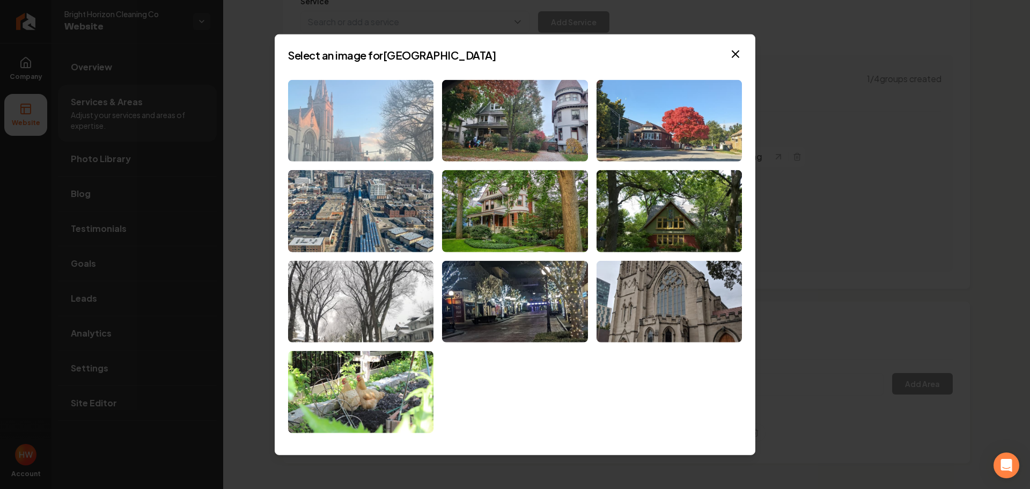
click at [405, 123] on img at bounding box center [360, 120] width 145 height 82
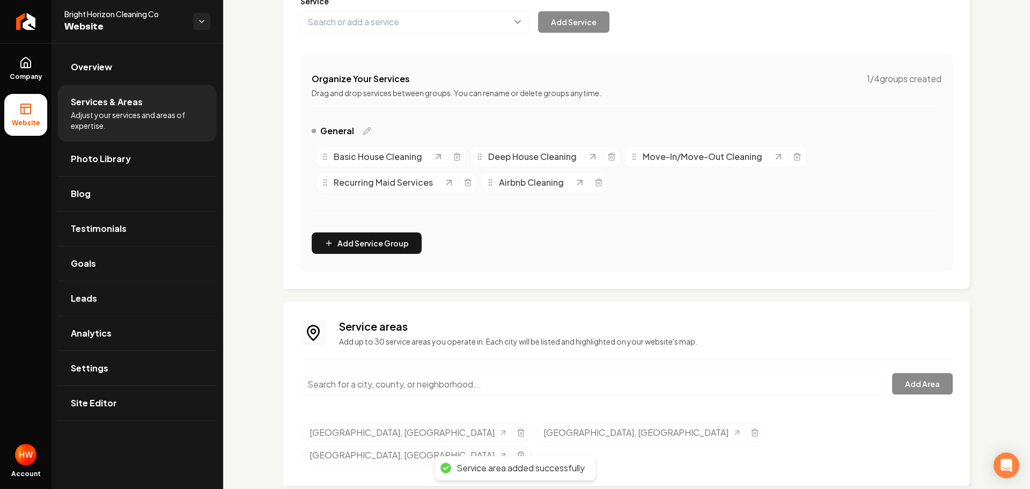
click at [622, 389] on input "Main content area" at bounding box center [592, 384] width 583 height 23
paste input "Cicero"
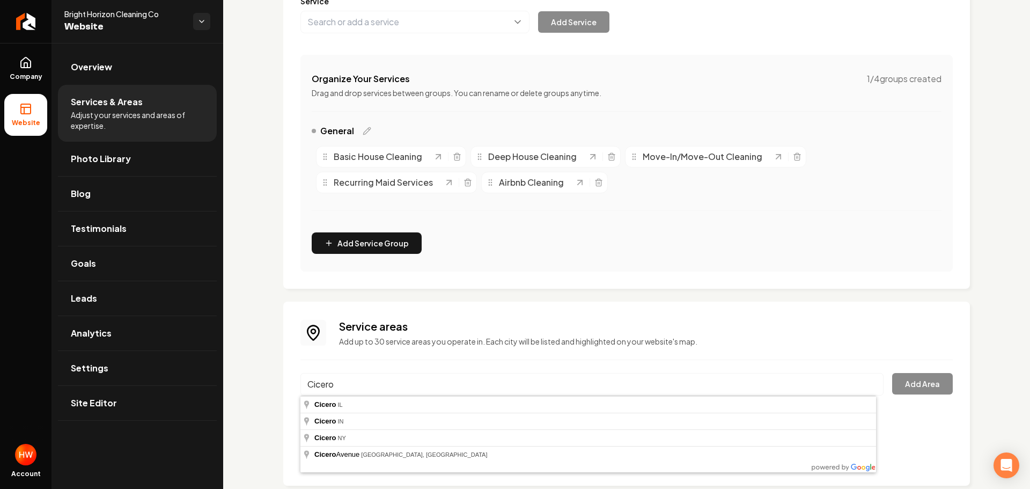
type input "Cicero, IL"
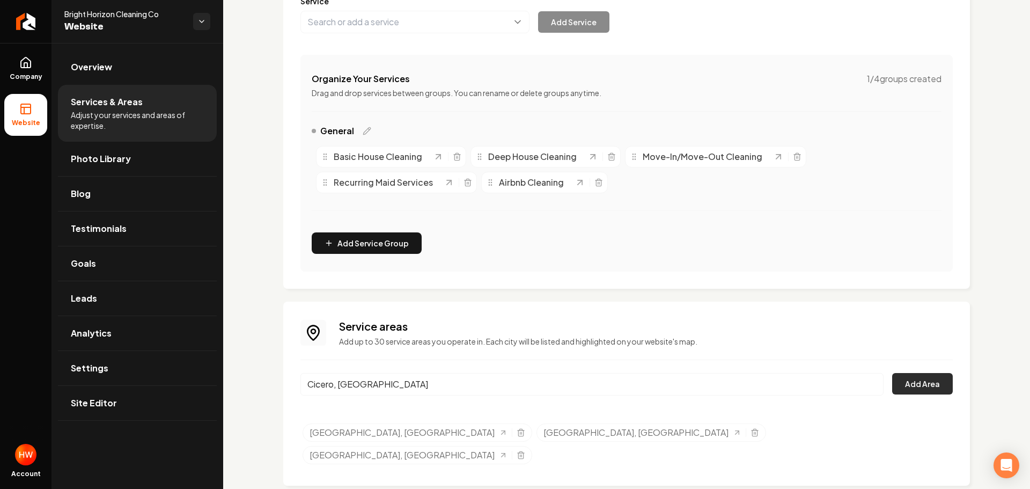
click at [902, 378] on button "Add Area" at bounding box center [923, 383] width 61 height 21
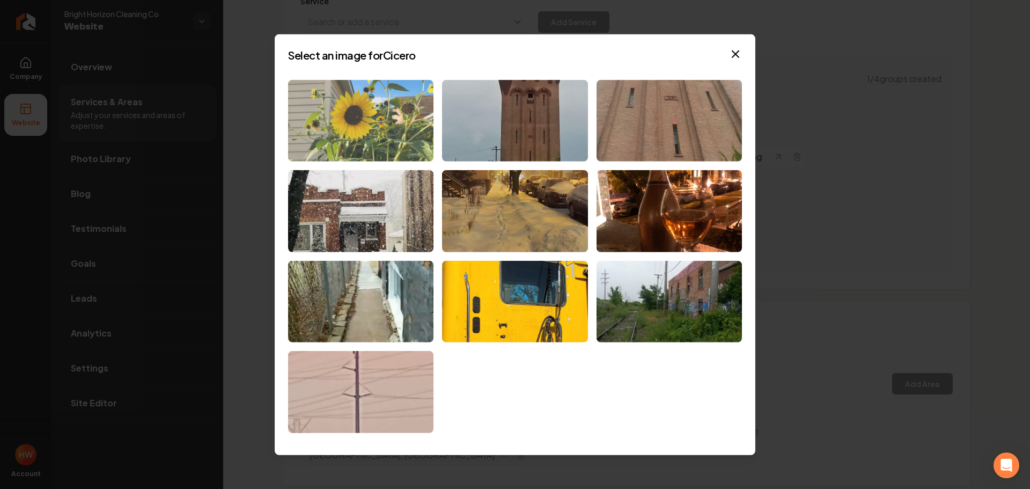
click at [384, 147] on img at bounding box center [360, 120] width 145 height 82
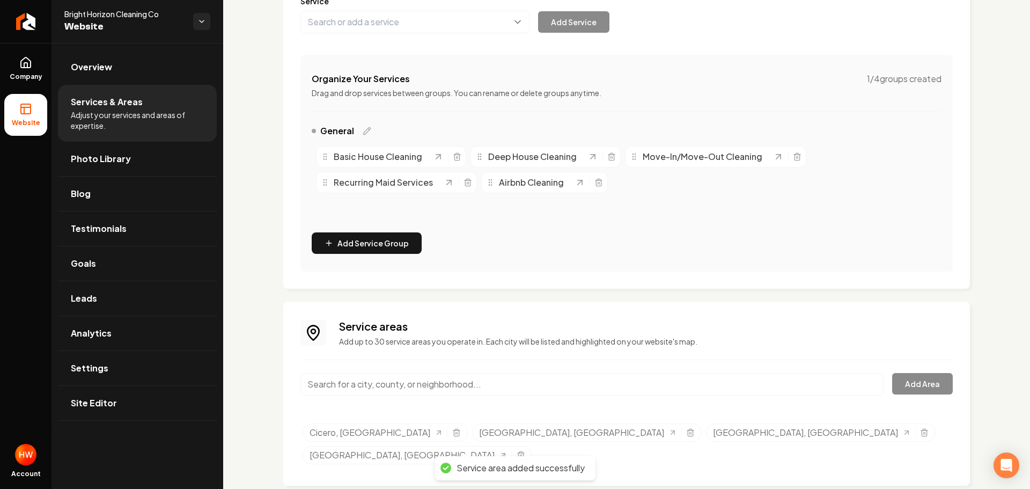
click at [652, 392] on input "Main content area" at bounding box center [592, 384] width 583 height 23
paste input "Berwyn"
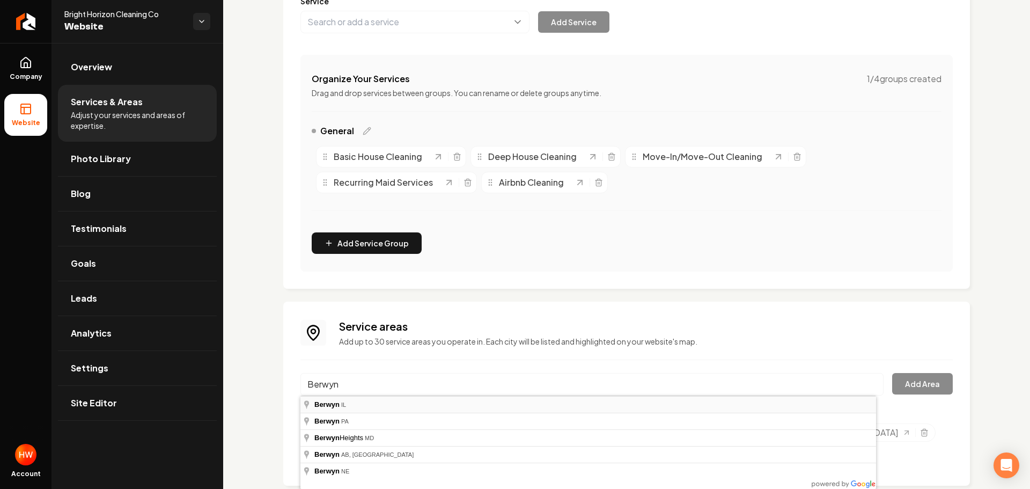
type input "Berwyn, IL"
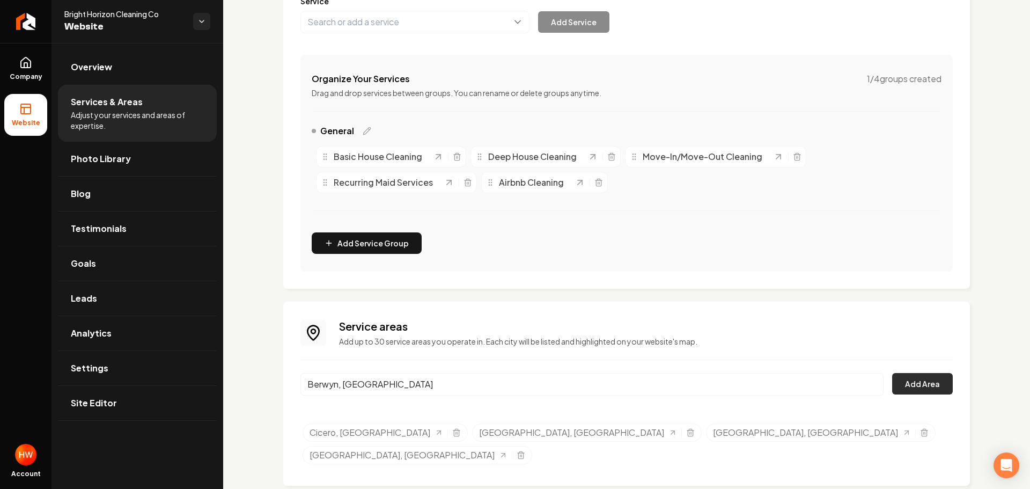
click at [915, 382] on button "Add Area" at bounding box center [923, 383] width 61 height 21
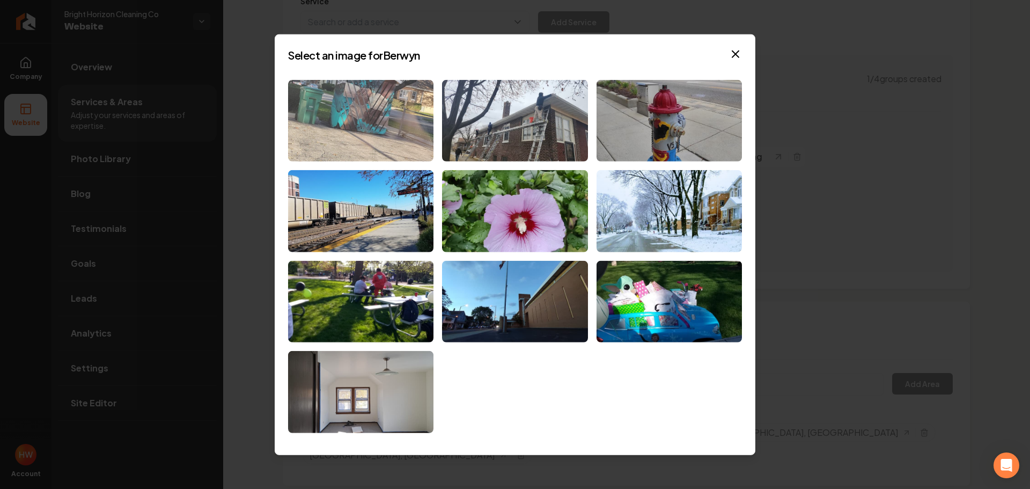
click at [355, 117] on img at bounding box center [360, 120] width 145 height 82
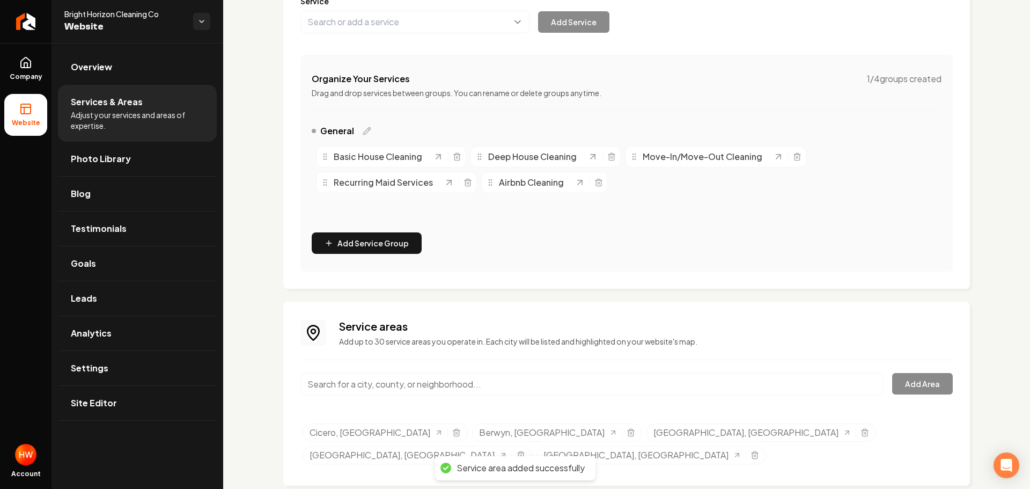
click at [662, 382] on input "Main content area" at bounding box center [592, 384] width 583 height 23
paste input "Skokie"
type input "Skokie, IL"
click at [914, 381] on button "Add Area" at bounding box center [923, 383] width 61 height 21
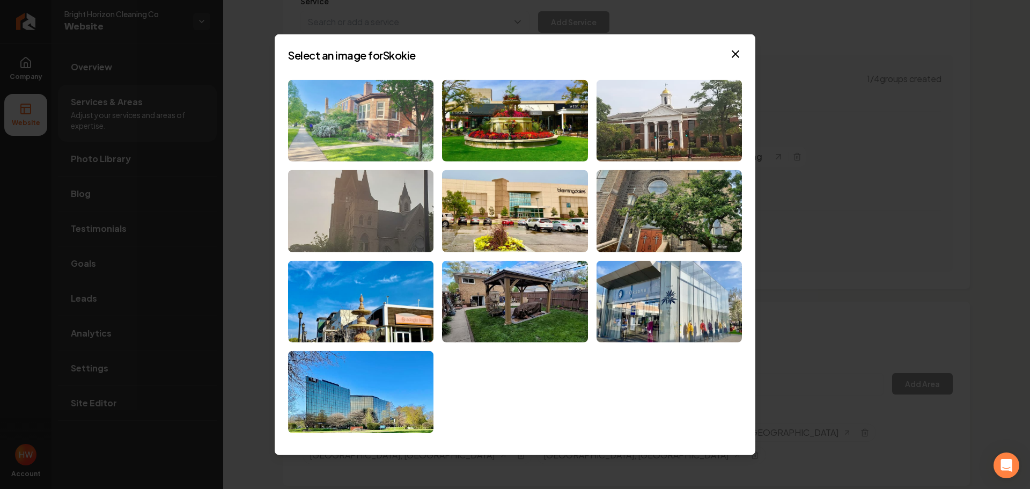
click at [405, 149] on img at bounding box center [360, 120] width 145 height 82
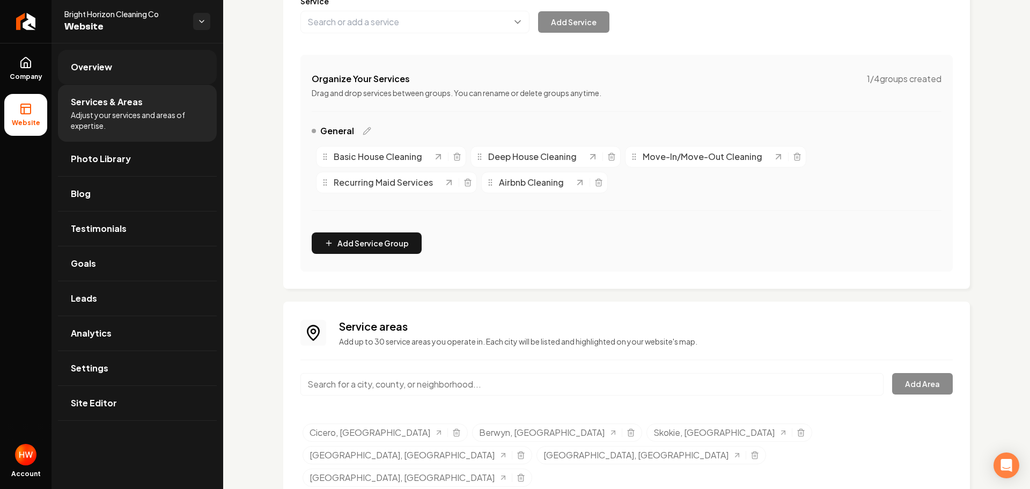
click at [139, 74] on link "Overview" at bounding box center [137, 67] width 159 height 34
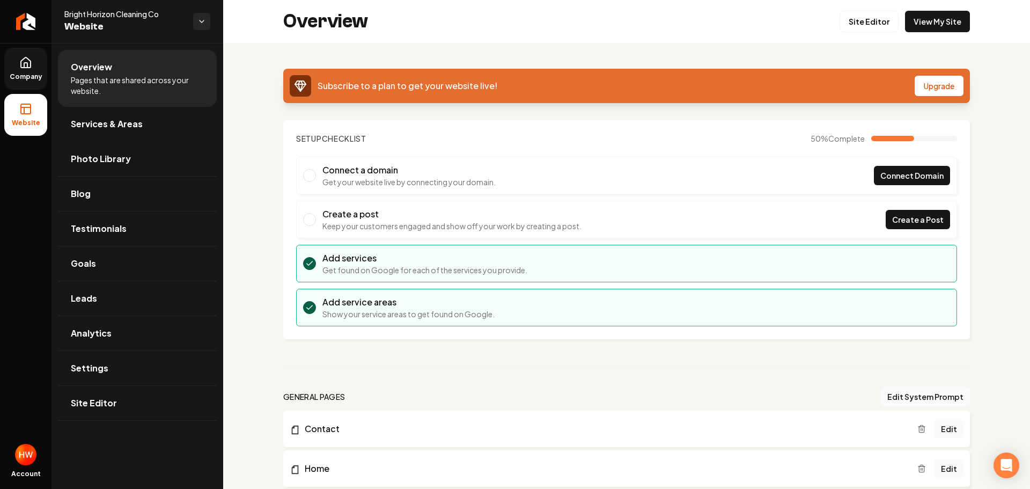
click at [32, 69] on link "Company" at bounding box center [25, 69] width 43 height 42
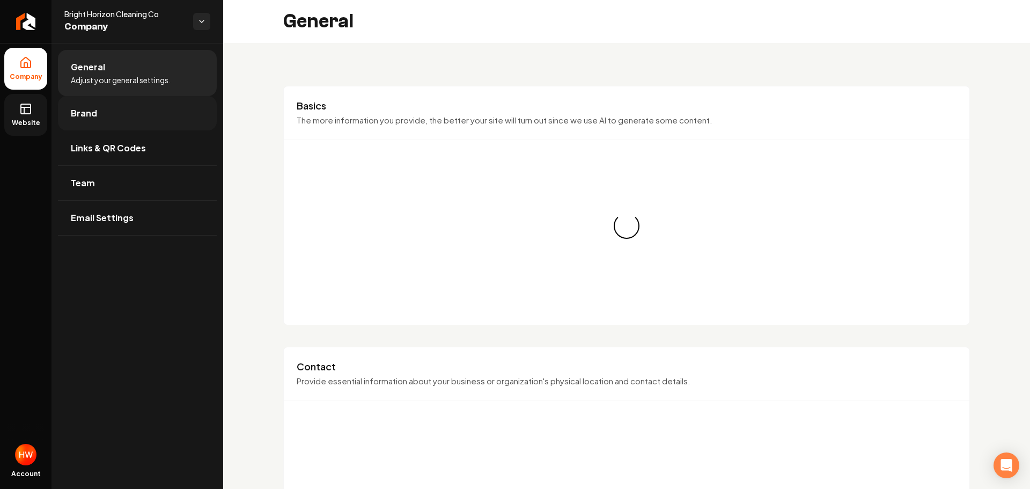
click at [84, 114] on span "Brand" at bounding box center [84, 113] width 26 height 13
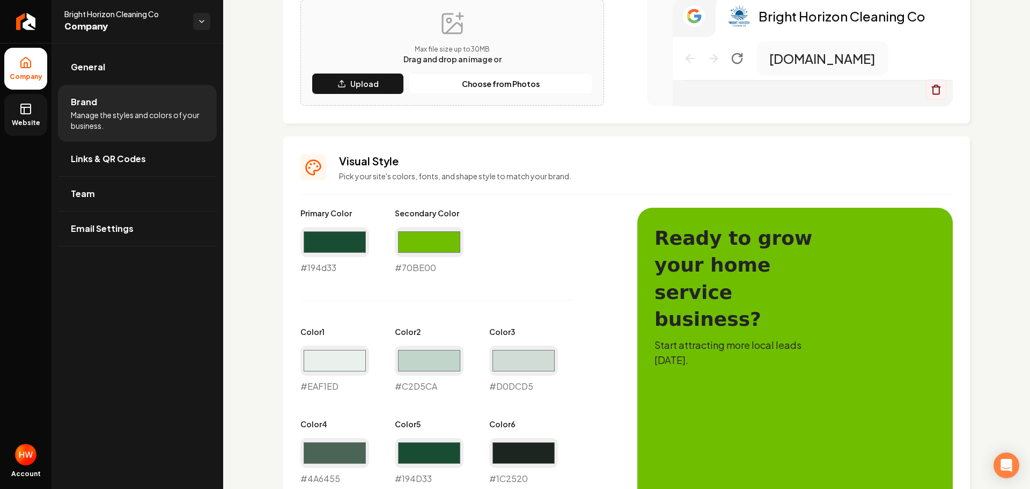
scroll to position [161, 0]
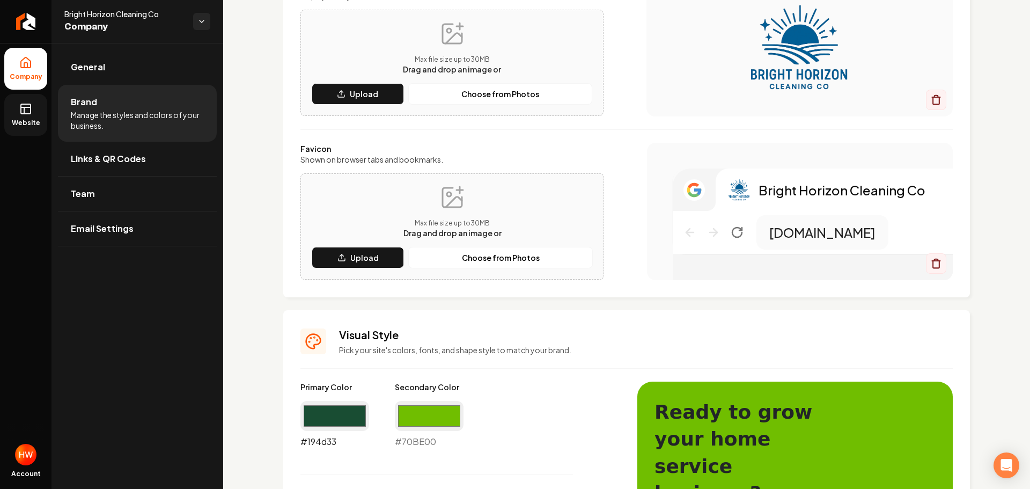
click at [345, 419] on input "#194d33" at bounding box center [335, 416] width 69 height 30
type input "#005e95"
click at [337, 444] on div "#005e95 #005e95" at bounding box center [335, 424] width 69 height 47
click at [337, 443] on div "#005e95 #005e95" at bounding box center [335, 424] width 69 height 47
click at [337, 442] on div "#005e95 #005e95" at bounding box center [335, 424] width 69 height 47
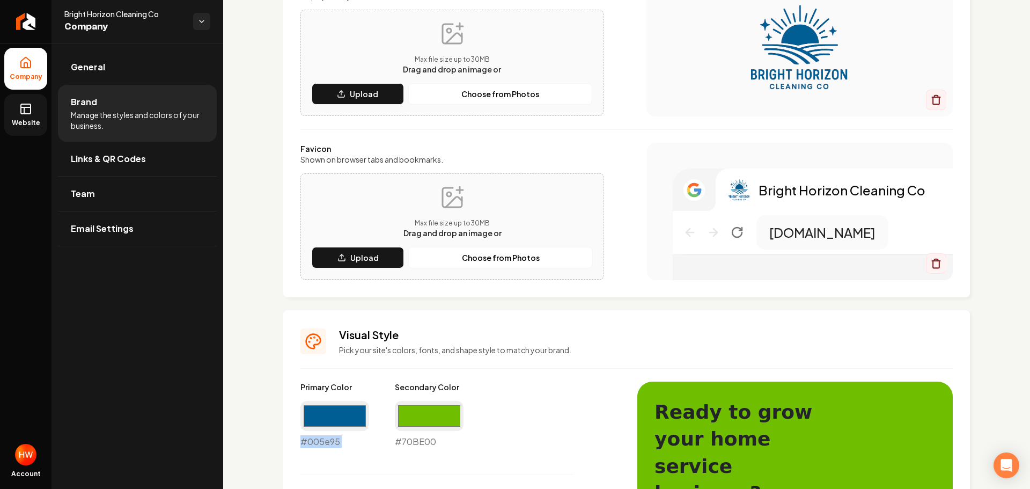
copy div "#005e95"
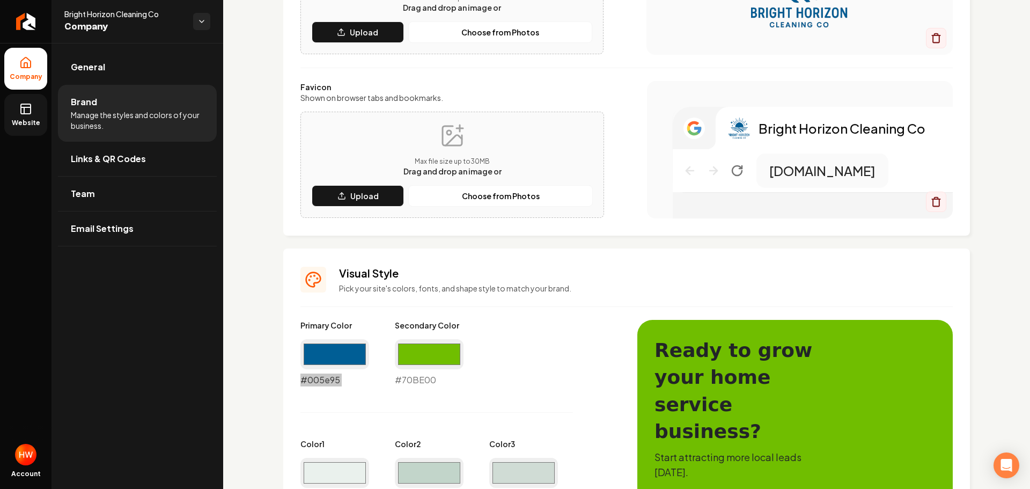
scroll to position [268, 0]
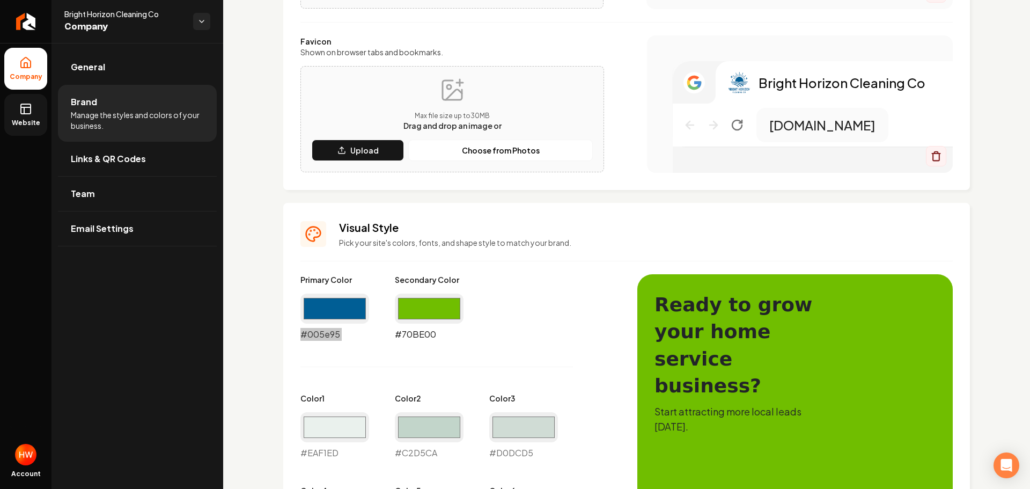
click at [421, 313] on input "#70be00" at bounding box center [429, 309] width 69 height 30
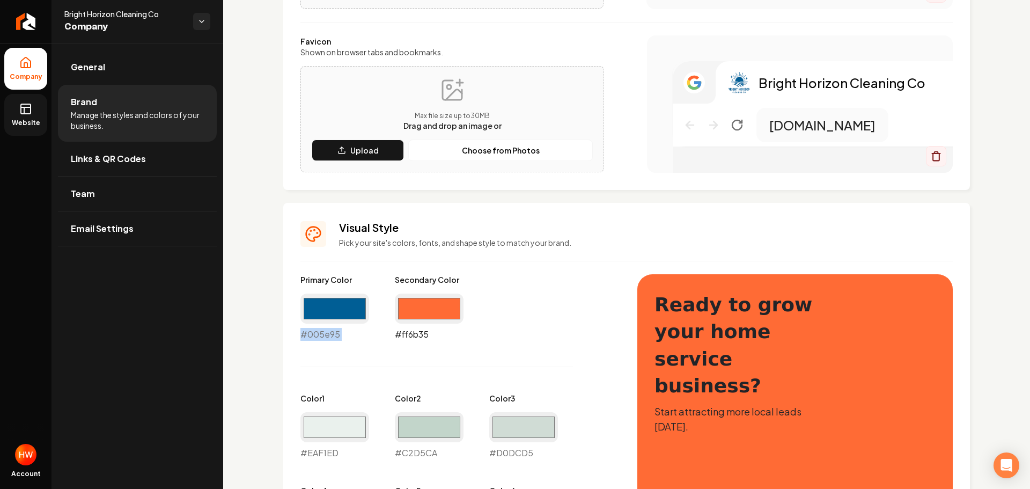
type input "#ff6b35"
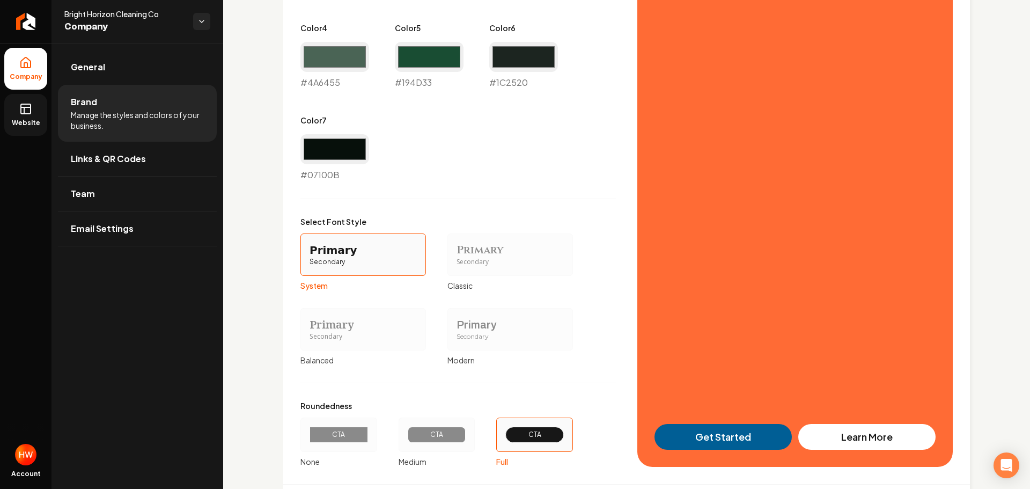
scroll to position [793, 0]
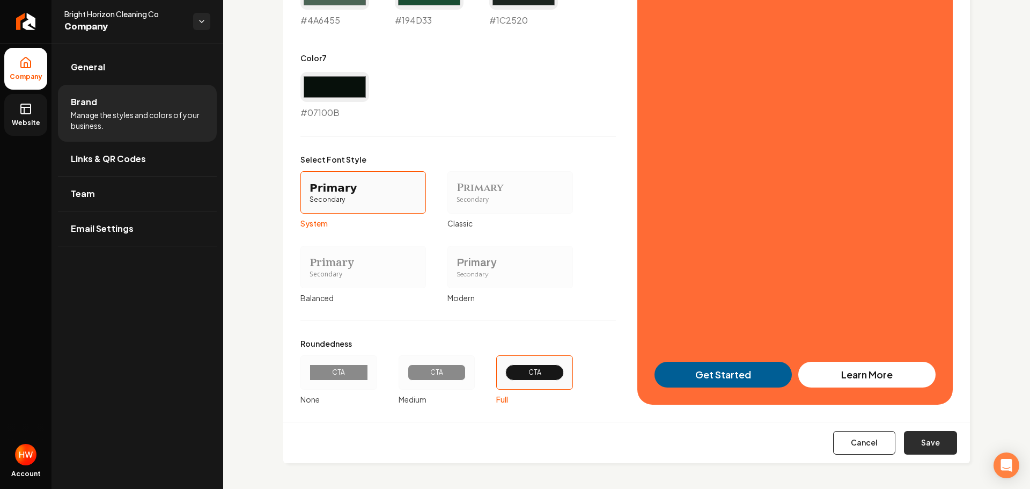
click at [926, 445] on button "Save" at bounding box center [930, 443] width 53 height 24
type input "#eaf1ed"
type input "#c2d5ca"
type input "#d0dcd5"
type input "#4a6455"
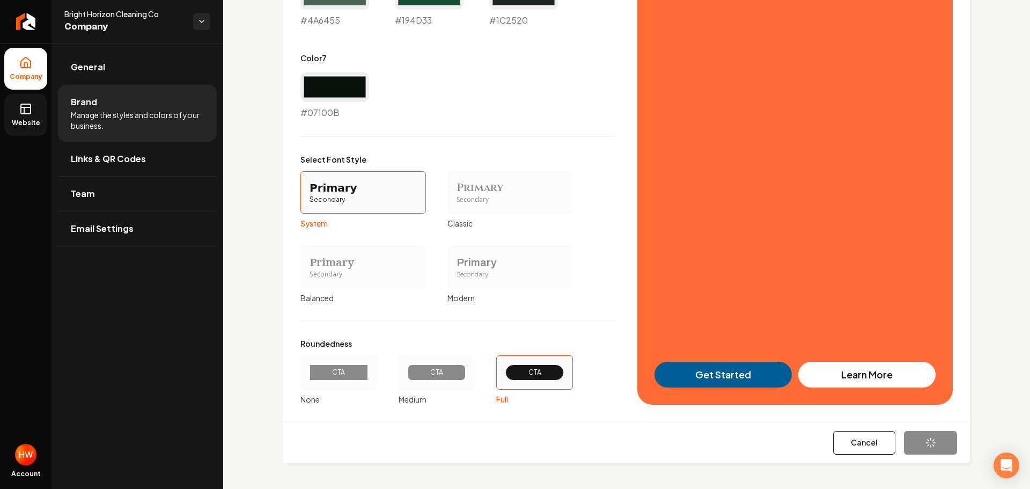
type input "#194d33"
type input "#1c2520"
type input "#07100b"
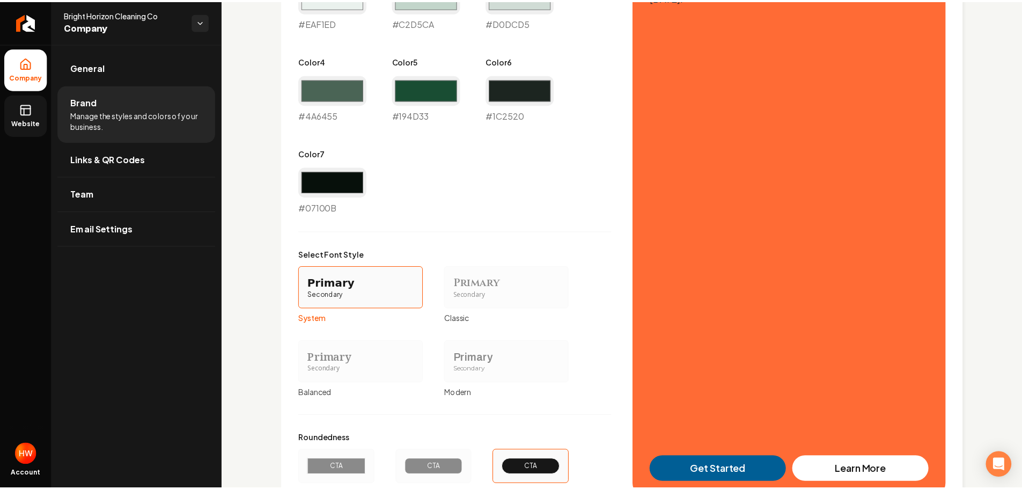
scroll to position [752, 0]
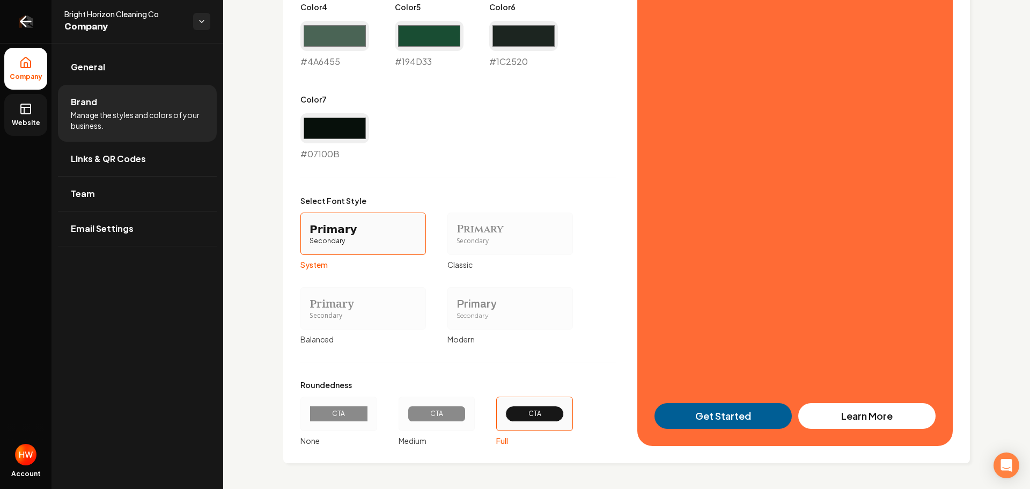
click at [30, 26] on icon "Return to dashboard" at bounding box center [25, 21] width 17 height 17
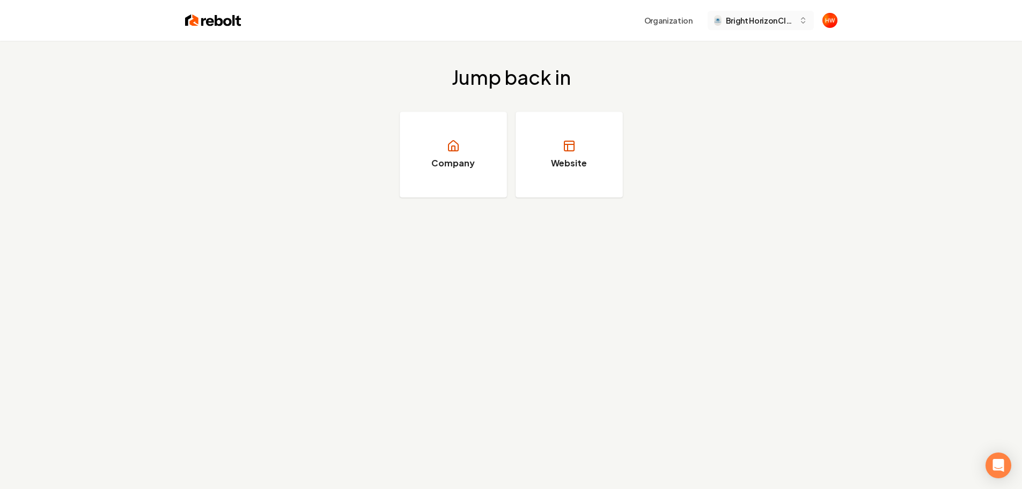
click at [757, 27] on button "Bright Horizon Cleaning Co" at bounding box center [761, 20] width 106 height 19
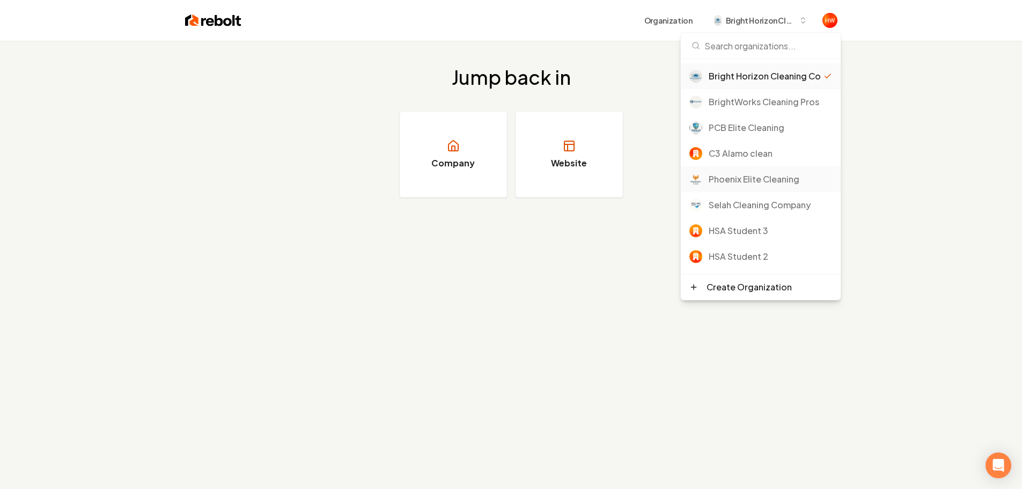
click at [744, 186] on div "Phoenix Elite Cleaning" at bounding box center [770, 179] width 123 height 13
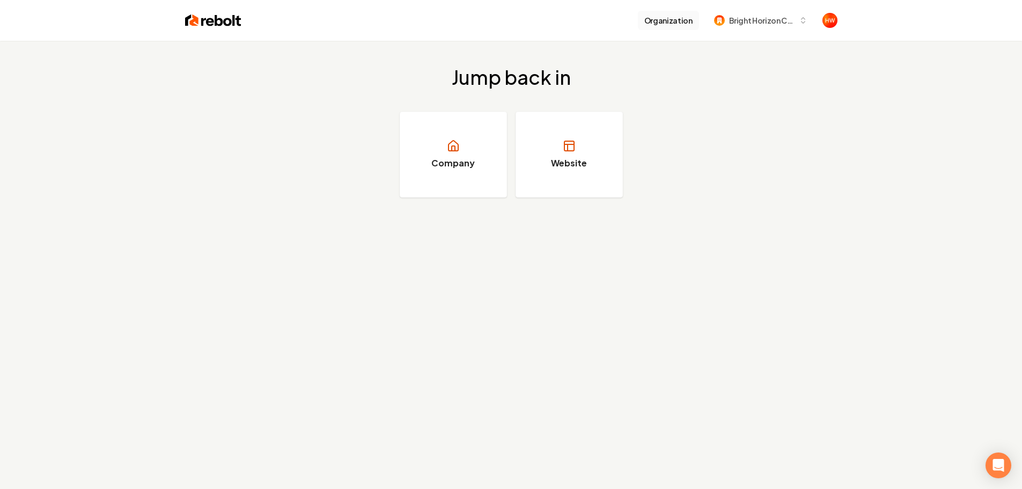
click at [674, 25] on button "Organization" at bounding box center [668, 20] width 61 height 19
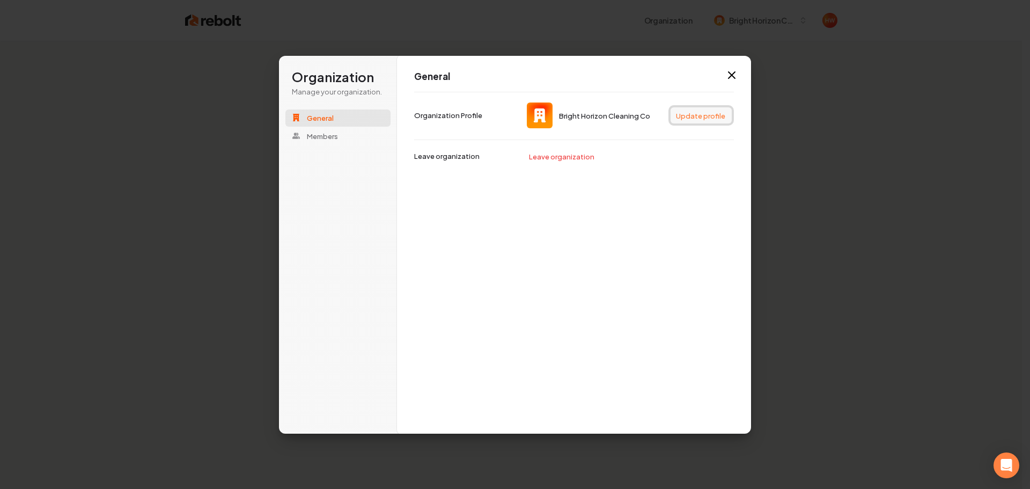
click at [695, 115] on button "Update profile" at bounding box center [701, 115] width 61 height 16
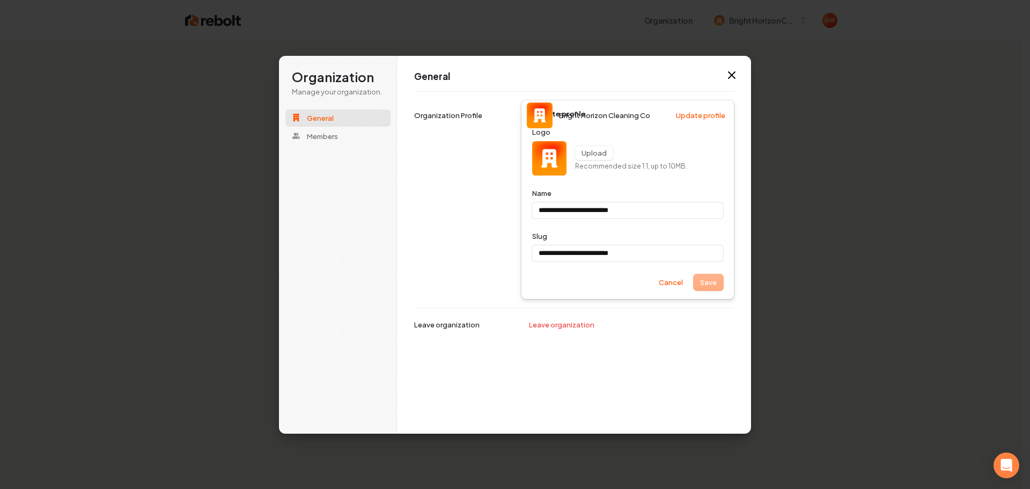
type input "**********"
click at [584, 154] on button "Upload" at bounding box center [594, 153] width 38 height 14
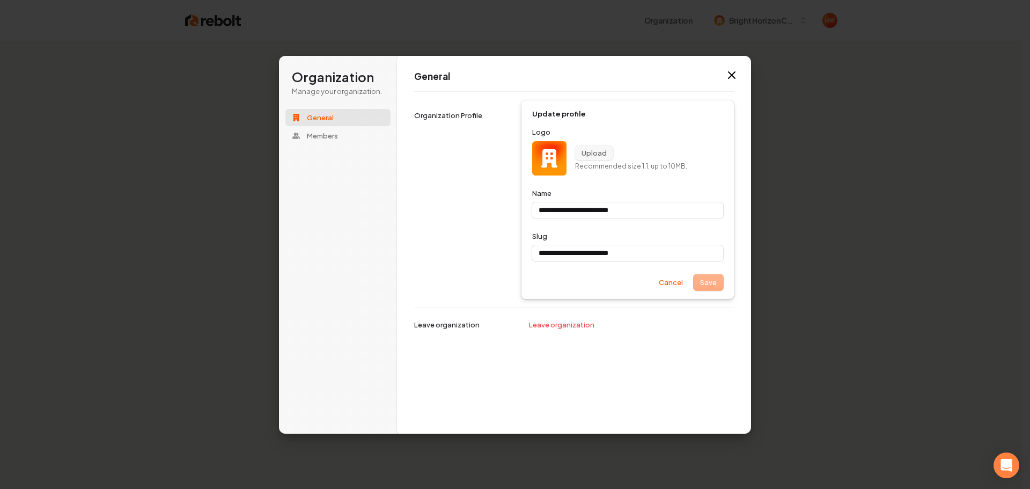
type input "**********"
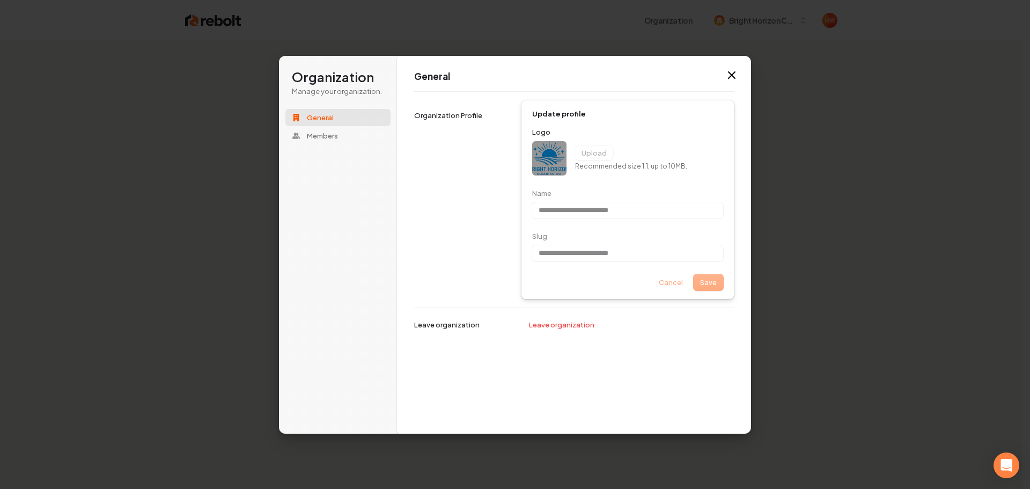
type input "**********"
click at [587, 151] on button "Upload" at bounding box center [594, 153] width 38 height 14
type input "**********"
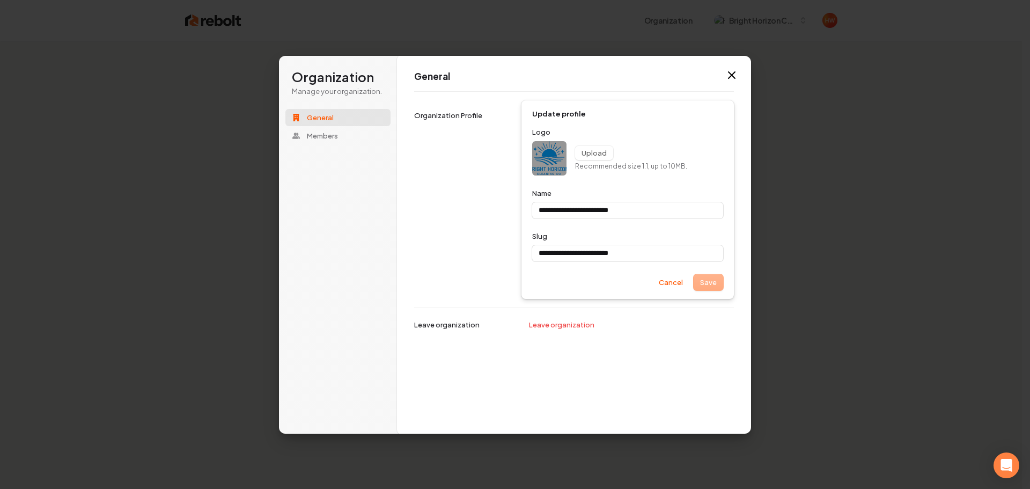
type input "**********"
click at [482, 244] on div "**********" at bounding box center [574, 199] width 320 height 216
click at [727, 74] on icon "button" at bounding box center [732, 75] width 13 height 13
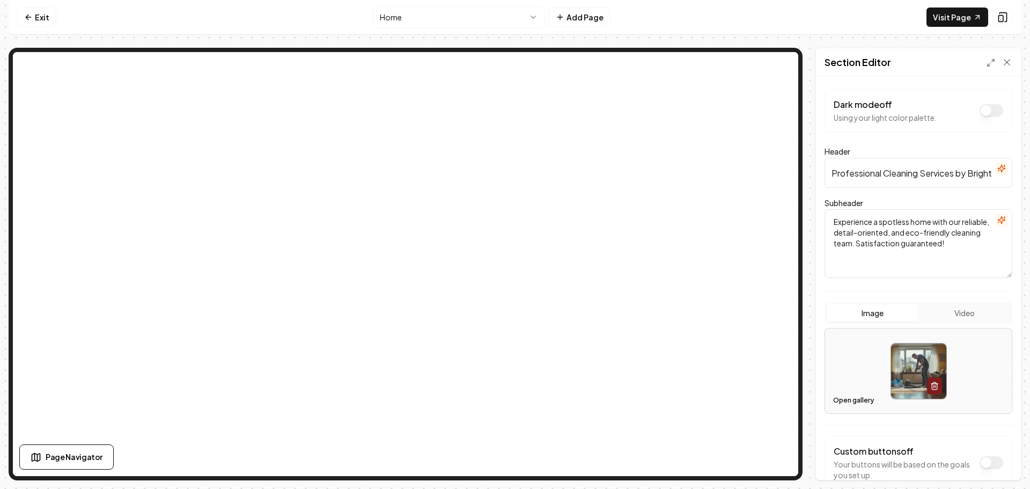
click at [853, 398] on button "Open gallery" at bounding box center [854, 400] width 48 height 17
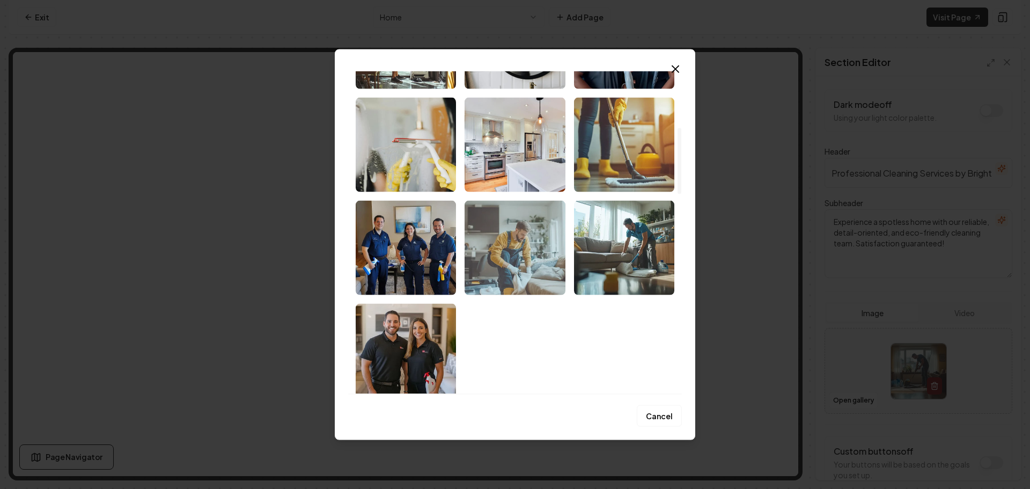
scroll to position [322, 0]
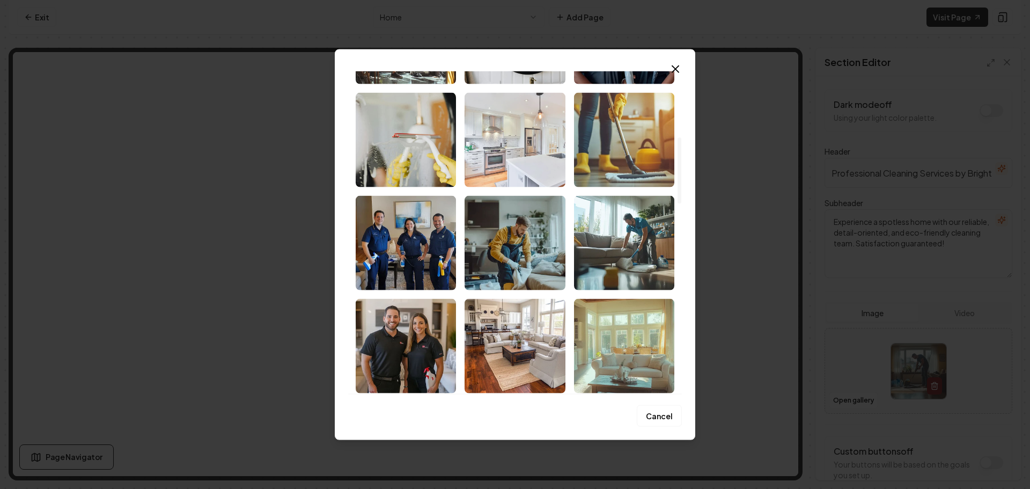
click at [501, 163] on img "Select image image_68c0009f5c7cd75eb80e617a.jpeg" at bounding box center [515, 139] width 100 height 94
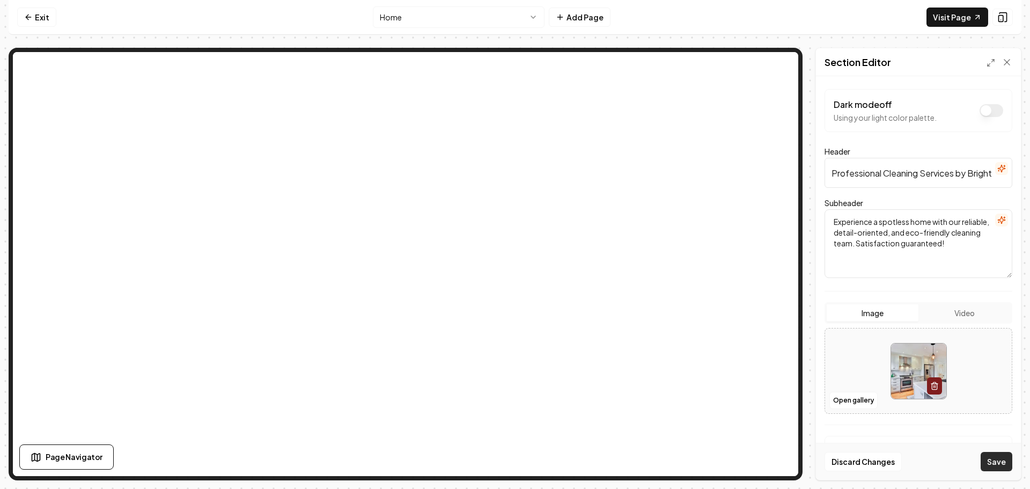
click at [991, 459] on button "Save" at bounding box center [997, 461] width 32 height 19
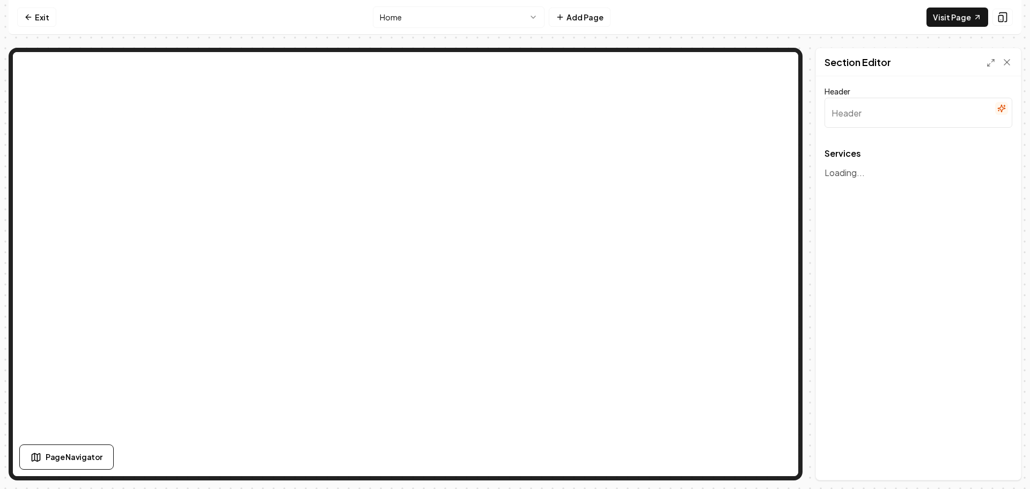
type input "Our Cleaning Services"
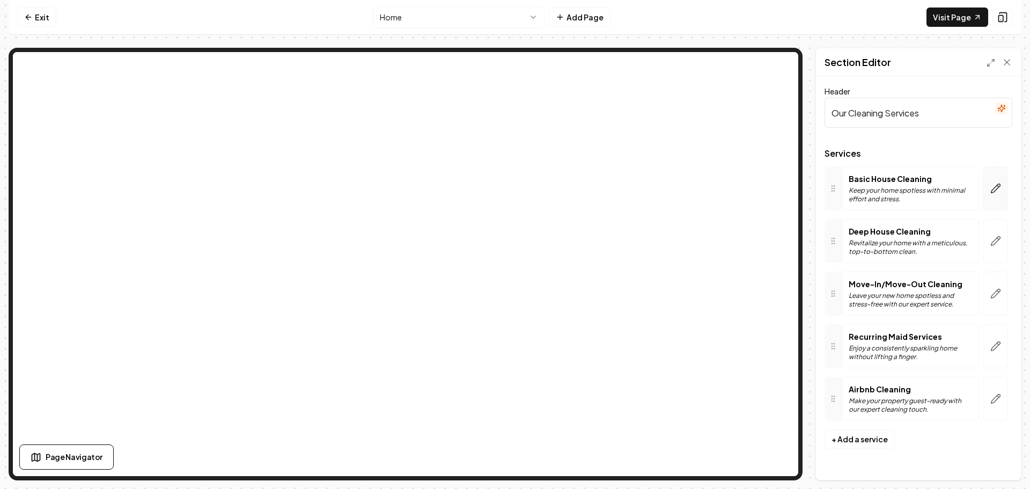
click at [992, 192] on icon "button" at bounding box center [996, 188] width 9 height 9
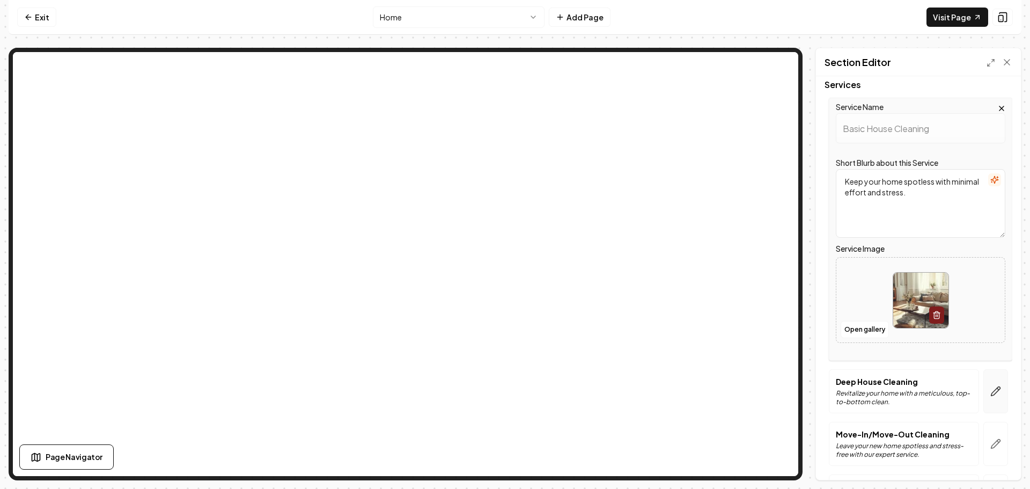
scroll to position [161, 0]
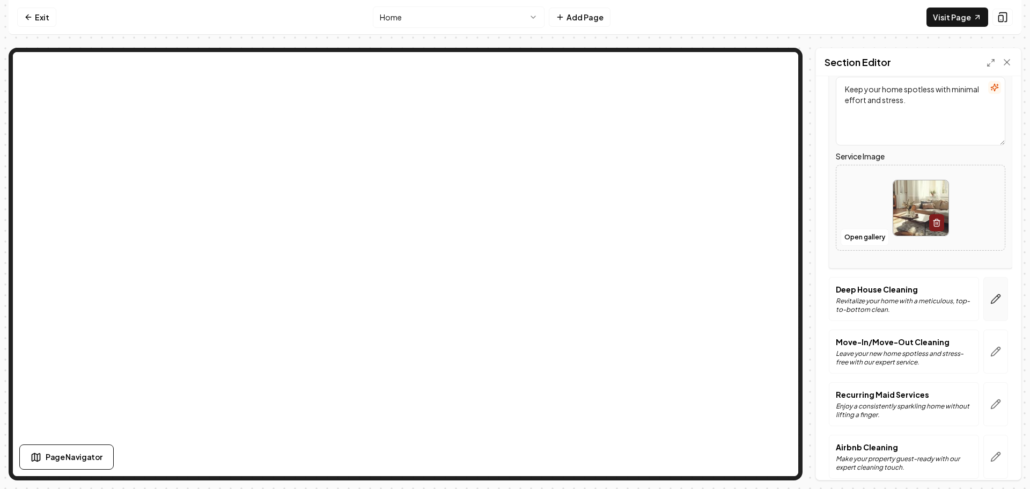
click at [991, 304] on button "button" at bounding box center [996, 299] width 25 height 44
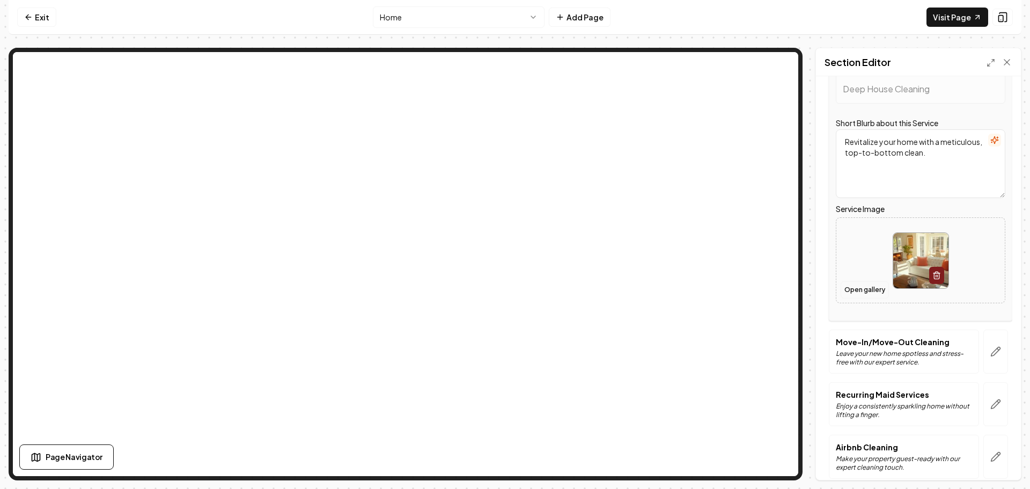
click at [863, 292] on button "Open gallery" at bounding box center [865, 289] width 48 height 17
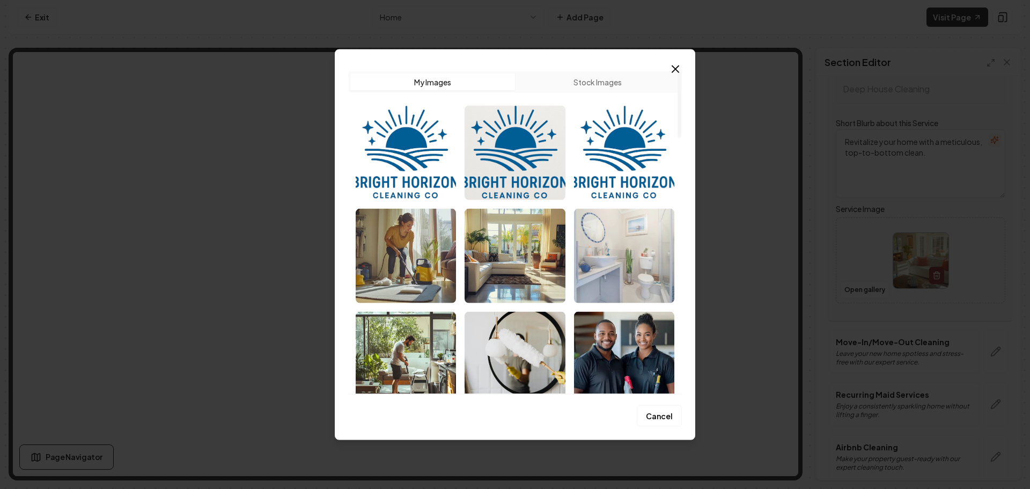
click at [642, 263] on img "Select image image_68c0009f5c7cd75eb80e6189.jpeg" at bounding box center [624, 255] width 100 height 94
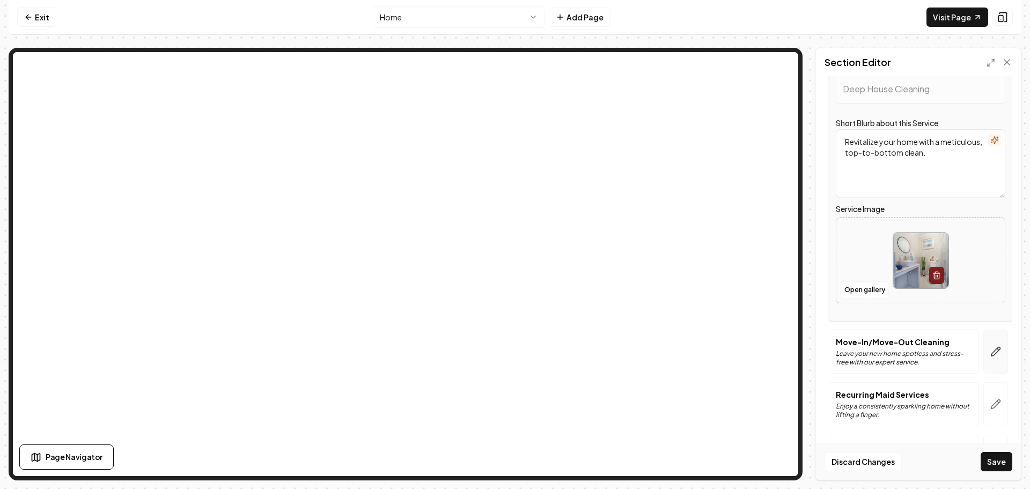
click at [990, 343] on button "button" at bounding box center [996, 352] width 25 height 44
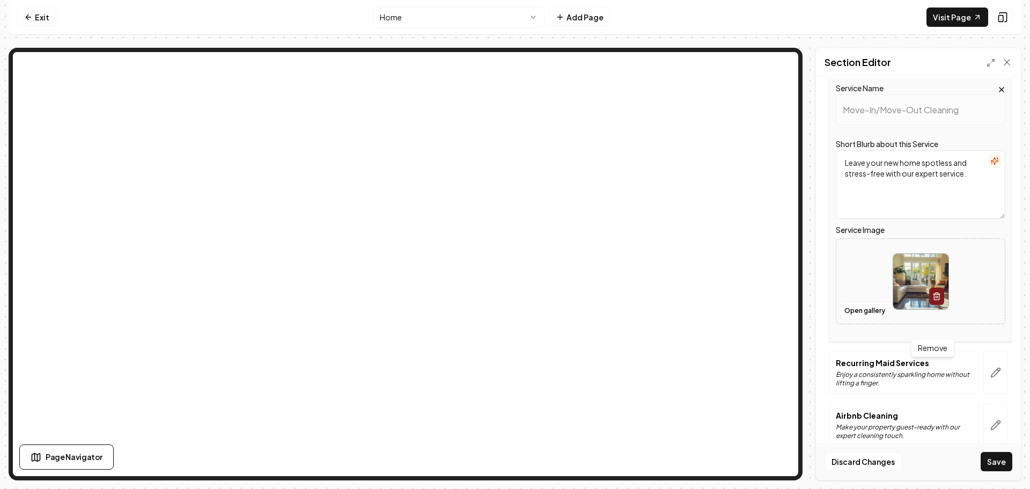
scroll to position [209, 0]
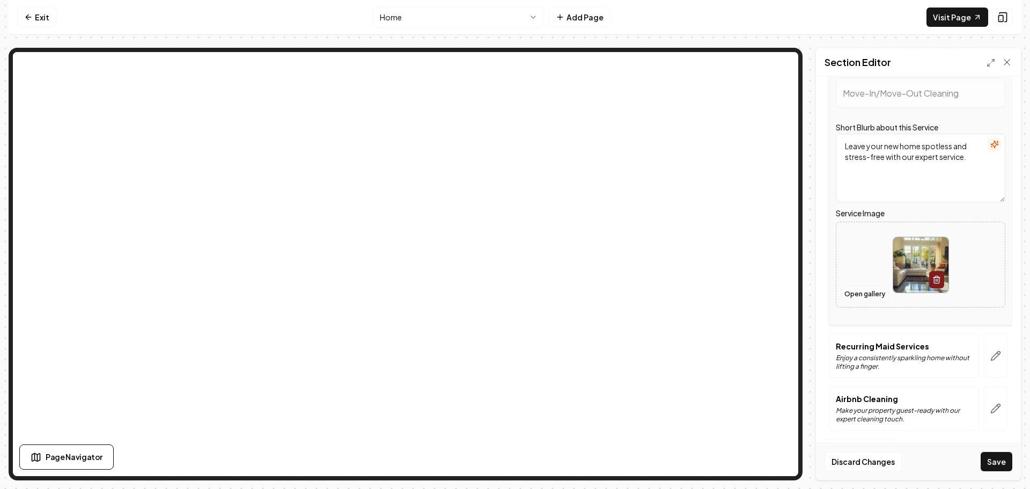
click at [863, 296] on button "Open gallery" at bounding box center [865, 294] width 48 height 17
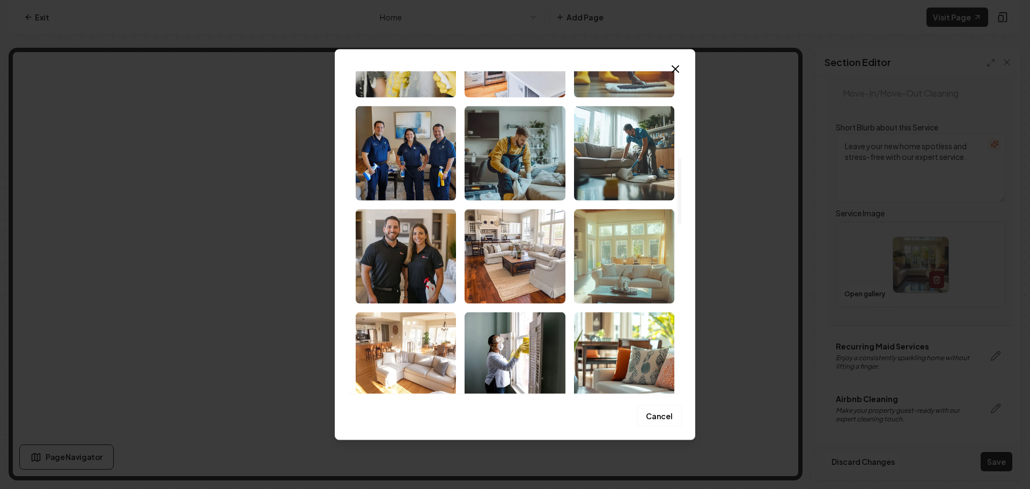
scroll to position [429, 0]
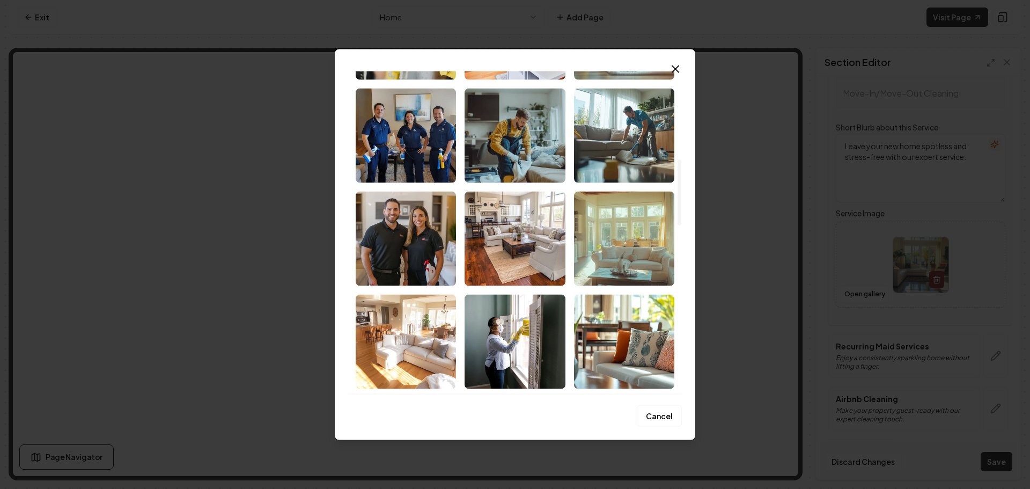
click at [517, 252] on img "Select image image_68c0009f5c7cd75eb80e60f2.png" at bounding box center [515, 238] width 100 height 94
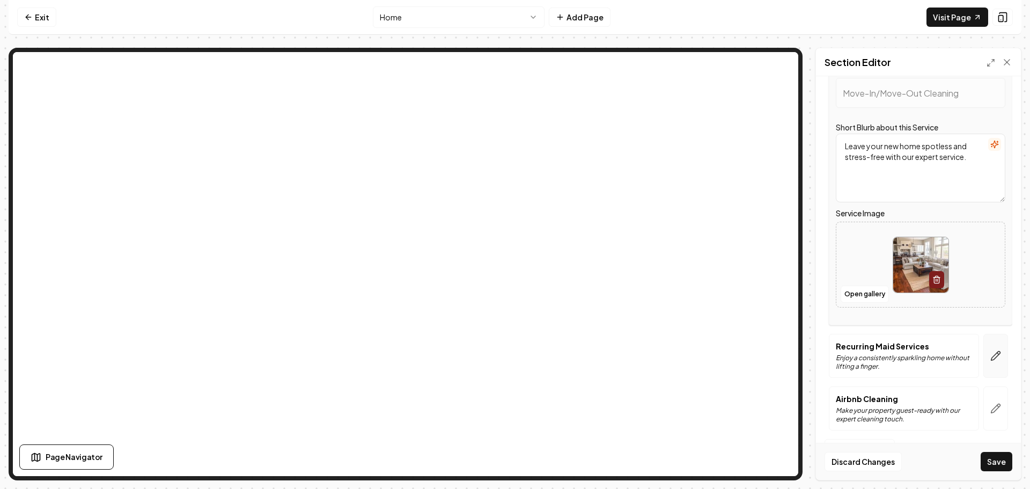
click at [998, 354] on icon "button" at bounding box center [999, 354] width 2 height 2
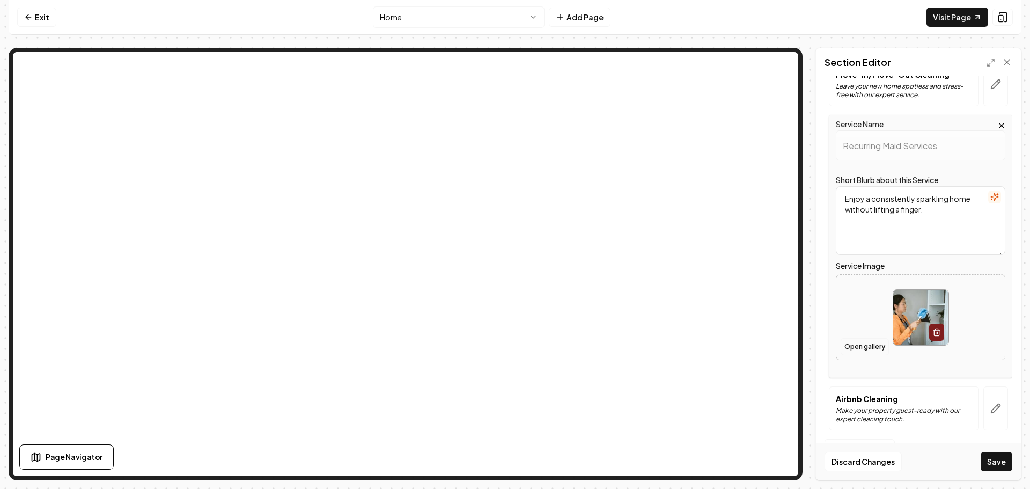
click at [868, 347] on button "Open gallery" at bounding box center [865, 346] width 48 height 17
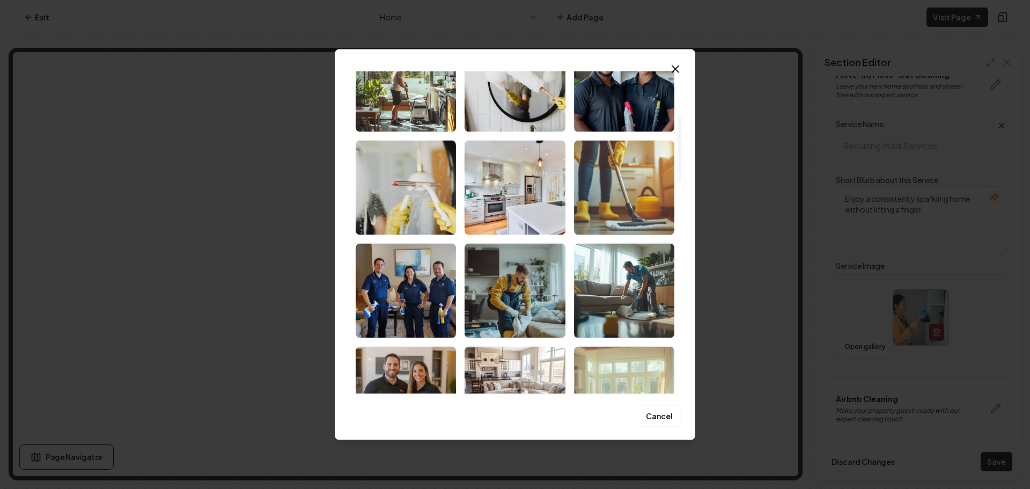
scroll to position [322, 0]
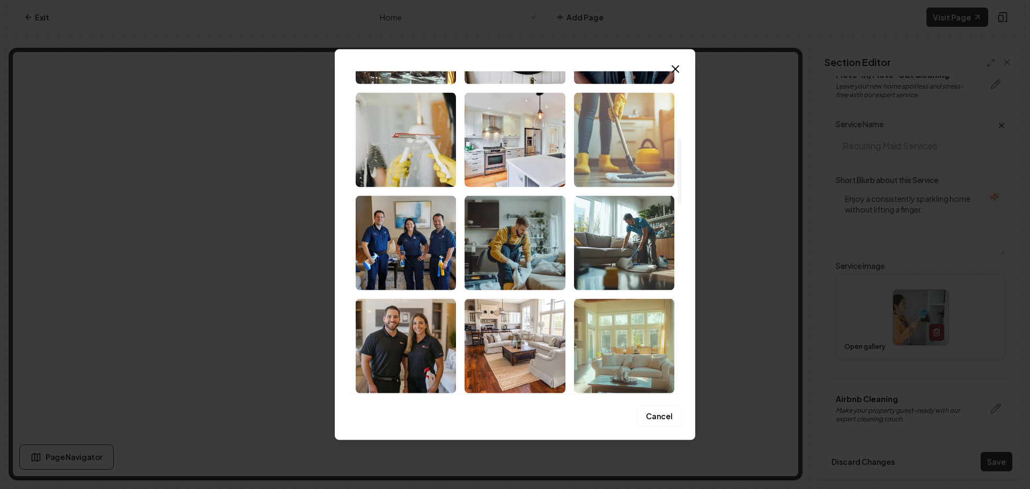
click at [615, 170] on img "Select image image_68c0009f5c7cd75eb80e5fd0.png" at bounding box center [624, 139] width 100 height 94
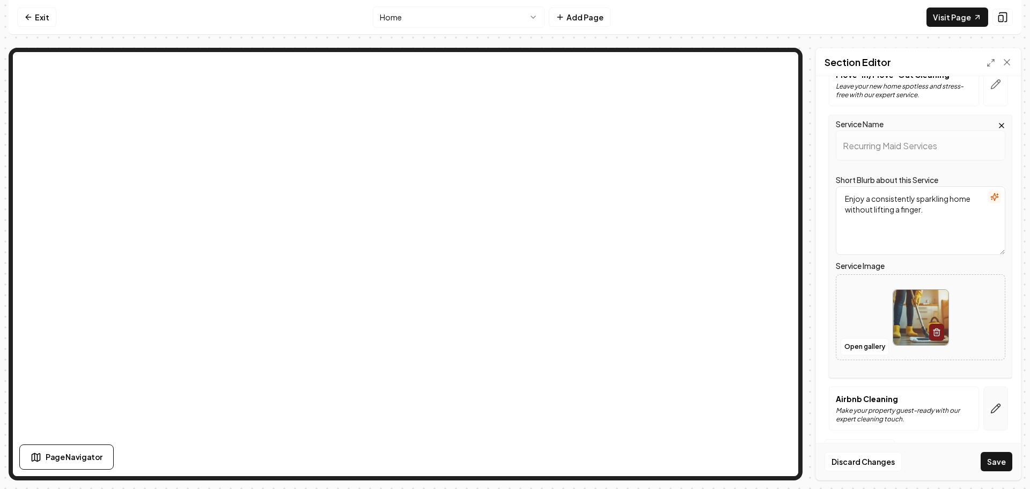
click at [991, 403] on icon "button" at bounding box center [996, 408] width 11 height 11
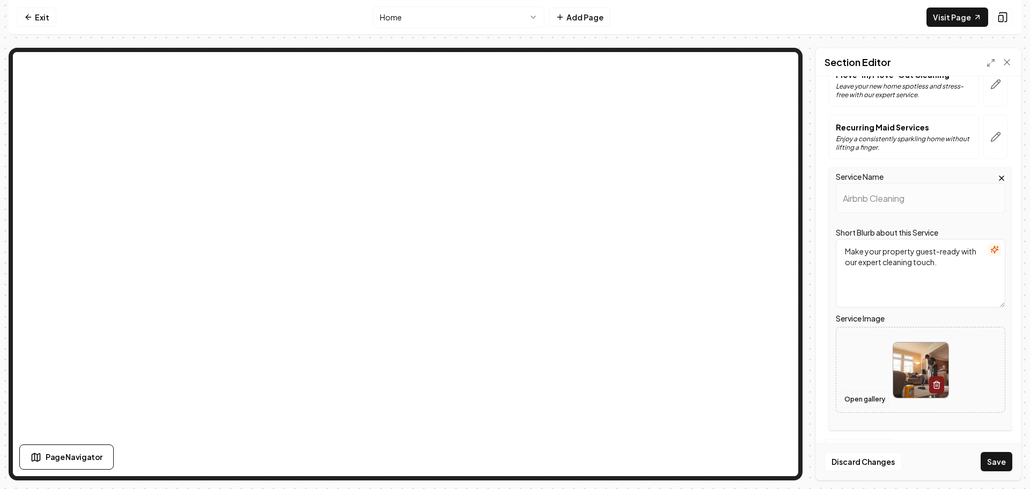
click at [859, 403] on button "Open gallery" at bounding box center [865, 399] width 48 height 17
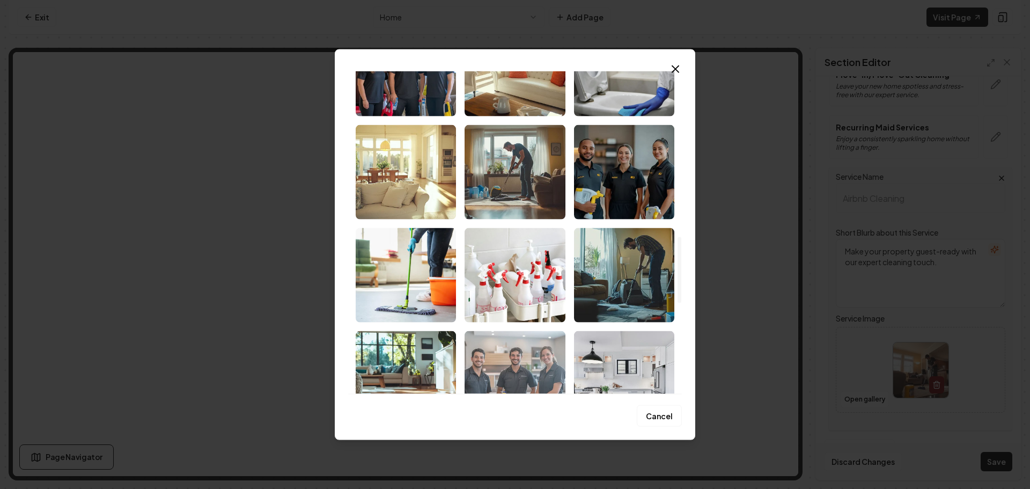
scroll to position [859, 0]
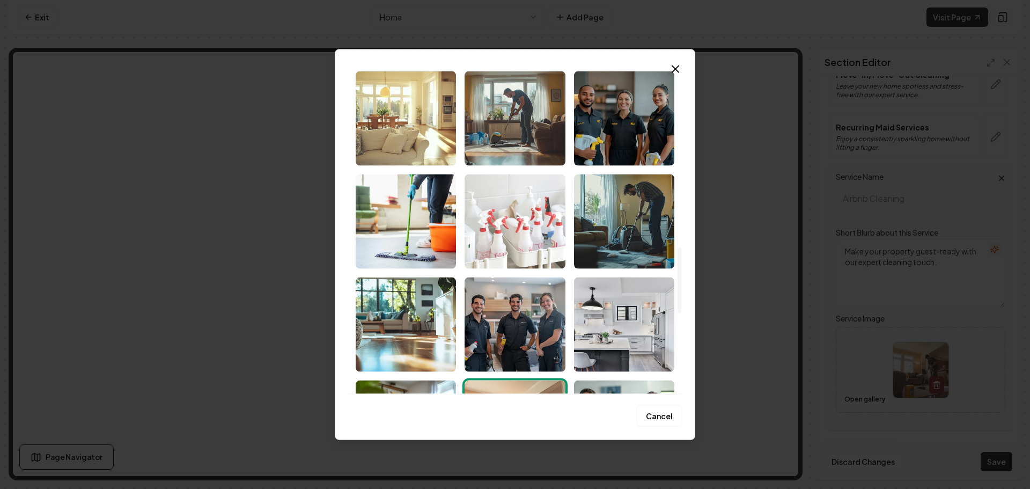
click at [520, 237] on img "Select image image_68c0009f5c7cd75eb80e606a.jpeg" at bounding box center [515, 221] width 100 height 94
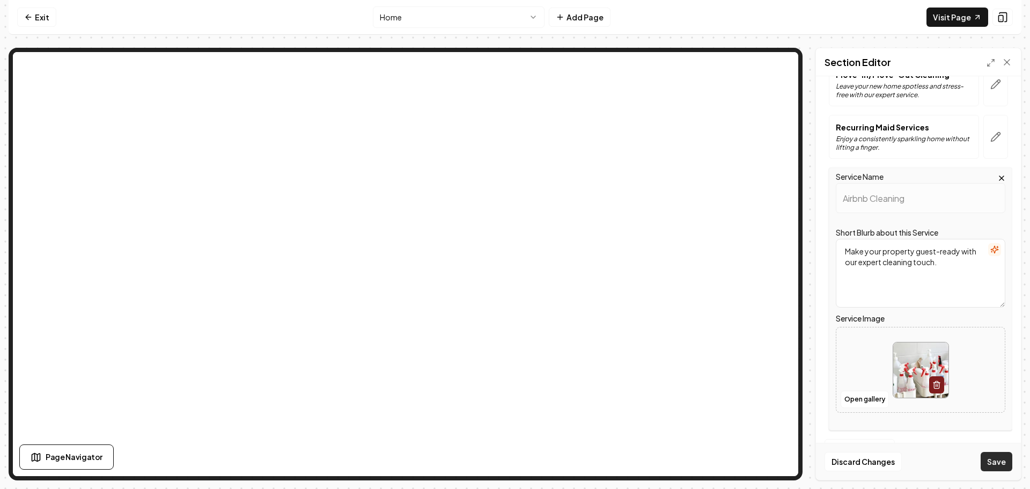
click at [996, 460] on button "Save" at bounding box center [997, 461] width 32 height 19
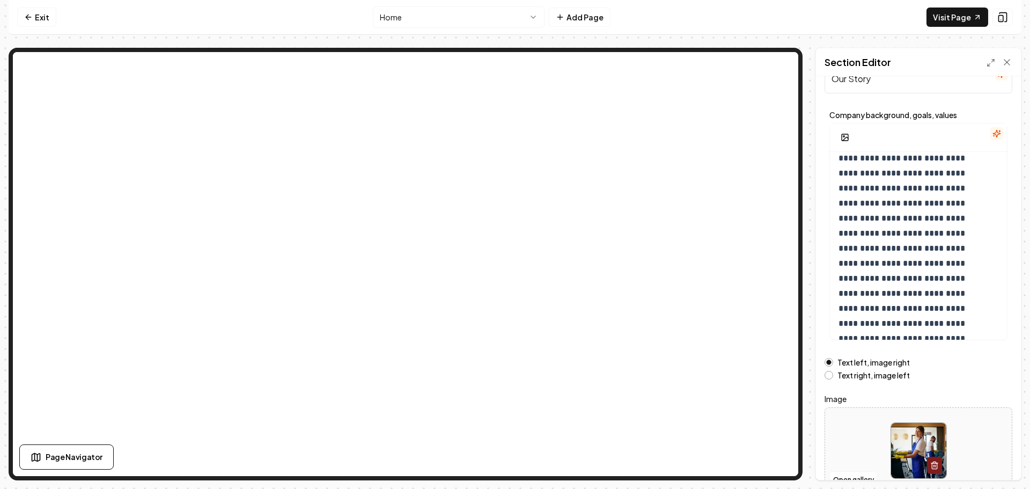
scroll to position [91, 0]
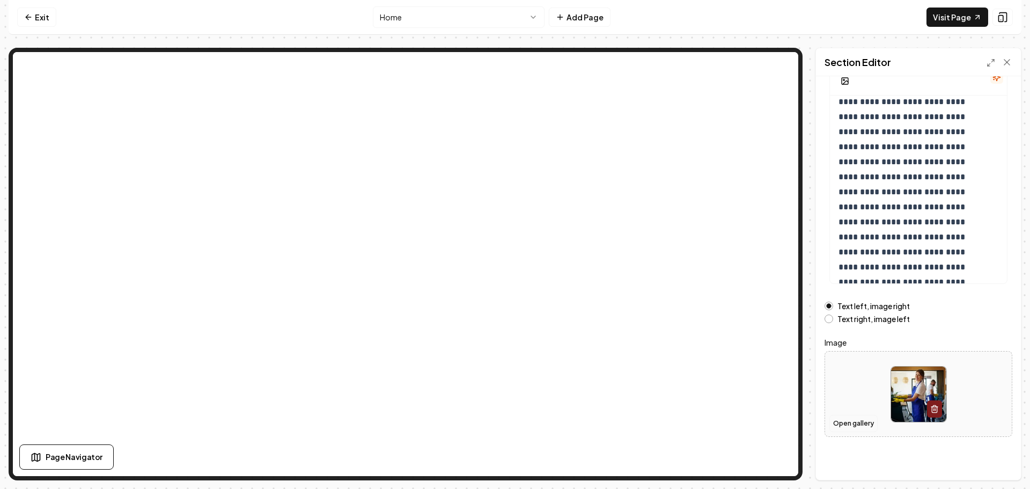
click at [849, 418] on button "Open gallery" at bounding box center [854, 423] width 48 height 17
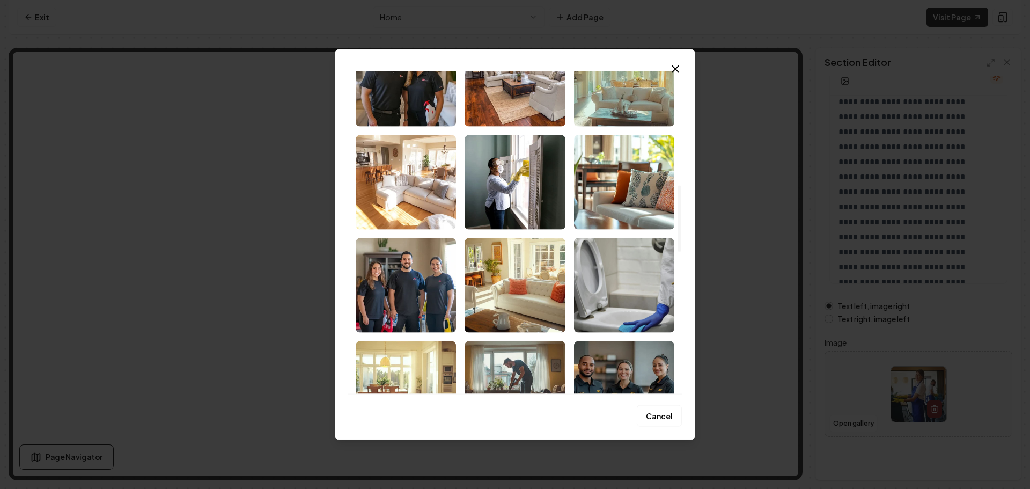
scroll to position [590, 0]
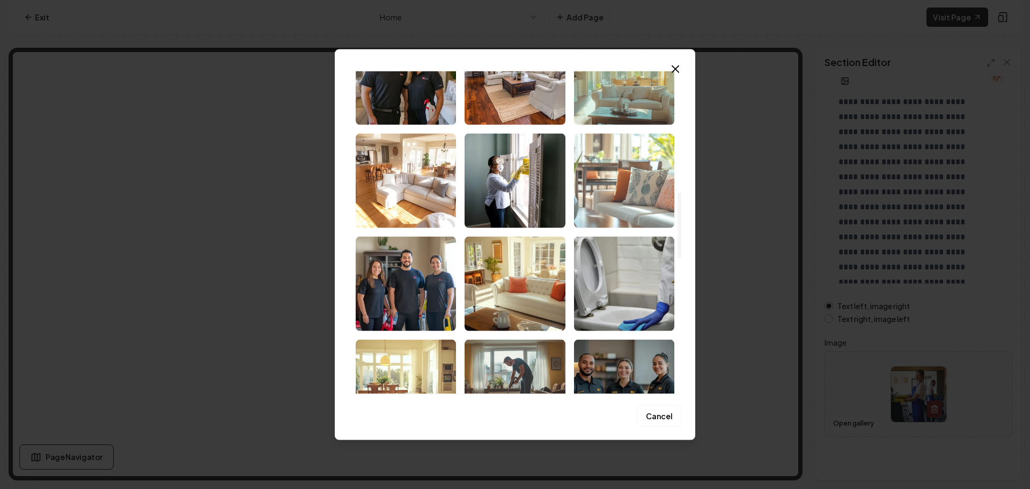
click at [629, 162] on img "Select image image_68c0009f5c7cd75eb80e6110.png" at bounding box center [624, 180] width 100 height 94
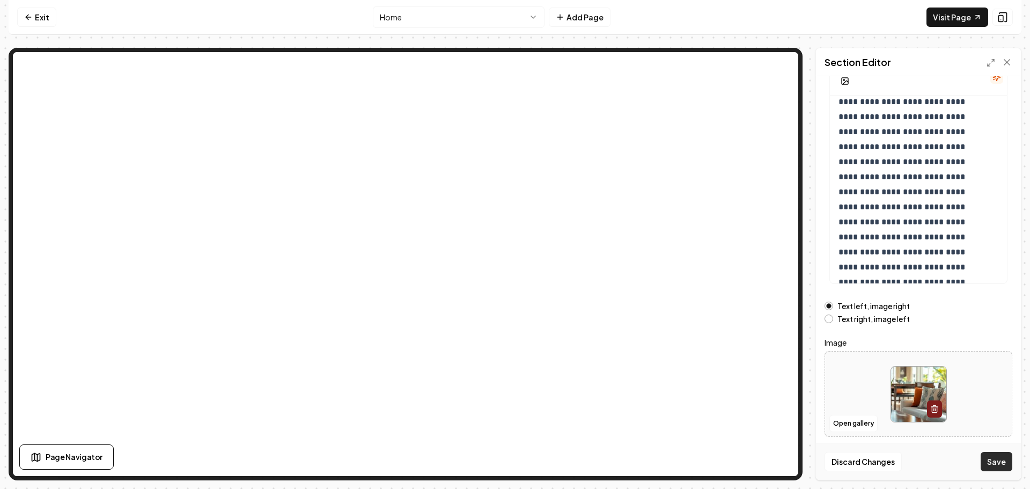
drag, startPoint x: 994, startPoint y: 457, endPoint x: 862, endPoint y: 427, distance: 134.9
click at [993, 456] on button "Save" at bounding box center [997, 461] width 32 height 19
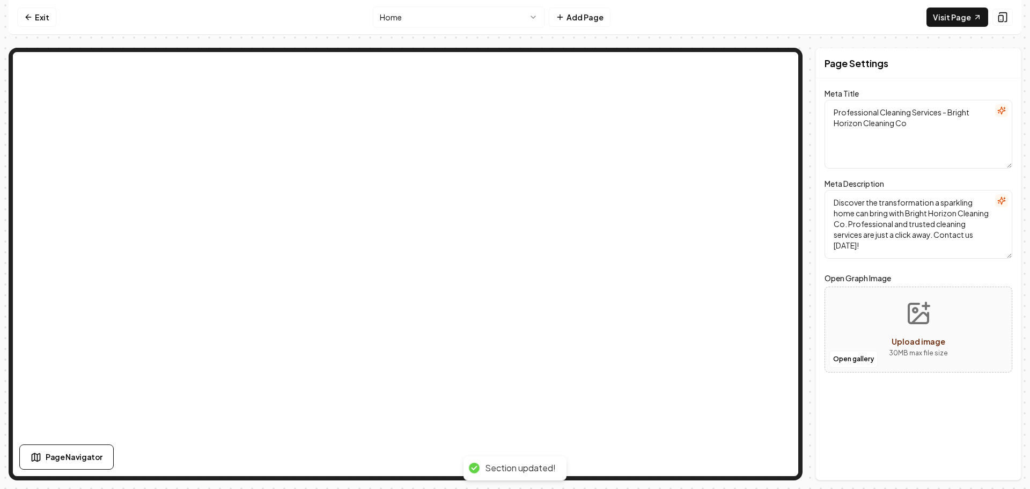
scroll to position [0, 0]
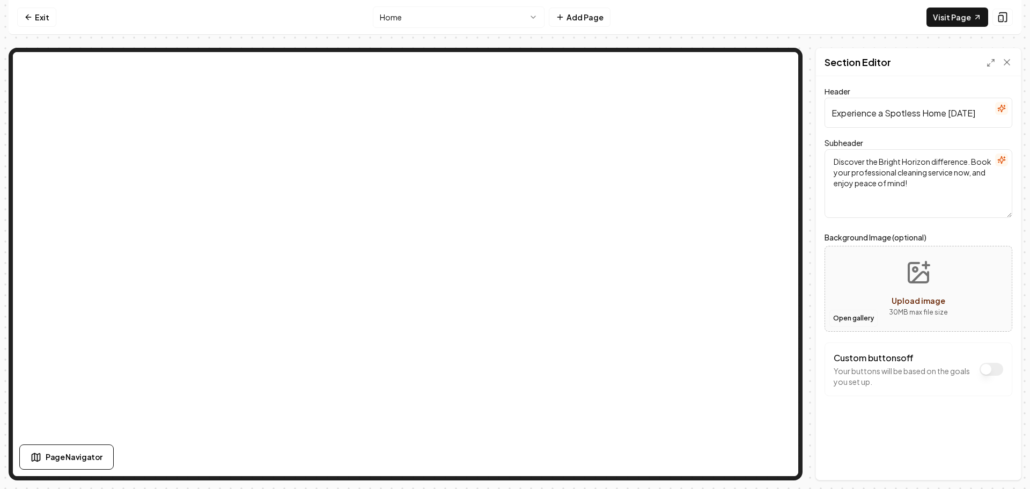
click at [863, 323] on button "Open gallery" at bounding box center [854, 318] width 48 height 17
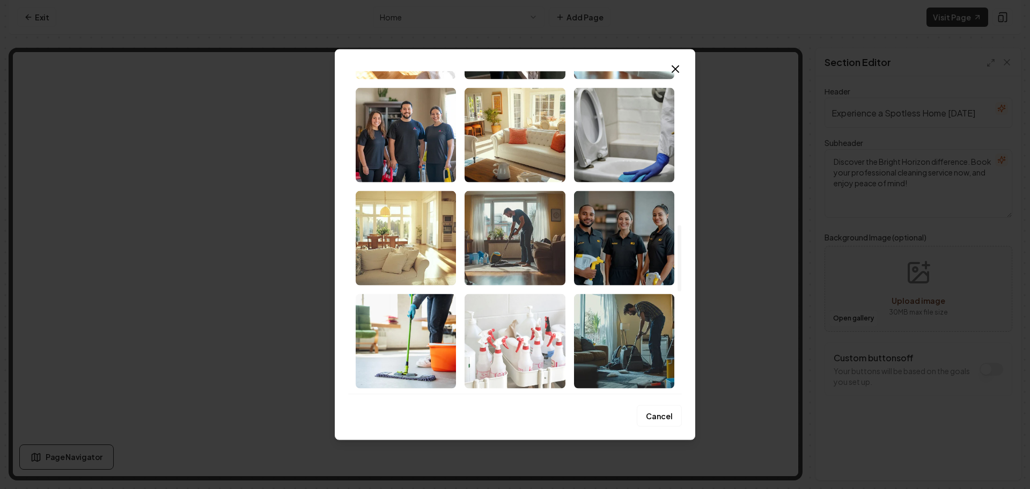
scroll to position [751, 0]
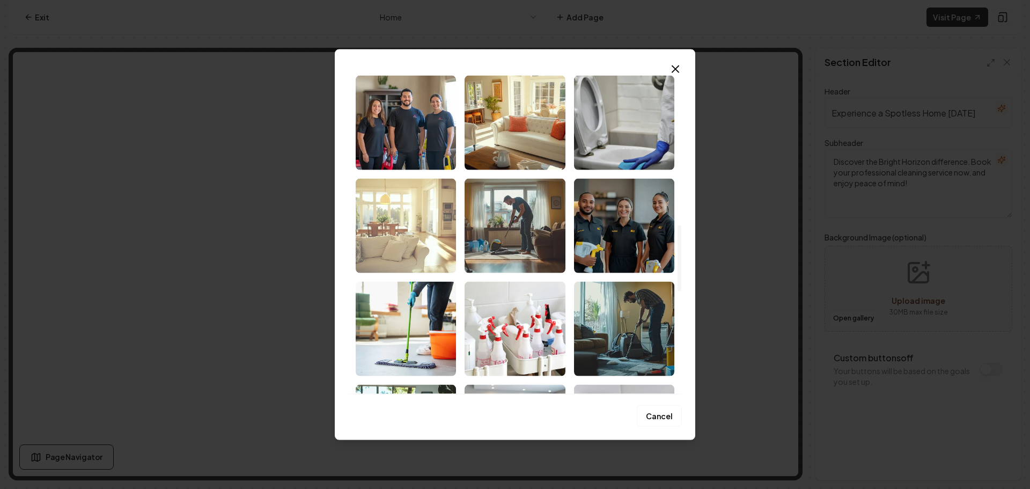
click at [422, 237] on img "Select image image_68c0009f5c7cd75eb80e5e6c.png" at bounding box center [406, 225] width 100 height 94
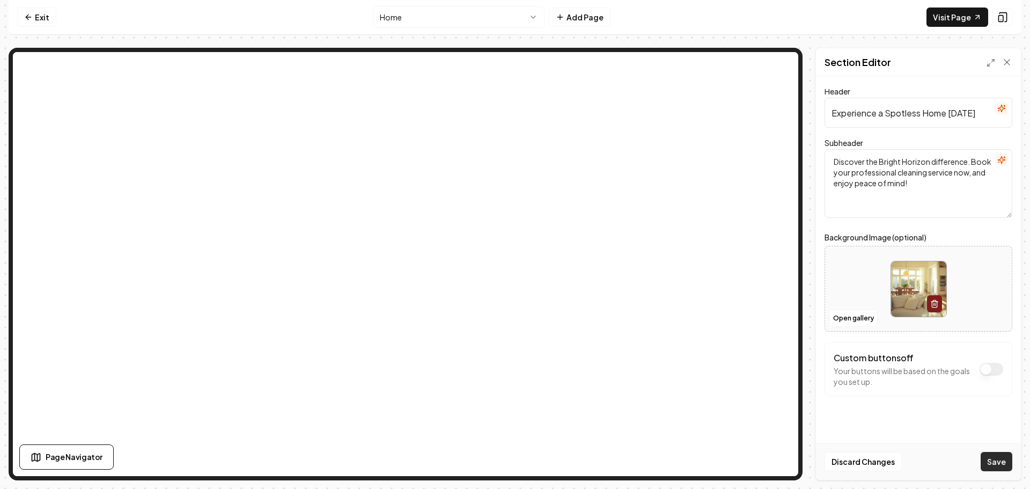
click at [992, 458] on button "Save" at bounding box center [997, 461] width 32 height 19
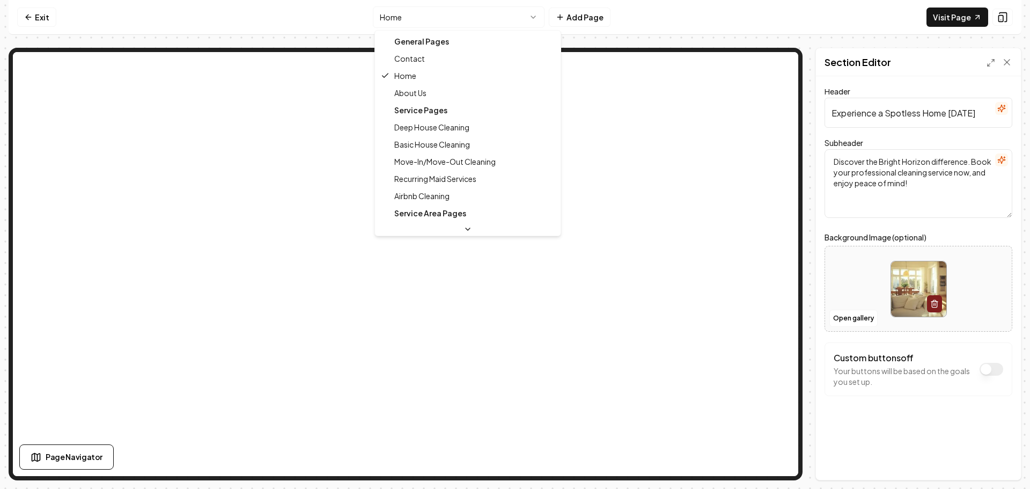
click at [458, 26] on html "Computer Required This feature is only available on a computer. Please switch t…" at bounding box center [515, 244] width 1030 height 489
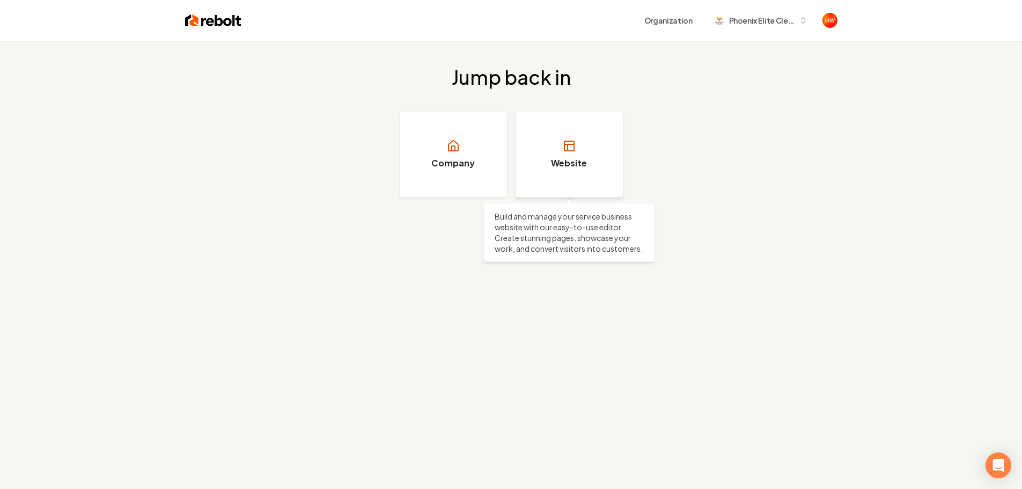
click at [574, 165] on h3 "Website" at bounding box center [569, 163] width 36 height 13
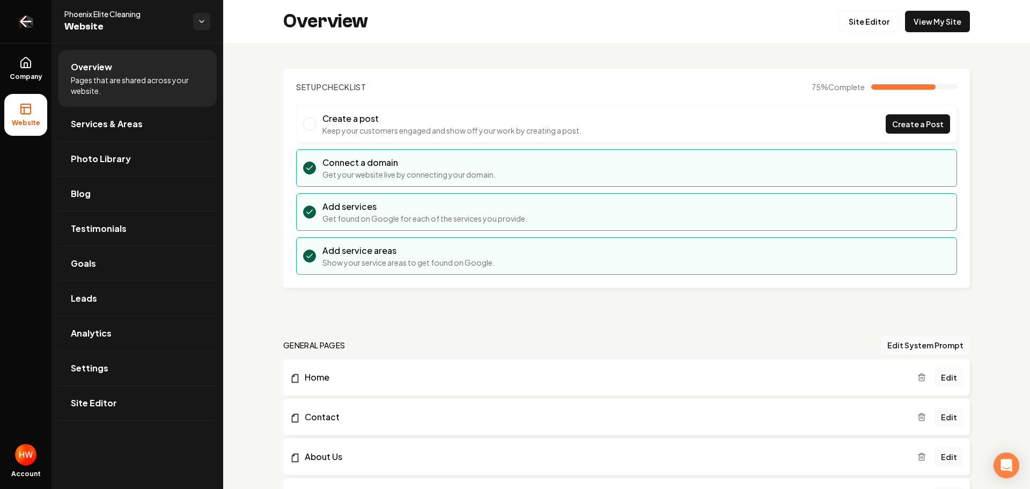
click at [24, 18] on icon "Return to dashboard" at bounding box center [23, 22] width 5 height 10
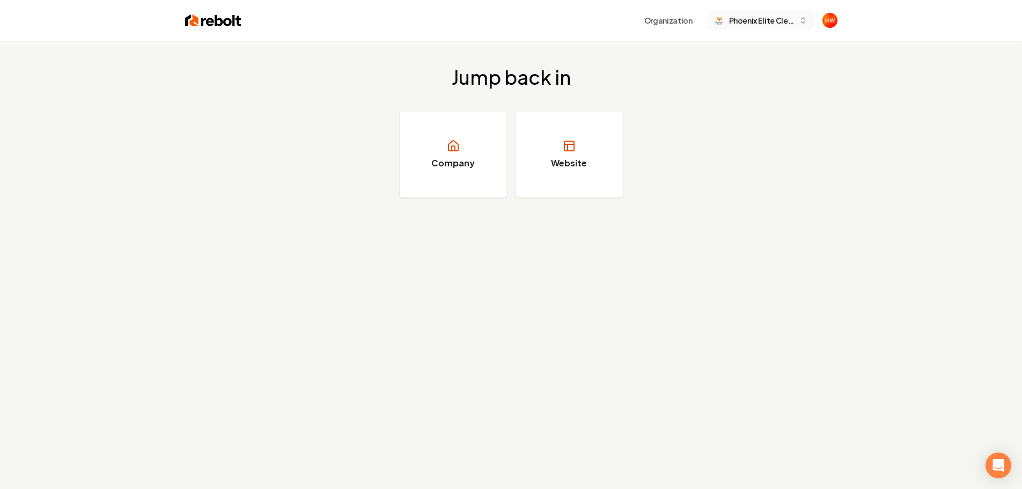
click at [760, 20] on span "Phoenix Elite Cleaning" at bounding box center [761, 20] width 65 height 11
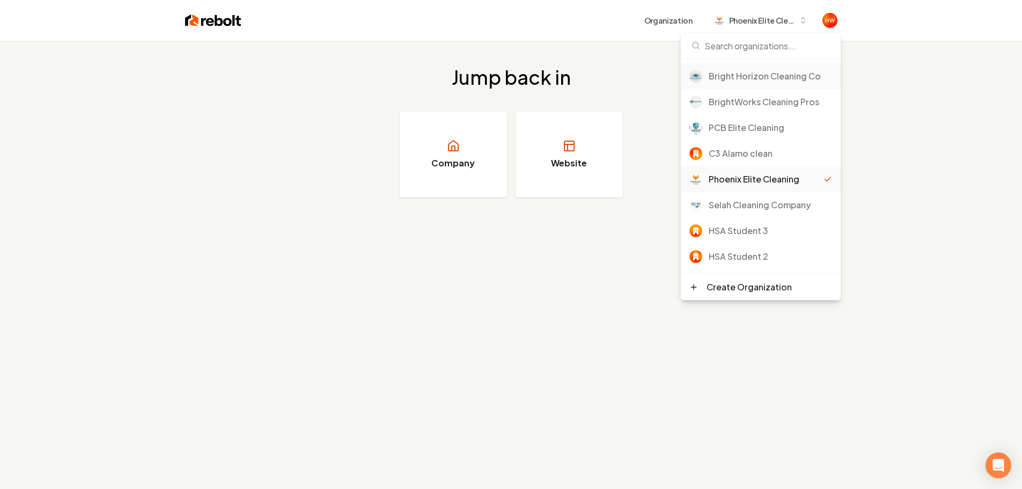
click at [740, 74] on div "Bright Horizon Cleaning Co" at bounding box center [770, 76] width 123 height 13
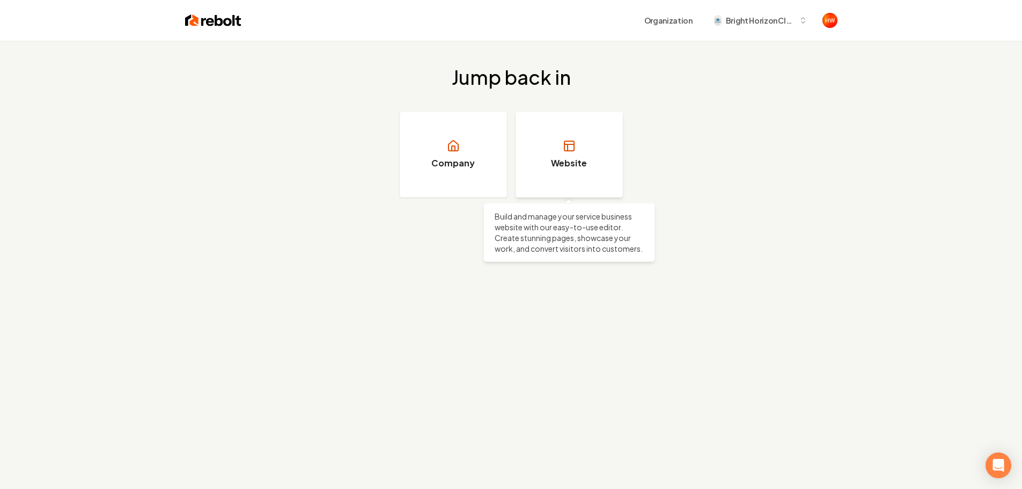
click at [591, 150] on link "Website" at bounding box center [569, 155] width 107 height 86
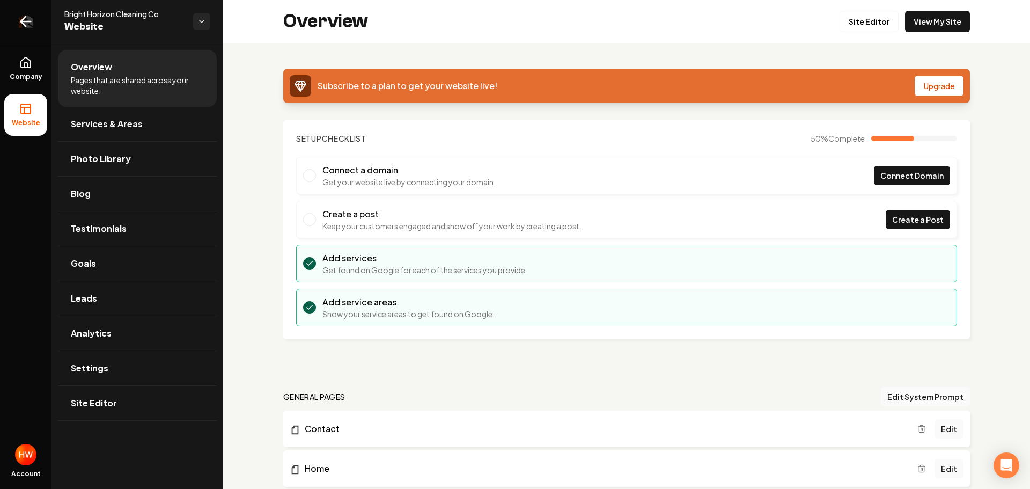
click at [29, 23] on icon "Return to dashboard" at bounding box center [25, 21] width 17 height 17
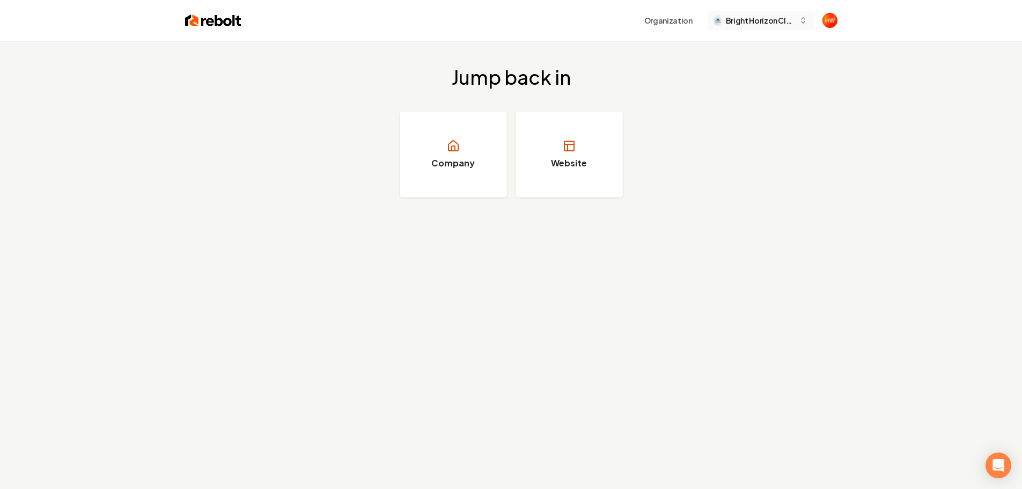
click at [760, 22] on span "Bright Horizon Cleaning Co" at bounding box center [760, 20] width 69 height 11
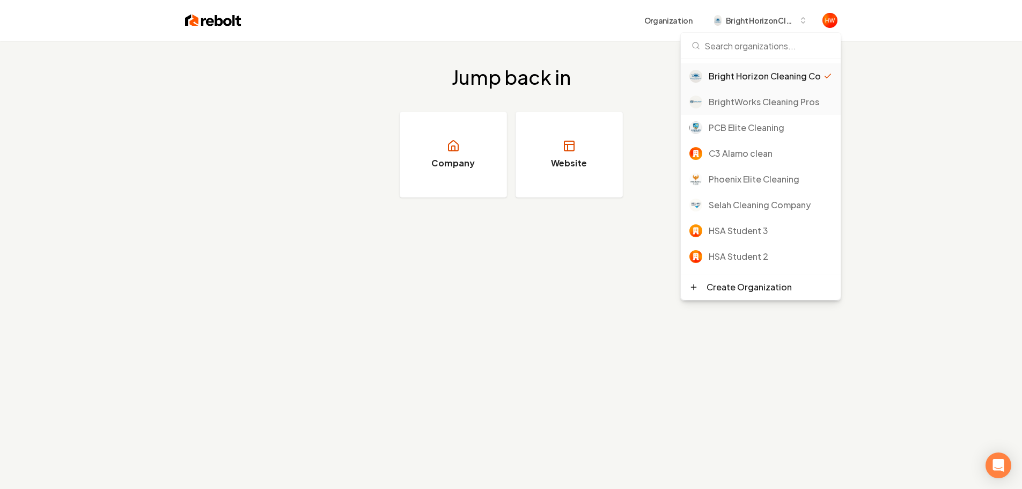
click at [754, 108] on div "BrightWorks Cleaning Pros" at bounding box center [770, 102] width 123 height 13
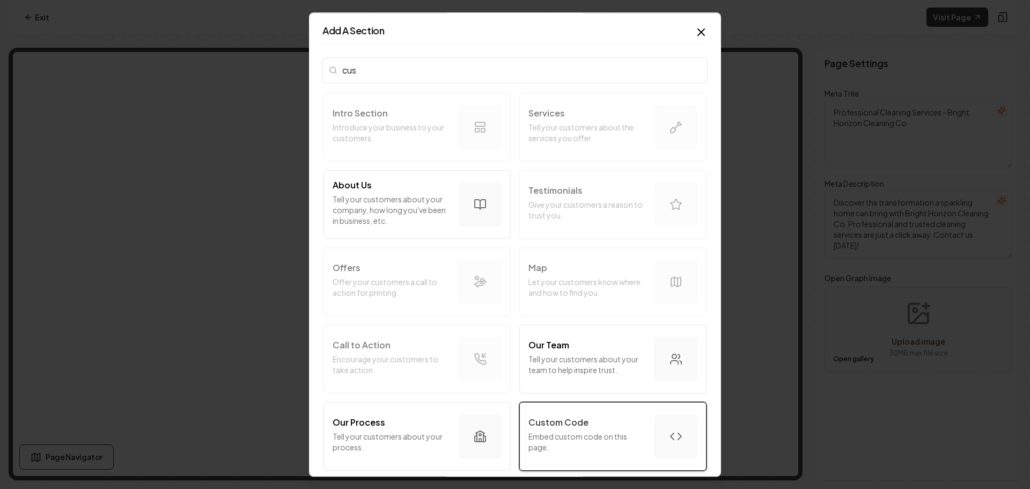
type input "cus"
click at [569, 420] on p "Custom Code" at bounding box center [559, 422] width 60 height 13
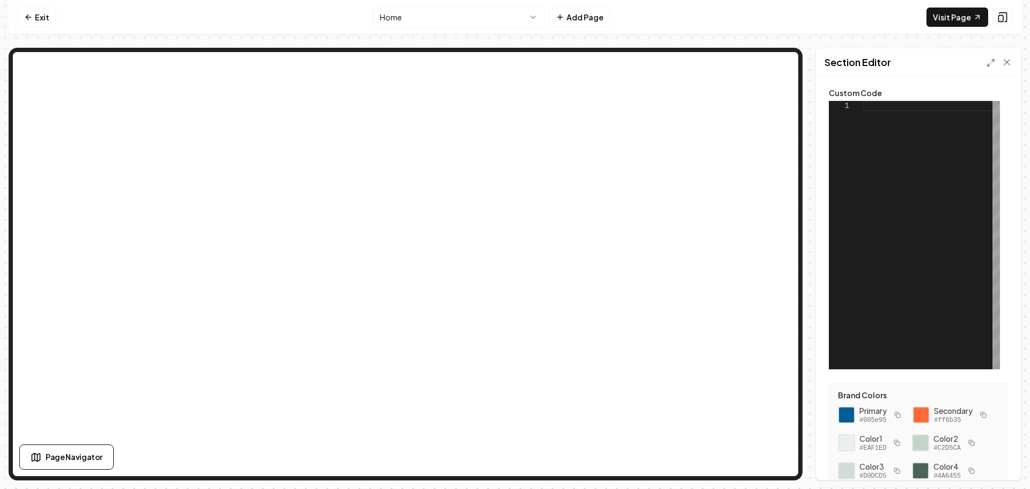
click at [882, 109] on div at bounding box center [932, 235] width 137 height 268
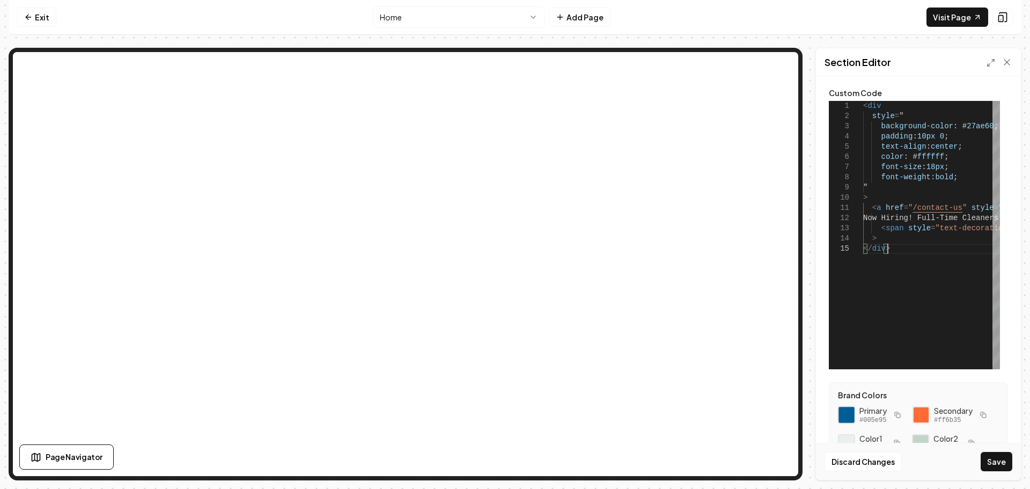
click at [846, 416] on div at bounding box center [847, 415] width 18 height 18
drag, startPoint x: 984, startPoint y: 125, endPoint x: 955, endPoint y: 128, distance: 28.6
click at [955, 127] on div "< div style = " background-color : # 27ae60 ; padding : 10px 0 ; text-align : c…" at bounding box center [1020, 235] width 313 height 268
click at [1002, 466] on button "Save" at bounding box center [997, 461] width 32 height 19
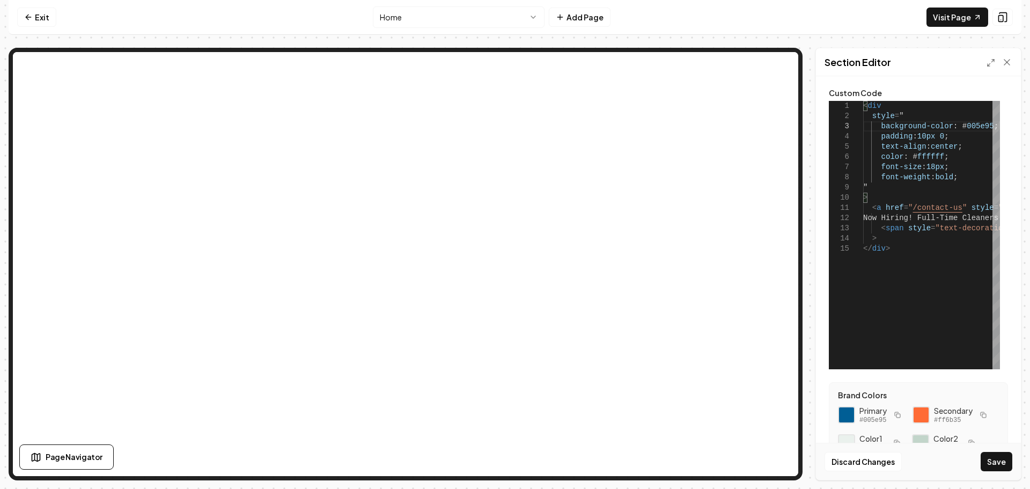
type textarea "**********"
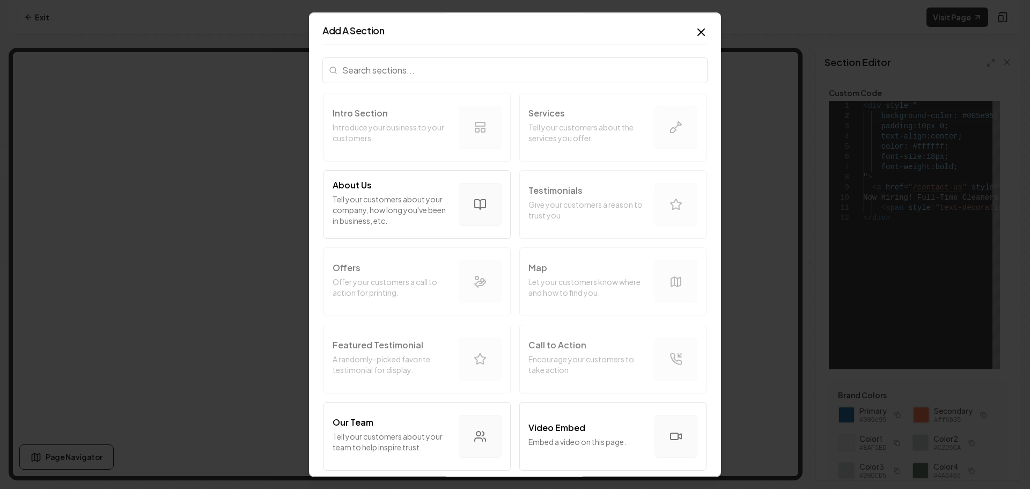
click at [506, 75] on input "search" at bounding box center [515, 70] width 385 height 26
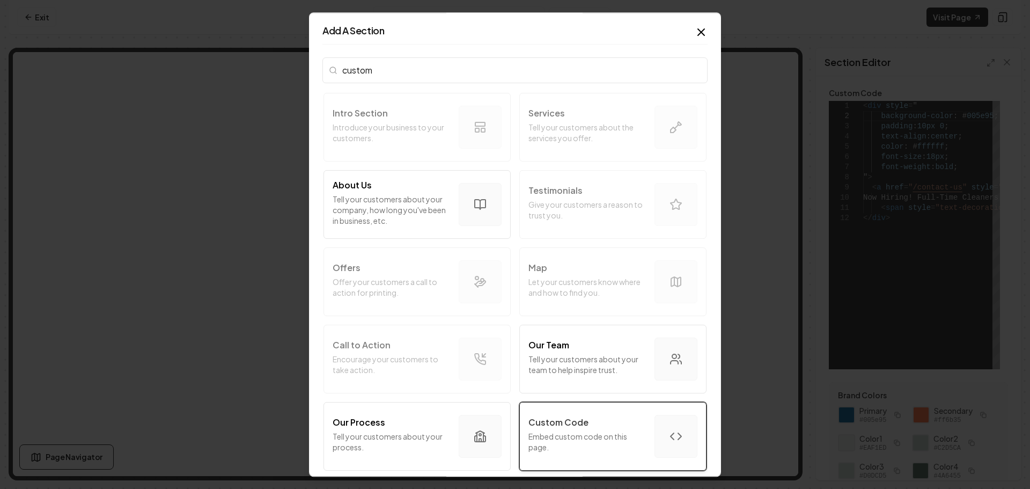
type input "custom"
click at [553, 430] on div "Custom Code Embed custom code on this page." at bounding box center [588, 436] width 118 height 41
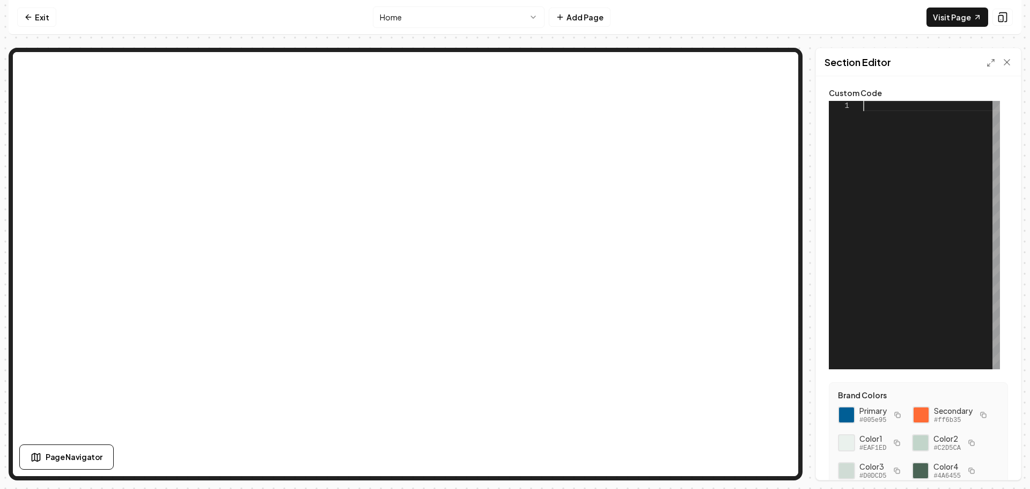
click at [884, 106] on div at bounding box center [932, 235] width 137 height 268
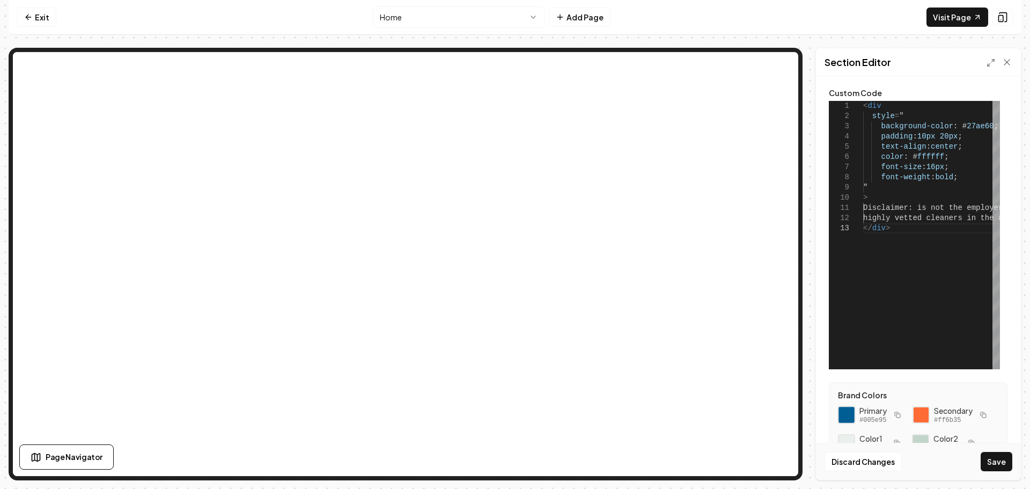
click at [843, 417] on div at bounding box center [847, 415] width 18 height 18
drag, startPoint x: 983, startPoint y: 126, endPoint x: 957, endPoint y: 127, distance: 26.3
click at [955, 127] on div "< div style = " background-color : # 27ae60 ; padding : 10px 20px ; text-align …" at bounding box center [1041, 235] width 354 height 268
click at [1007, 462] on button "Save" at bounding box center [997, 461] width 32 height 19
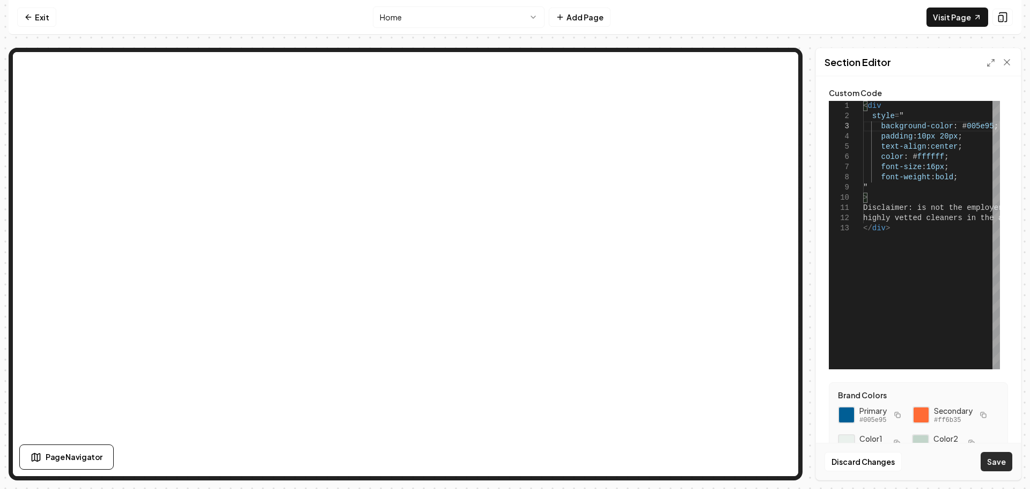
type textarea "**********"
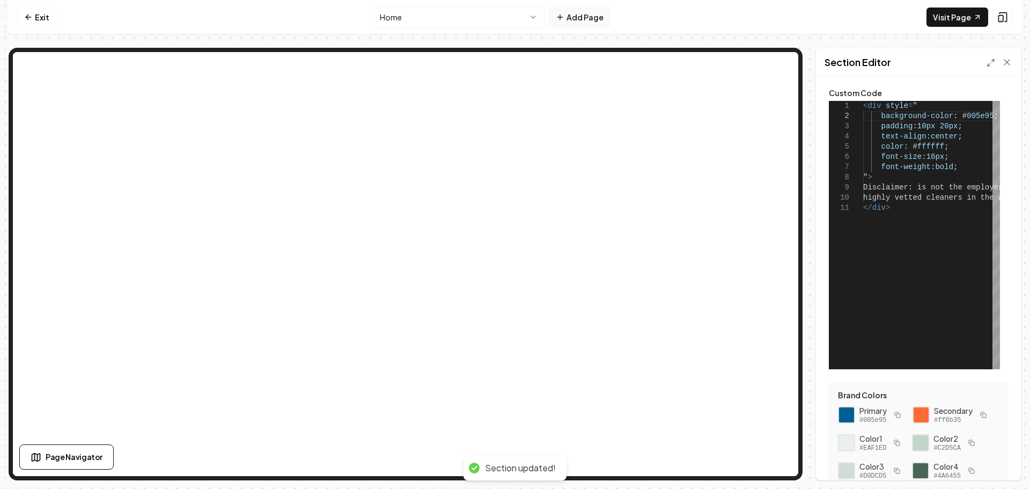
click at [574, 17] on button "Add Page" at bounding box center [580, 17] width 62 height 19
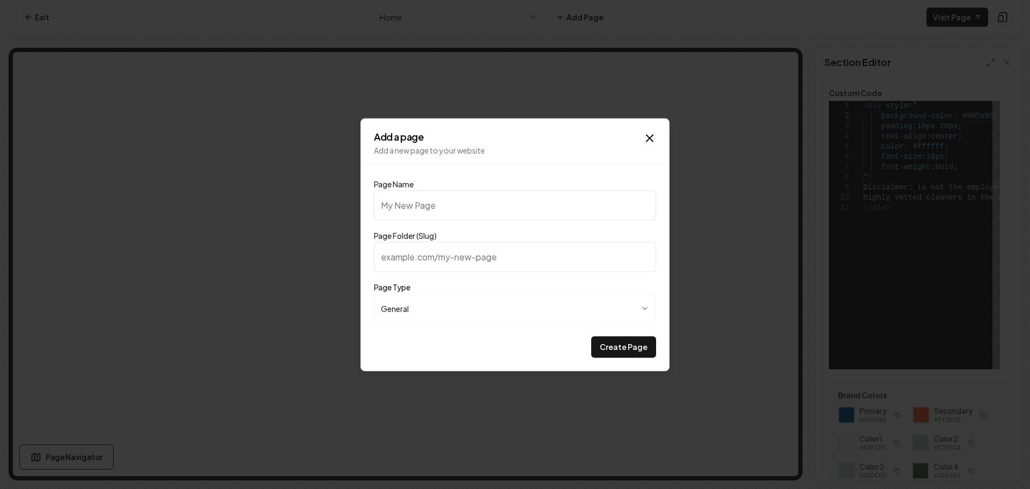
type input "C"
type input "c"
type input "Cl"
type input "cl"
type input "Cleaning Checklist"
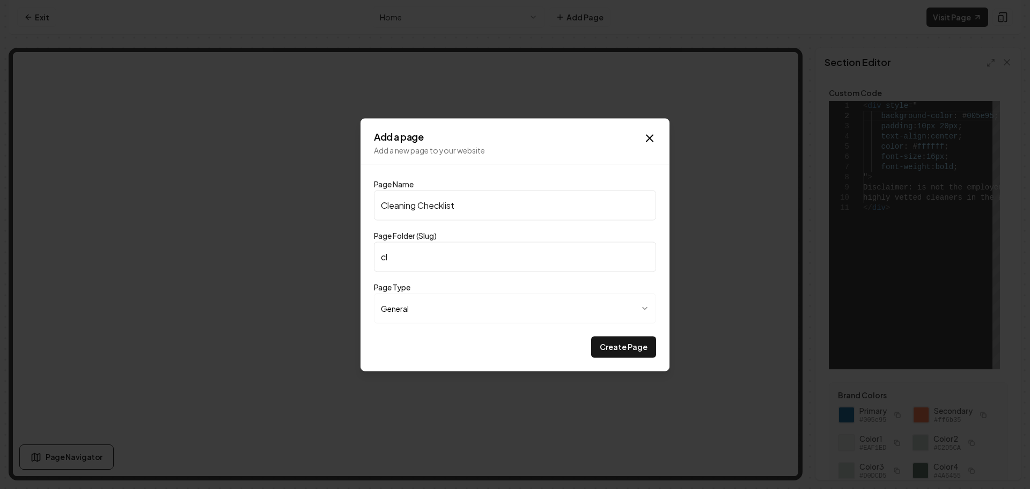
type input "cleaning-checklist"
click at [622, 347] on button "Create Page" at bounding box center [623, 346] width 65 height 21
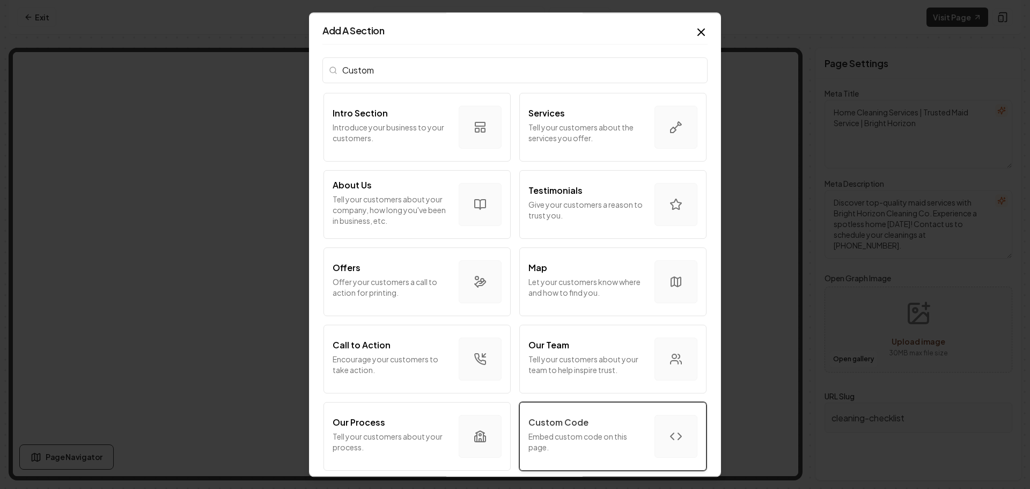
type input "Custom"
click at [583, 439] on p "Embed custom code on this page." at bounding box center [588, 441] width 118 height 21
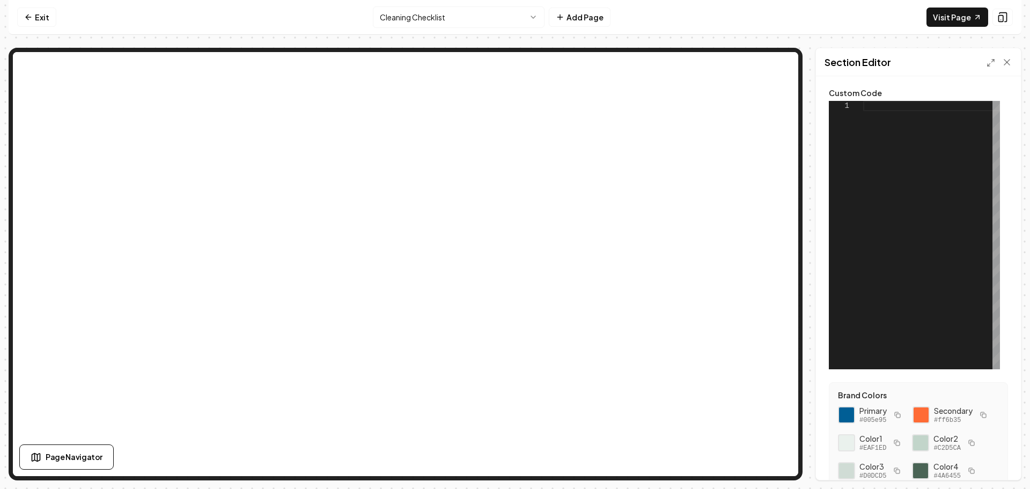
click at [874, 107] on div at bounding box center [932, 235] width 137 height 268
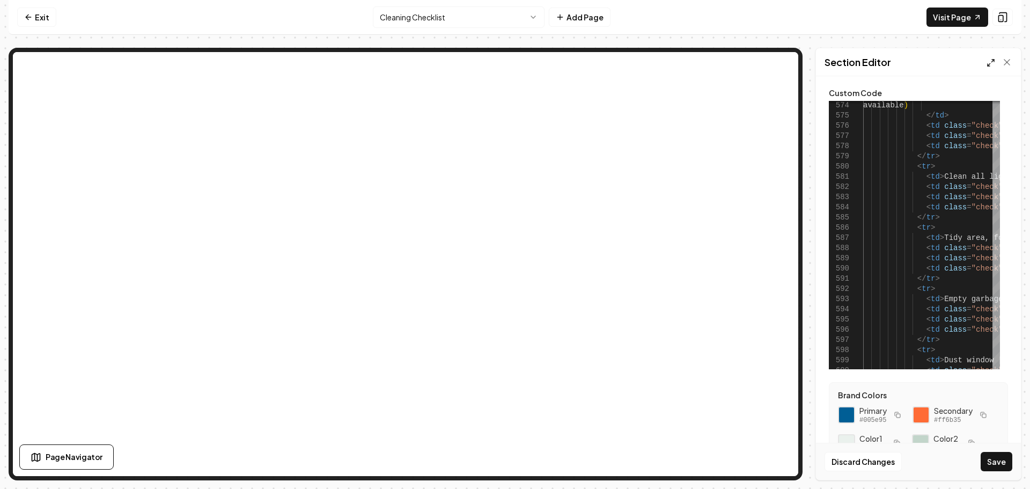
click at [991, 62] on icon at bounding box center [991, 63] width 9 height 9
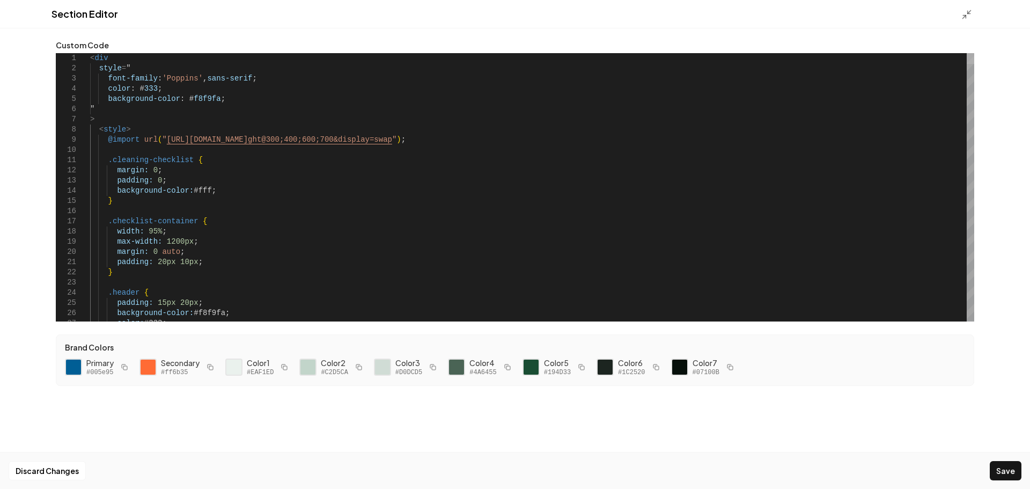
click at [967, 53] on div at bounding box center [971, 58] width 8 height 11
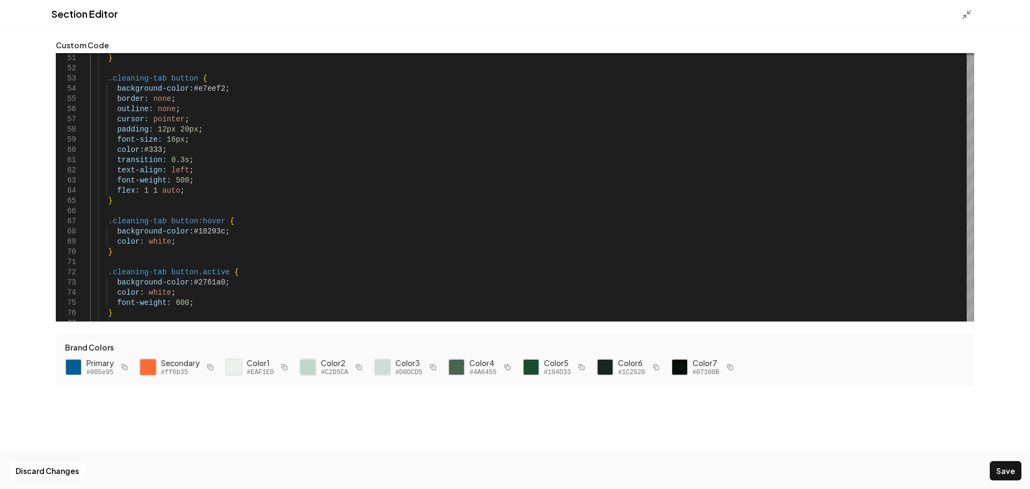
click at [149, 363] on div at bounding box center [148, 367] width 18 height 18
drag, startPoint x: 218, startPoint y: 230, endPoint x: 189, endPoint y: 236, distance: 29.5
drag, startPoint x: 218, startPoint y: 282, endPoint x: 189, endPoint y: 283, distance: 28.5
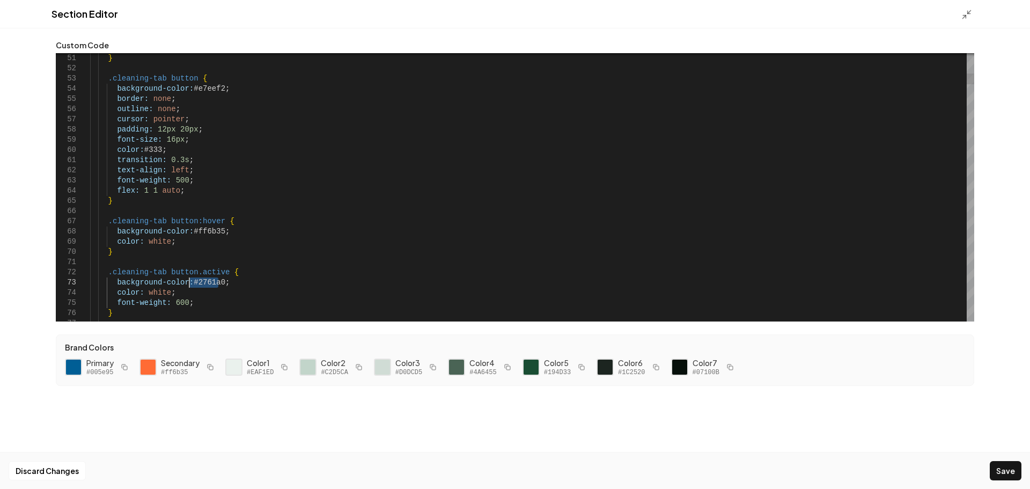
click at [73, 369] on div at bounding box center [73, 367] width 18 height 18
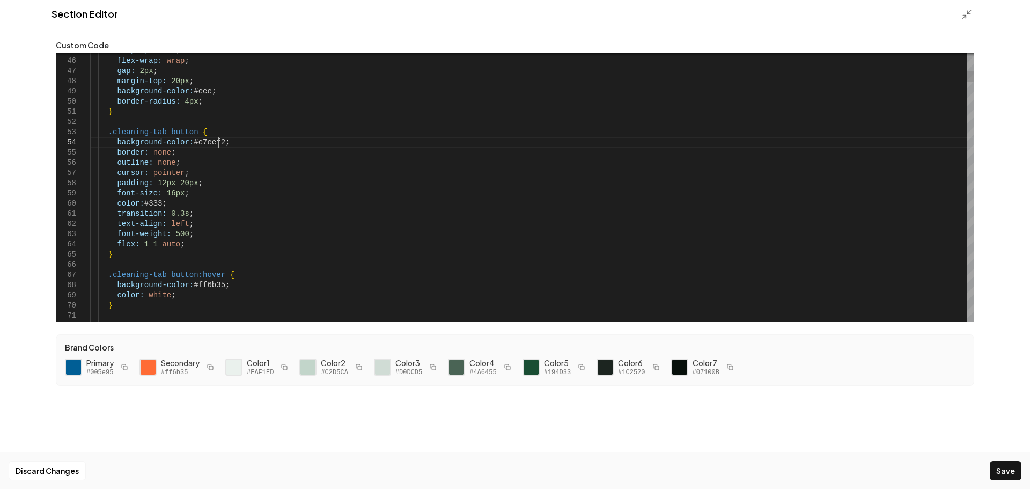
scroll to position [0, 128]
drag, startPoint x: 218, startPoint y: 140, endPoint x: 191, endPoint y: 144, distance: 27.1
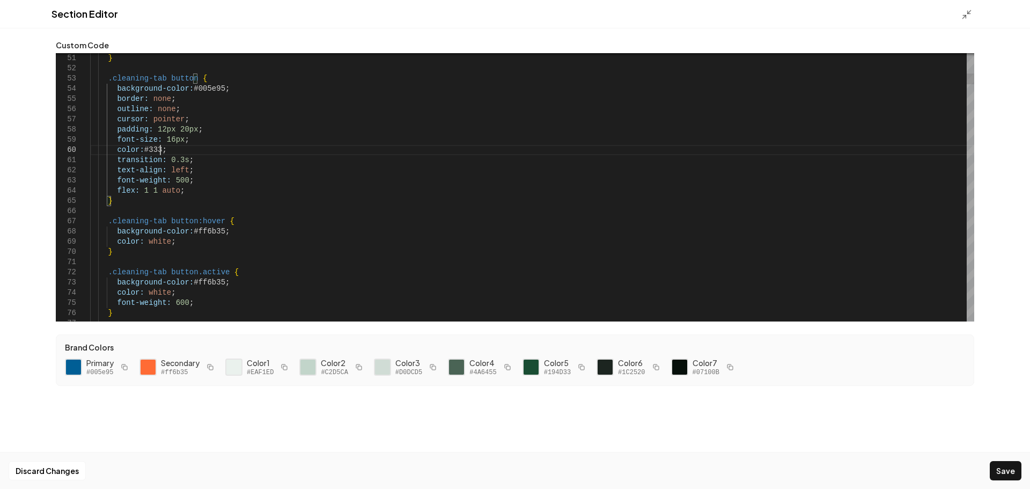
click at [995, 466] on button "Save" at bounding box center [1006, 470] width 32 height 19
click at [968, 16] on icon at bounding box center [967, 14] width 11 height 11
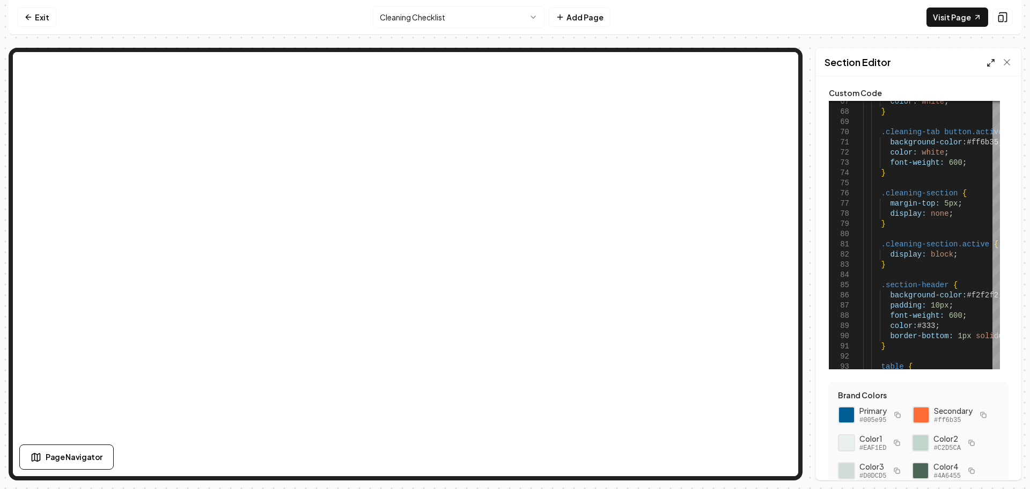
click at [990, 64] on line at bounding box center [989, 64] width 3 height 3
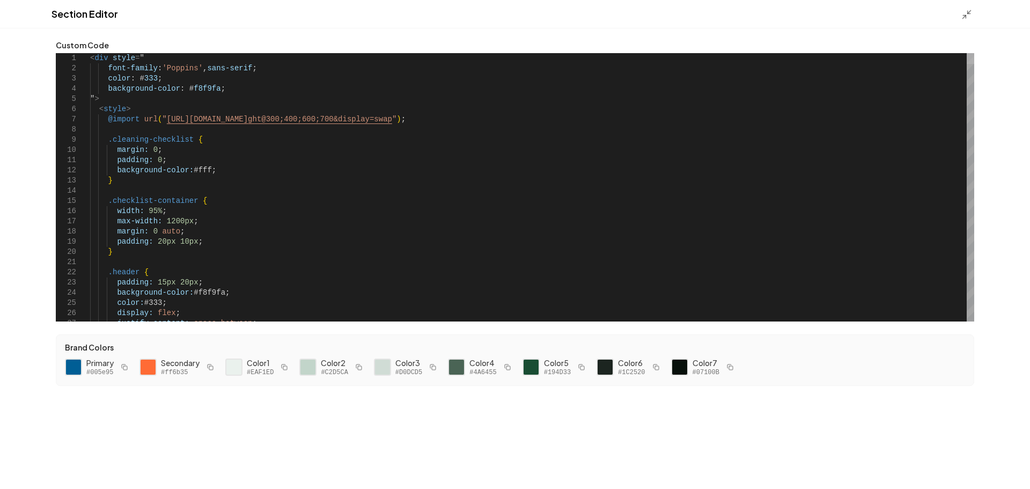
click at [967, 53] on div at bounding box center [971, 58] width 8 height 11
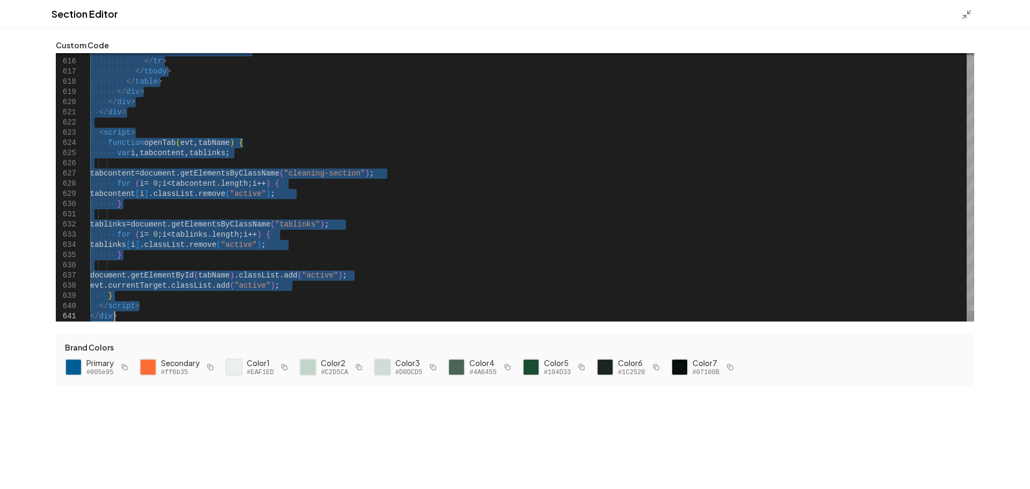
drag, startPoint x: 91, startPoint y: 59, endPoint x: 415, endPoint y: 405, distance: 473.9
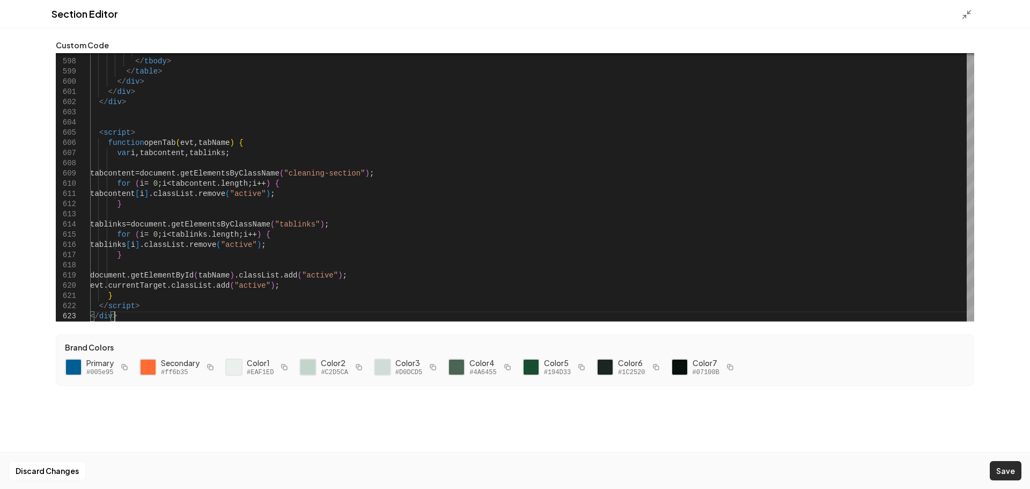
click at [1005, 470] on button "Save" at bounding box center [1006, 470] width 32 height 19
click at [968, 15] on icon at bounding box center [967, 14] width 11 height 11
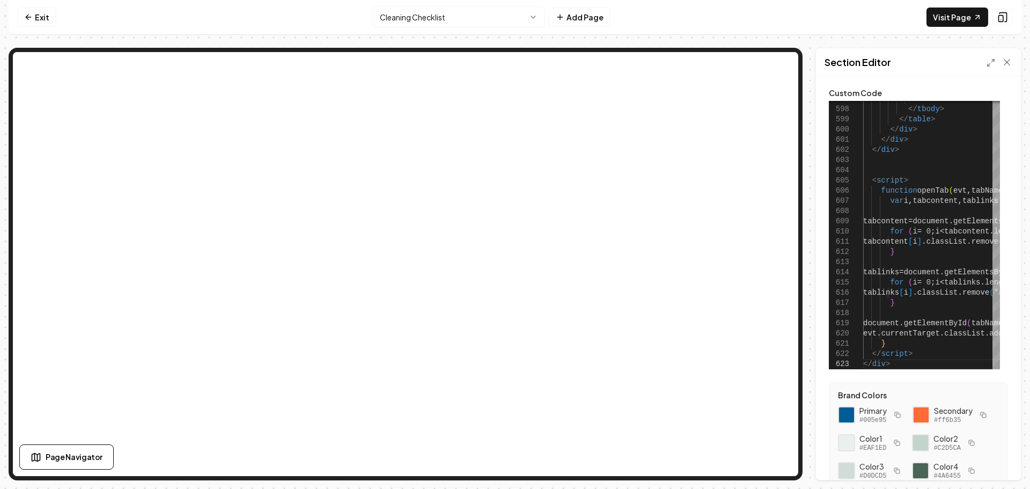
click at [986, 65] on div "Section Editor" at bounding box center [918, 62] width 205 height 28
click at [989, 62] on icon at bounding box center [991, 63] width 9 height 9
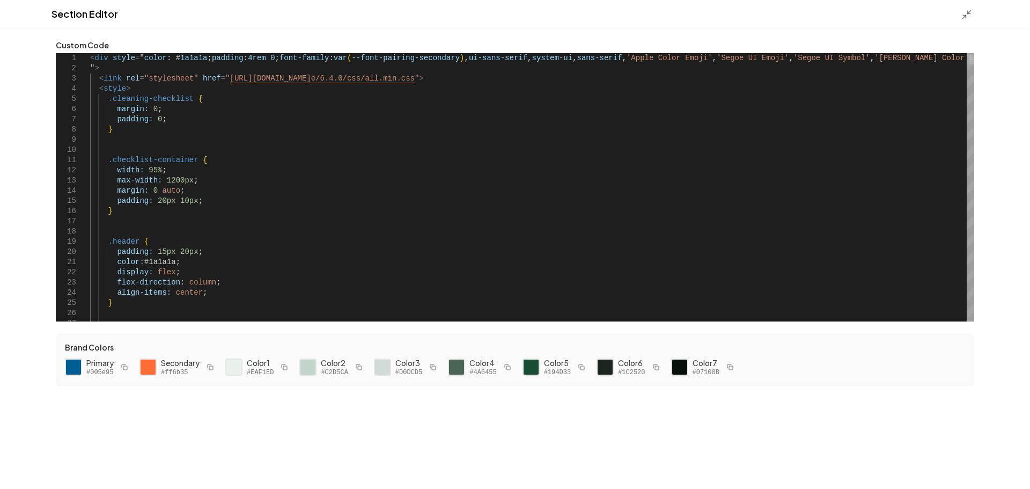
click at [967, 53] on div at bounding box center [971, 58] width 8 height 11
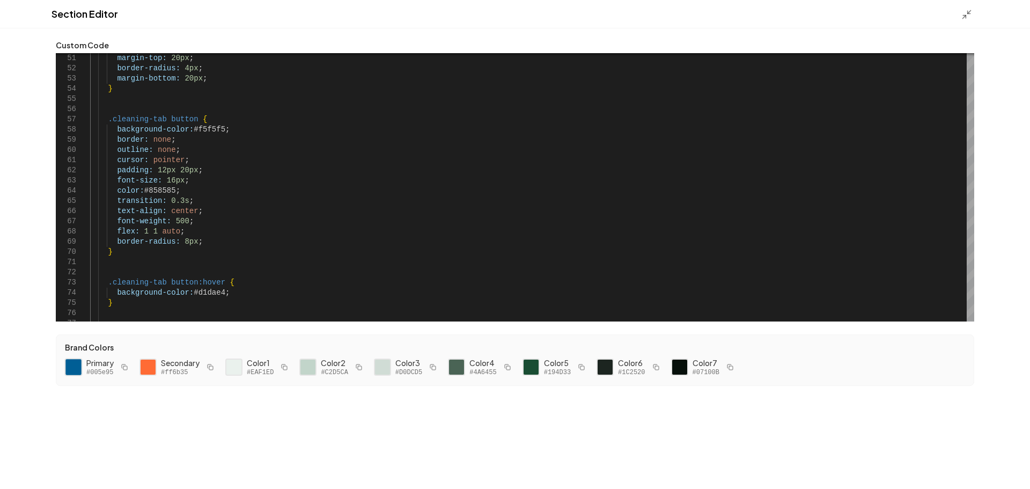
click at [71, 363] on div at bounding box center [73, 367] width 18 height 18
drag, startPoint x: 217, startPoint y: 128, endPoint x: 191, endPoint y: 127, distance: 26.3
drag, startPoint x: 173, startPoint y: 189, endPoint x: 149, endPoint y: 188, distance: 24.7
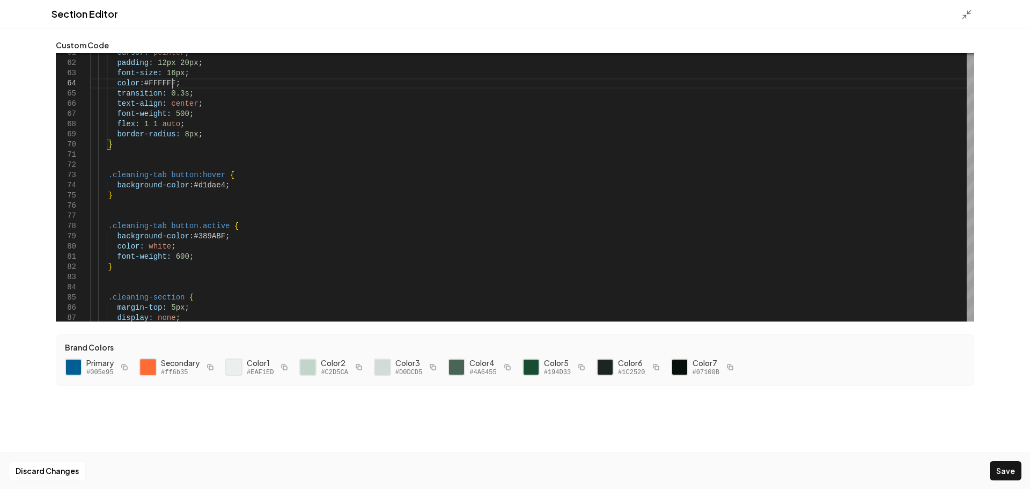
click at [144, 370] on div at bounding box center [148, 367] width 18 height 18
drag, startPoint x: 218, startPoint y: 185, endPoint x: 190, endPoint y: 184, distance: 28.5
drag, startPoint x: 219, startPoint y: 235, endPoint x: 233, endPoint y: 235, distance: 14.0
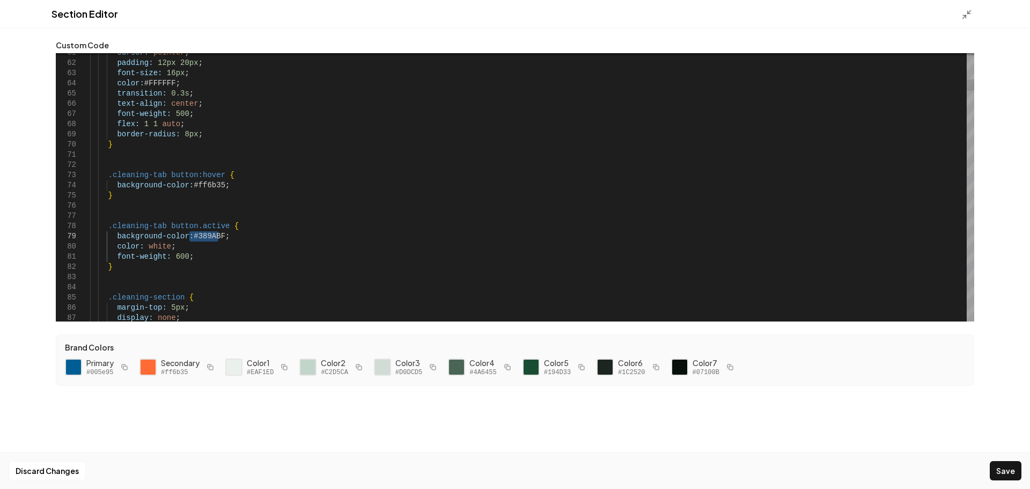
type textarea "**********"
click at [1007, 470] on button "Save" at bounding box center [1006, 470] width 32 height 19
click at [969, 16] on icon at bounding box center [967, 14] width 11 height 11
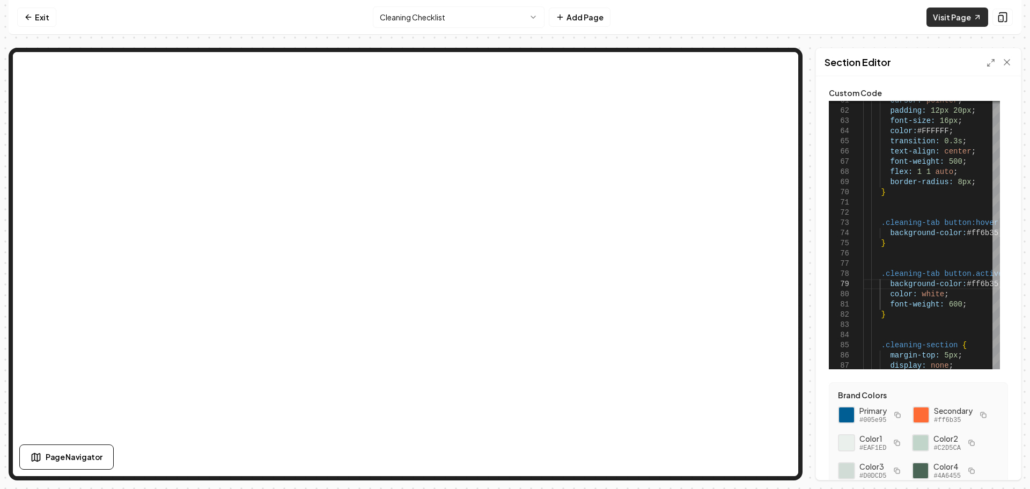
click at [953, 19] on link "Visit Page" at bounding box center [958, 17] width 62 height 19
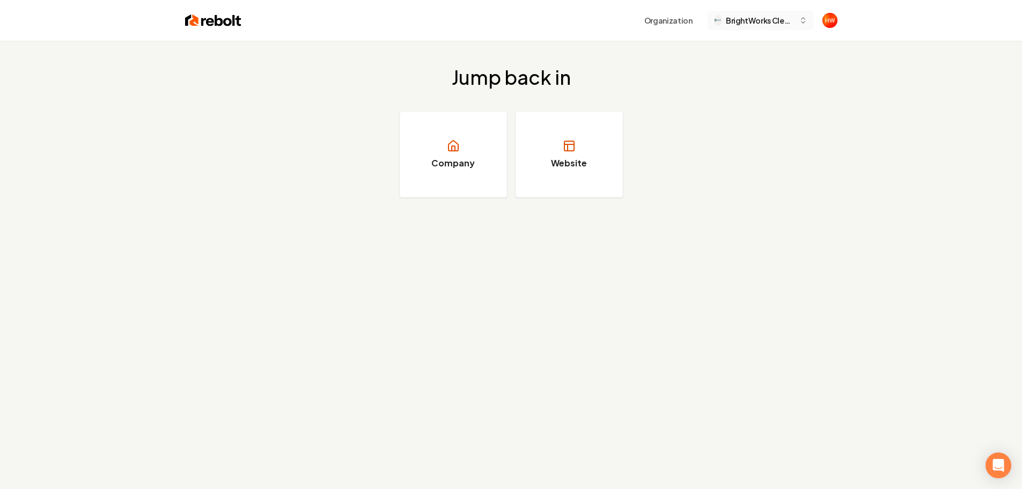
click at [754, 23] on span "BrightWorks Cleaning Pros" at bounding box center [760, 20] width 69 height 11
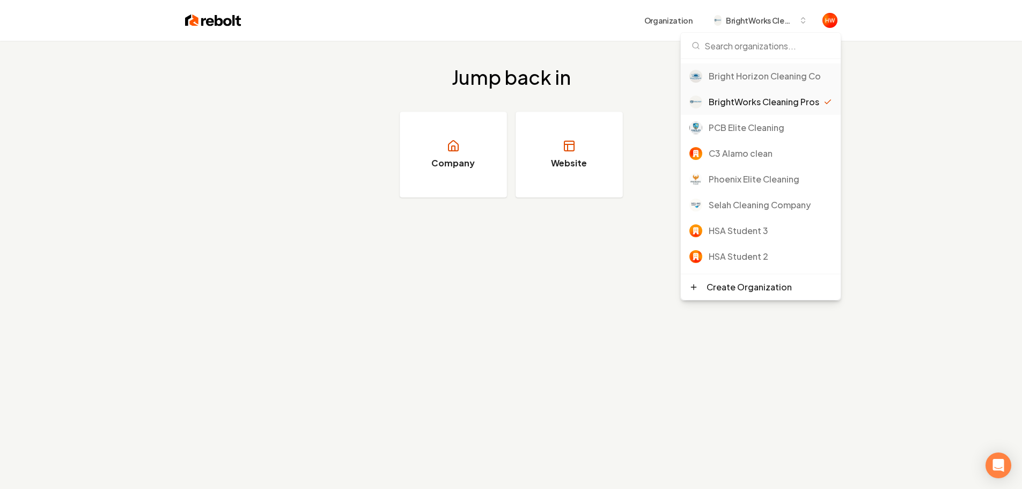
click at [755, 77] on div "Bright Horizon Cleaning Co" at bounding box center [770, 76] width 123 height 13
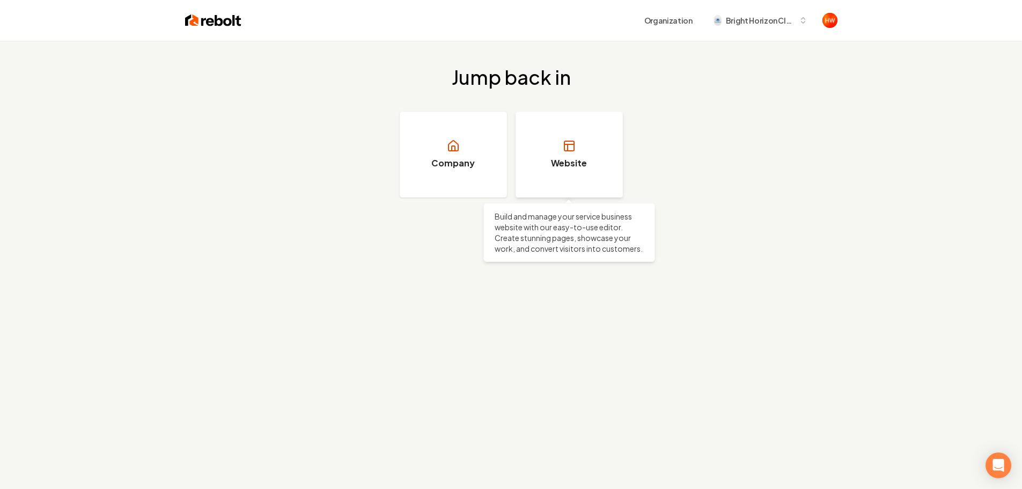
click at [573, 157] on h3 "Website" at bounding box center [569, 163] width 36 height 13
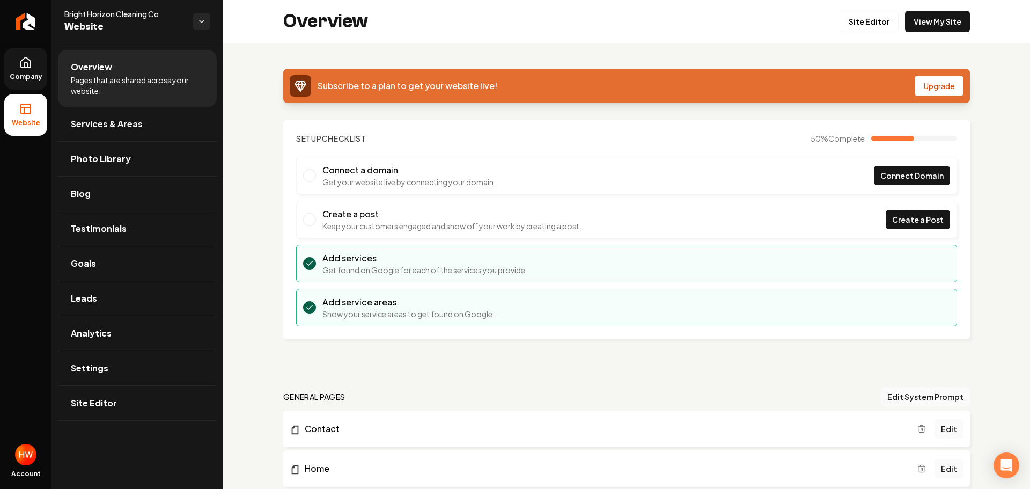
click at [34, 73] on span "Company" at bounding box center [25, 76] width 41 height 9
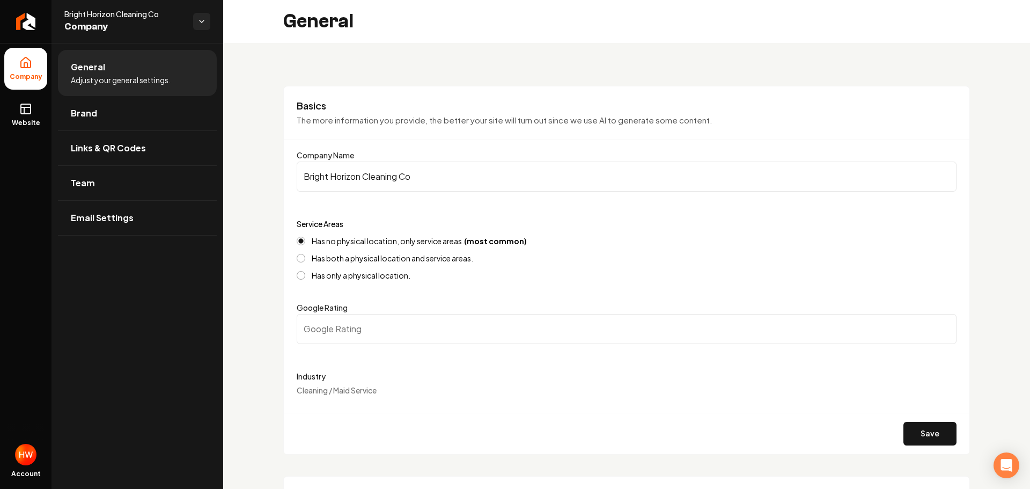
click at [427, 176] on input "Bright Horizon Cleaning Co" at bounding box center [627, 177] width 660 height 30
click at [20, 22] on icon "Return to dashboard" at bounding box center [25, 21] width 17 height 17
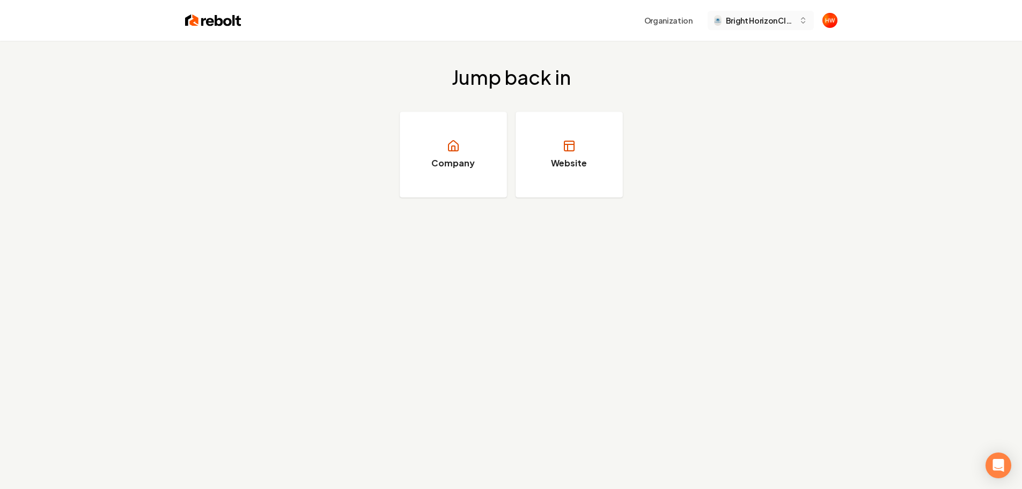
click at [729, 24] on span "Bright Horizon Cleaning Co" at bounding box center [760, 20] width 69 height 11
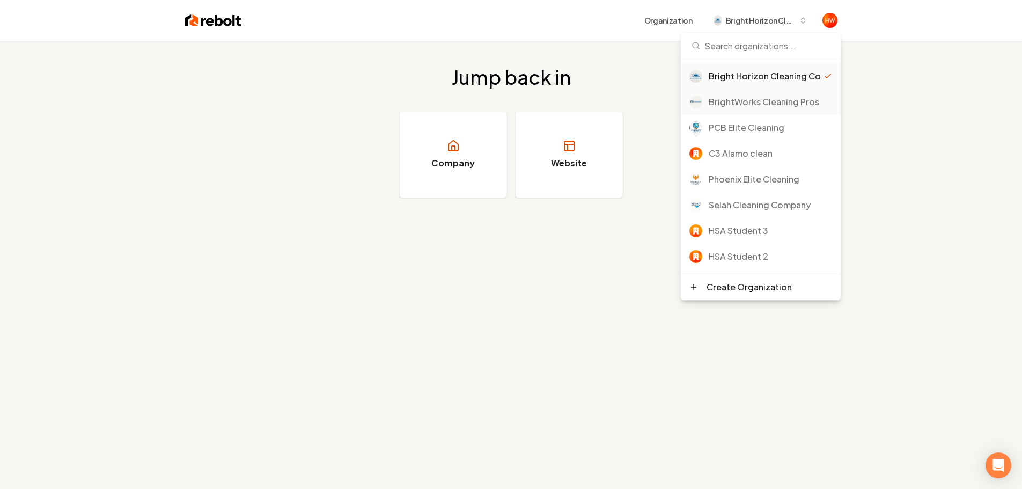
click at [753, 108] on div "BrightWorks Cleaning Pros" at bounding box center [770, 102] width 123 height 13
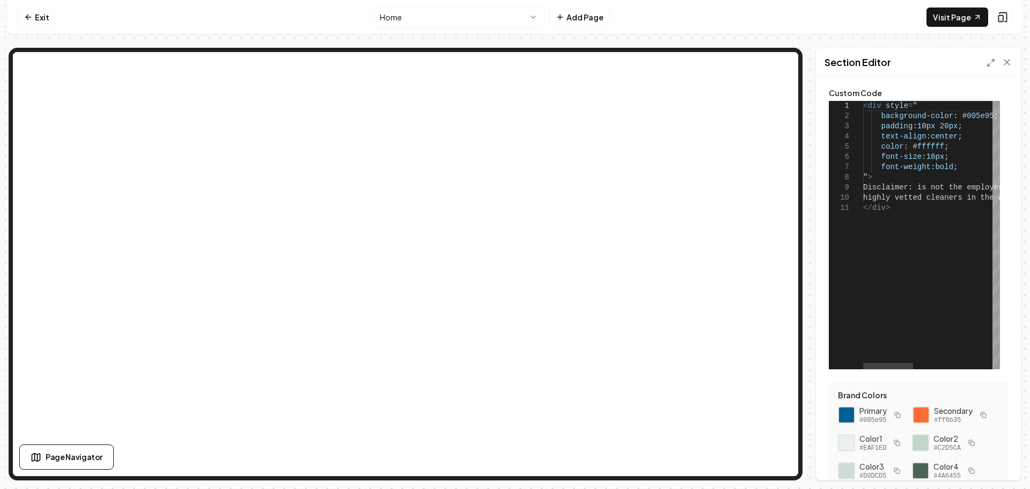
click at [916, 192] on div "< div style = " background-color : # 005e95 ; padding : 10px 20px ; text-align …" at bounding box center [1041, 235] width 354 height 268
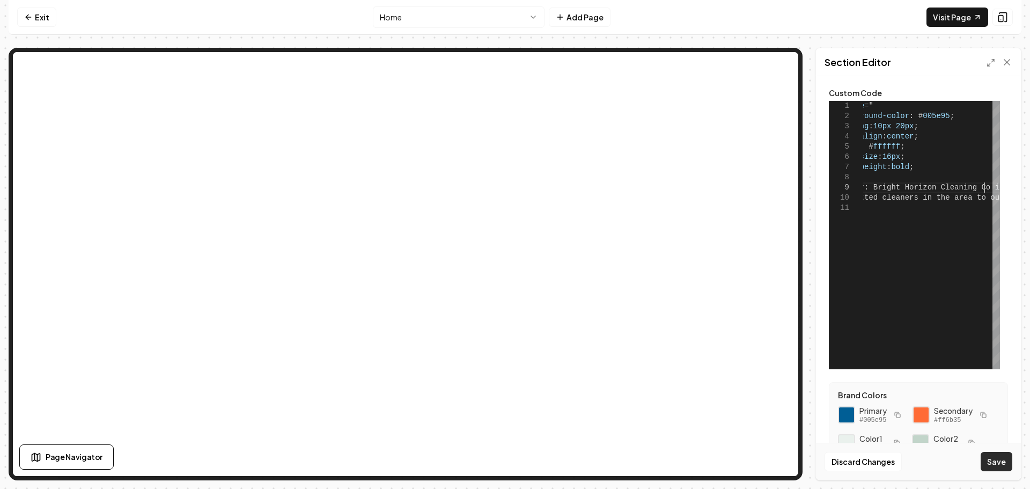
type textarea "**********"
click at [995, 458] on button "Save" at bounding box center [997, 461] width 32 height 19
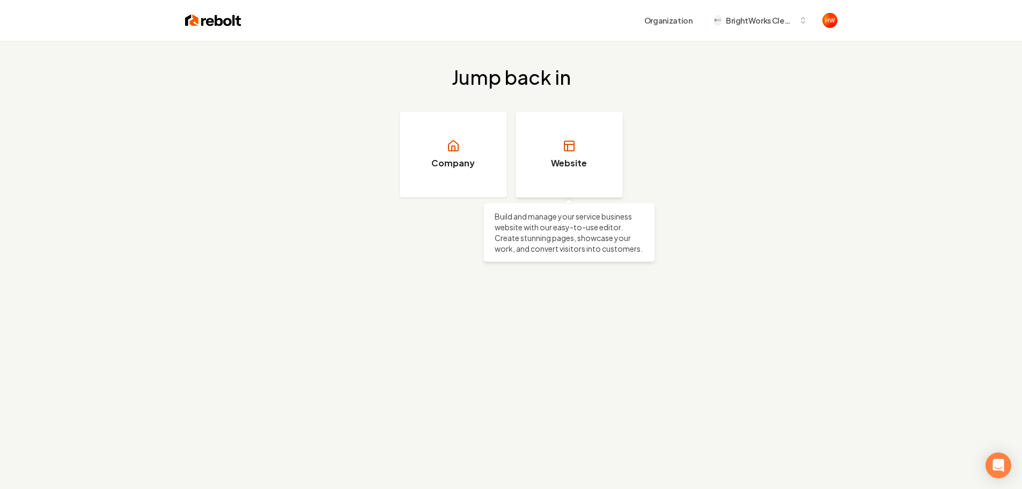
click at [551, 129] on link "Website" at bounding box center [569, 155] width 107 height 86
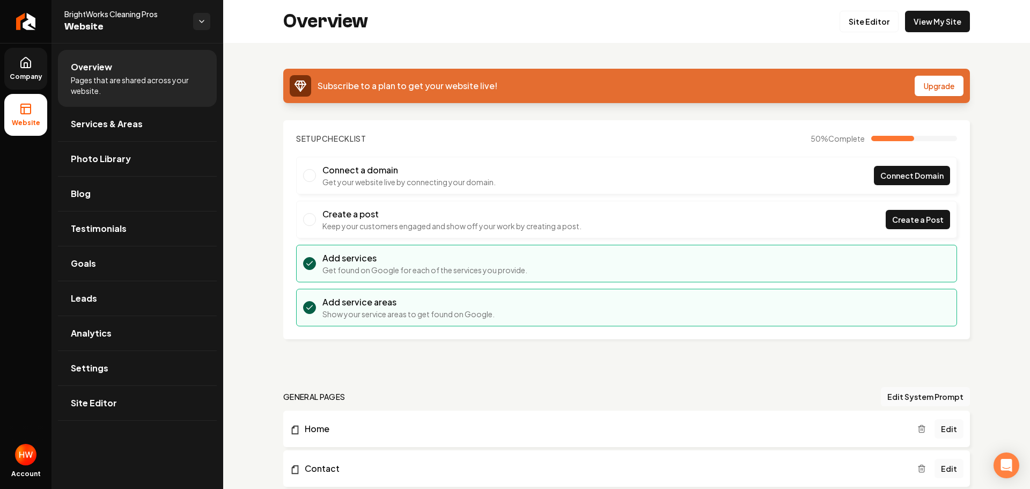
click at [25, 72] on span "Company" at bounding box center [25, 76] width 41 height 9
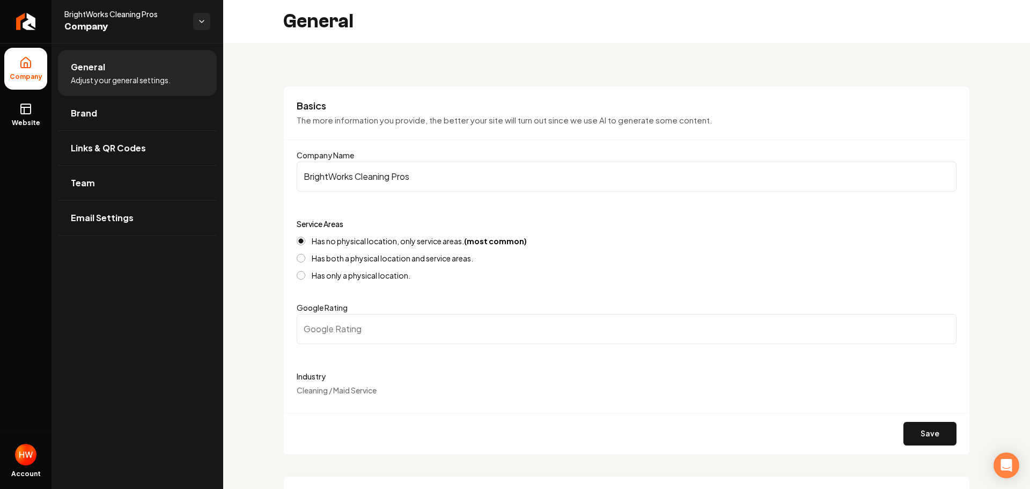
click at [400, 178] on input "BrightWorks Cleaning Pros" at bounding box center [627, 177] width 660 height 30
click at [23, 20] on icon "Return to dashboard" at bounding box center [23, 22] width 5 height 10
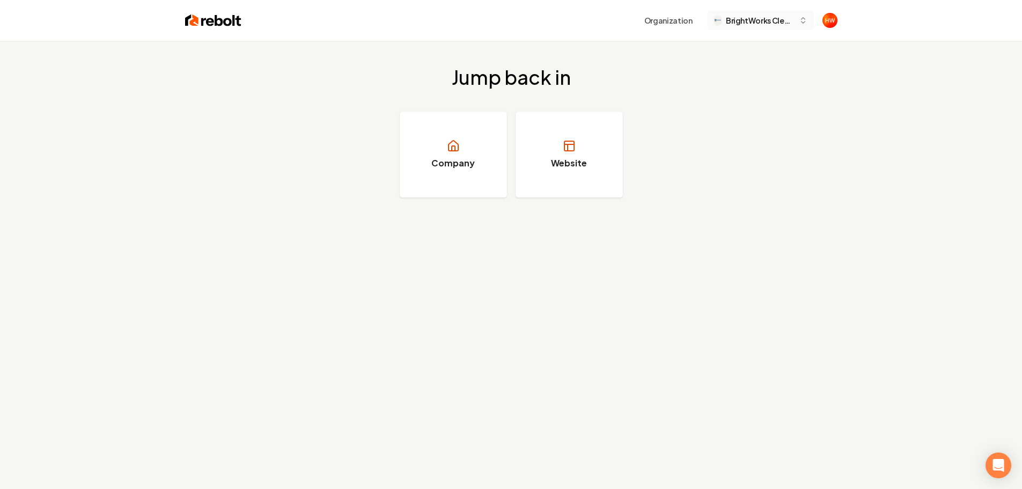
click at [732, 24] on span "BrightWorks Cleaning Pros" at bounding box center [760, 20] width 69 height 11
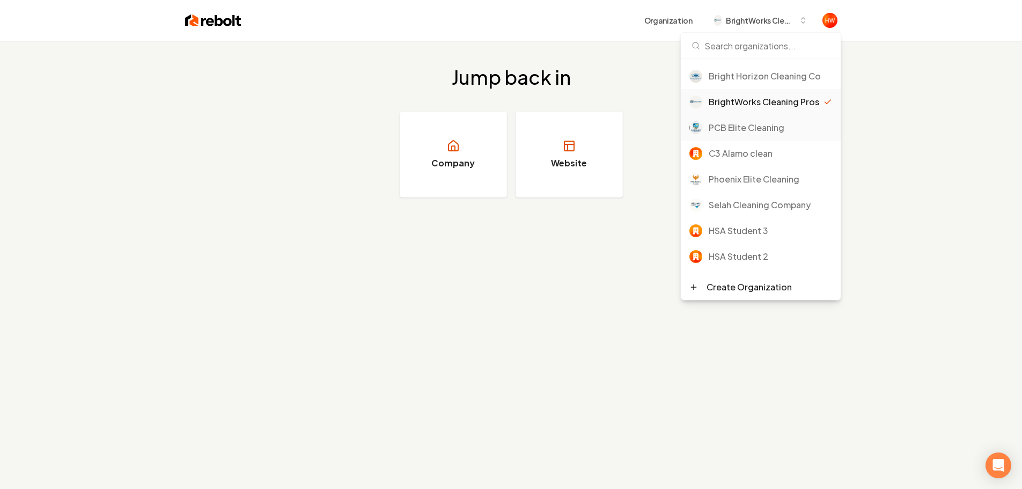
click at [748, 134] on div "PCB Elite Cleaning" at bounding box center [770, 127] width 123 height 13
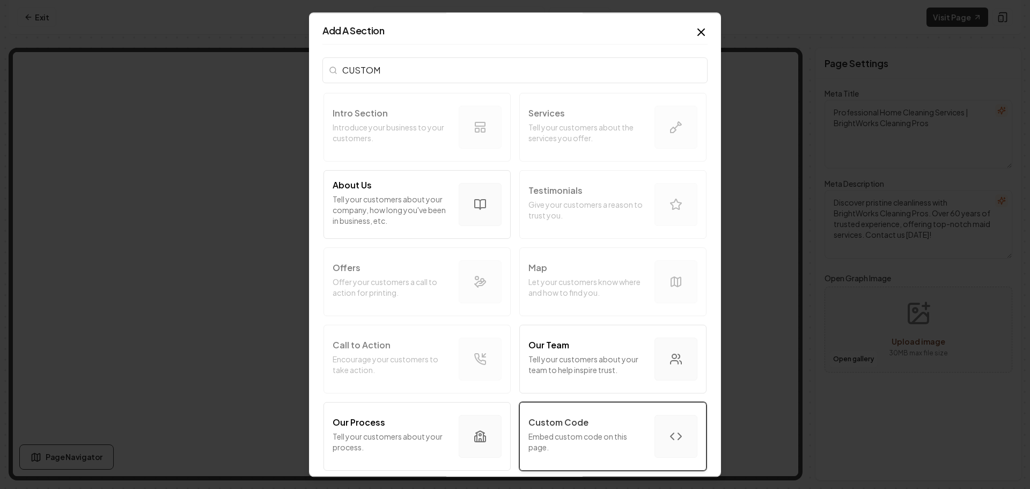
type input "CUSTOM"
click at [583, 428] on div "Custom Code" at bounding box center [588, 422] width 118 height 13
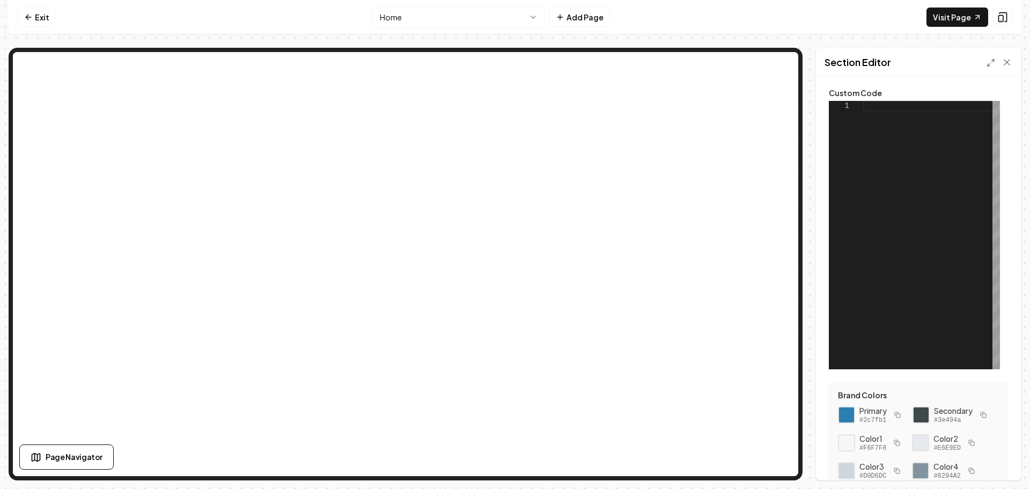
click at [876, 109] on div at bounding box center [932, 235] width 137 height 268
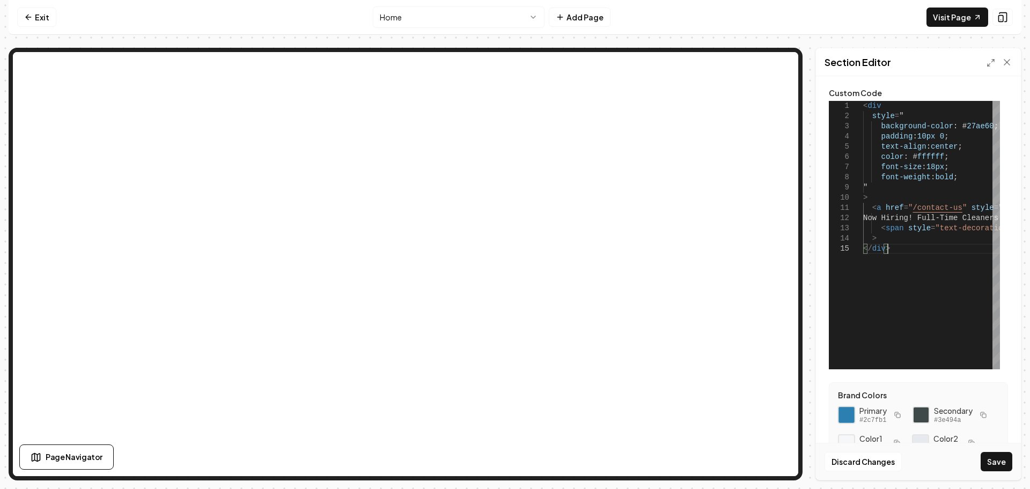
click at [849, 413] on div at bounding box center [847, 415] width 18 height 18
drag, startPoint x: 983, startPoint y: 125, endPoint x: 956, endPoint y: 133, distance: 28.5
click at [956, 133] on div "< div style = " background-color : # 27ae60 ; padding : 10px 0 ; text-align : c…" at bounding box center [1020, 235] width 313 height 268
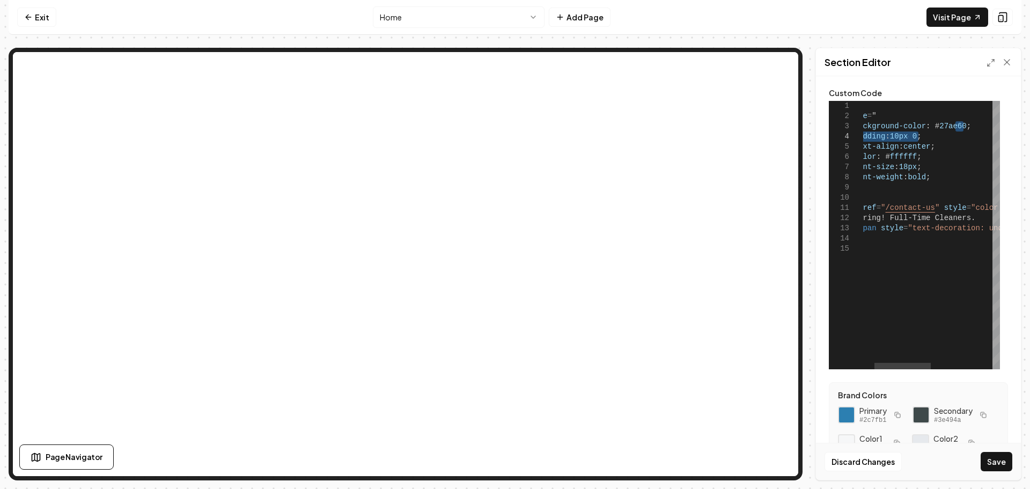
click at [951, 138] on div "< div style = " background-color : # 27ae60 ; text-align : center ; color : # f…" at bounding box center [992, 235] width 313 height 268
drag, startPoint x: 955, startPoint y: 125, endPoint x: 928, endPoint y: 127, distance: 26.9
click at [928, 127] on div "< div style = " background-color : # 27ae60 ; text-align : center ; color : # f…" at bounding box center [992, 235] width 313 height 268
click at [999, 458] on button "Save" at bounding box center [997, 461] width 32 height 19
type textarea "**********"
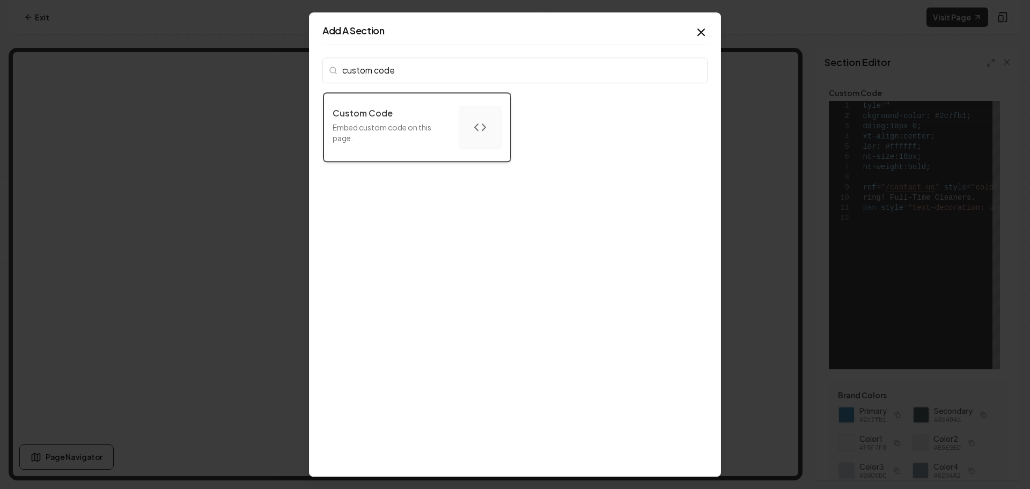
type input "custom code"
click at [393, 143] on p "Embed custom code on this page." at bounding box center [392, 132] width 118 height 21
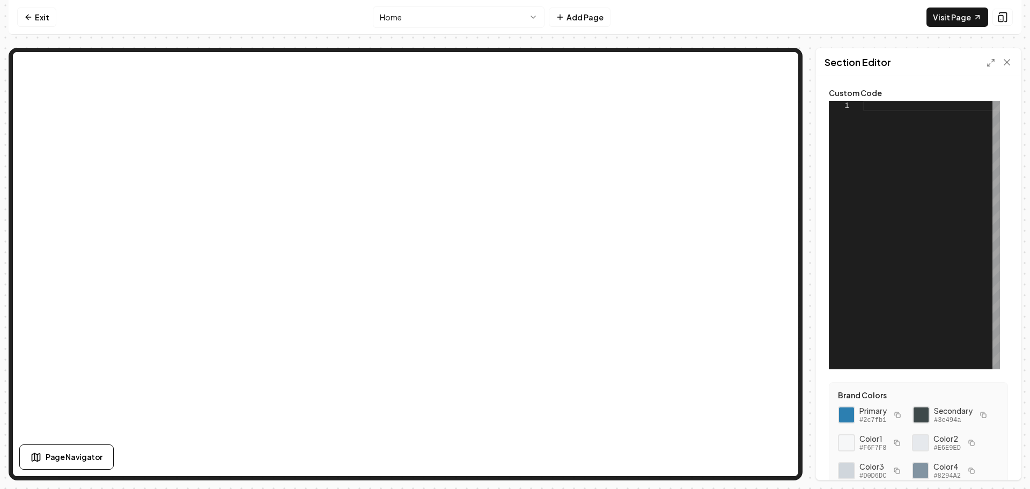
scroll to position [0, 0]
click at [890, 109] on div at bounding box center [932, 235] width 137 height 268
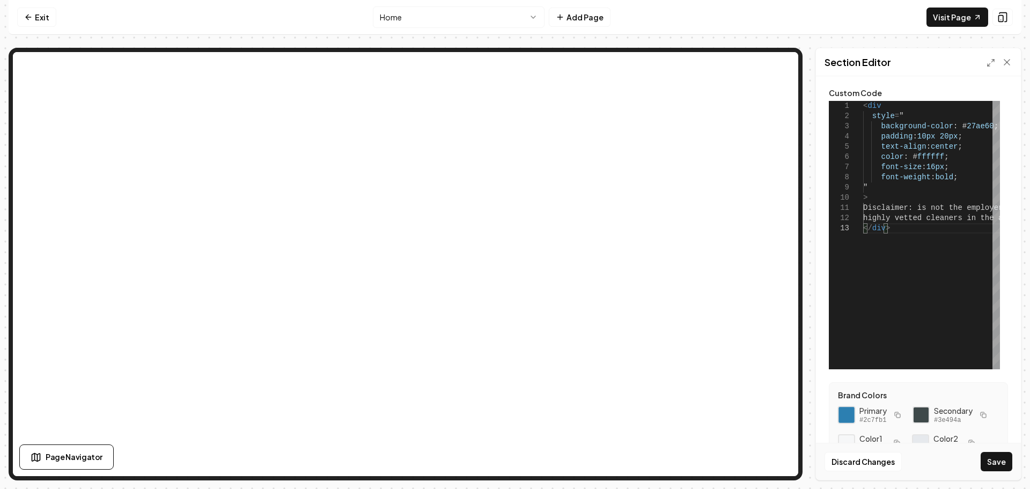
click at [844, 416] on div at bounding box center [847, 415] width 18 height 18
drag, startPoint x: 982, startPoint y: 127, endPoint x: 956, endPoint y: 130, distance: 26.4
click at [956, 130] on div "< div style = " background-color : # 27ae60 ; padding : 10px 20px ; text-align …" at bounding box center [1041, 235] width 354 height 268
click at [999, 465] on button "Save" at bounding box center [997, 461] width 32 height 19
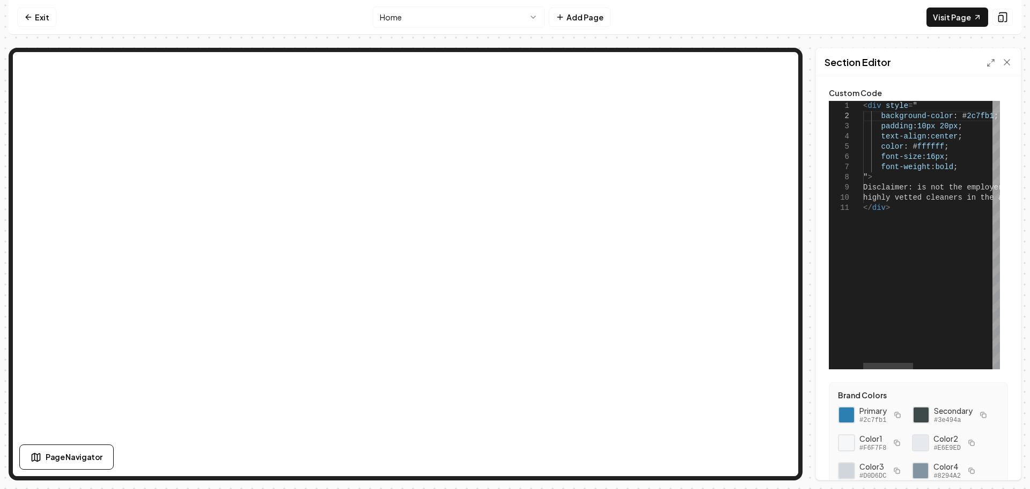
scroll to position [0, 0]
click at [919, 188] on div "< div style = " background-color : # 2c7fb1 ; padding : 10px 20px ; text-align …" at bounding box center [1041, 235] width 354 height 268
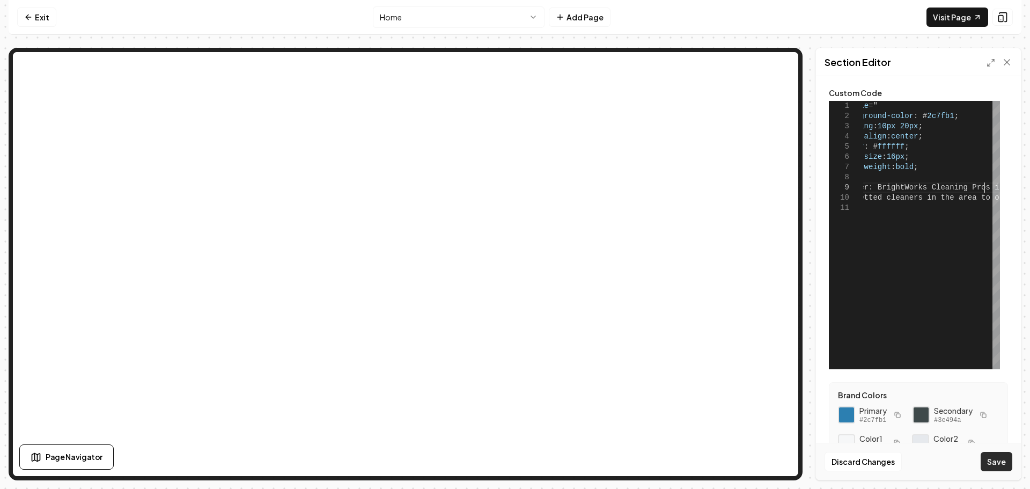
type textarea "**********"
click at [1001, 464] on button "Save" at bounding box center [997, 461] width 32 height 19
click at [586, 19] on button "Add Page" at bounding box center [580, 17] width 62 height 19
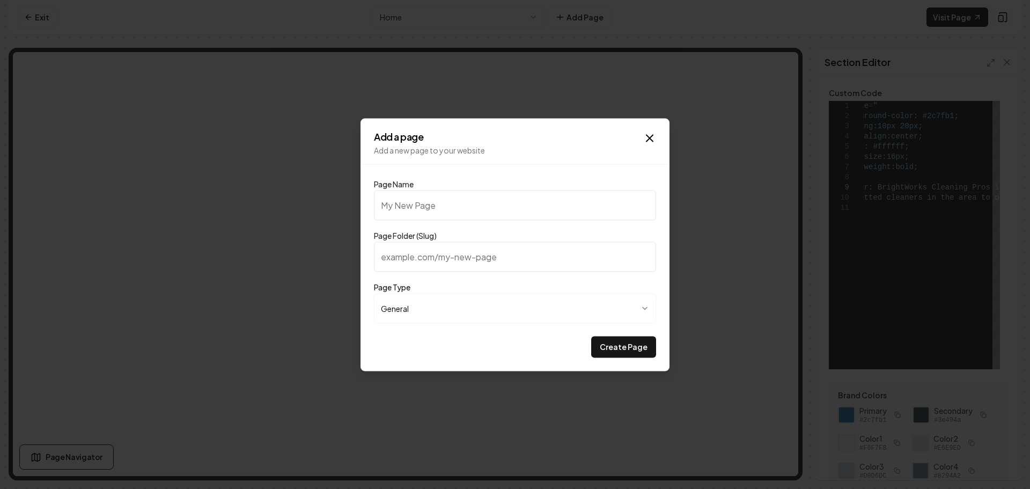
type input "c"
type input "cl"
type input "cle"
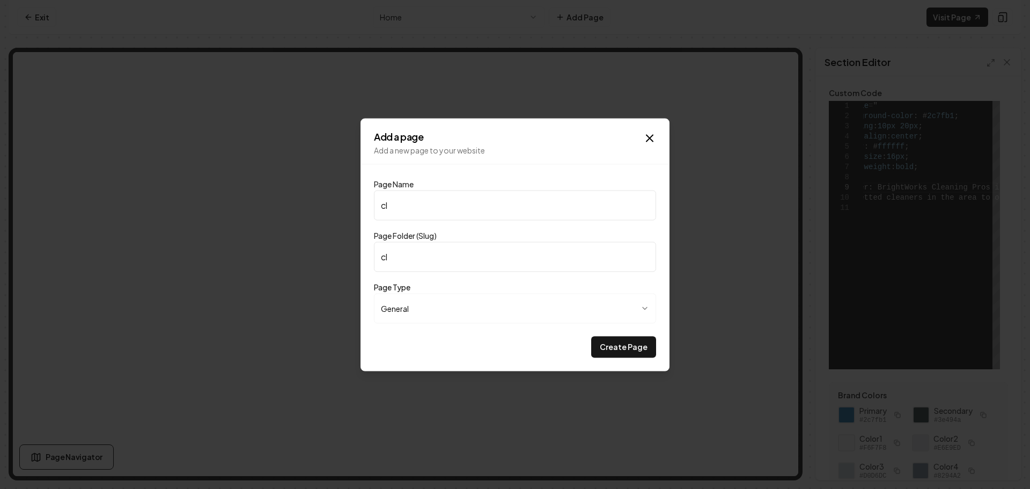
type input "cle"
type input "clea"
type input "Cleaning Checklist"
type input "cleaning-checklist"
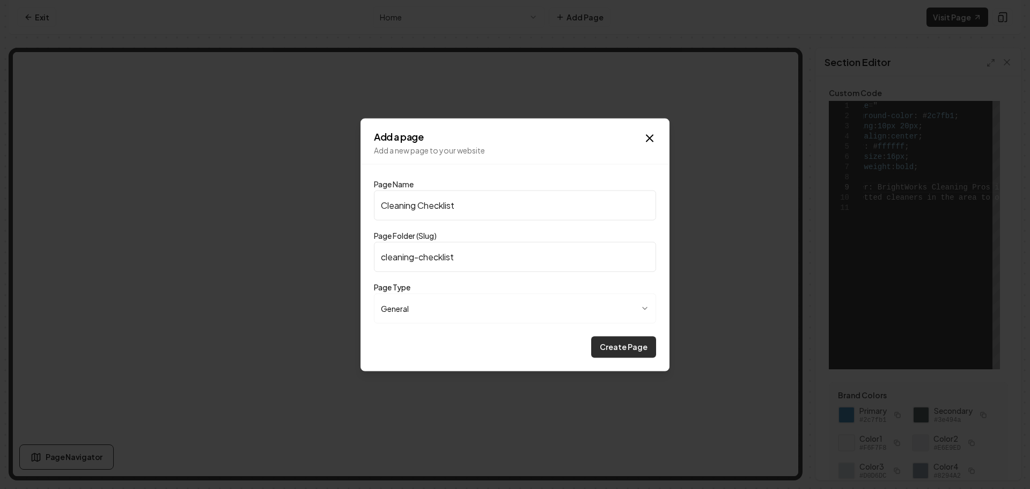
click at [615, 347] on button "Create Page" at bounding box center [623, 346] width 65 height 21
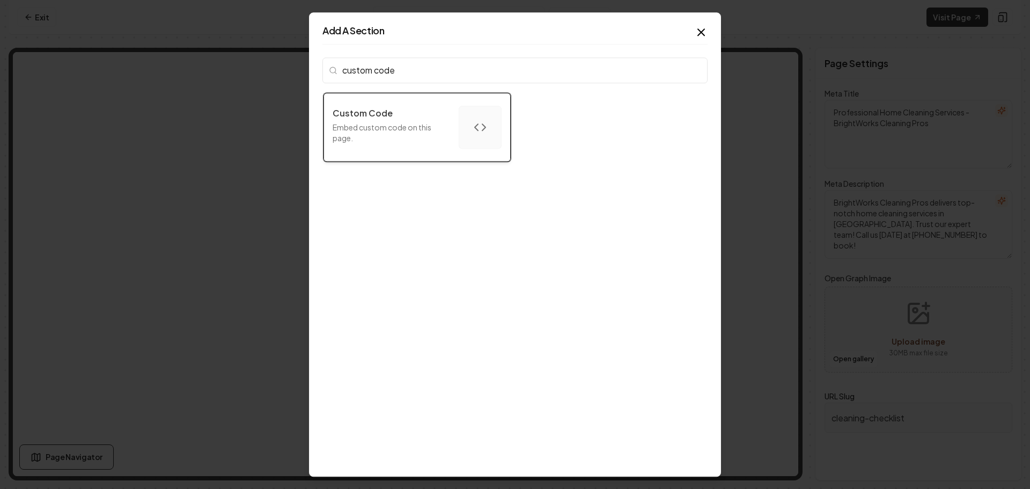
type input "custom code"
click at [393, 140] on p "Embed custom code on this page." at bounding box center [392, 132] width 118 height 21
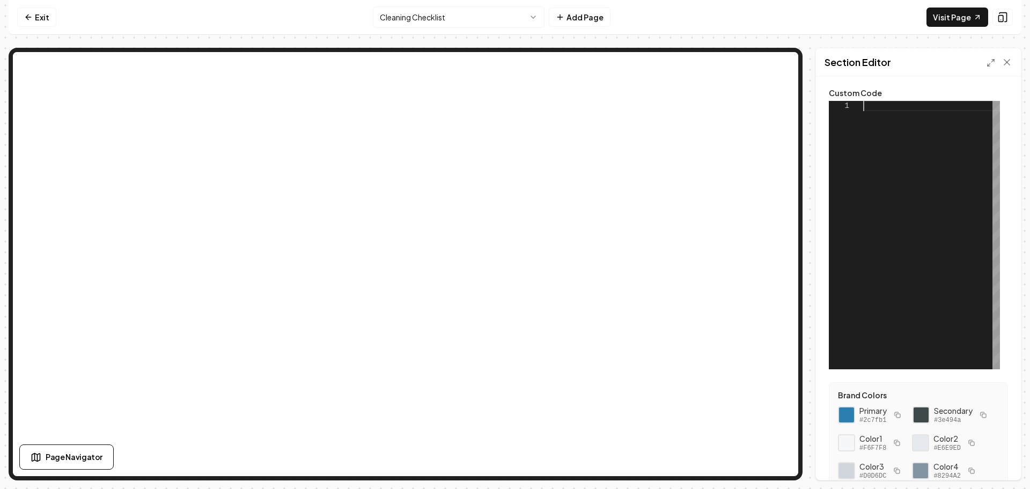
click at [872, 110] on div at bounding box center [932, 235] width 137 height 268
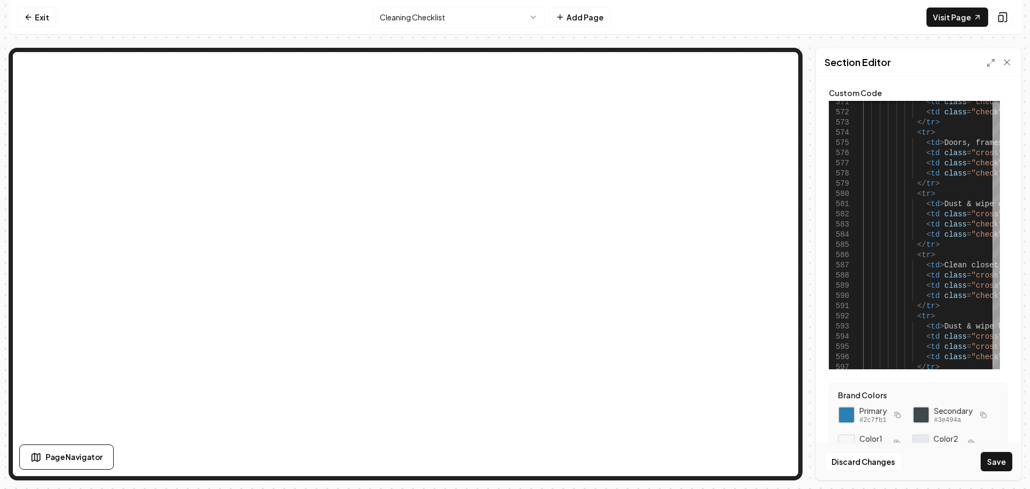
click at [987, 57] on div at bounding box center [1000, 62] width 26 height 11
click at [988, 60] on icon at bounding box center [991, 63] width 9 height 9
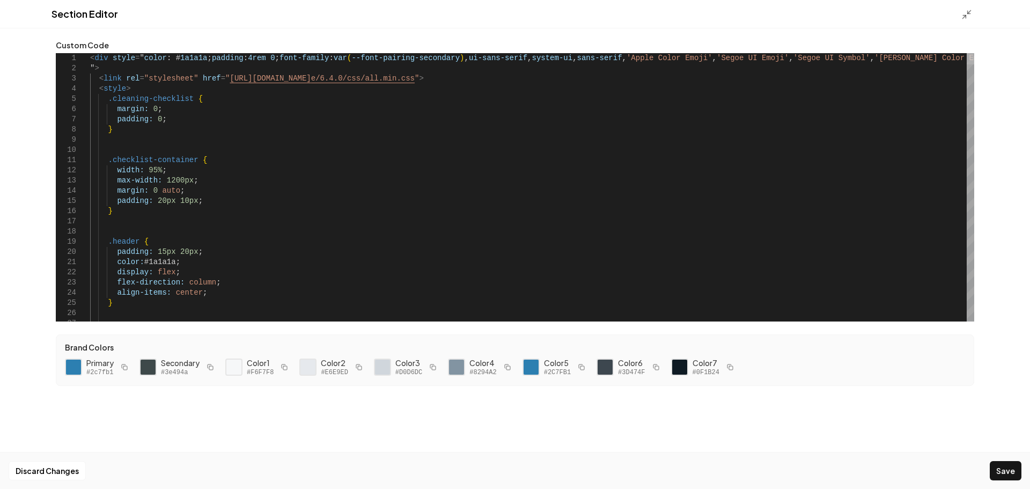
click at [975, 53] on div at bounding box center [971, 58] width 8 height 11
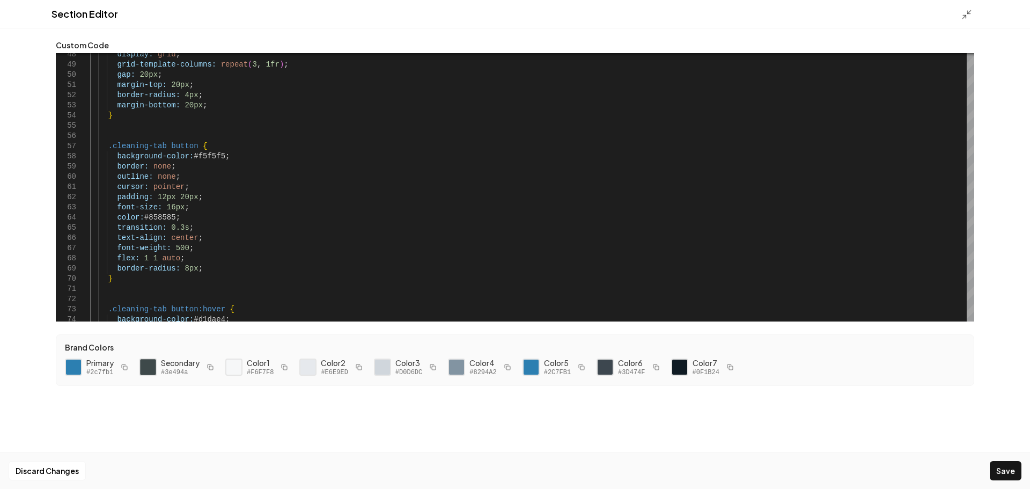
click at [149, 365] on div at bounding box center [148, 367] width 18 height 18
drag, startPoint x: 218, startPoint y: 155, endPoint x: 190, endPoint y: 156, distance: 28.5
drag, startPoint x: 173, startPoint y: 215, endPoint x: 151, endPoint y: 214, distance: 22.1
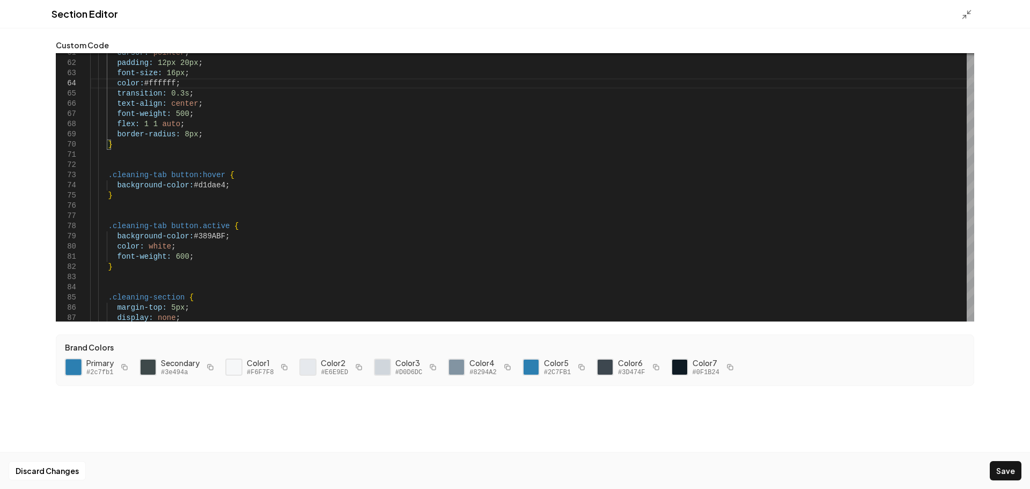
click at [71, 369] on div at bounding box center [73, 367] width 18 height 18
drag, startPoint x: 218, startPoint y: 185, endPoint x: 190, endPoint y: 188, distance: 28.1
drag, startPoint x: 218, startPoint y: 233, endPoint x: 191, endPoint y: 233, distance: 27.4
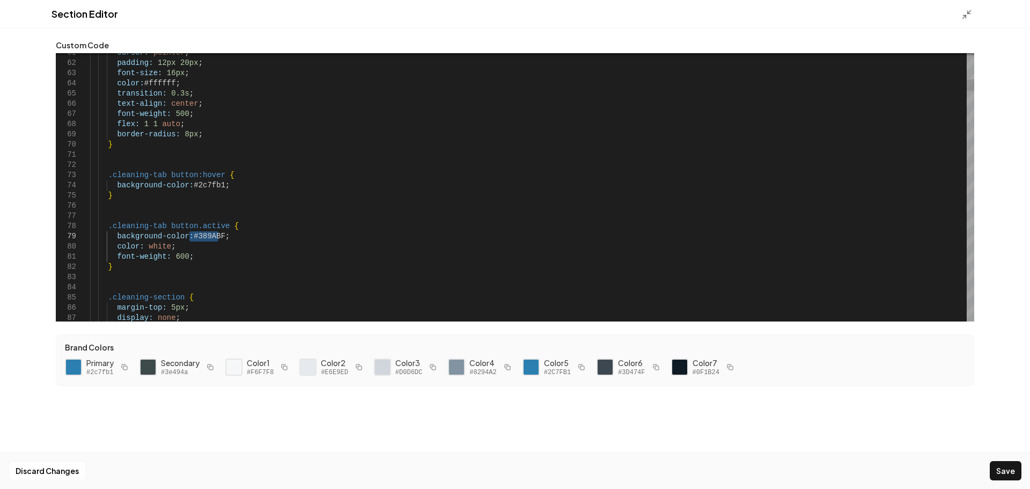
type textarea "**********"
click at [1012, 475] on button "Save" at bounding box center [1006, 470] width 32 height 19
click at [964, 13] on icon at bounding box center [967, 14] width 11 height 11
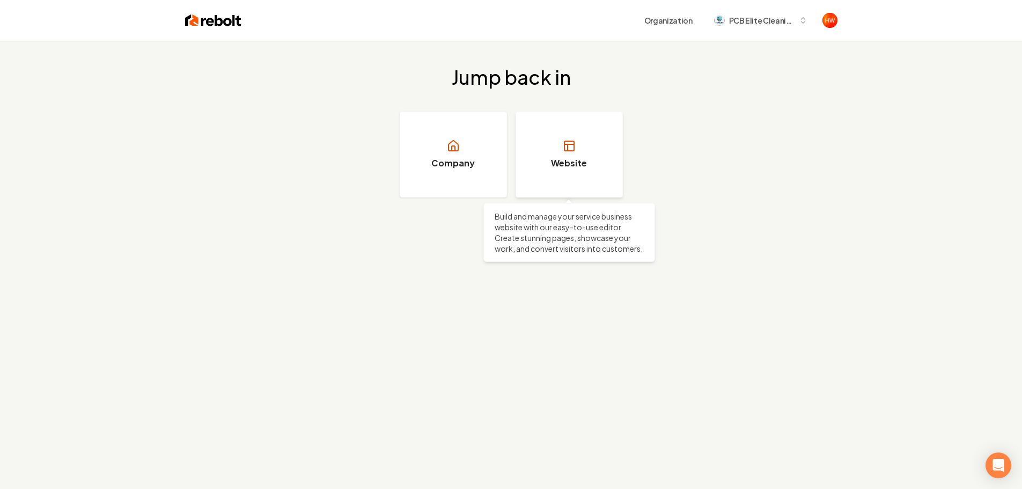
click at [589, 136] on link "Website" at bounding box center [569, 155] width 107 height 86
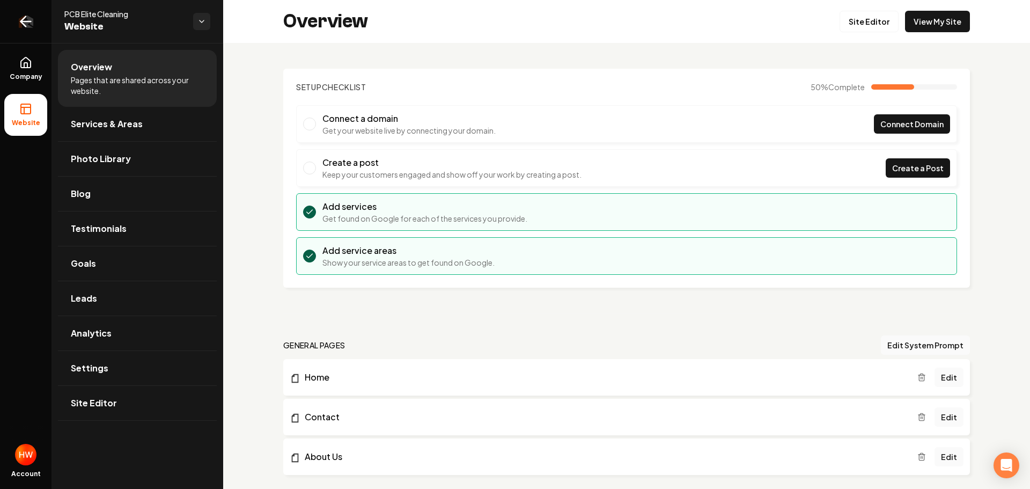
click at [19, 19] on icon "Return to dashboard" at bounding box center [25, 21] width 17 height 17
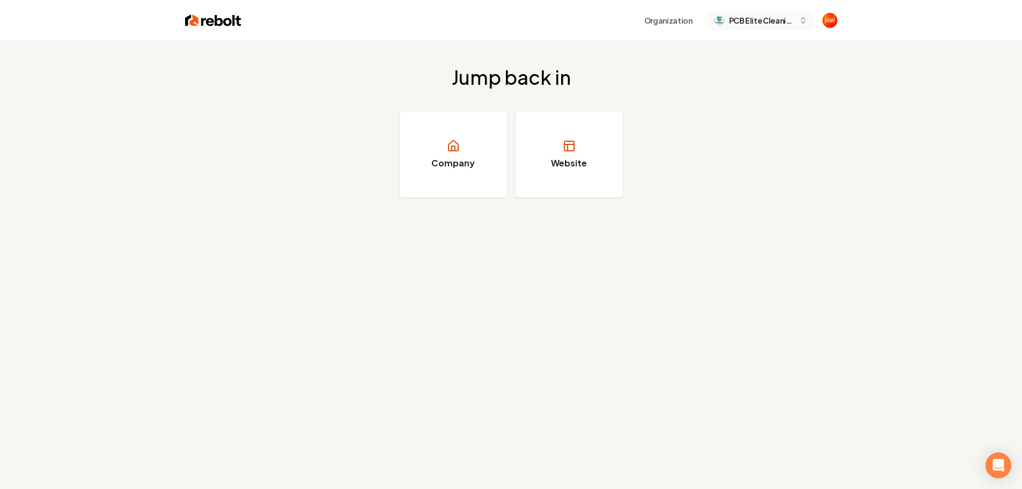
click at [745, 23] on span "PCB Elite Cleaning" at bounding box center [761, 20] width 65 height 11
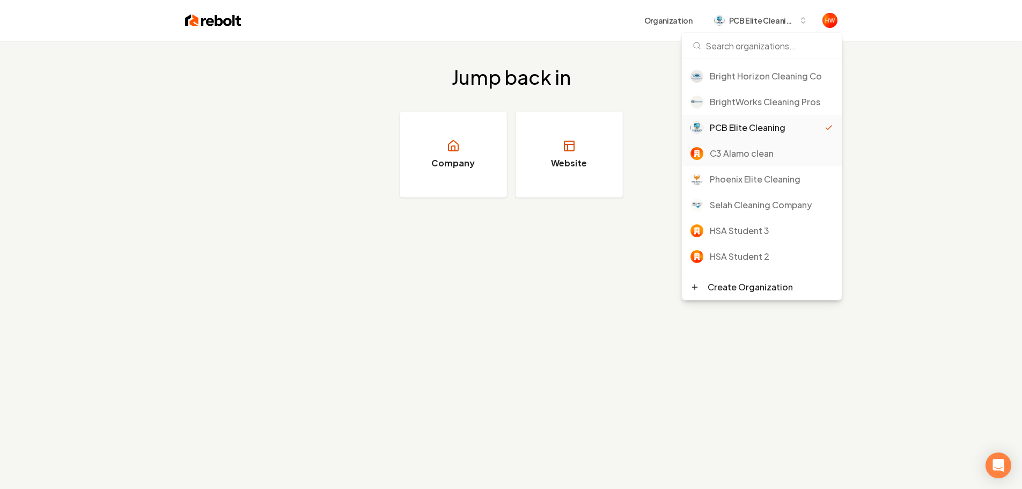
click at [749, 149] on div "C3 Alamo clean" at bounding box center [771, 153] width 123 height 13
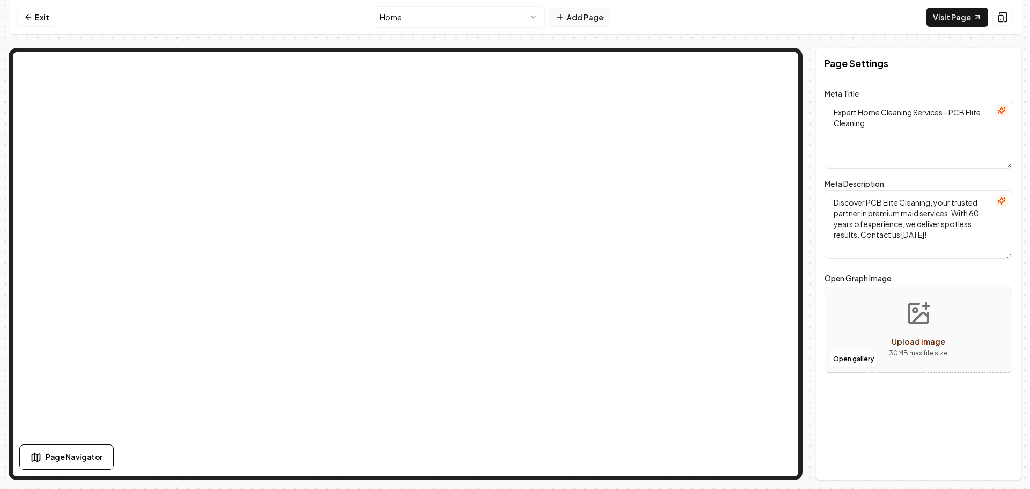
click at [577, 14] on button "Add Page" at bounding box center [580, 17] width 62 height 19
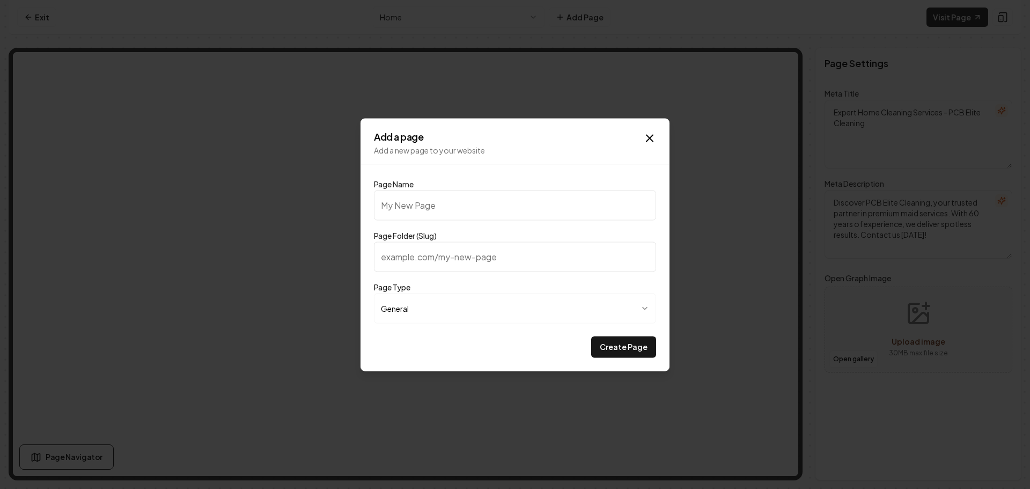
type input "c"
type input "Cleaning Checklist"
type input "cleaning-checklist"
click at [616, 346] on button "Create Page" at bounding box center [623, 346] width 65 height 21
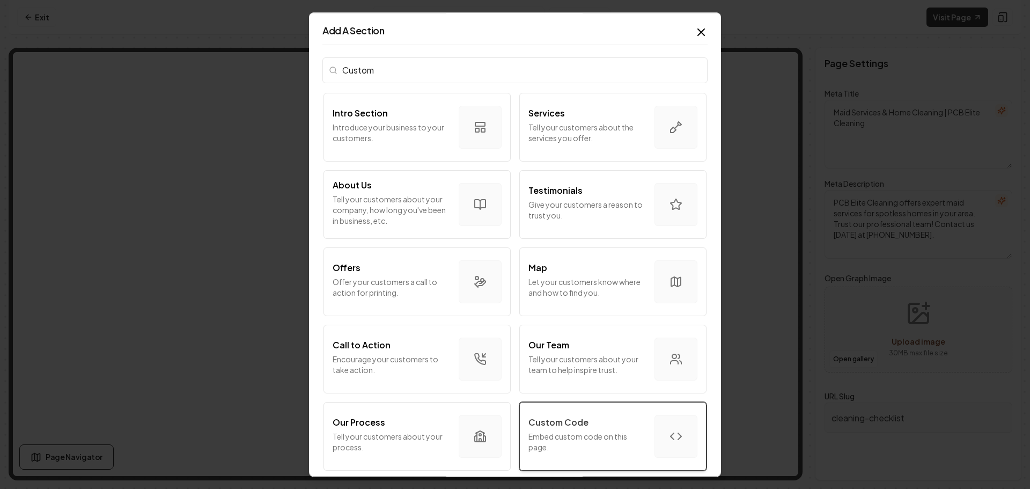
type input "Custom"
click at [559, 429] on div "Custom Code Embed custom code on this page." at bounding box center [588, 436] width 118 height 41
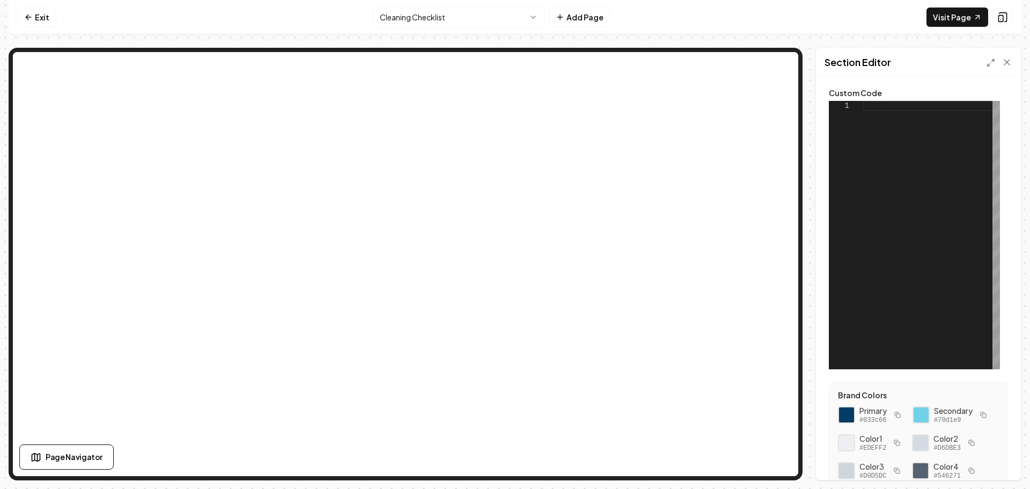
click at [876, 111] on div at bounding box center [932, 235] width 137 height 268
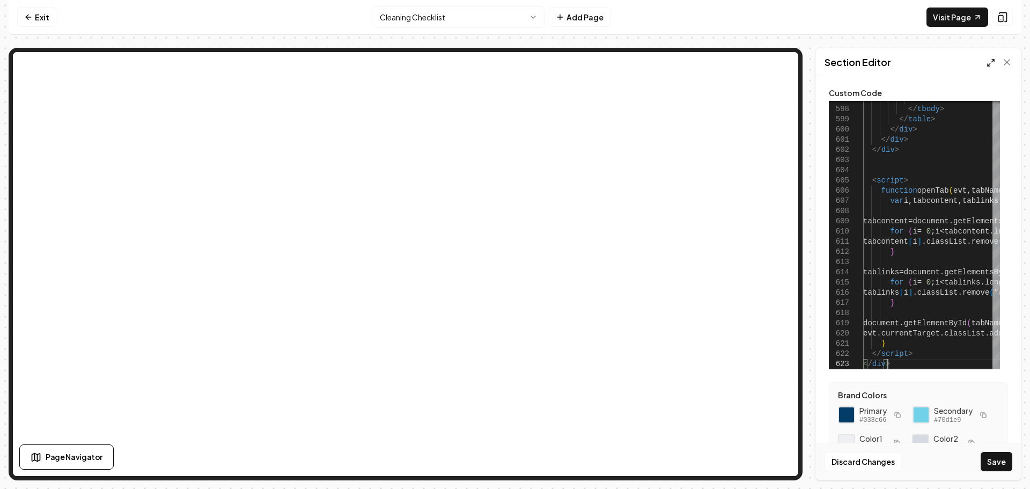
click at [989, 63] on icon at bounding box center [991, 63] width 9 height 9
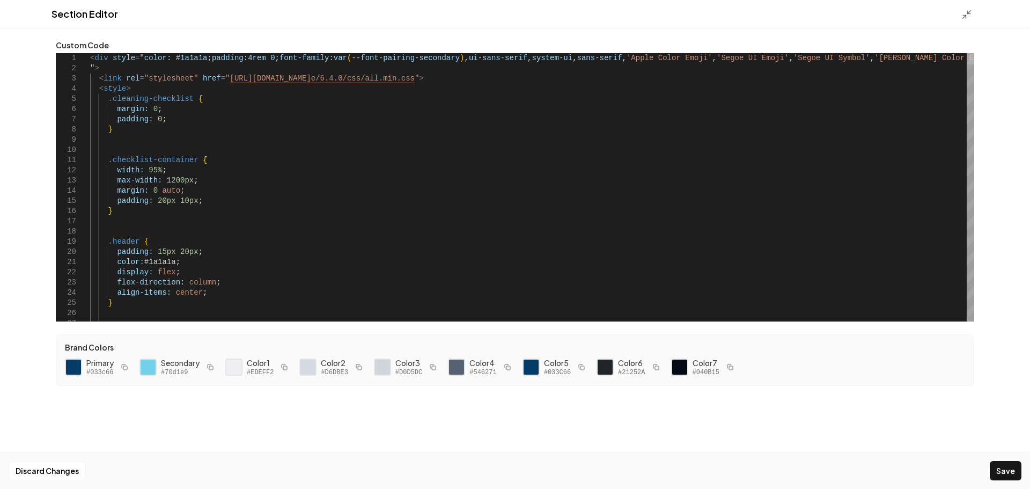
click at [975, 53] on div at bounding box center [971, 58] width 8 height 11
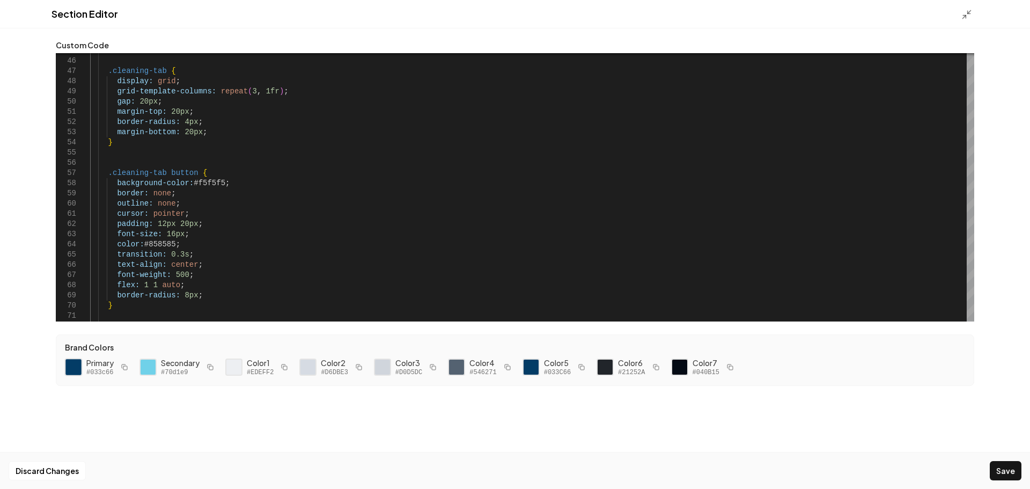
click at [72, 364] on div at bounding box center [73, 367] width 18 height 18
drag, startPoint x: 218, startPoint y: 182, endPoint x: 189, endPoint y: 185, distance: 29.1
drag, startPoint x: 172, startPoint y: 244, endPoint x: 149, endPoint y: 245, distance: 23.1
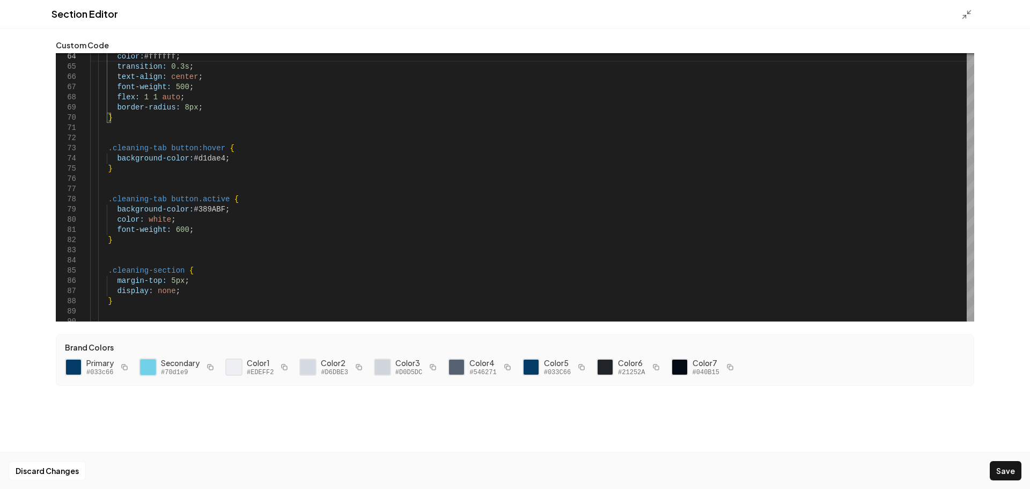
click at [149, 364] on div at bounding box center [148, 367] width 18 height 18
drag, startPoint x: 218, startPoint y: 159, endPoint x: 191, endPoint y: 161, distance: 27.4
drag, startPoint x: 218, startPoint y: 209, endPoint x: 191, endPoint y: 211, distance: 28.0
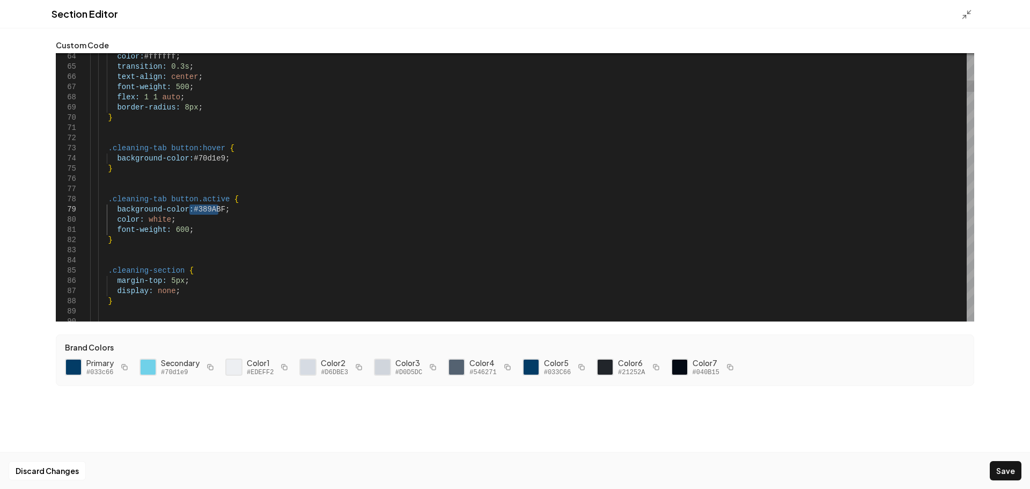
type textarea "**********"
click at [1004, 471] on button "Save" at bounding box center [1006, 470] width 32 height 19
click at [966, 14] on icon at bounding box center [967, 14] width 11 height 11
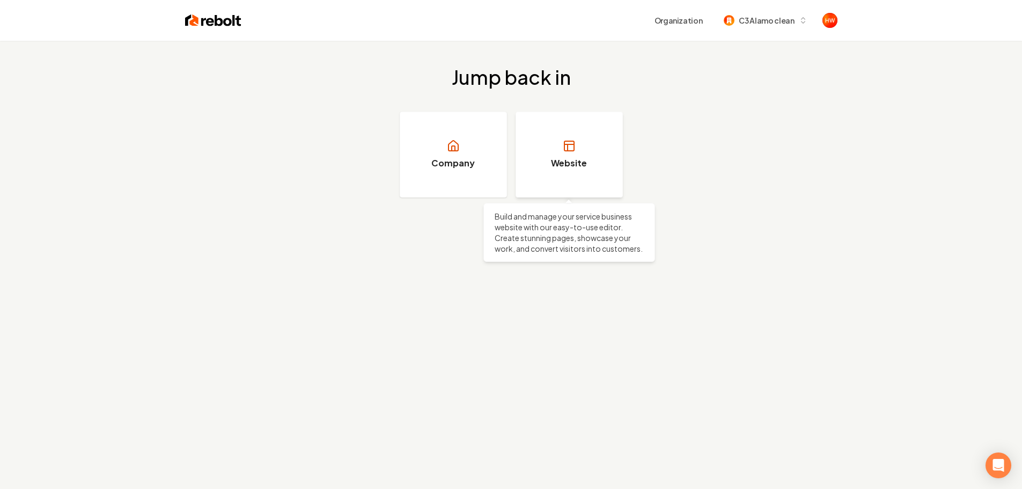
click at [576, 151] on link "Website" at bounding box center [569, 155] width 107 height 86
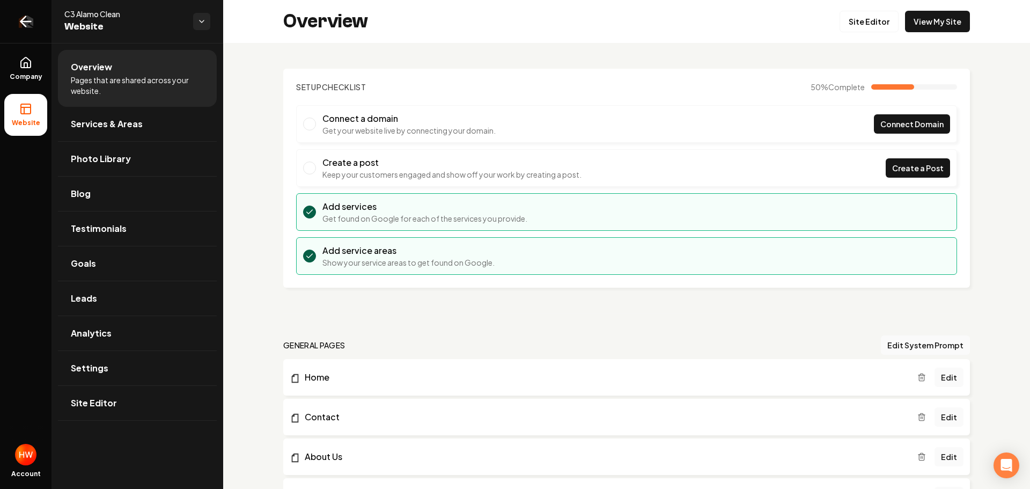
click at [32, 28] on icon "Return to dashboard" at bounding box center [25, 21] width 17 height 17
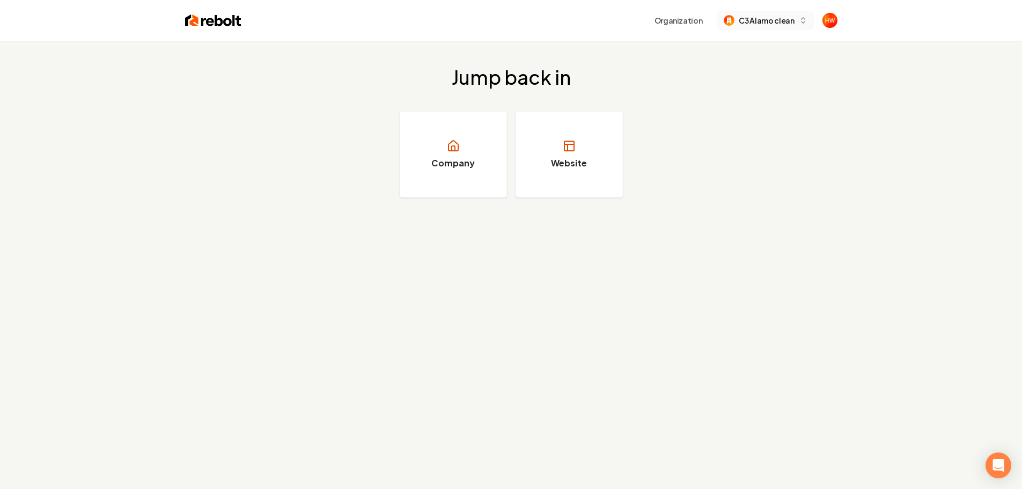
click at [767, 21] on span "C3 Alamo clean" at bounding box center [766, 20] width 55 height 11
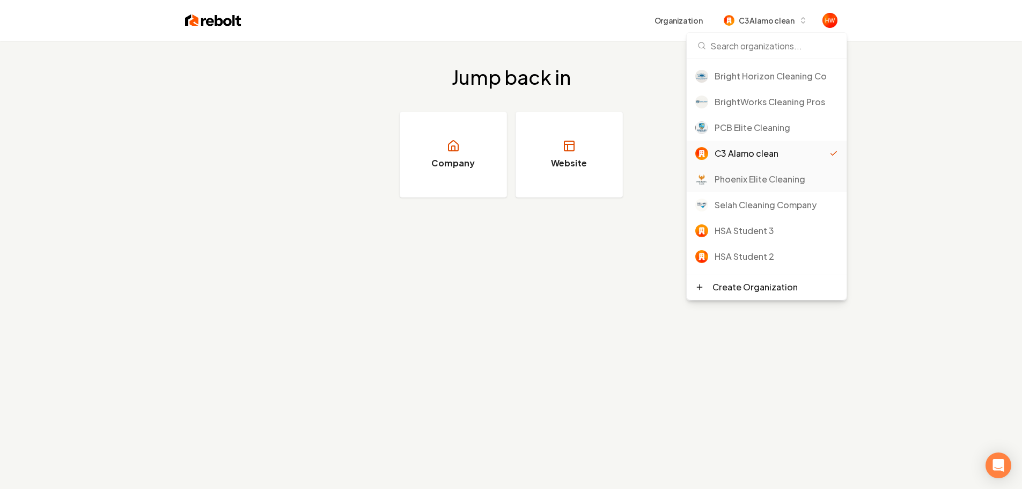
click at [765, 181] on div "Phoenix Elite Cleaning" at bounding box center [776, 179] width 123 height 13
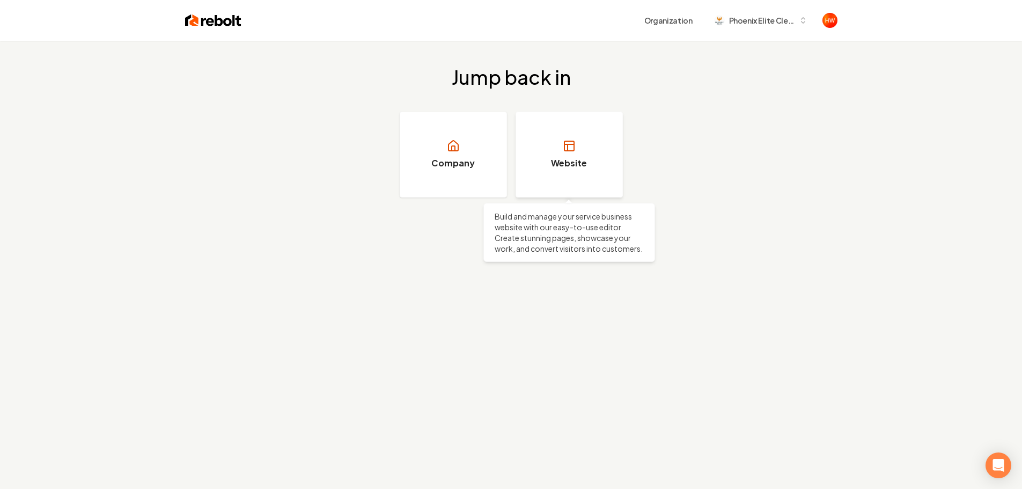
click at [584, 148] on link "Website" at bounding box center [569, 155] width 107 height 86
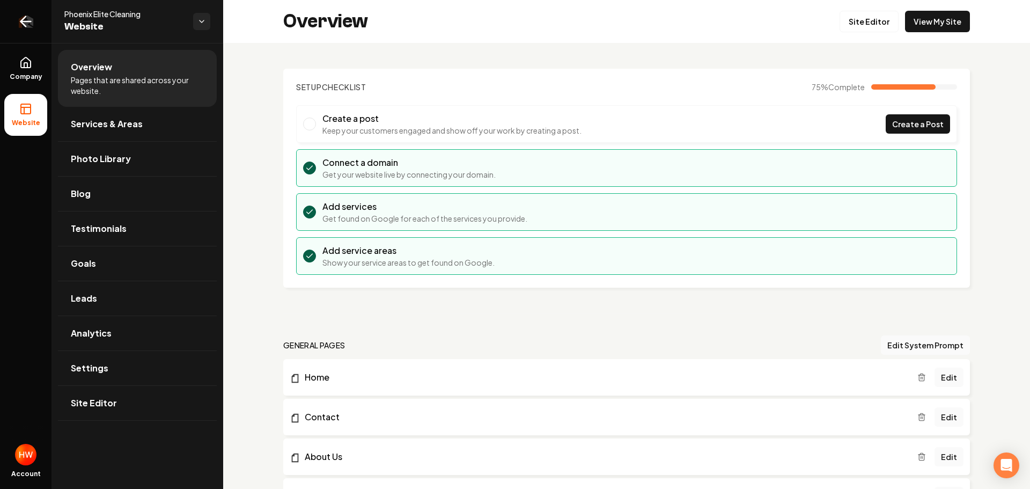
click at [31, 30] on link "Return to dashboard" at bounding box center [26, 21] width 52 height 43
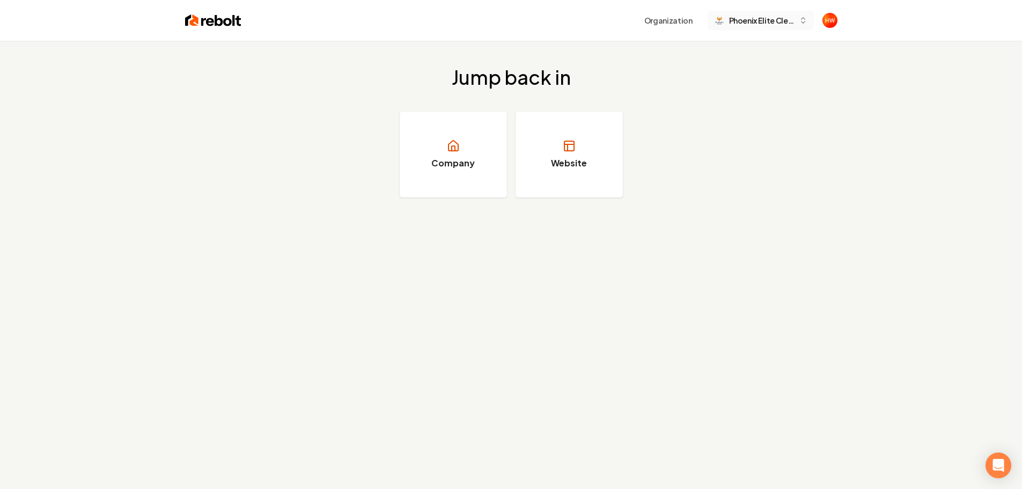
click at [761, 26] on button "Phoenix Elite Cleaning" at bounding box center [761, 20] width 106 height 19
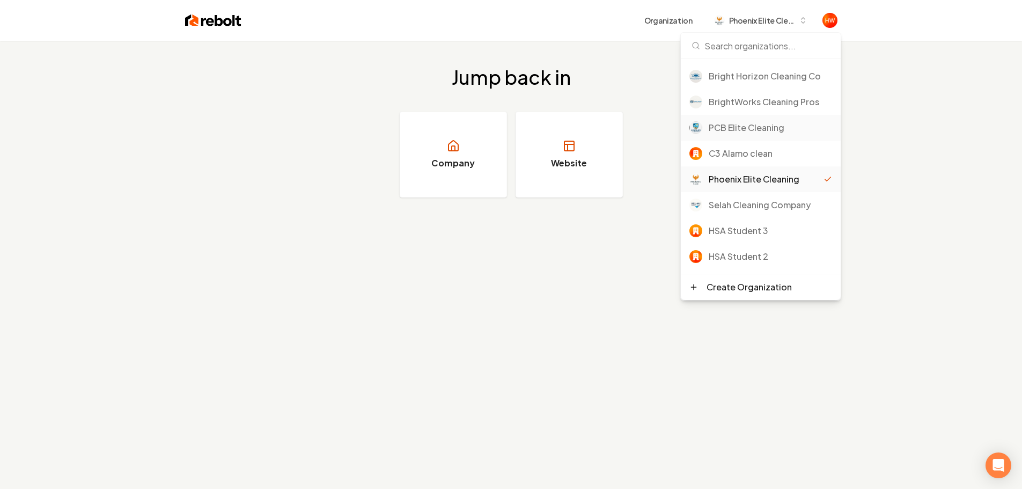
scroll to position [52, 0]
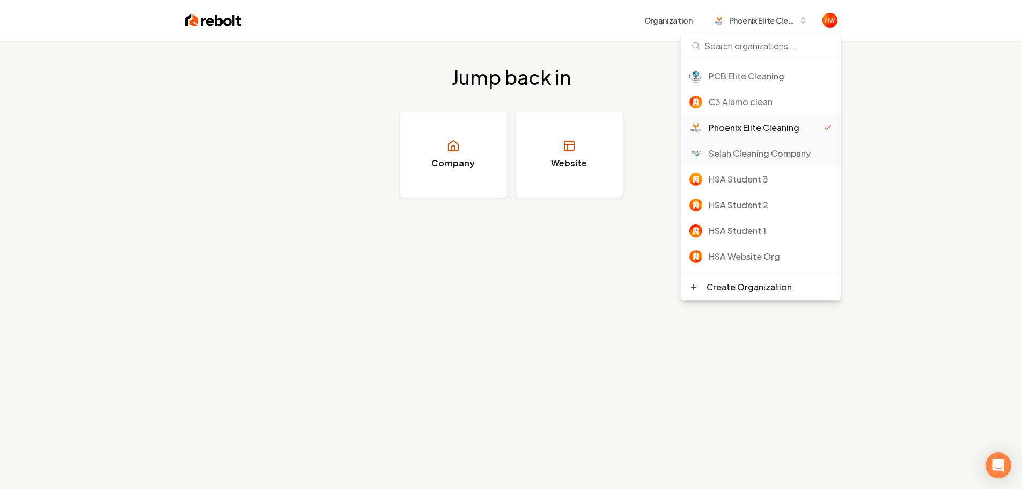
click at [751, 155] on div "Selah Cleaning Company" at bounding box center [770, 153] width 123 height 13
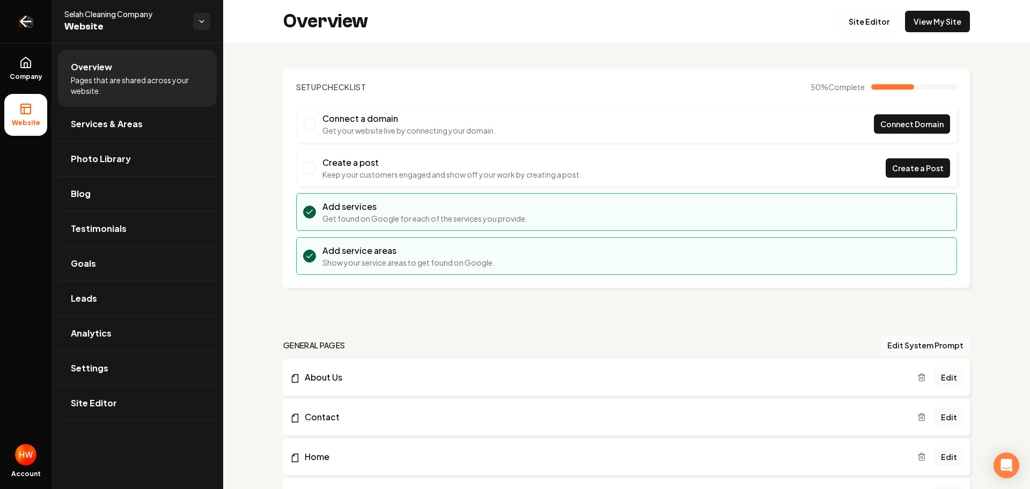
click at [30, 26] on icon "Return to dashboard" at bounding box center [25, 21] width 17 height 17
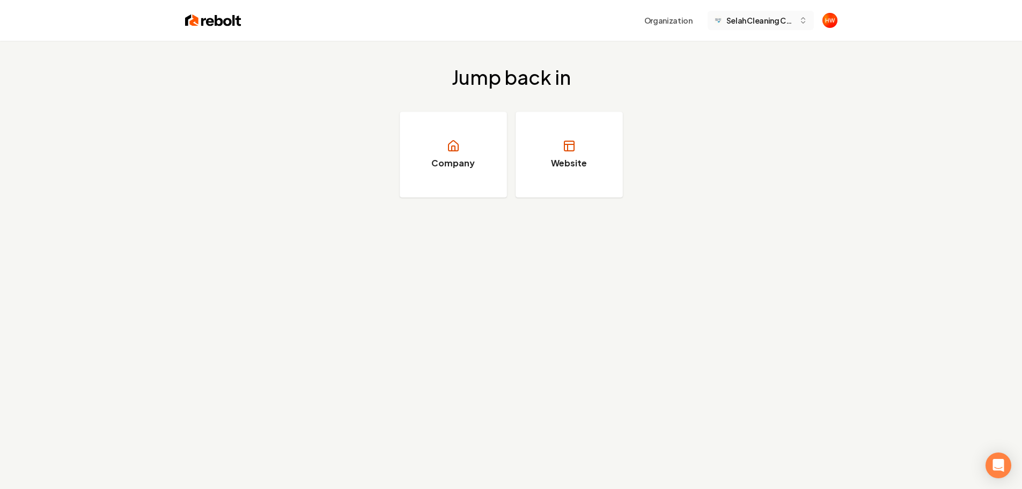
click at [748, 20] on span "Selah Cleaning Company" at bounding box center [761, 20] width 68 height 11
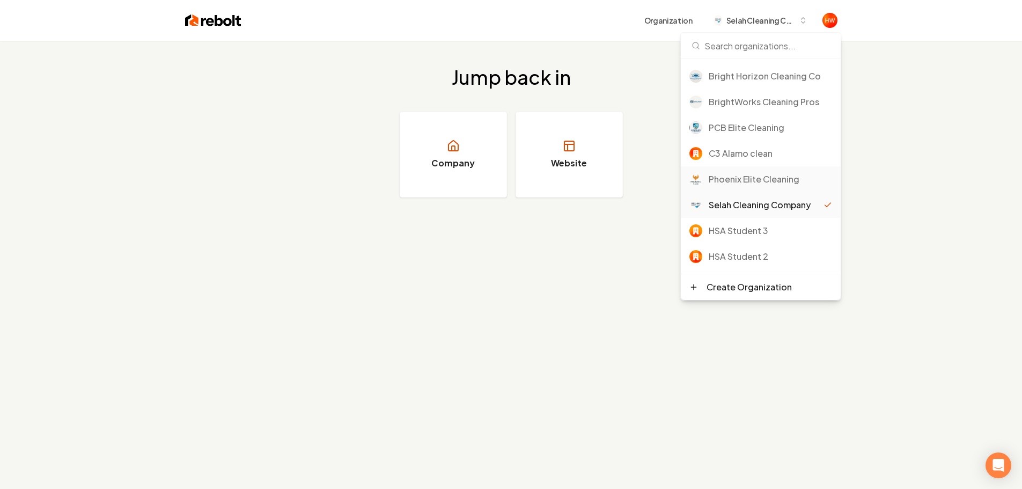
click at [754, 180] on div "Phoenix Elite Cleaning" at bounding box center [770, 179] width 123 height 13
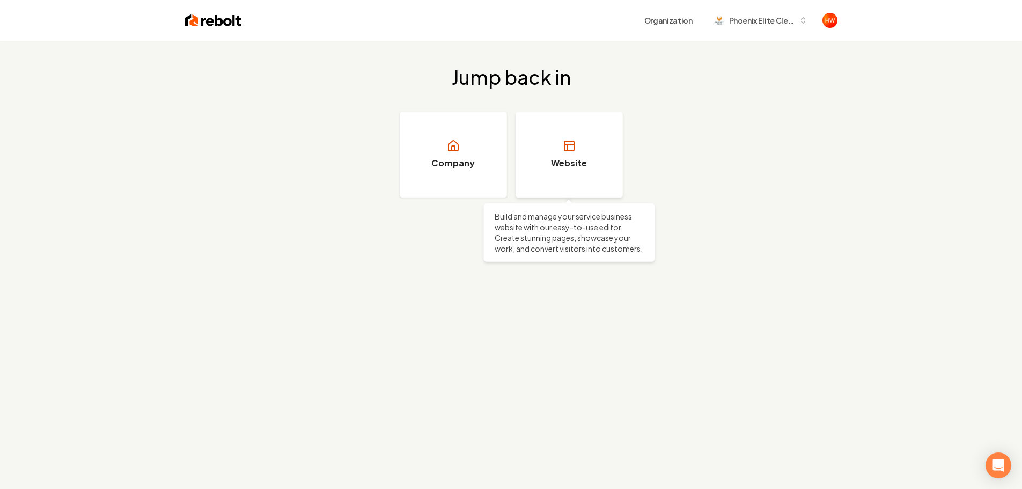
click at [572, 155] on link "Website" at bounding box center [569, 155] width 107 height 86
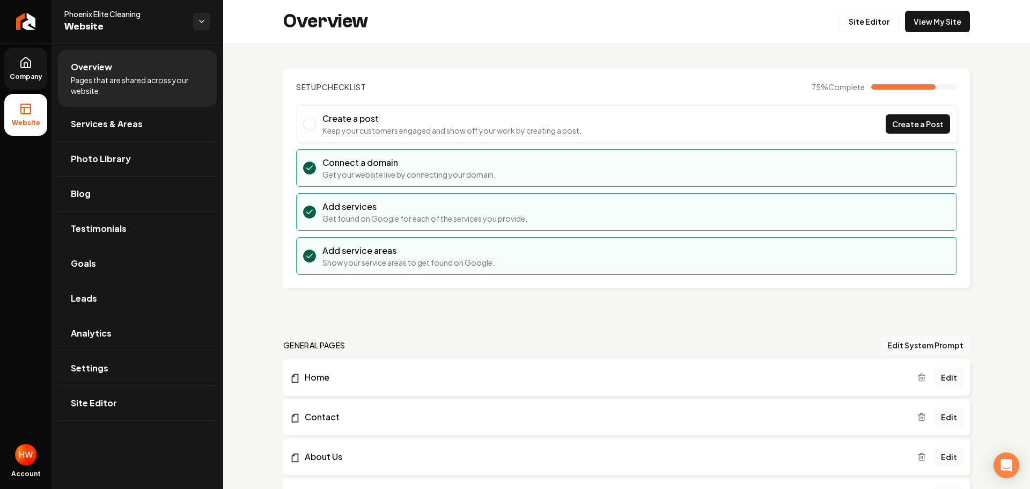
click at [29, 67] on icon at bounding box center [25, 62] width 13 height 13
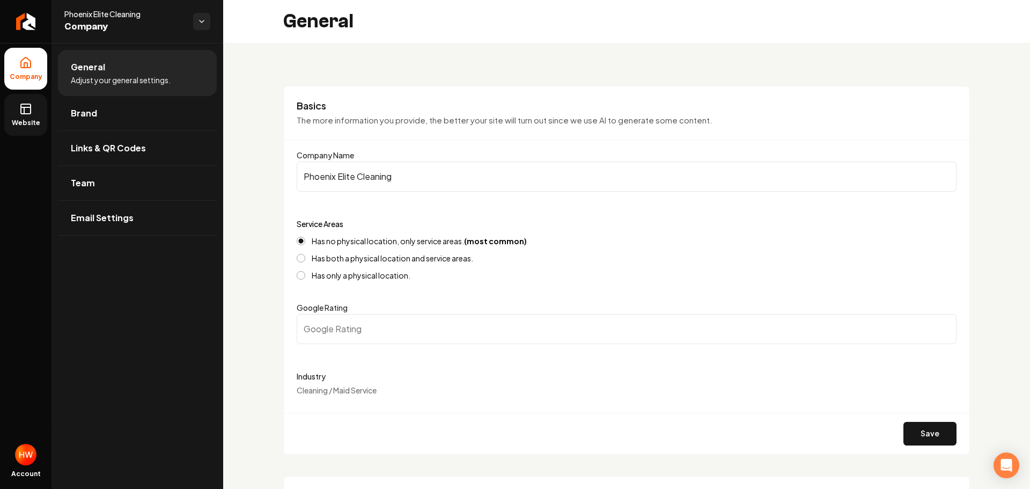
drag, startPoint x: 31, startPoint y: 111, endPoint x: 44, endPoint y: 115, distance: 13.6
click at [31, 111] on rect at bounding box center [26, 109] width 10 height 10
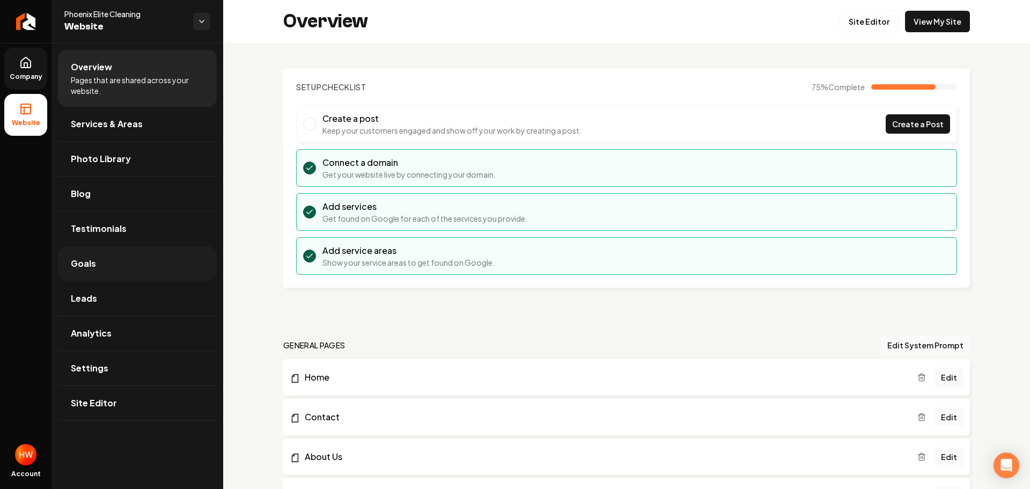
click at [104, 263] on link "Goals" at bounding box center [137, 263] width 159 height 34
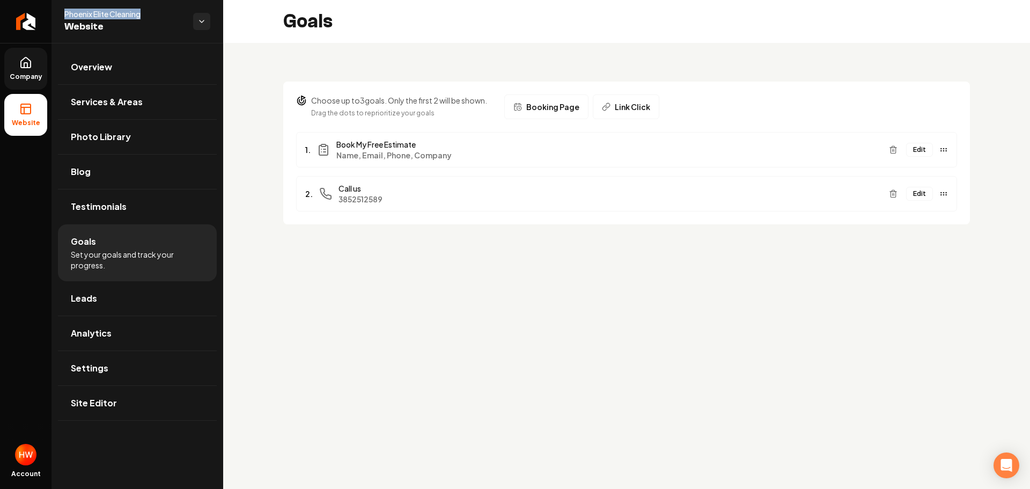
drag, startPoint x: 146, startPoint y: 14, endPoint x: 65, endPoint y: 14, distance: 80.5
click at [65, 14] on span "Phoenix Elite Cleaning" at bounding box center [124, 14] width 120 height 11
copy span "Phoenix Elite Cleaning"
click at [37, 64] on link "Company" at bounding box center [25, 69] width 43 height 42
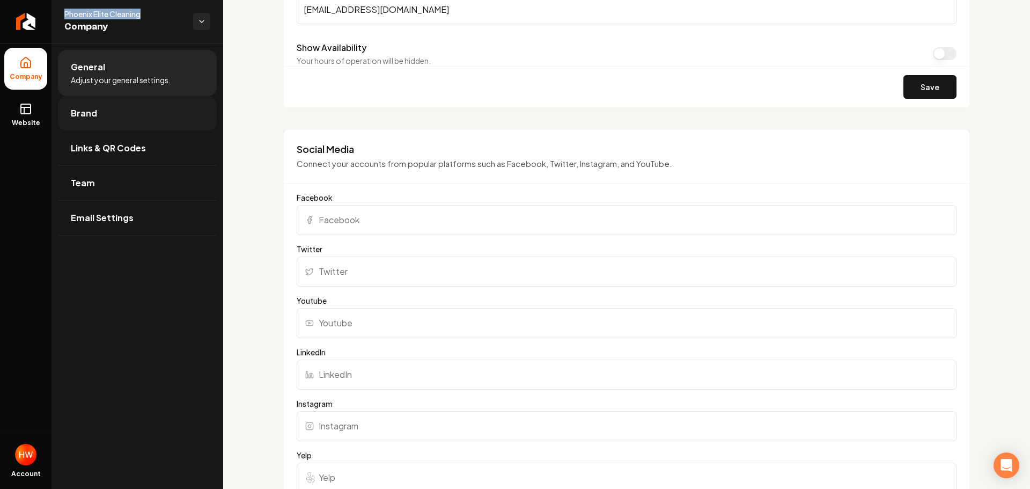
scroll to position [581, 0]
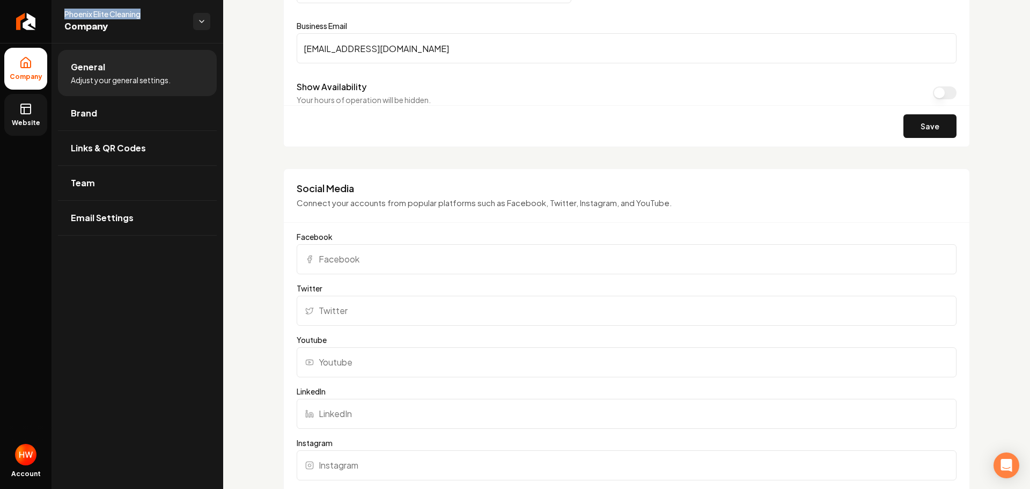
click at [27, 114] on rect at bounding box center [26, 109] width 10 height 10
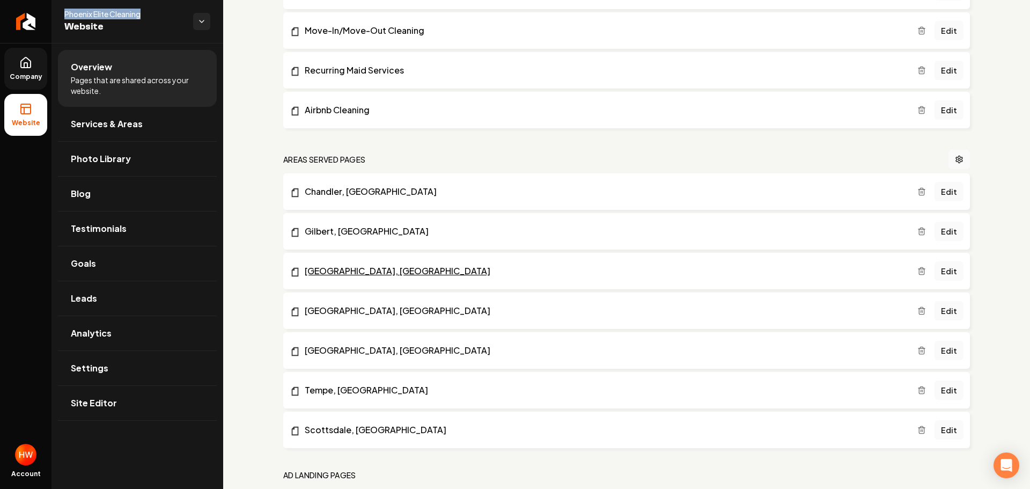
scroll to position [719, 0]
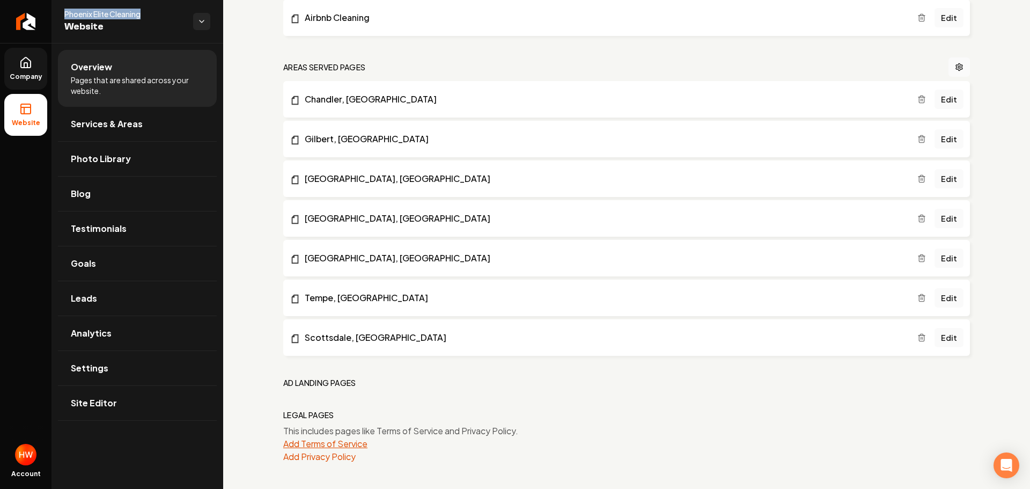
click at [345, 440] on button "Add Terms of Service" at bounding box center [325, 443] width 84 height 13
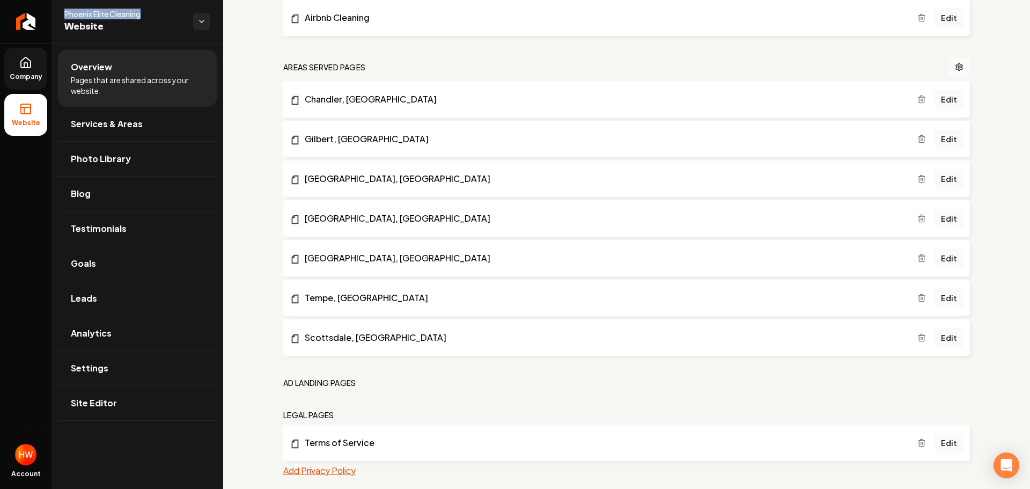
click at [342, 467] on button "Add Privacy Policy" at bounding box center [319, 470] width 72 height 13
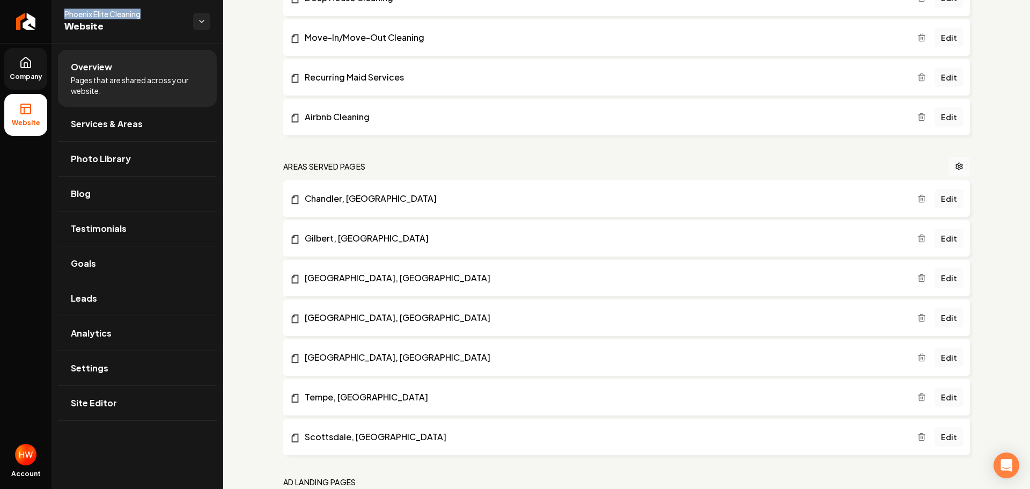
scroll to position [545, 0]
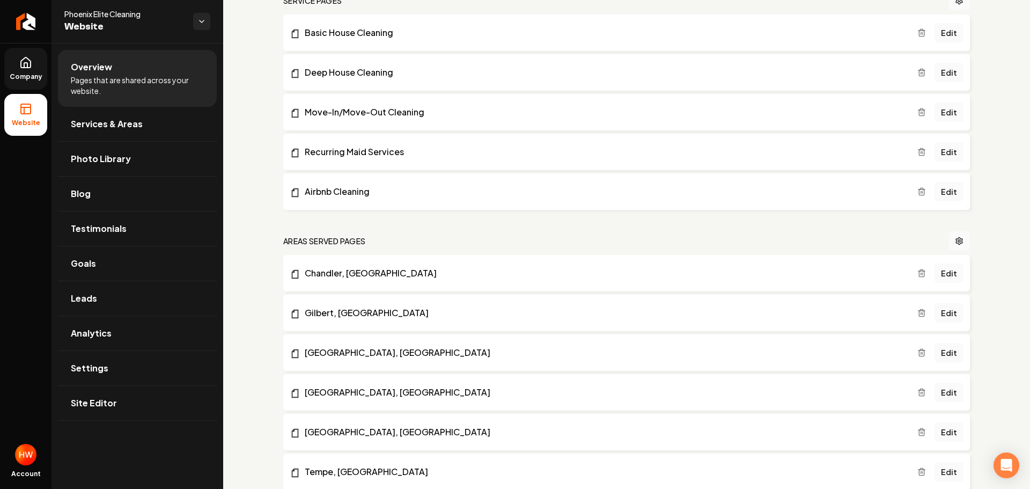
click at [254, 102] on div "Setup Checklist 75 % Complete Create a post Keep your customers engaged and sho…" at bounding box center [626, 101] width 807 height 1206
click at [114, 259] on link "Goals" at bounding box center [137, 263] width 159 height 34
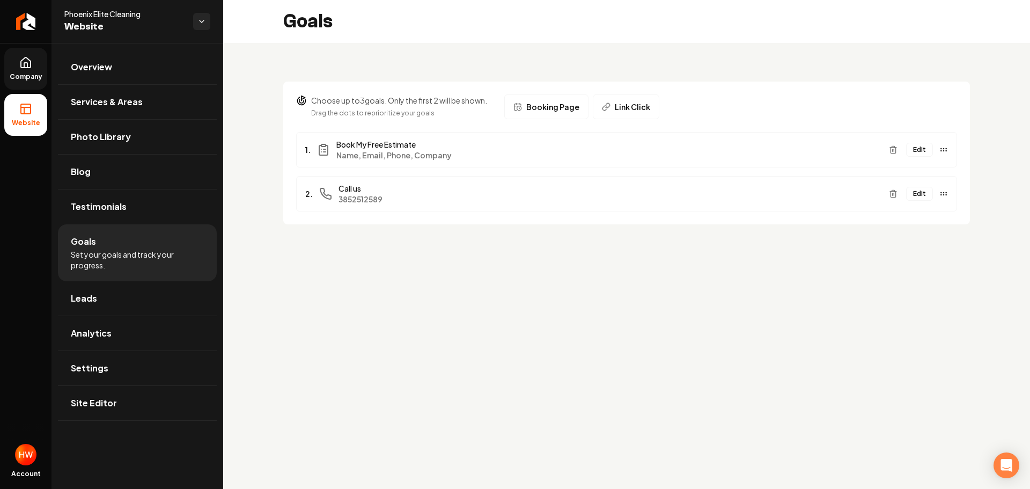
click at [551, 108] on span "Booking Page" at bounding box center [553, 106] width 53 height 11
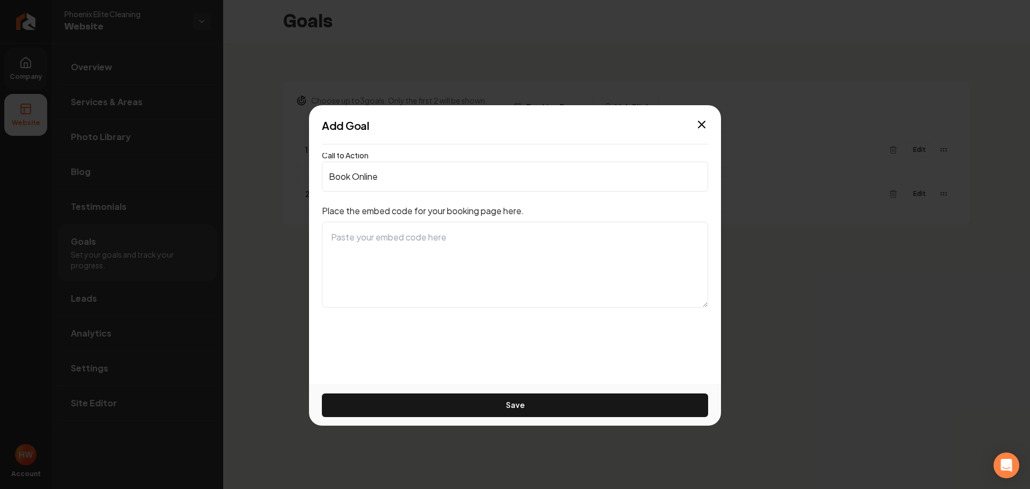
click at [493, 245] on textarea at bounding box center [515, 265] width 386 height 86
paste textarea "<iframe src="https://link.cleanworks.co/widget/form/rJ2CgZRIfb4uvdVdNsZd" style…"
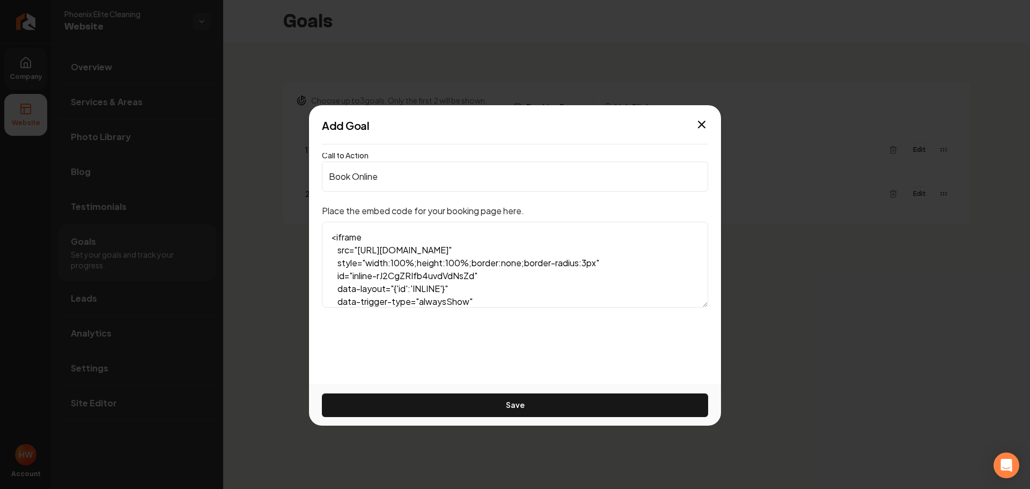
scroll to position [168, 0]
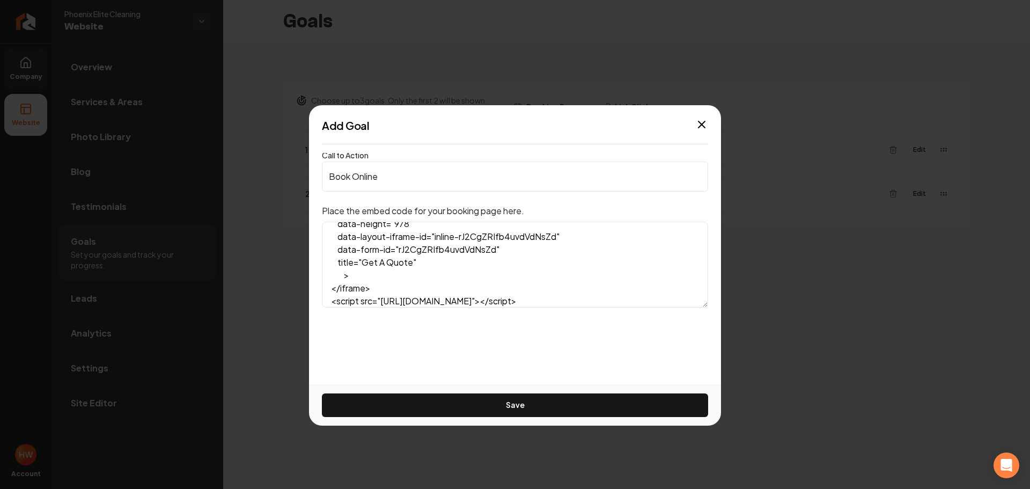
type textarea "<iframe src="https://link.cleanworks.co/widget/form/rJ2CgZRIfb4uvdVdNsZd" style…"
click at [394, 182] on input "Book Online" at bounding box center [515, 177] width 386 height 30
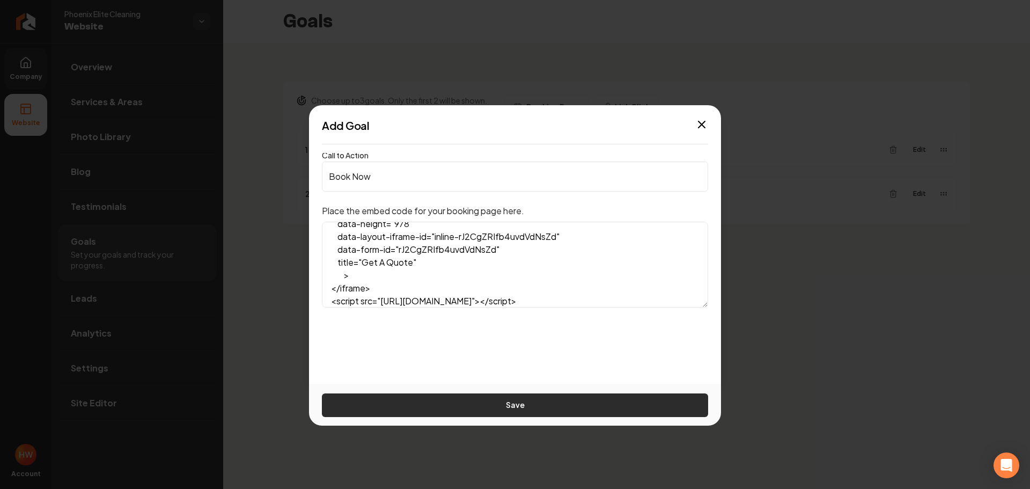
type input "Book Now"
click at [569, 400] on button "Save" at bounding box center [515, 405] width 386 height 24
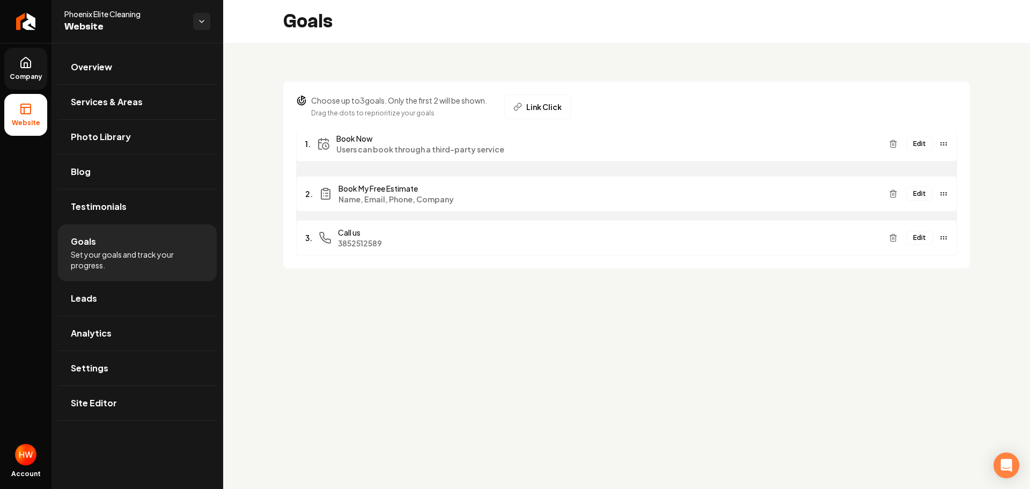
click at [916, 147] on div "Edit" at bounding box center [916, 143] width 63 height 17
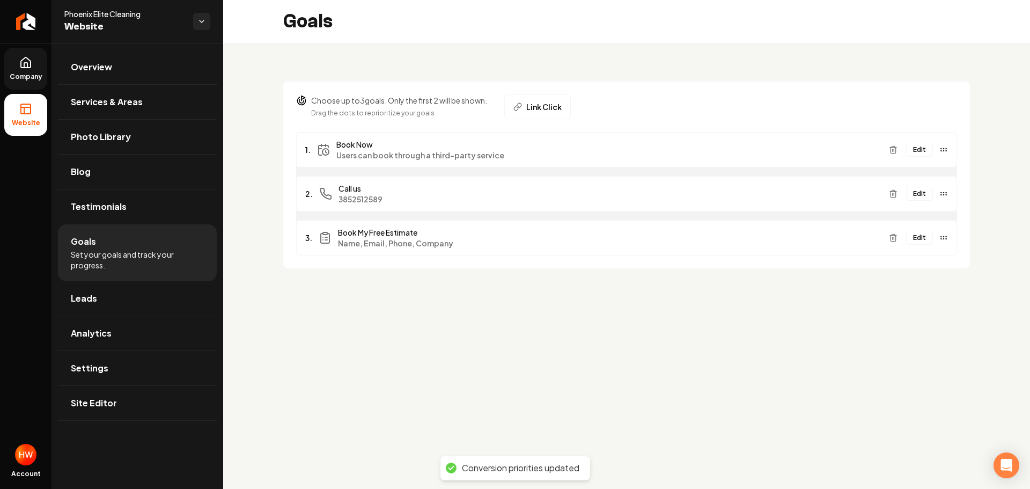
drag, startPoint x: 945, startPoint y: 239, endPoint x: 939, endPoint y: 196, distance: 43.3
click at [939, 196] on div "Edit" at bounding box center [916, 193] width 63 height 17
click at [843, 346] on main "Goals Choose up to 3 goals. Only the first 2 will be shown. Drag the dots to re…" at bounding box center [626, 244] width 807 height 489
click at [32, 74] on span "Company" at bounding box center [25, 76] width 41 height 9
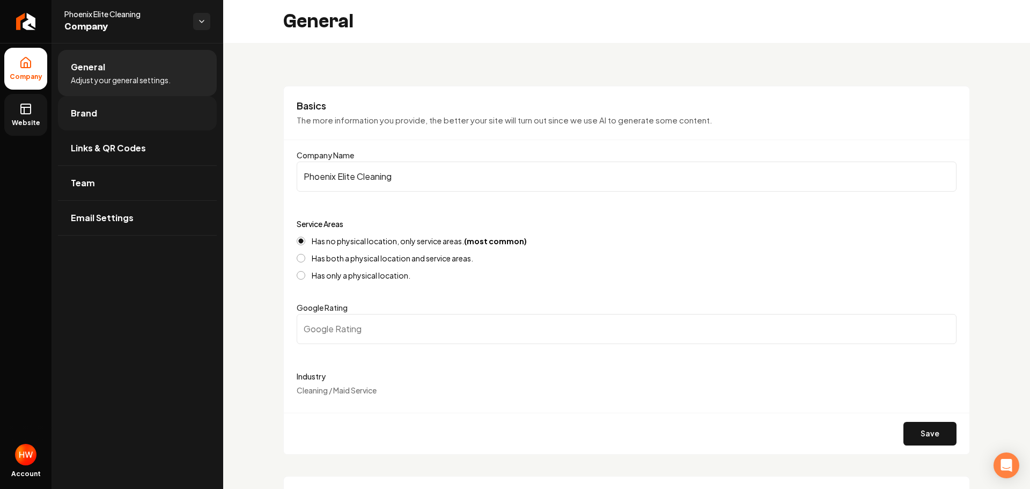
click at [98, 120] on link "Brand" at bounding box center [137, 113] width 159 height 34
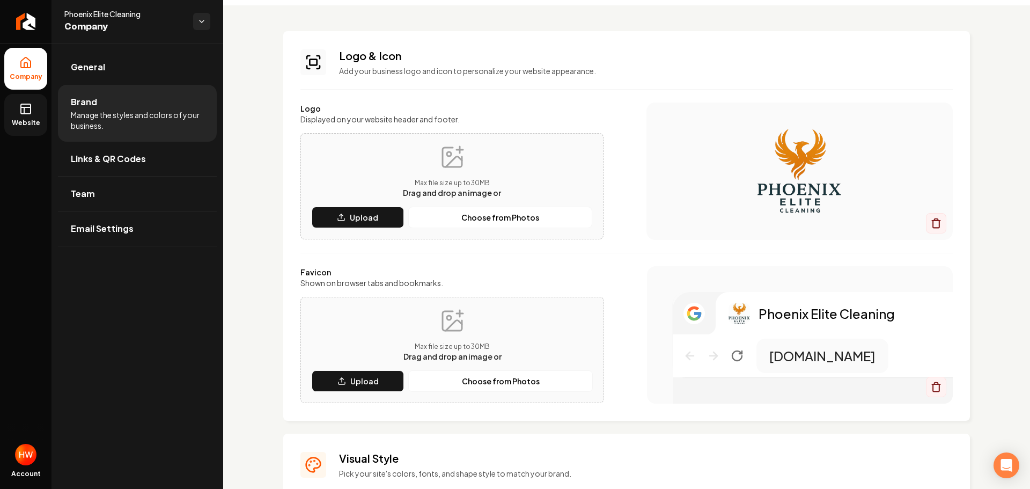
scroll to position [54, 0]
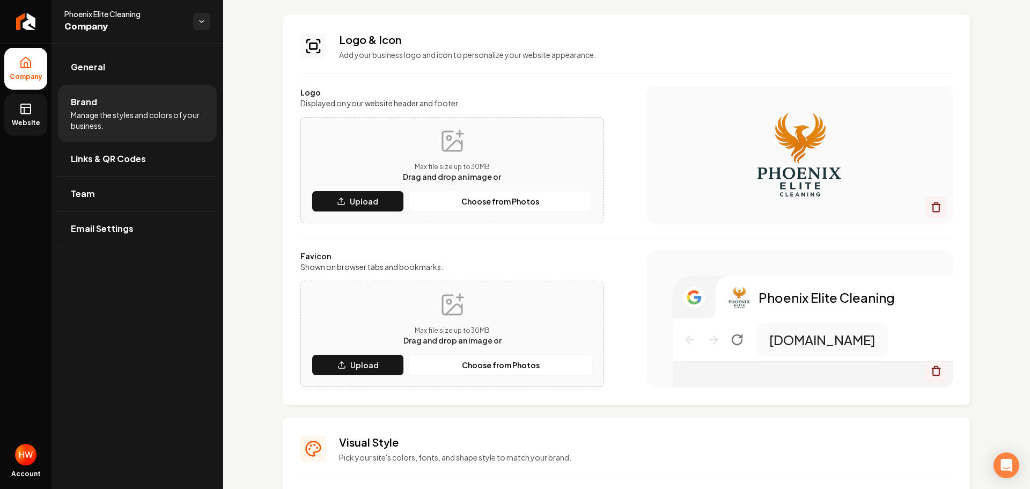
drag, startPoint x: 756, startPoint y: 142, endPoint x: 764, endPoint y: 142, distance: 8.6
click at [348, 367] on button "Upload" at bounding box center [358, 364] width 92 height 21
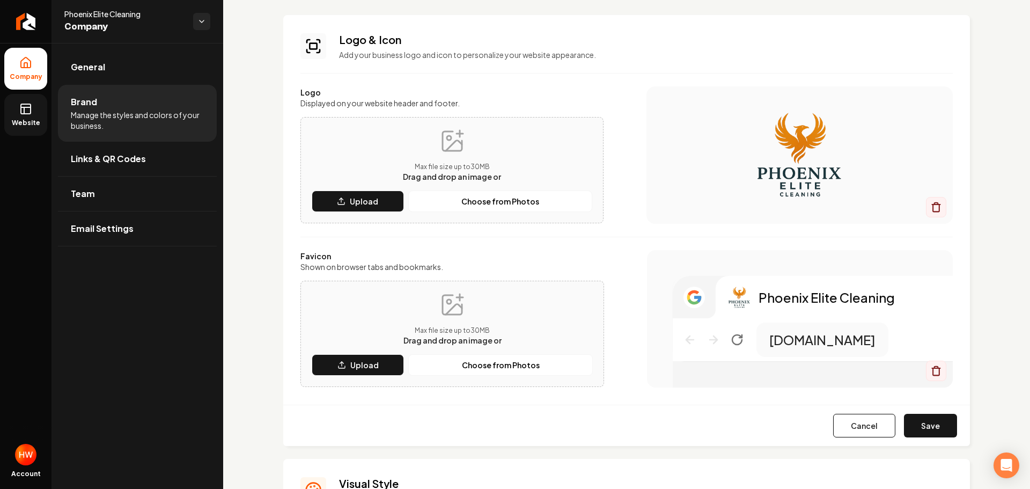
click at [935, 419] on button "Save" at bounding box center [930, 426] width 53 height 24
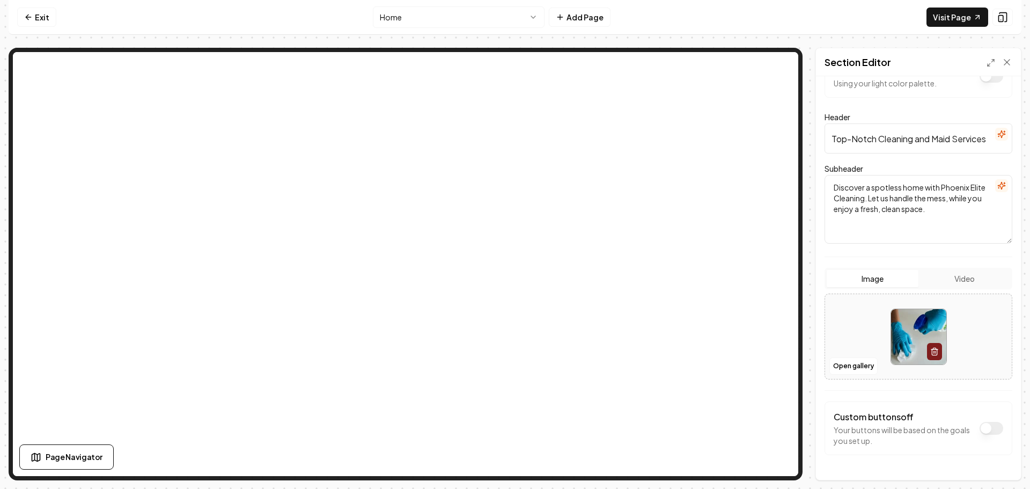
scroll to position [65, 0]
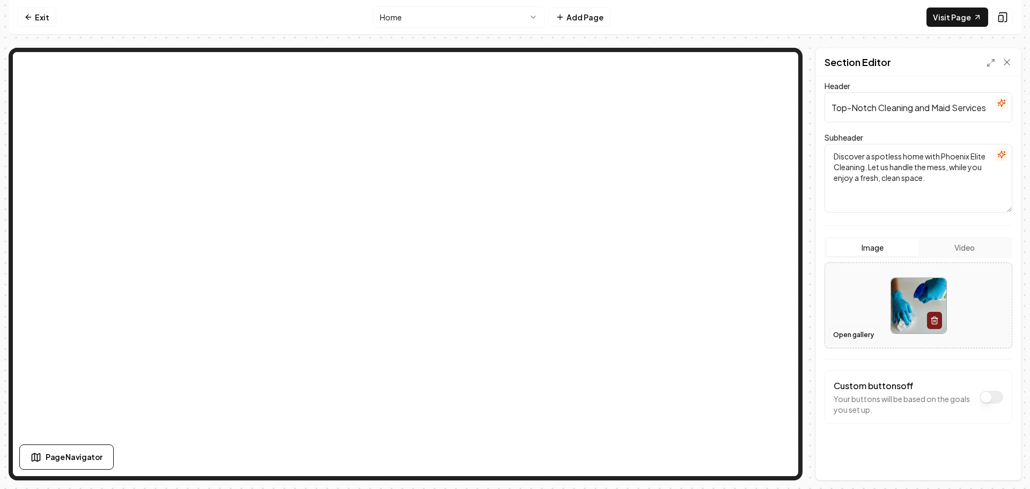
click at [853, 331] on button "Open gallery" at bounding box center [854, 334] width 48 height 17
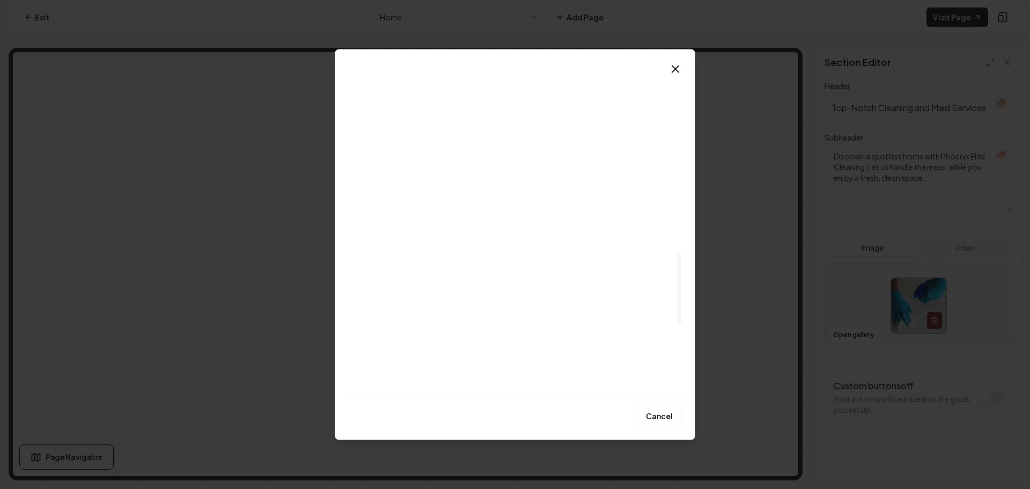
scroll to position [828, 0]
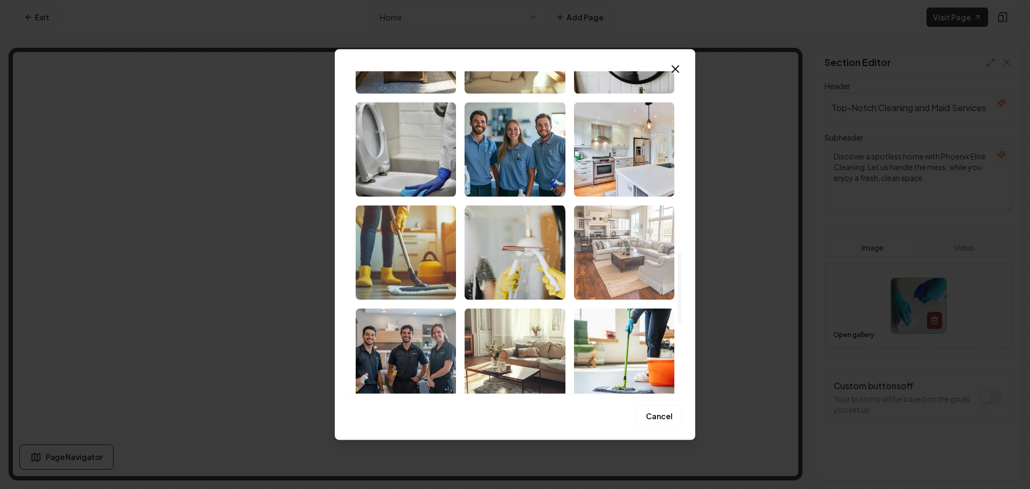
click at [601, 247] on img "Select image image_68b8de7f5c7cd75eb88328ef.png" at bounding box center [624, 252] width 100 height 94
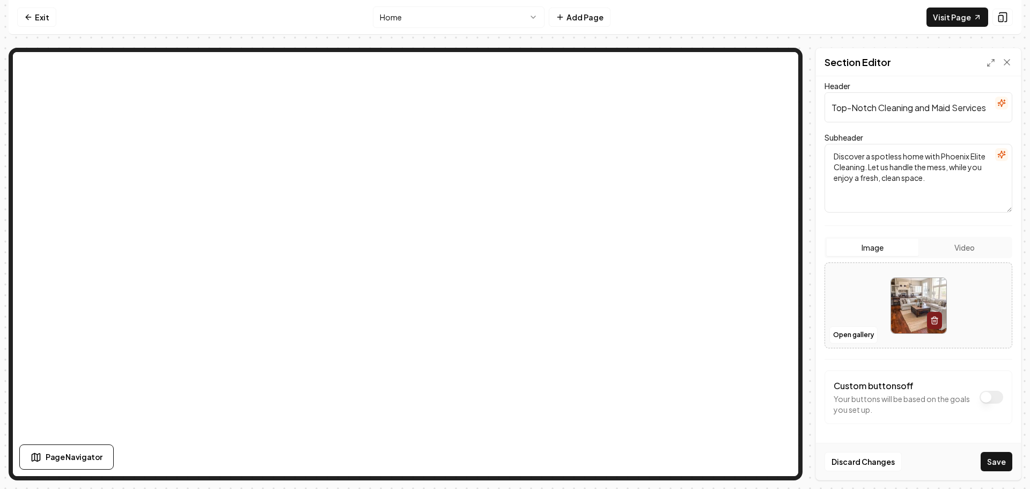
click at [999, 462] on button "Save" at bounding box center [997, 461] width 32 height 19
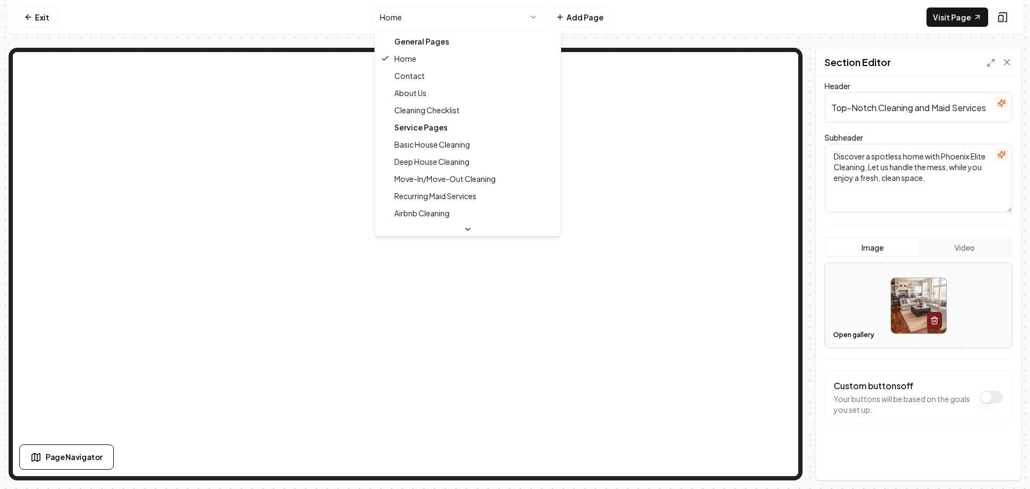
click at [450, 18] on html "Computer Required This feature is only available on a computer. Please switch t…" at bounding box center [515, 244] width 1030 height 489
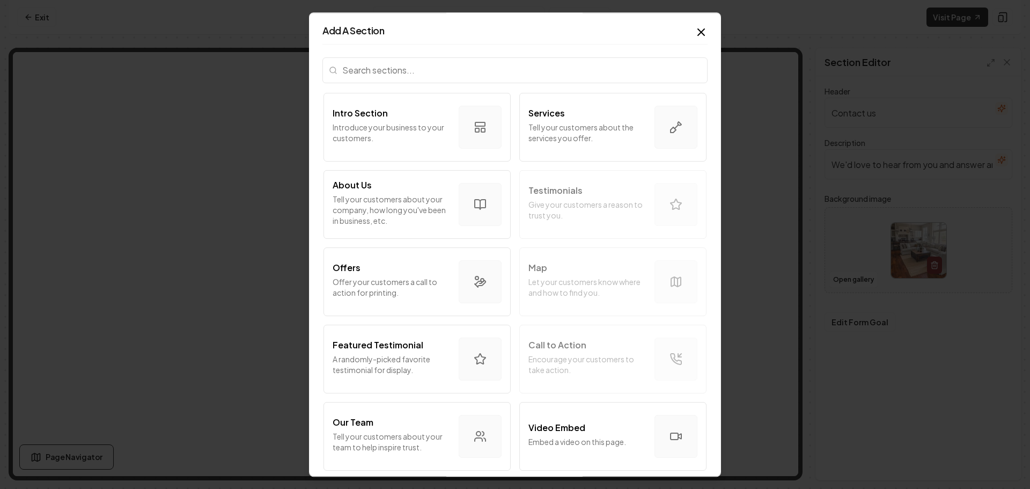
click at [505, 70] on input "search" at bounding box center [515, 70] width 385 height 26
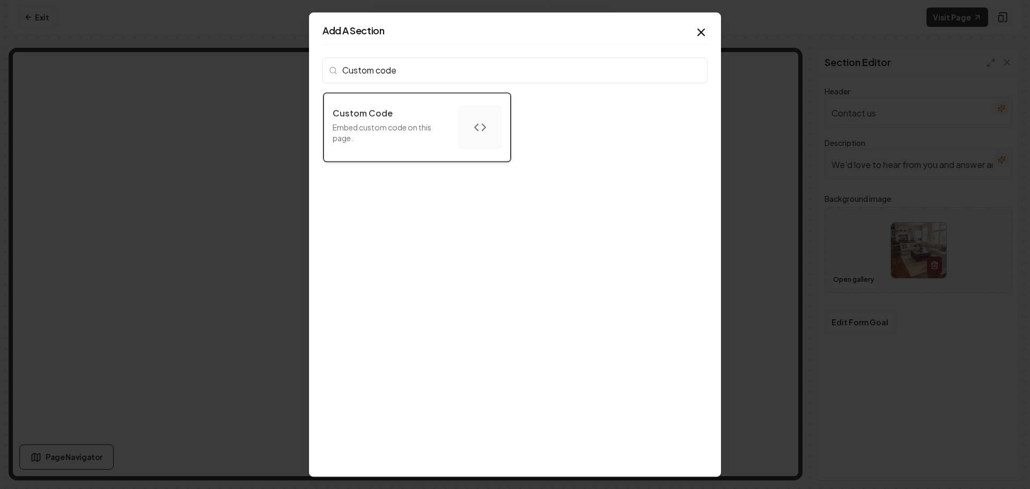
type input "Custom code"
click at [406, 126] on p "Embed custom code on this page." at bounding box center [392, 132] width 118 height 21
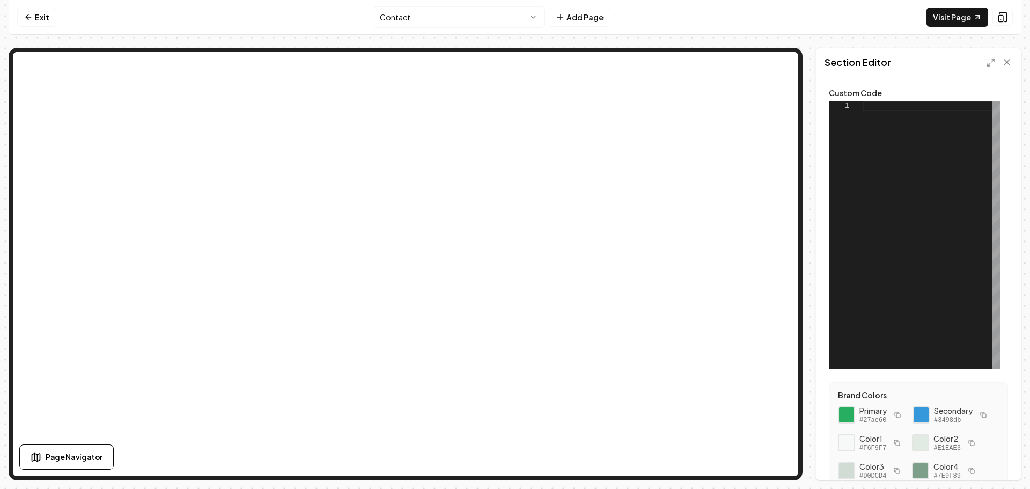
click at [891, 109] on div at bounding box center [932, 235] width 137 height 268
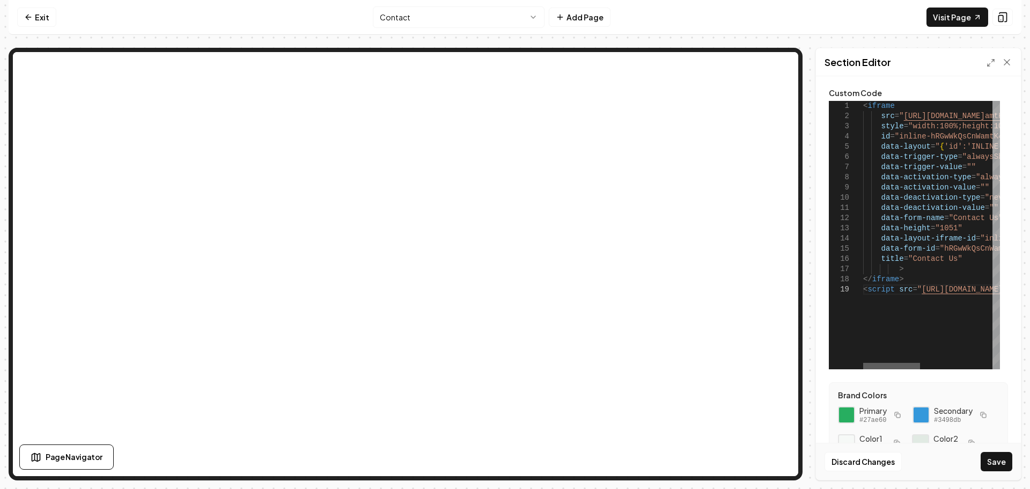
click at [864, 369] on div at bounding box center [892, 366] width 57 height 6
click at [1001, 459] on button "Save" at bounding box center [997, 461] width 32 height 19
type textarea "**********"
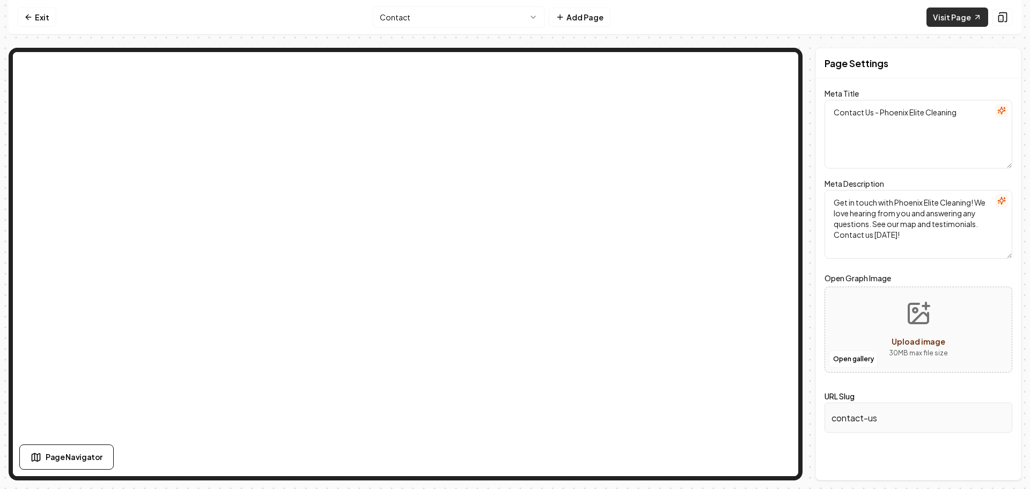
click at [955, 22] on link "Visit Page" at bounding box center [958, 17] width 62 height 19
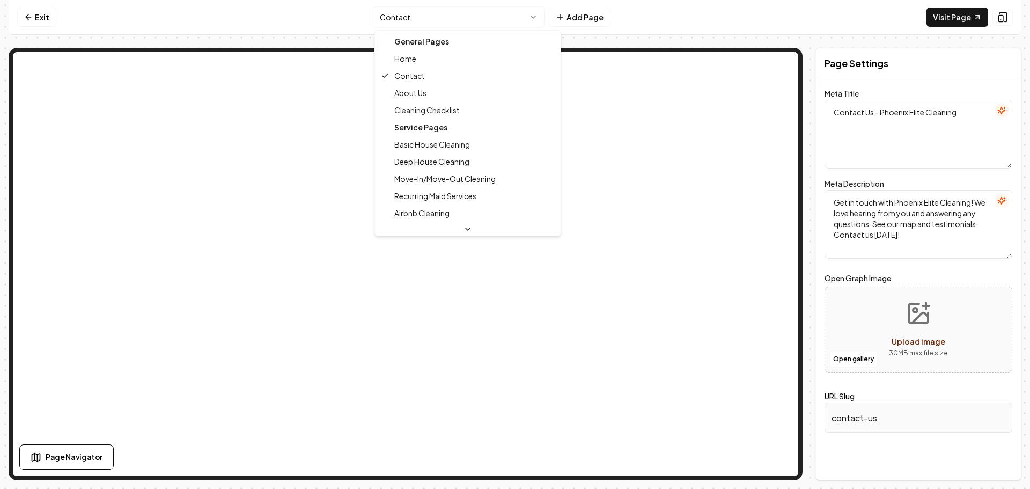
click at [454, 23] on html "Computer Required This feature is only available on a computer. Please switch t…" at bounding box center [515, 244] width 1030 height 489
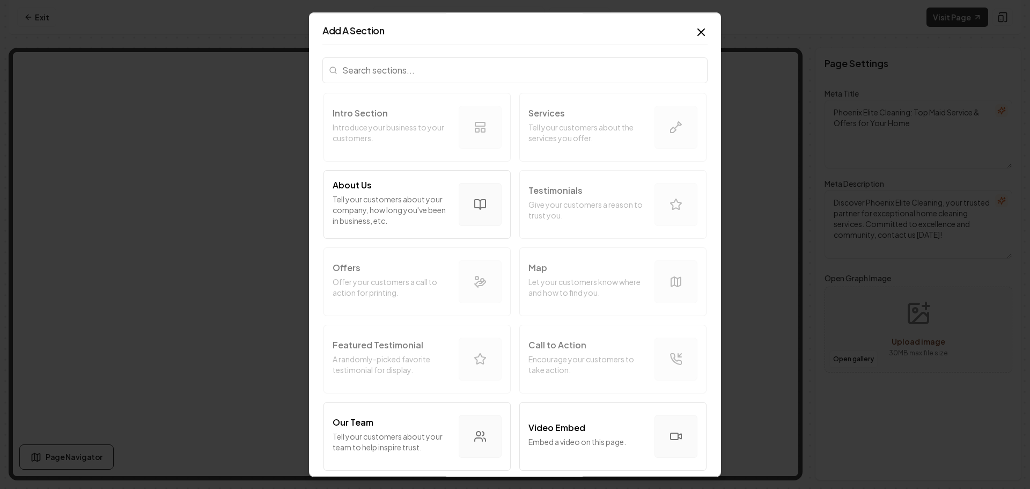
click at [529, 72] on input "search" at bounding box center [515, 70] width 385 height 26
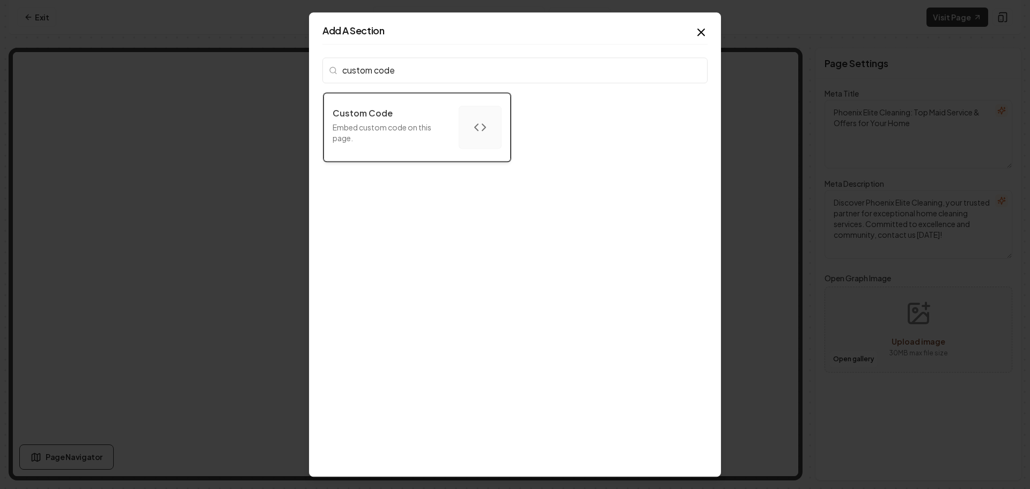
type input "custom code"
click at [386, 142] on p "Embed custom code on this page." at bounding box center [392, 132] width 118 height 21
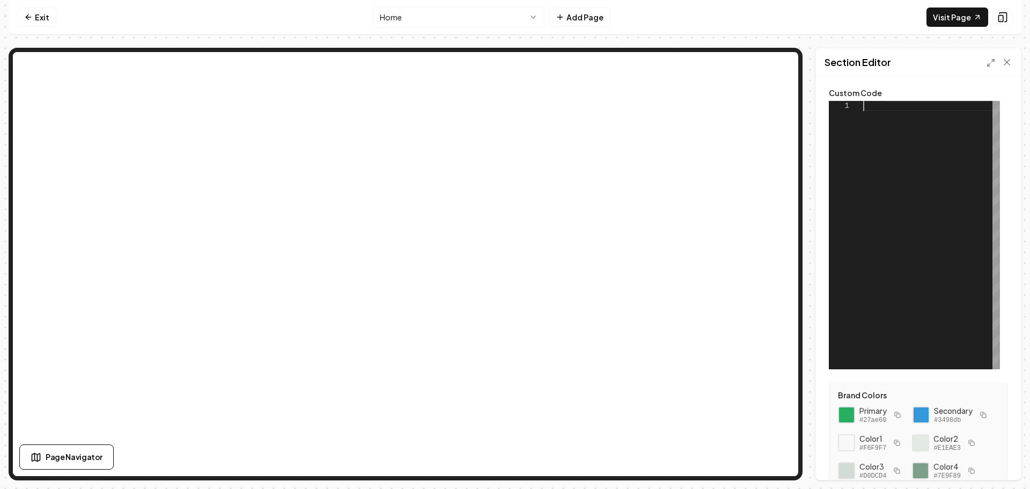
click at [888, 102] on div at bounding box center [932, 235] width 137 height 268
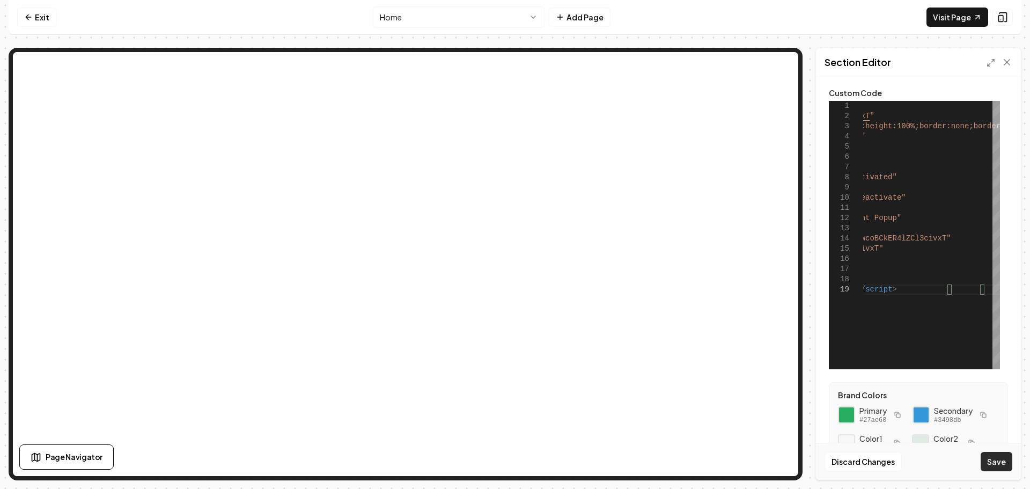
click at [997, 459] on button "Save" at bounding box center [997, 461] width 32 height 19
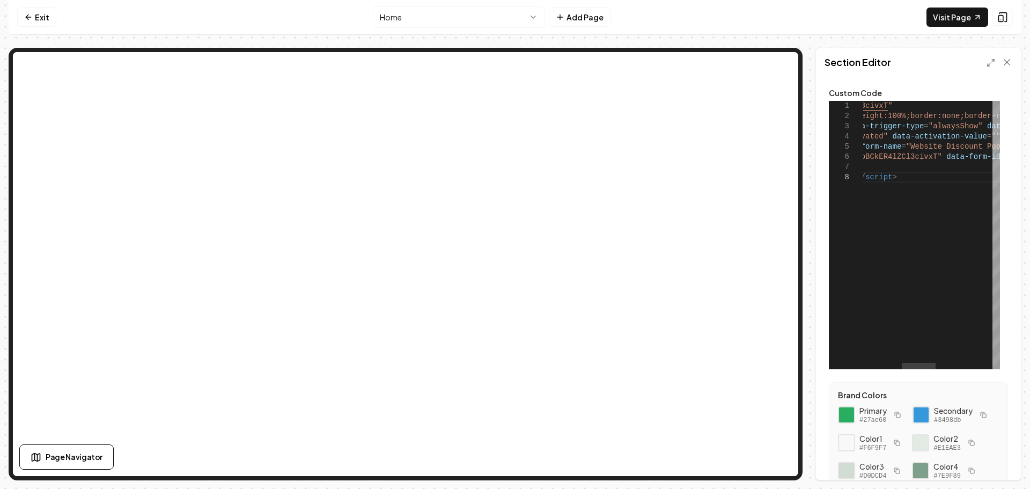
scroll to position [0, 276]
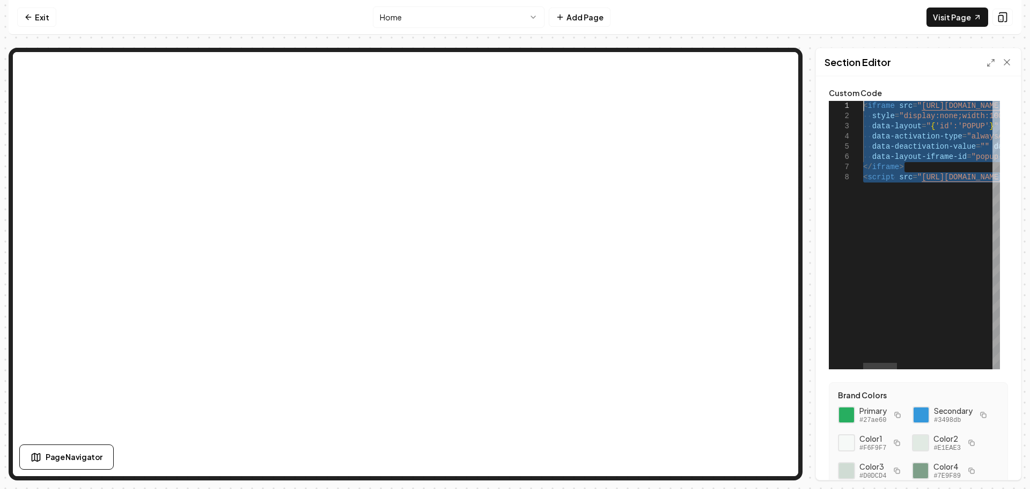
drag, startPoint x: 986, startPoint y: 177, endPoint x: 736, endPoint y: 50, distance: 280.6
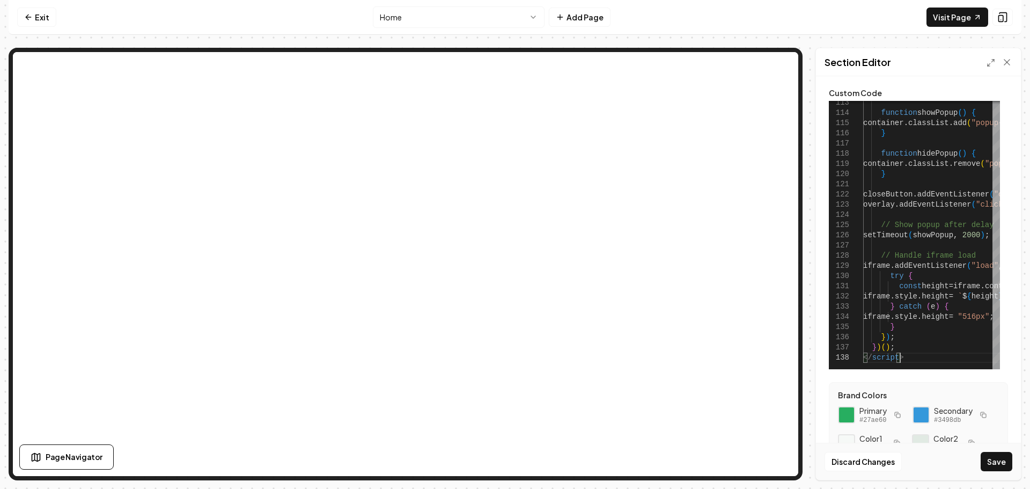
click at [996, 460] on button "Save" at bounding box center [997, 461] width 32 height 19
type textarea "**********"
click at [955, 18] on link "Visit Page" at bounding box center [958, 17] width 62 height 19
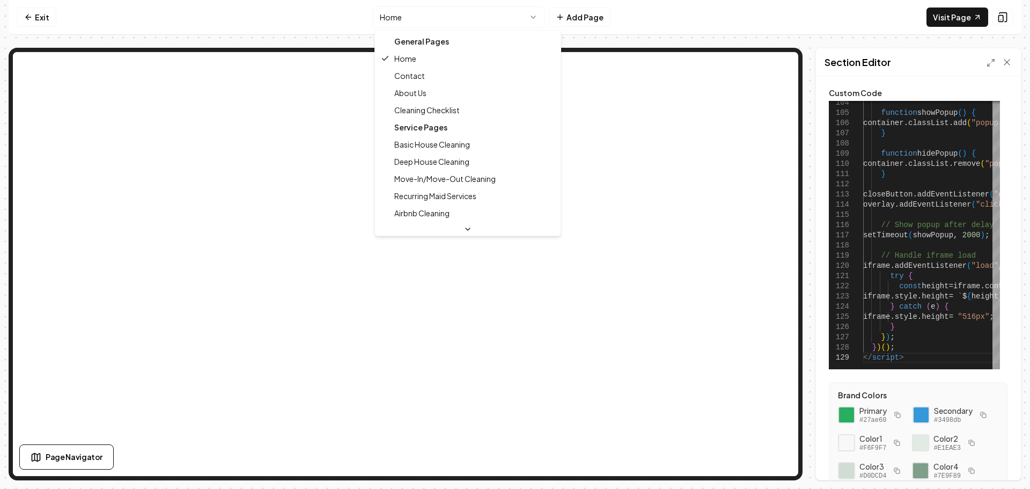
click at [495, 26] on html "Computer Required This feature is only available on a computer. Please switch t…" at bounding box center [515, 244] width 1030 height 489
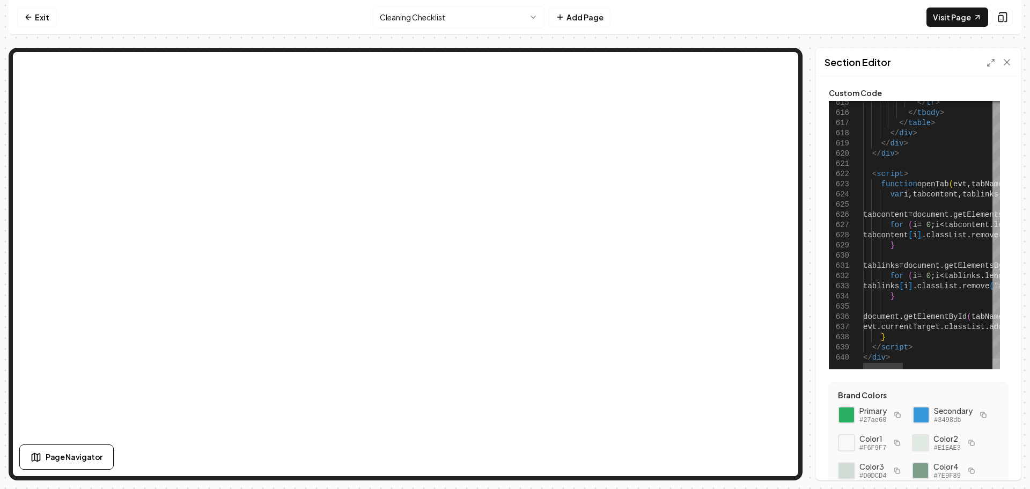
click at [993, 363] on div at bounding box center [997, 364] width 8 height 11
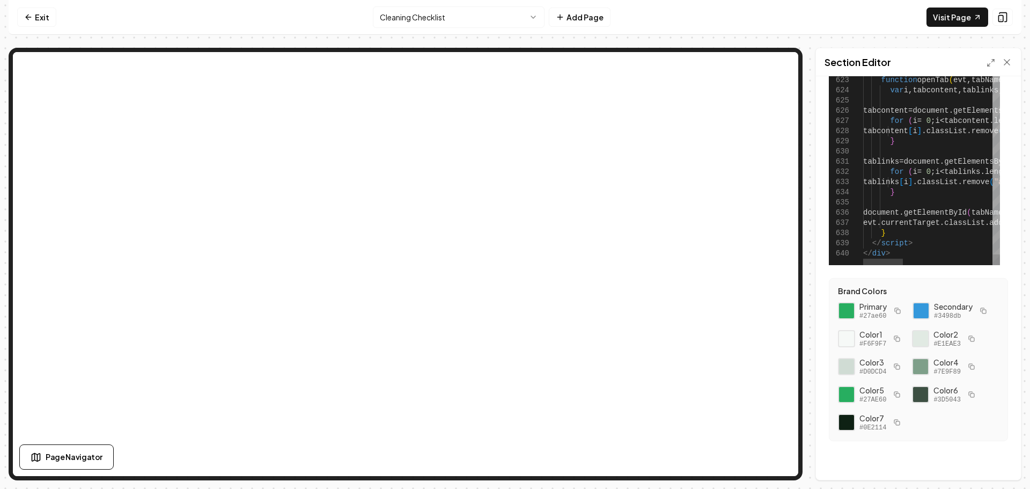
scroll to position [104, 0]
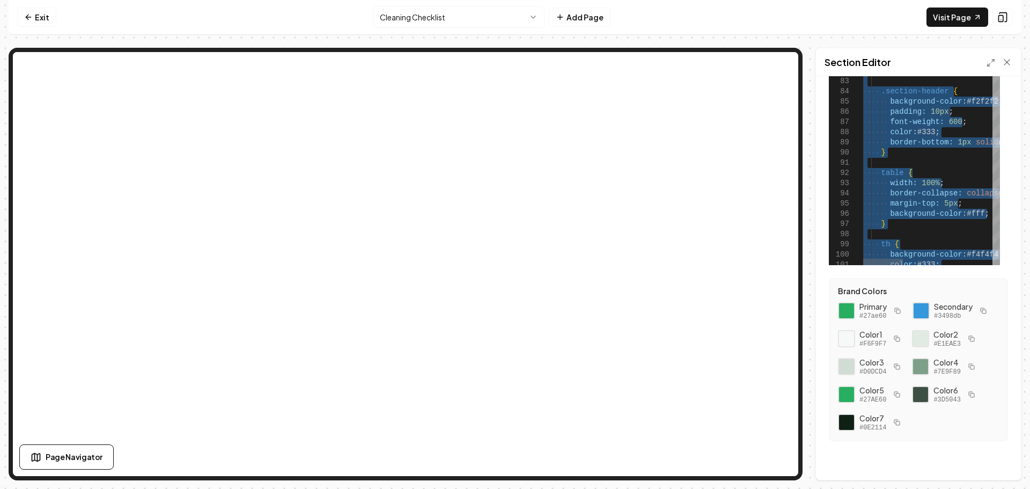
type textarea "**********"
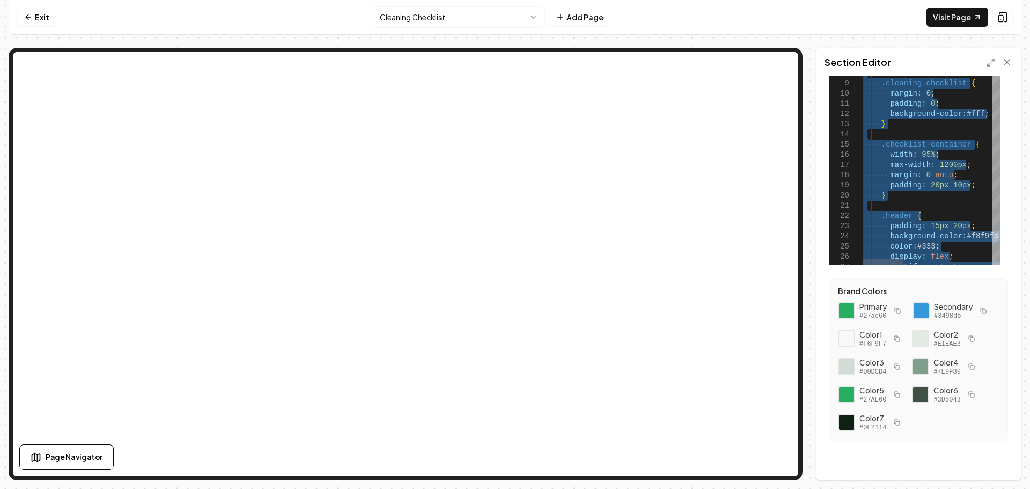
drag, startPoint x: 904, startPoint y: 253, endPoint x: 815, endPoint y: -65, distance: 329.8
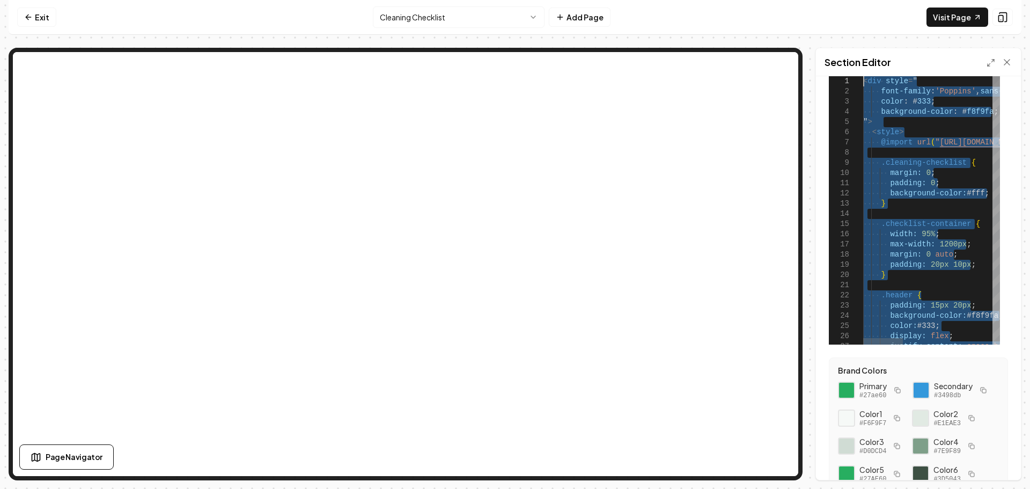
scroll to position [0, 0]
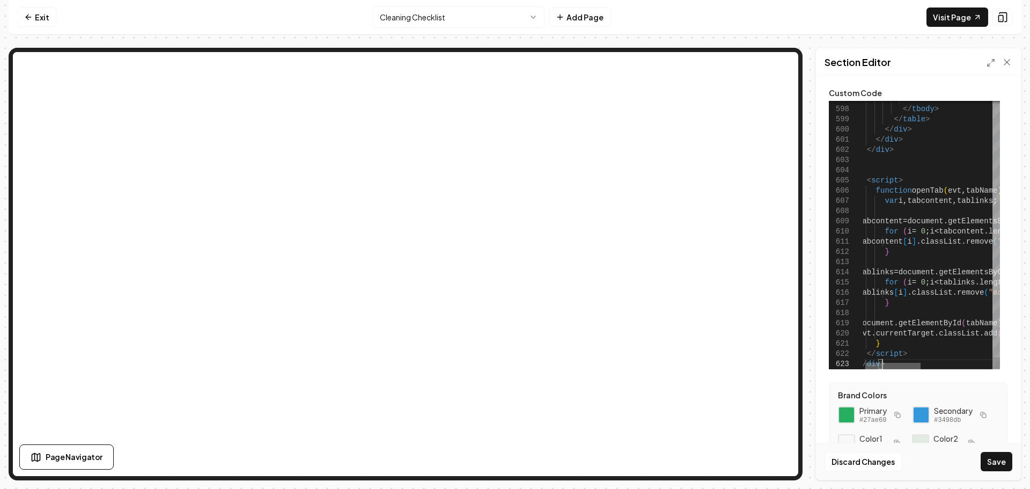
click at [894, 363] on div at bounding box center [893, 366] width 55 height 6
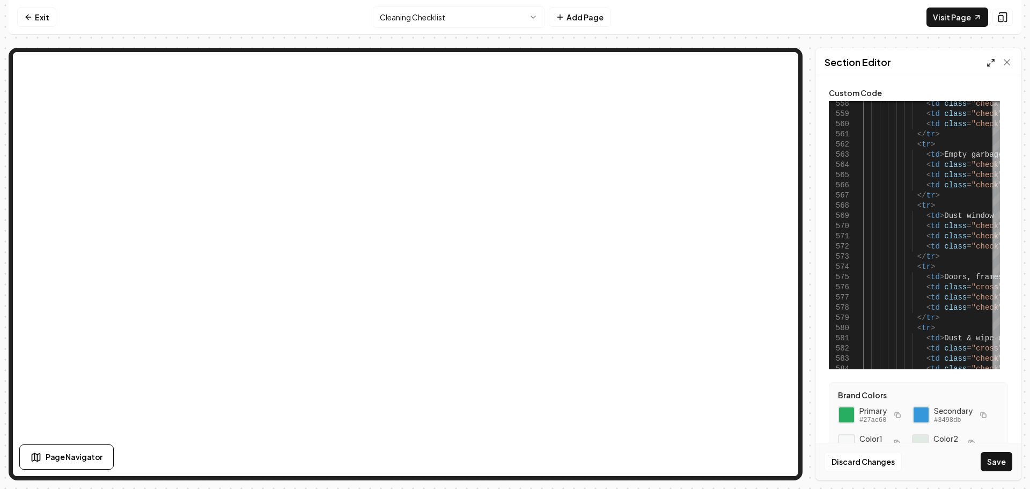
click at [989, 64] on icon at bounding box center [991, 63] width 9 height 9
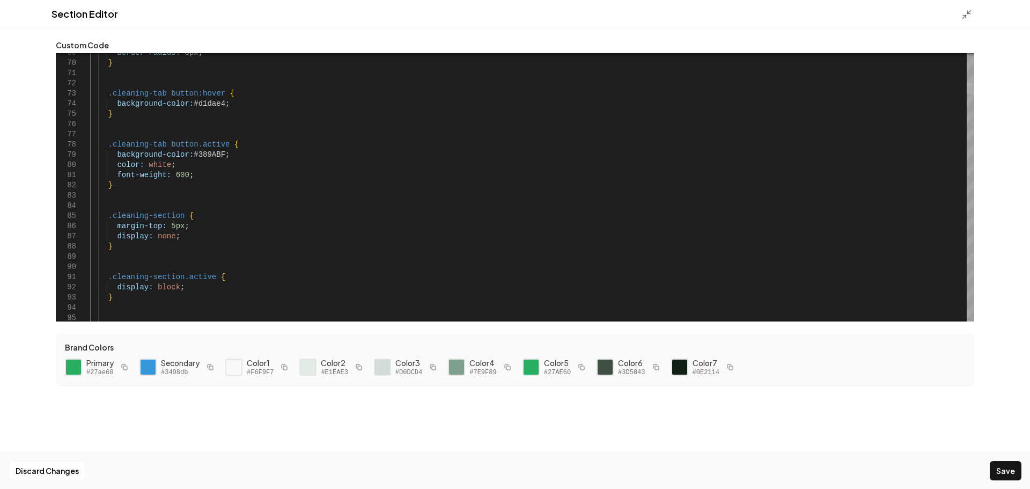
click at [974, 86] on div at bounding box center [971, 88] width 8 height 11
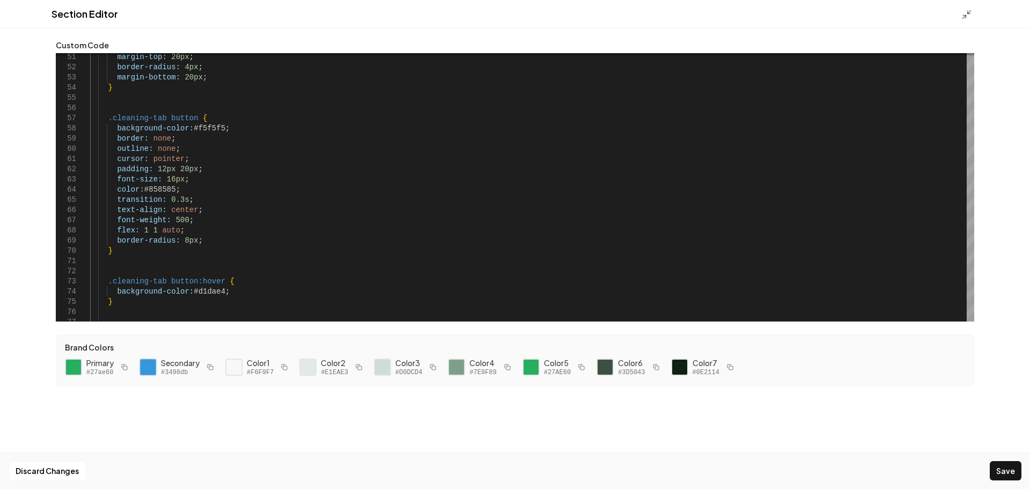
click at [145, 365] on div at bounding box center [148, 367] width 18 height 18
drag, startPoint x: 218, startPoint y: 127, endPoint x: 191, endPoint y: 127, distance: 27.4
drag, startPoint x: 173, startPoint y: 190, endPoint x: 144, endPoint y: 190, distance: 29.0
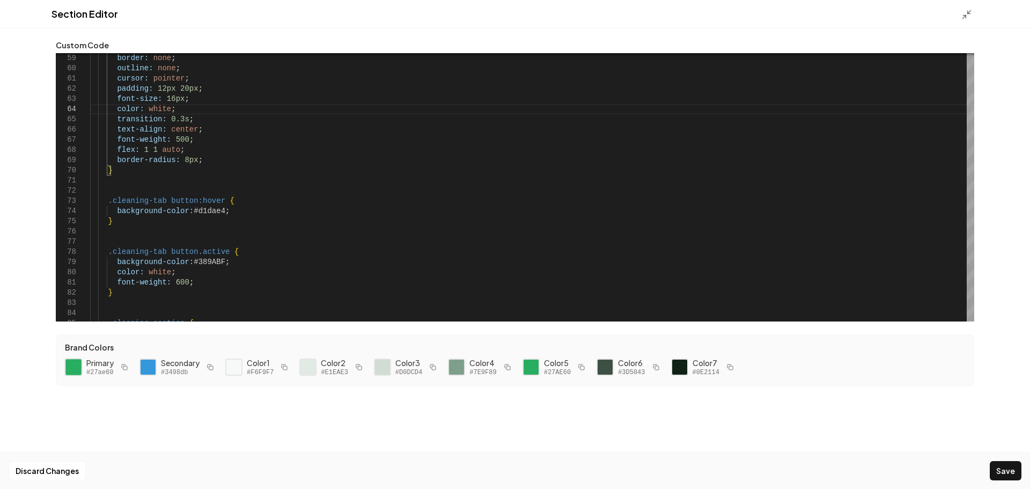
click at [71, 364] on div at bounding box center [73, 367] width 18 height 18
drag, startPoint x: 218, startPoint y: 213, endPoint x: 190, endPoint y: 210, distance: 28.0
drag, startPoint x: 218, startPoint y: 261, endPoint x: 189, endPoint y: 261, distance: 28.5
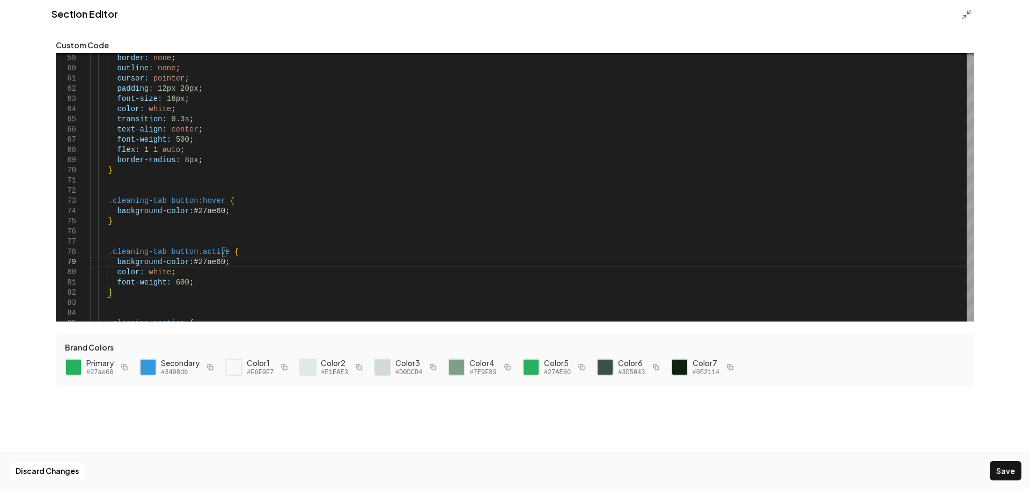
drag, startPoint x: 1008, startPoint y: 471, endPoint x: 1005, endPoint y: 465, distance: 6.5
click at [1008, 472] on button "Save" at bounding box center [1006, 470] width 32 height 19
click at [968, 18] on icon at bounding box center [967, 14] width 11 height 11
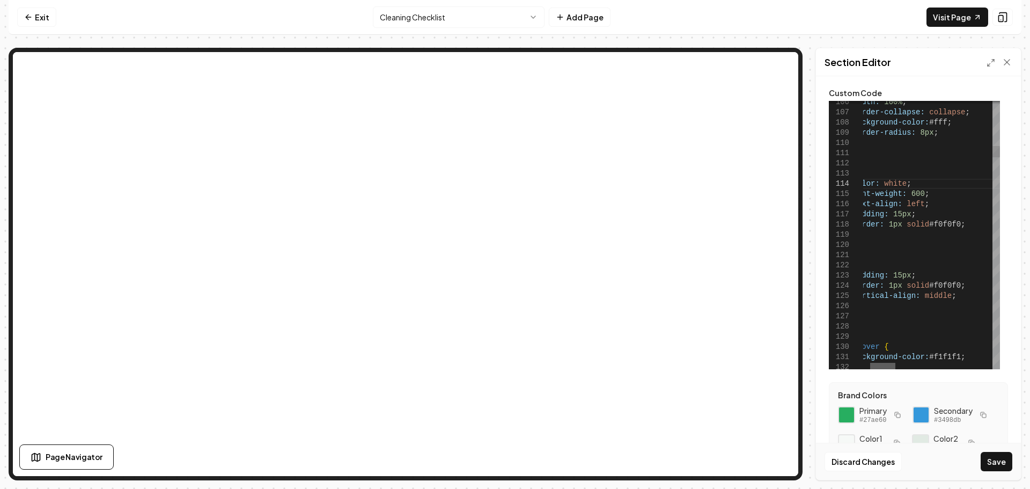
click at [886, 364] on div at bounding box center [883, 366] width 25 height 6
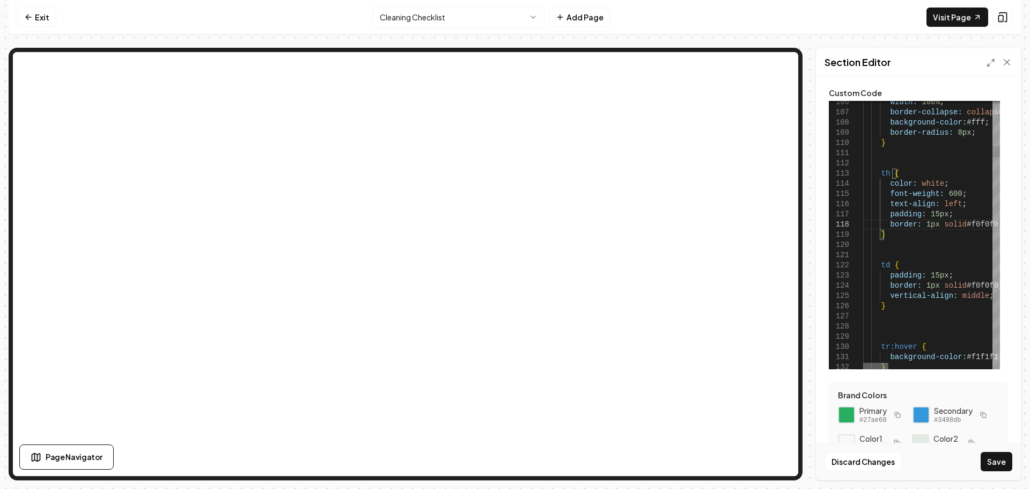
click at [872, 364] on div at bounding box center [876, 366] width 25 height 6
click at [920, 414] on div at bounding box center [921, 415] width 18 height 18
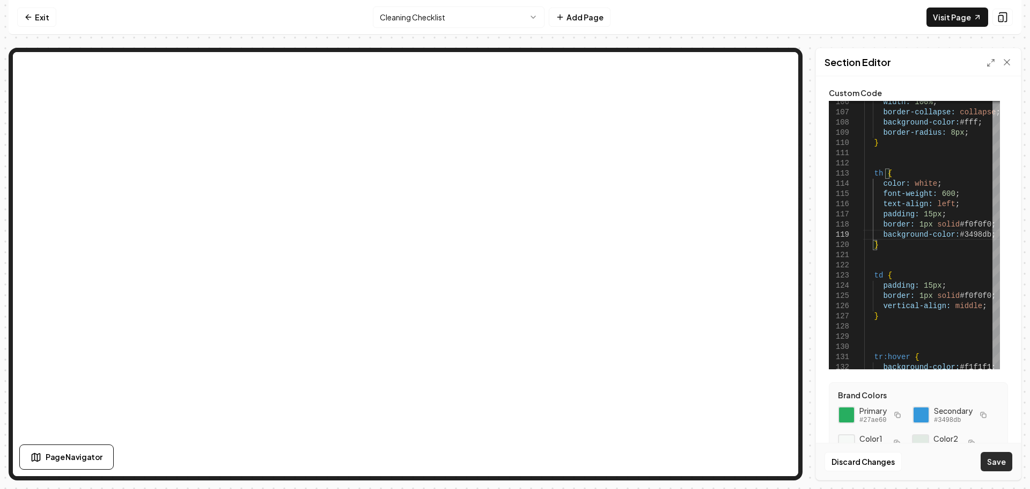
click at [995, 459] on button "Save" at bounding box center [997, 461] width 32 height 19
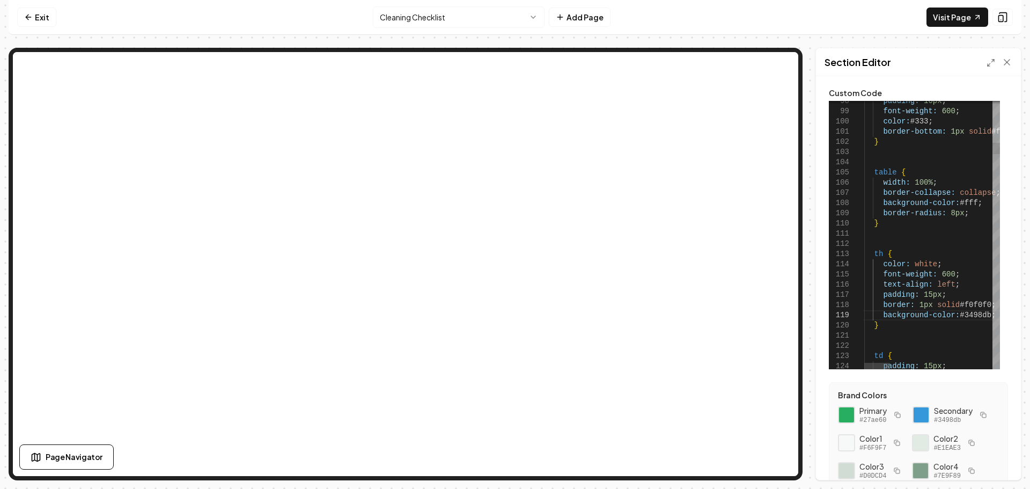
scroll to position [82, 128]
drag, startPoint x: 971, startPoint y: 202, endPoint x: 956, endPoint y: 204, distance: 14.6
click at [1007, 460] on button "Save" at bounding box center [997, 461] width 32 height 19
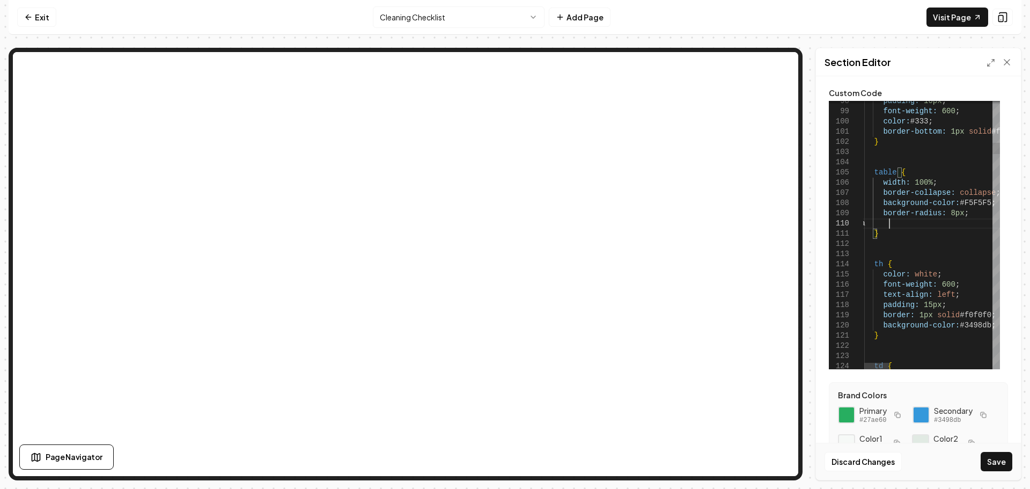
scroll to position [92, 32]
click at [1000, 460] on button "Save" at bounding box center [997, 461] width 32 height 19
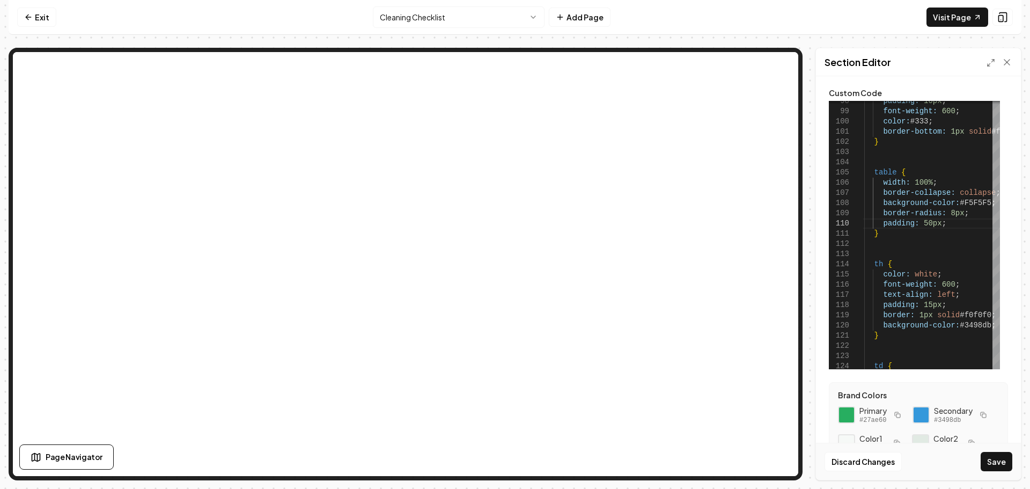
click at [998, 459] on button "Save" at bounding box center [997, 461] width 32 height 19
click at [966, 19] on link "Visit Page" at bounding box center [958, 17] width 62 height 19
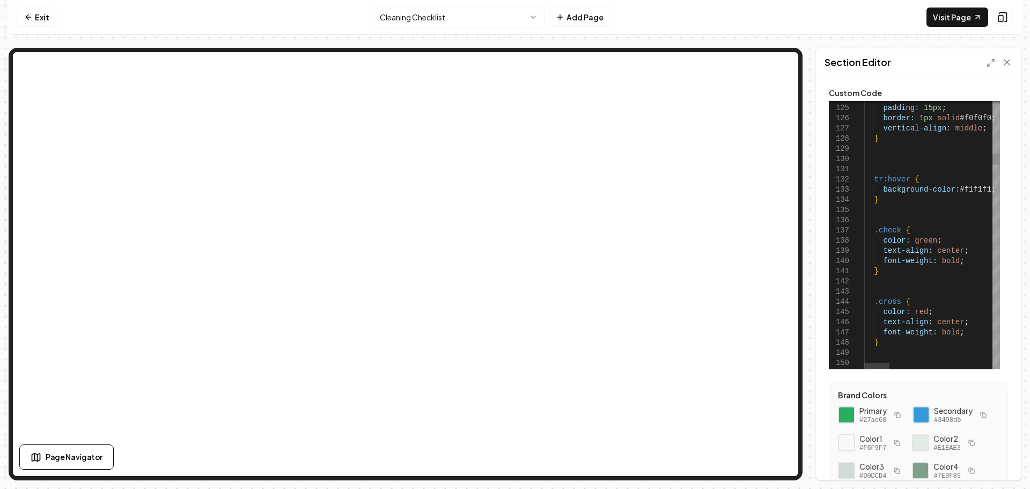
type textarea "**********"
click at [993, 456] on button "Save" at bounding box center [997, 461] width 32 height 19
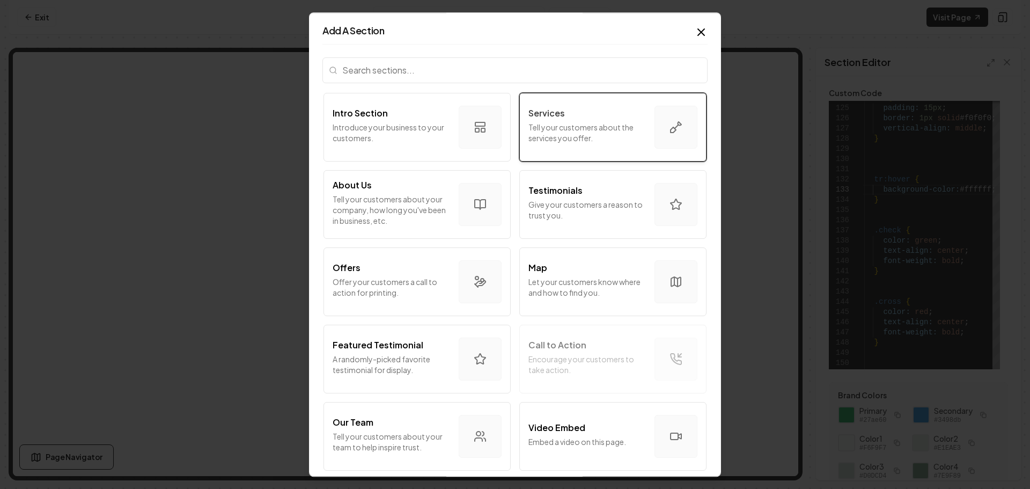
click at [577, 126] on p "Tell your customers about the services you offer." at bounding box center [588, 132] width 118 height 21
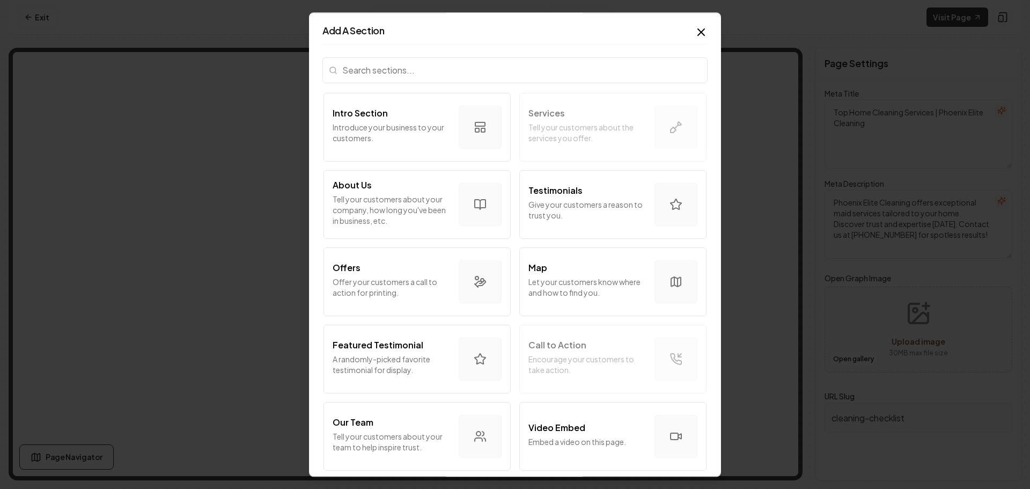
click at [695, 28] on icon "button" at bounding box center [701, 32] width 13 height 13
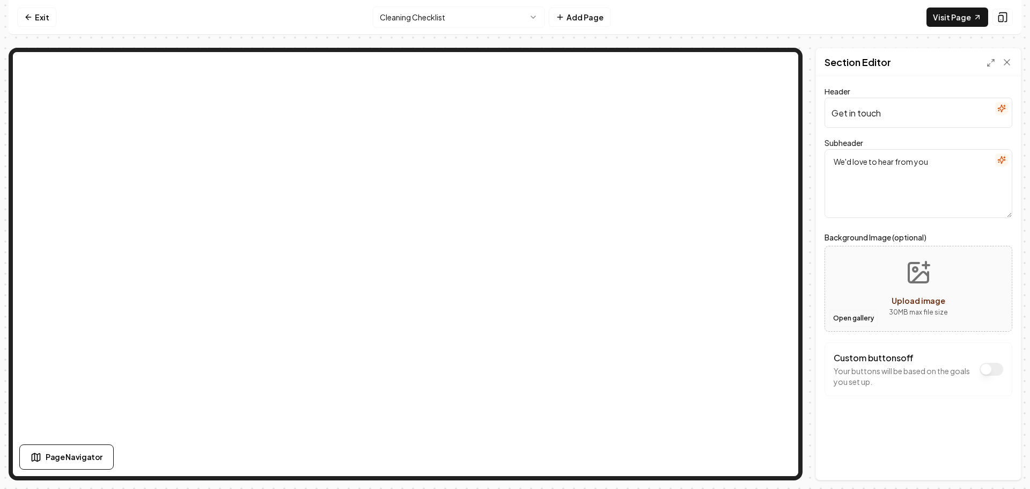
click at [864, 316] on button "Open gallery" at bounding box center [854, 318] width 48 height 17
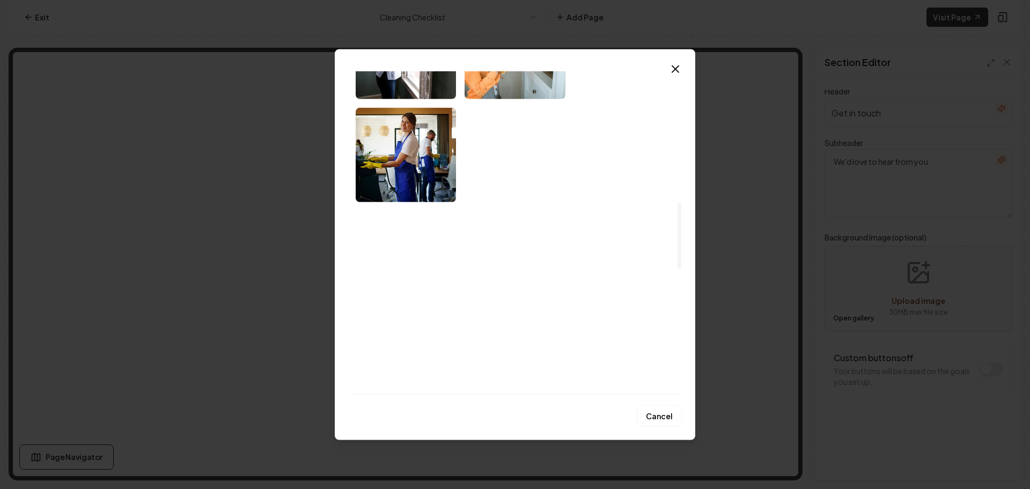
scroll to position [537, 0]
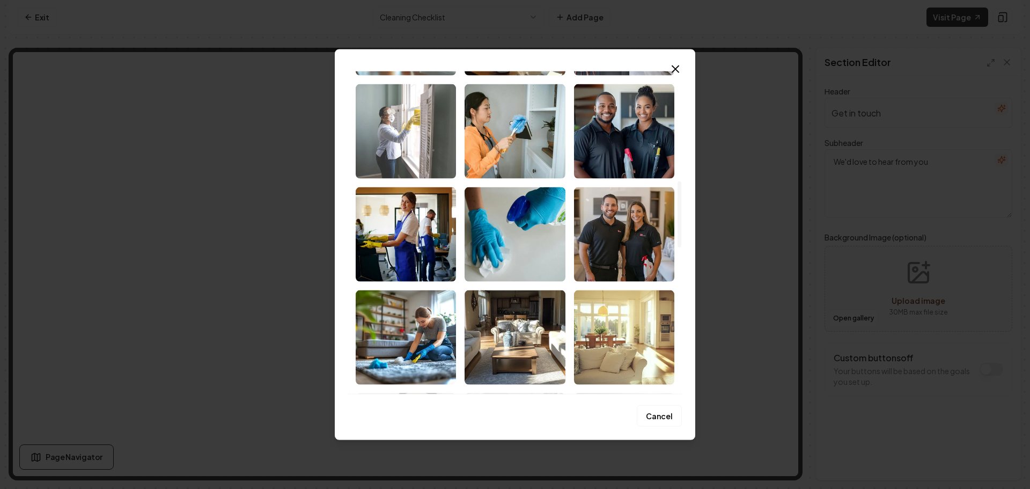
click at [411, 143] on img "Select image image_68b8de7f5c7cd75eb88328d3.jpeg" at bounding box center [406, 131] width 100 height 94
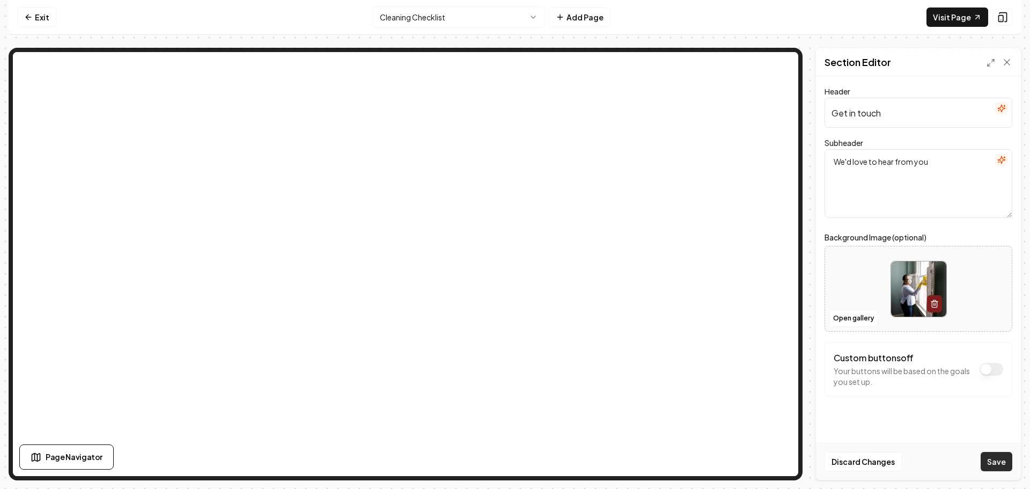
click at [997, 459] on button "Save" at bounding box center [997, 461] width 32 height 19
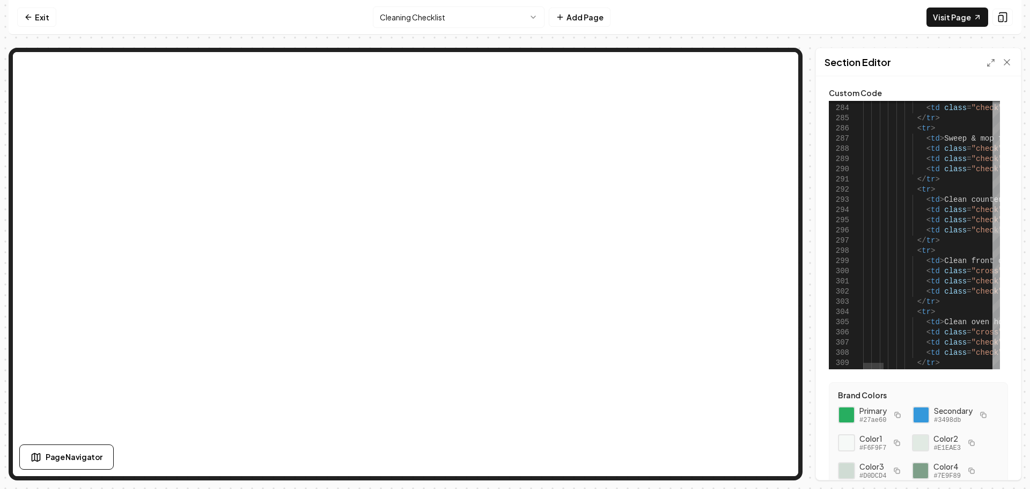
click at [993, 222] on div at bounding box center [997, 227] width 8 height 11
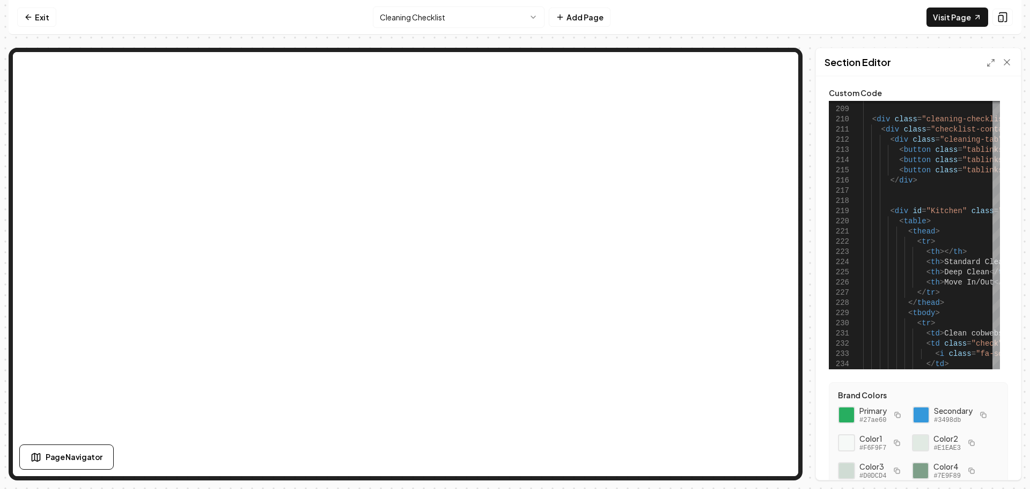
click at [988, 62] on icon at bounding box center [991, 63] width 9 height 9
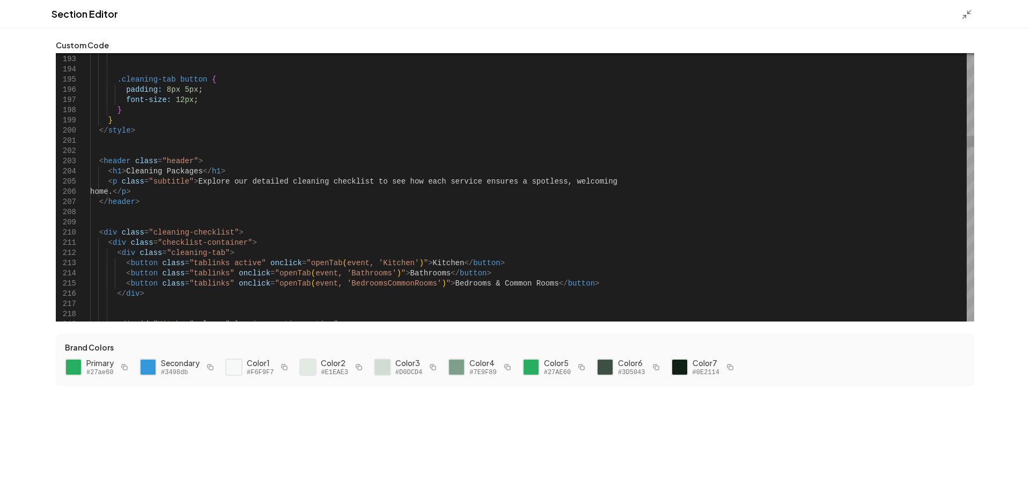
scroll to position [0, 0]
drag, startPoint x: 192, startPoint y: 171, endPoint x: 171, endPoint y: 178, distance: 22.4
type textarea "**********"
click at [1007, 463] on button "Save" at bounding box center [1006, 470] width 32 height 19
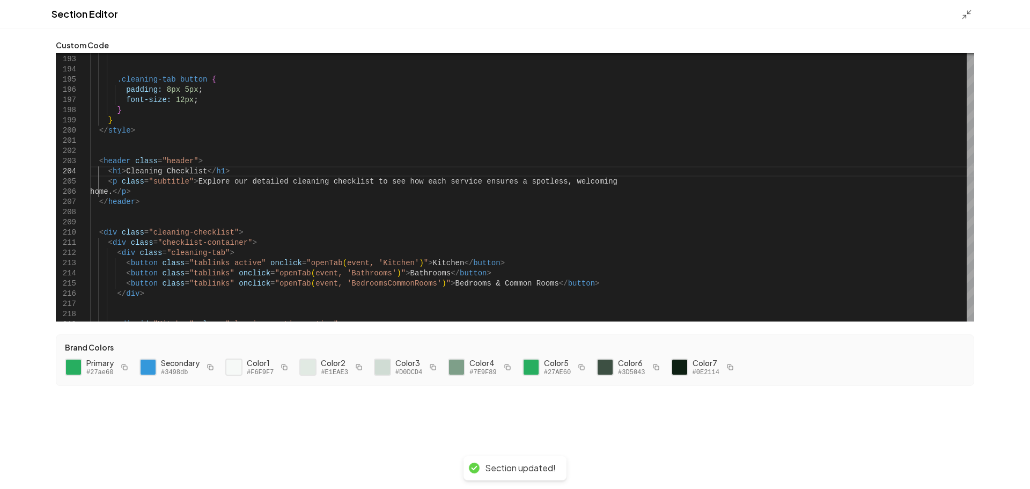
click at [963, 14] on icon at bounding box center [967, 14] width 11 height 11
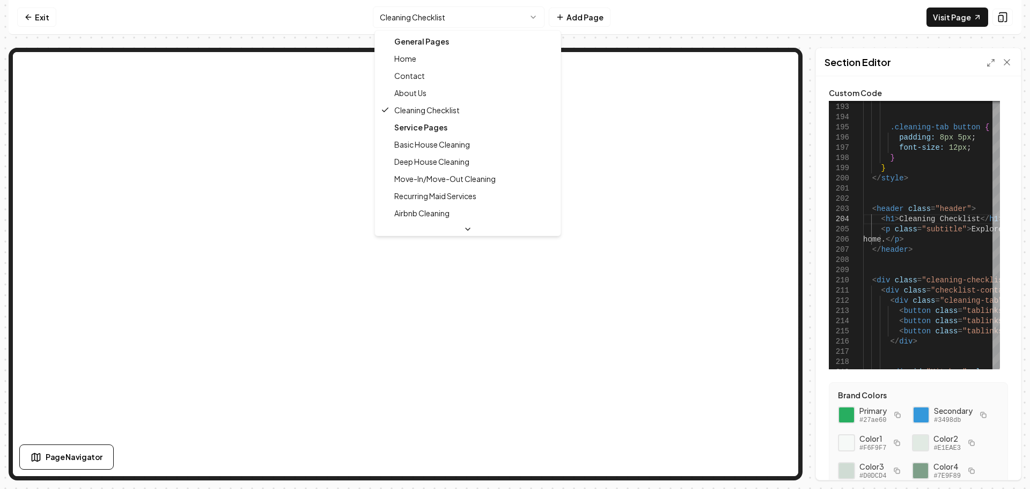
click at [467, 20] on html "Computer Required This feature is only available on a computer. Please switch t…" at bounding box center [515, 244] width 1030 height 489
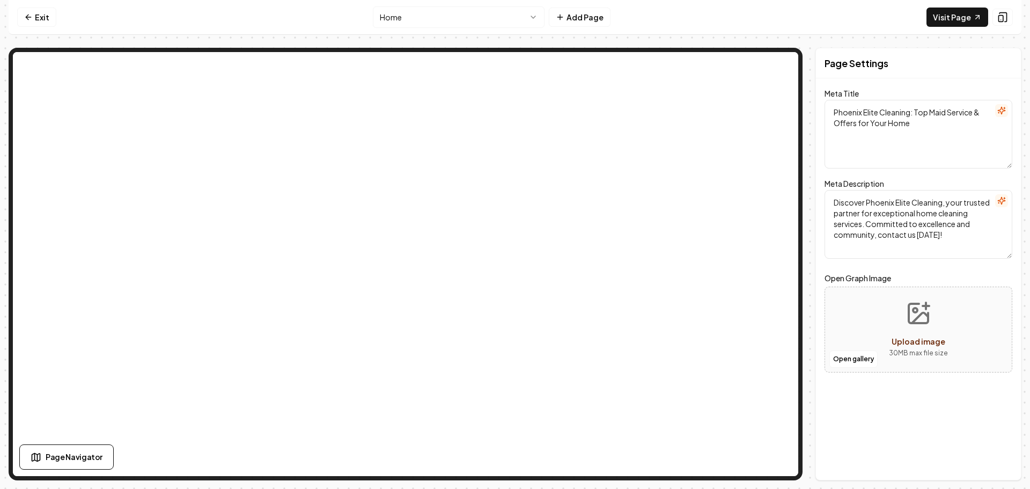
click at [430, 23] on html "Computer Required This feature is only available on a computer. Please switch t…" at bounding box center [515, 244] width 1030 height 489
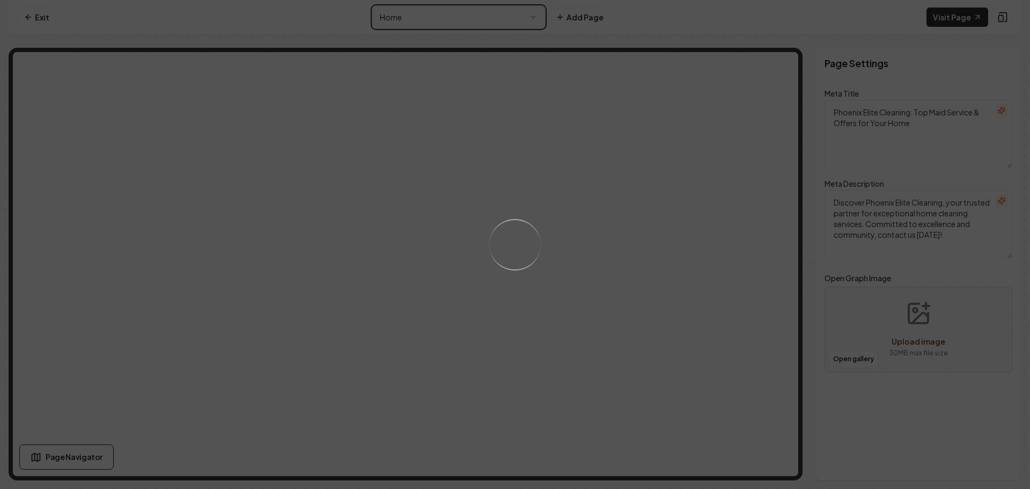
type textarea "Contact Us - Phoenix Elite Cleaning"
type textarea "Get in touch with Phoenix Elite Cleaning! We love hearing from you and answerin…"
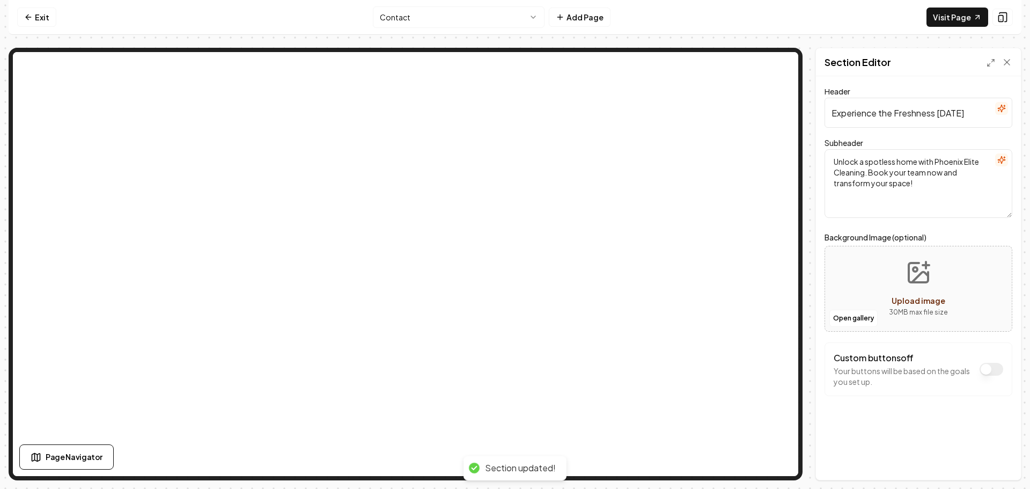
click at [849, 328] on div "Open gallery Upload image 30 MB max file size" at bounding box center [919, 289] width 188 height 86
click at [846, 314] on button "Open gallery" at bounding box center [854, 318] width 48 height 17
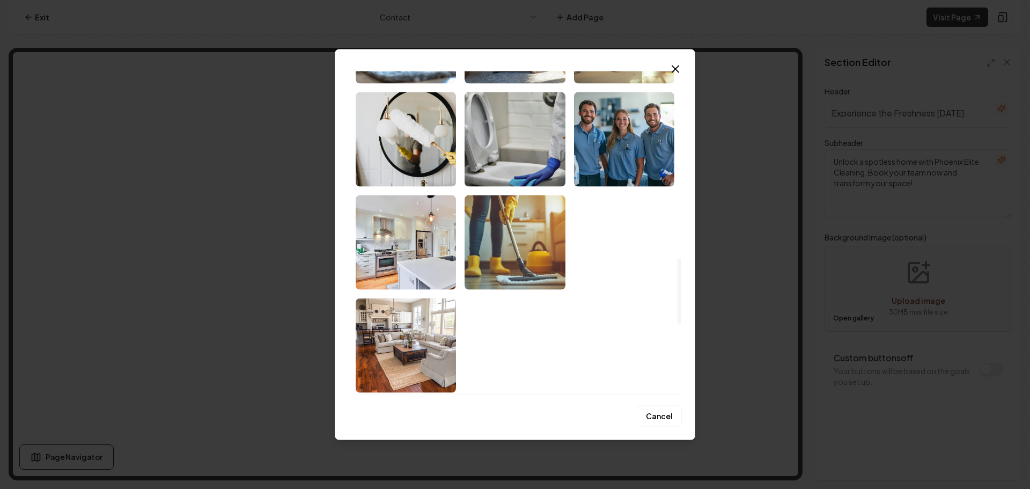
scroll to position [912, 0]
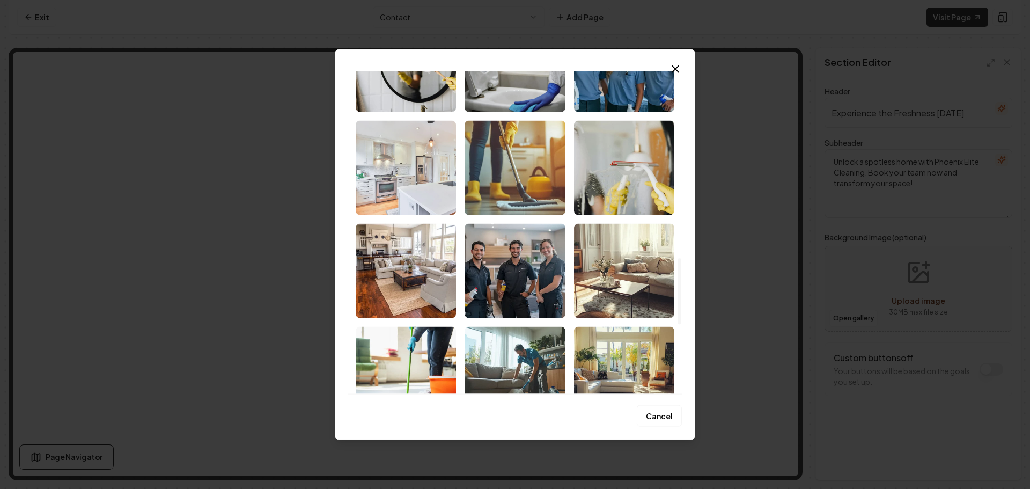
click at [435, 191] on img "Select image image_68b8de7f5c7cd75eb88328ed.jpeg" at bounding box center [406, 167] width 100 height 94
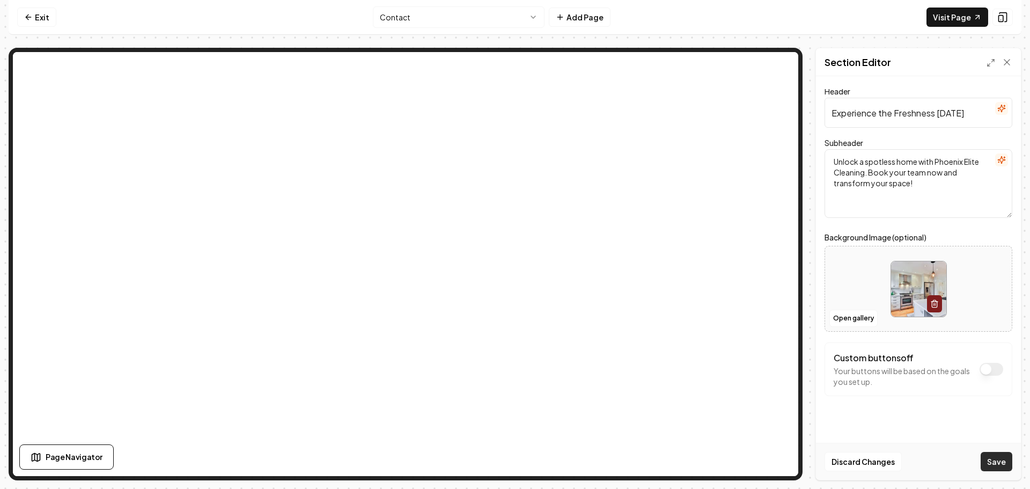
click at [991, 457] on button "Save" at bounding box center [997, 461] width 32 height 19
click at [498, 15] on html "Computer Required This feature is only available on a computer. Please switch t…" at bounding box center [515, 244] width 1030 height 489
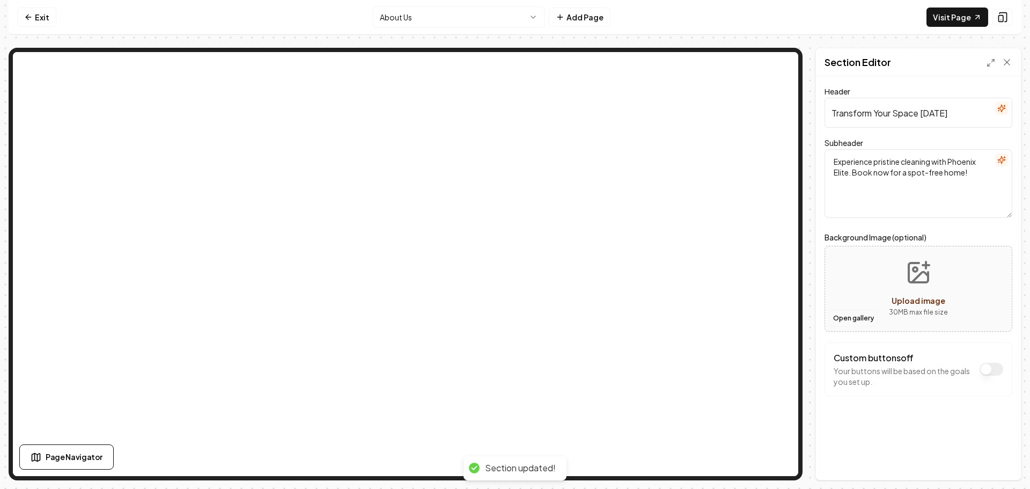
click at [860, 319] on button "Open gallery" at bounding box center [854, 318] width 48 height 17
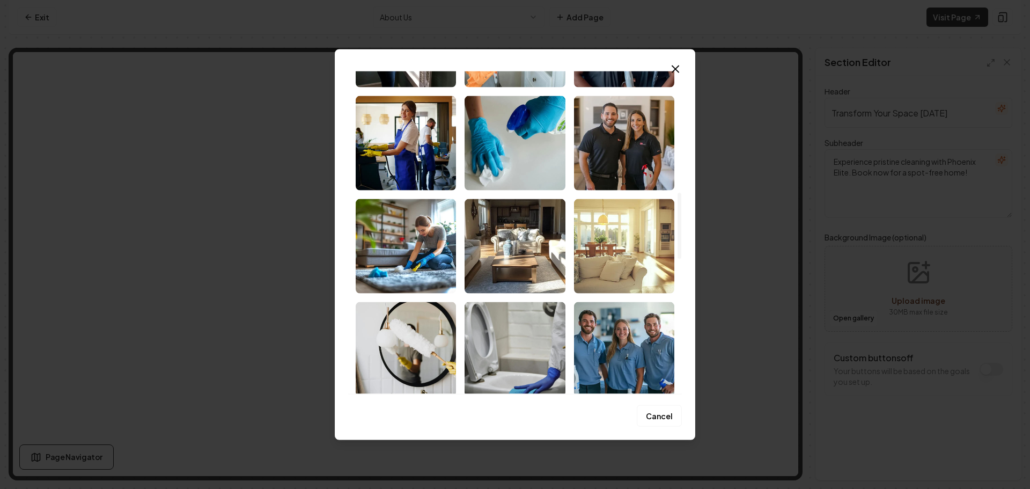
scroll to position [751, 0]
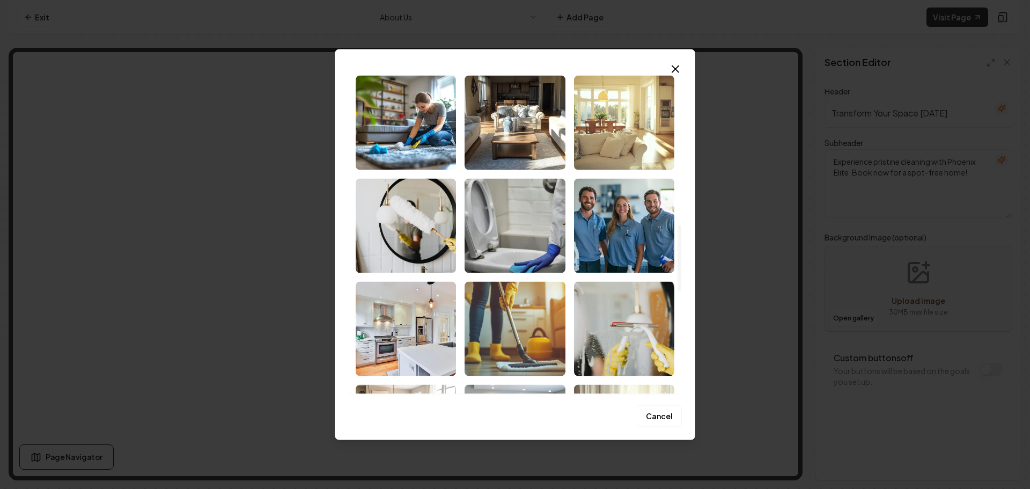
click at [512, 249] on img "Select image image_68b8de7f5c7cd75eb883281e.jpeg" at bounding box center [515, 225] width 100 height 94
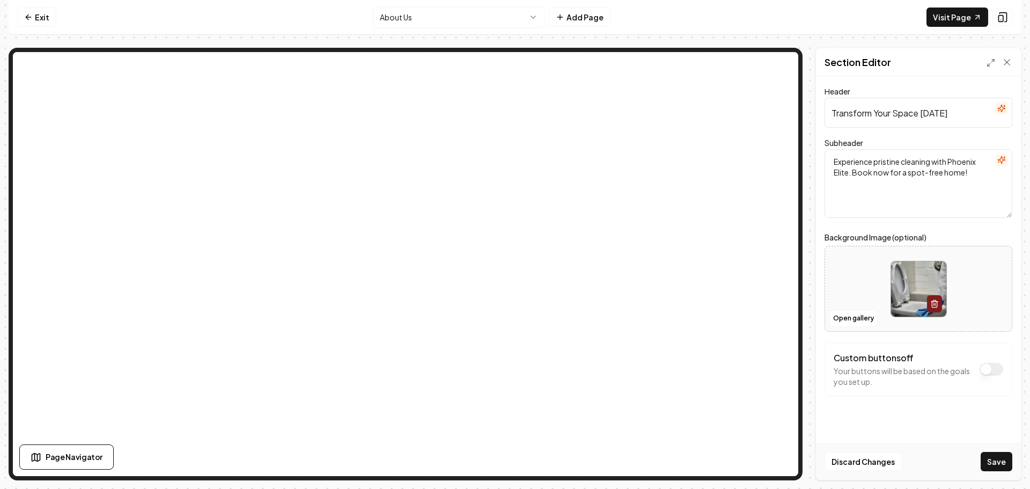
click at [991, 459] on button "Save" at bounding box center [997, 461] width 32 height 19
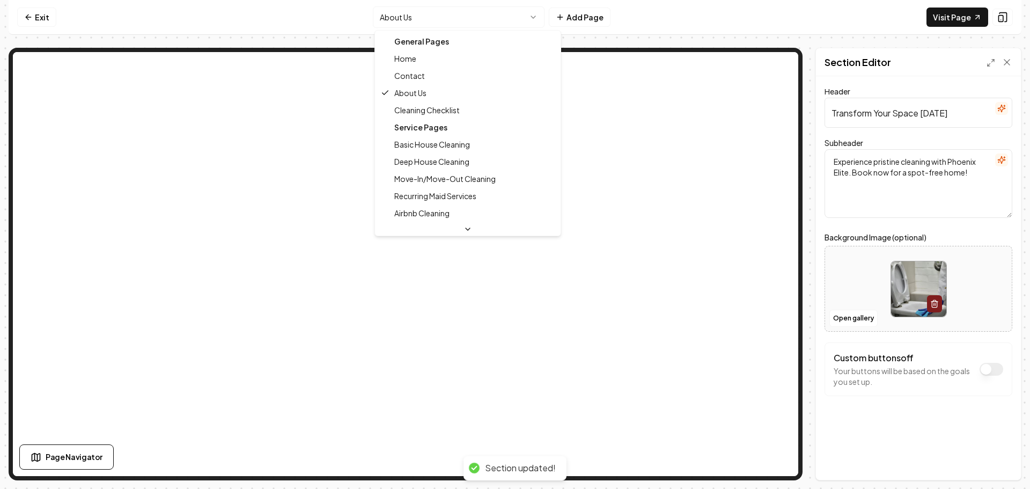
click at [489, 24] on html "Computer Required This feature is only available on a computer. Please switch t…" at bounding box center [515, 244] width 1030 height 489
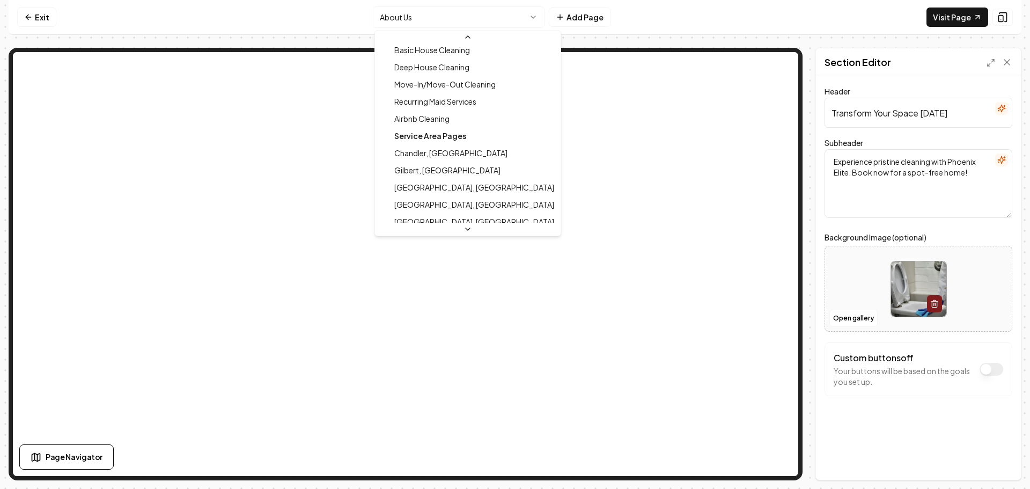
scroll to position [0, 0]
